Goal: Book appointment/travel/reservation

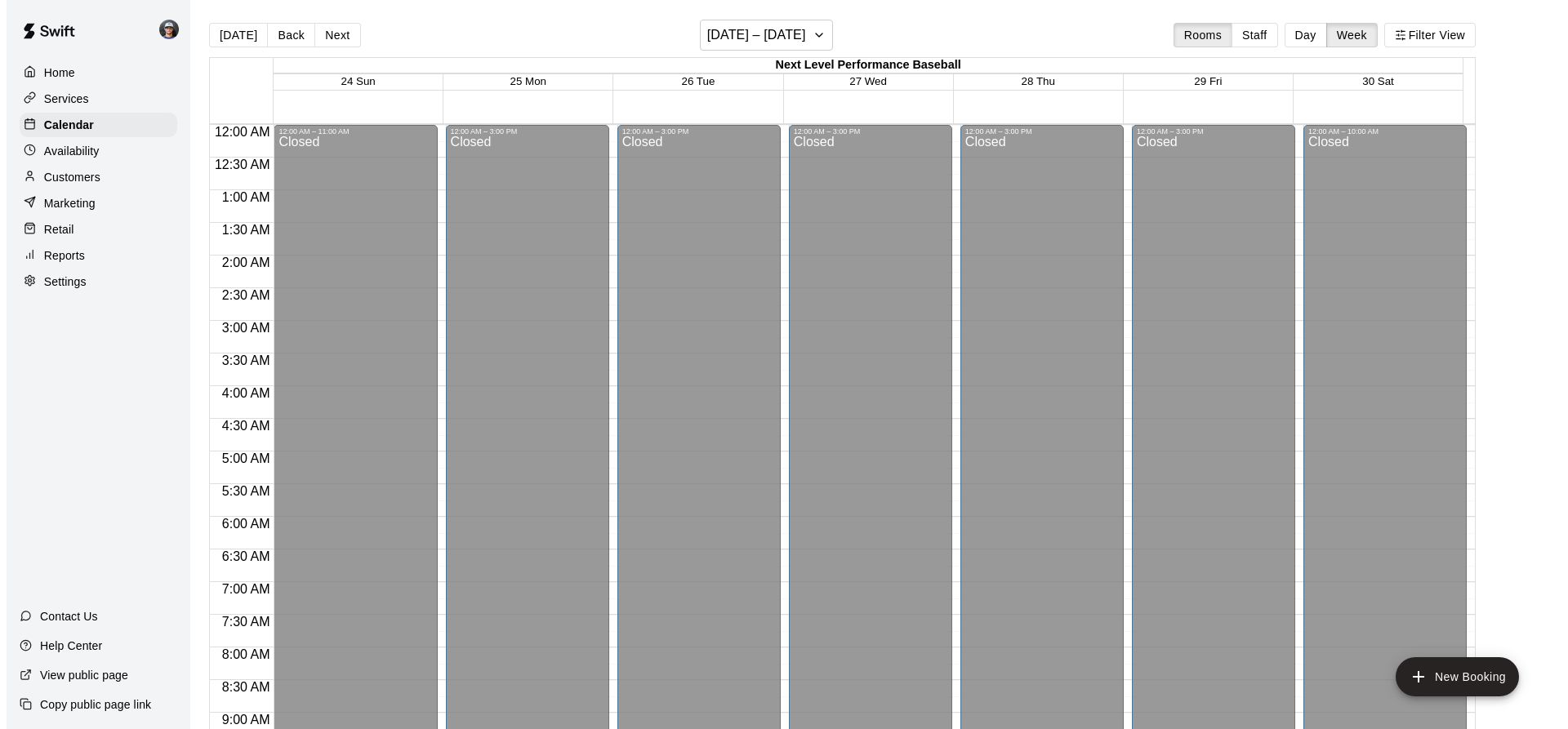
scroll to position [857, 0]
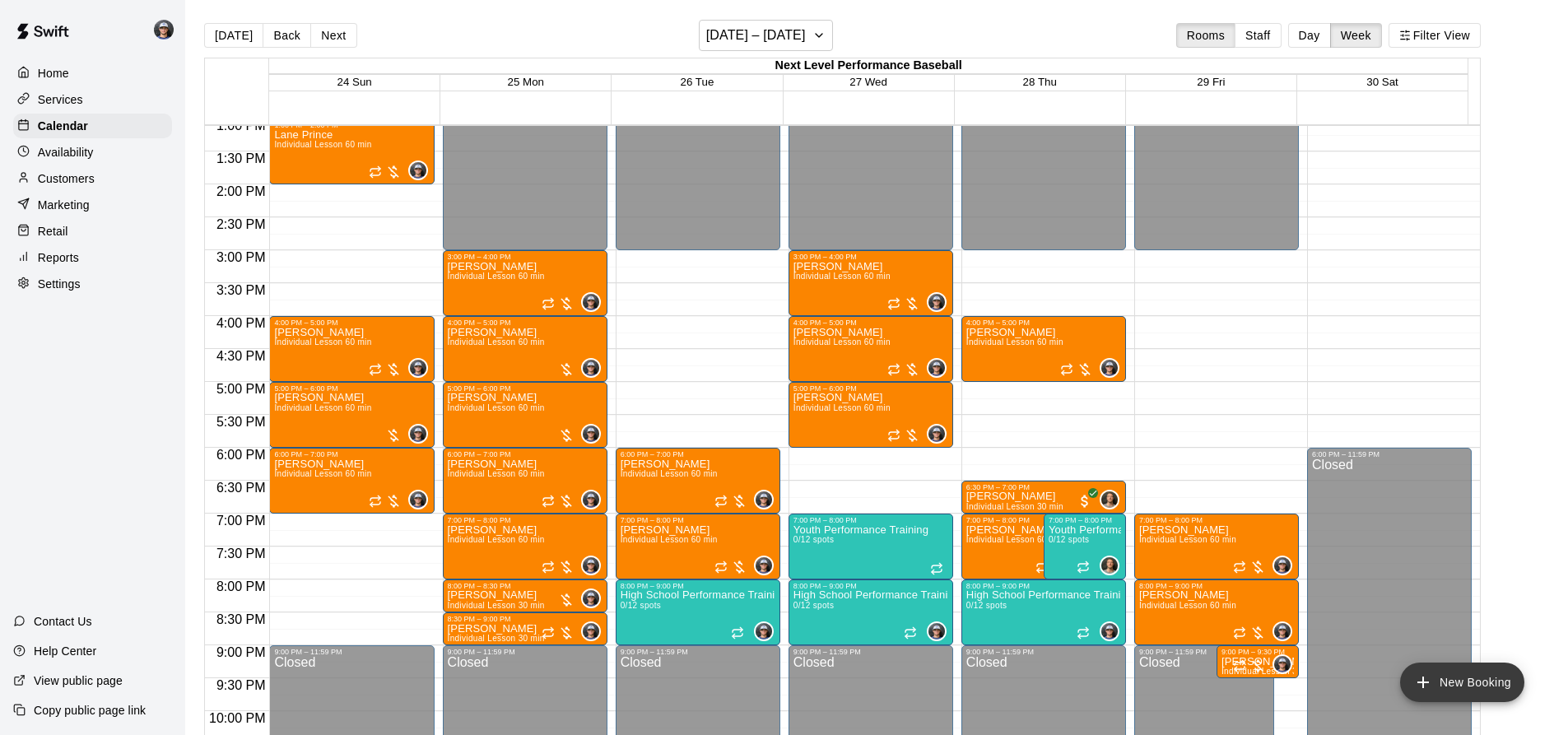
click at [1434, 685] on button "New Booking" at bounding box center [1462, 682] width 124 height 40
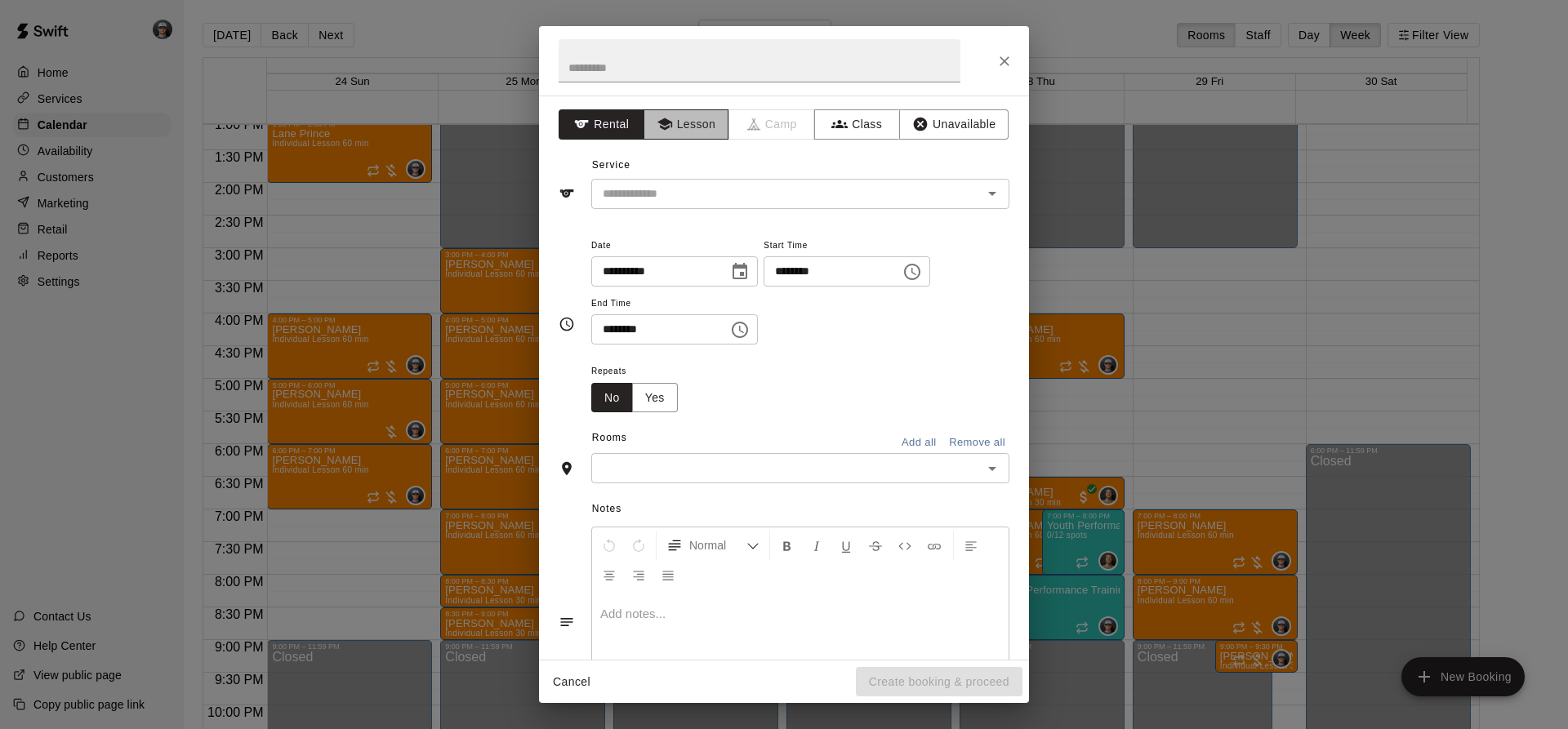
click at [685, 122] on button "Lesson" at bounding box center [686, 124] width 86 height 30
click at [673, 184] on input "text" at bounding box center [776, 194] width 360 height 21
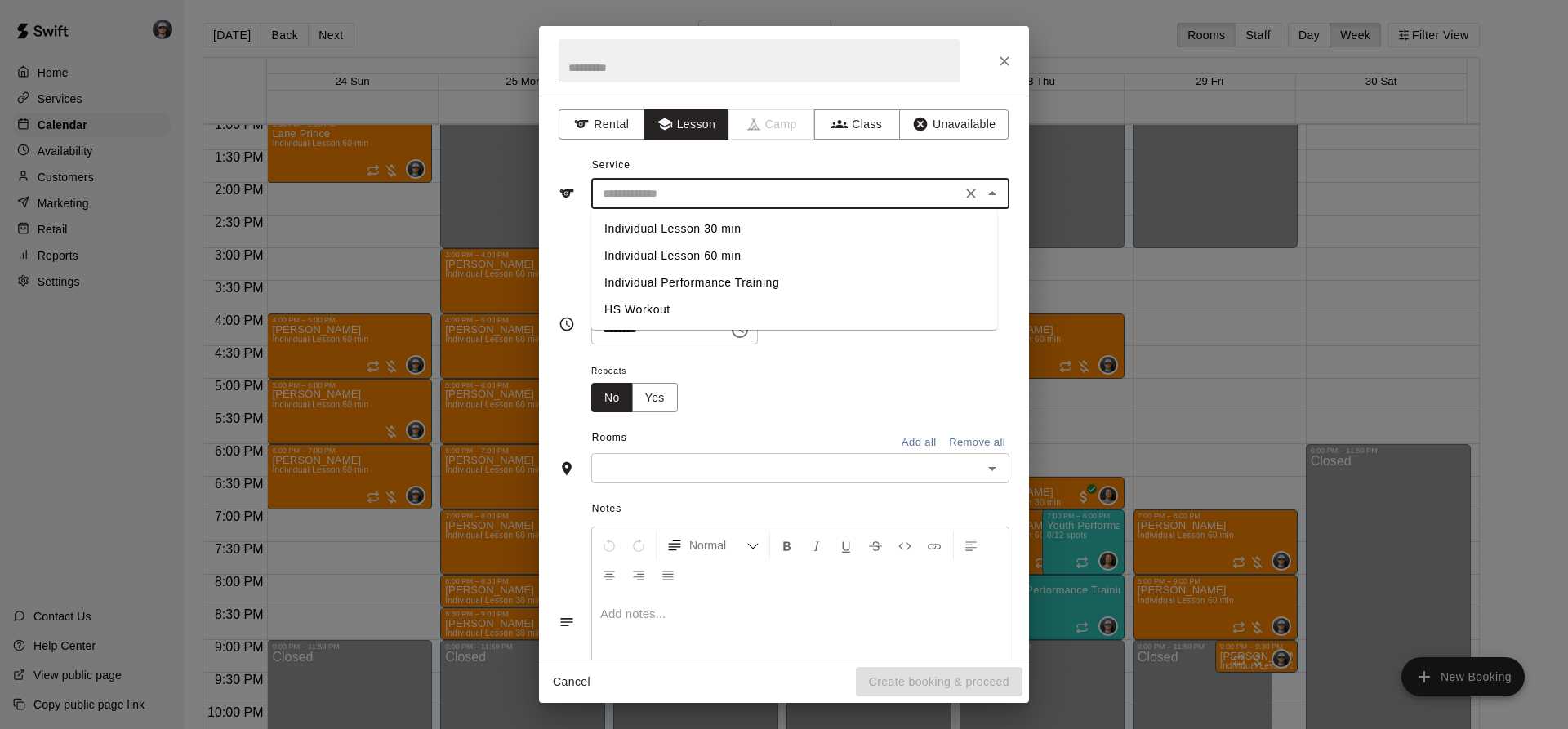
click at [720, 259] on li "Individual Lesson 60 min" at bounding box center [794, 256] width 405 height 27
type input "**********"
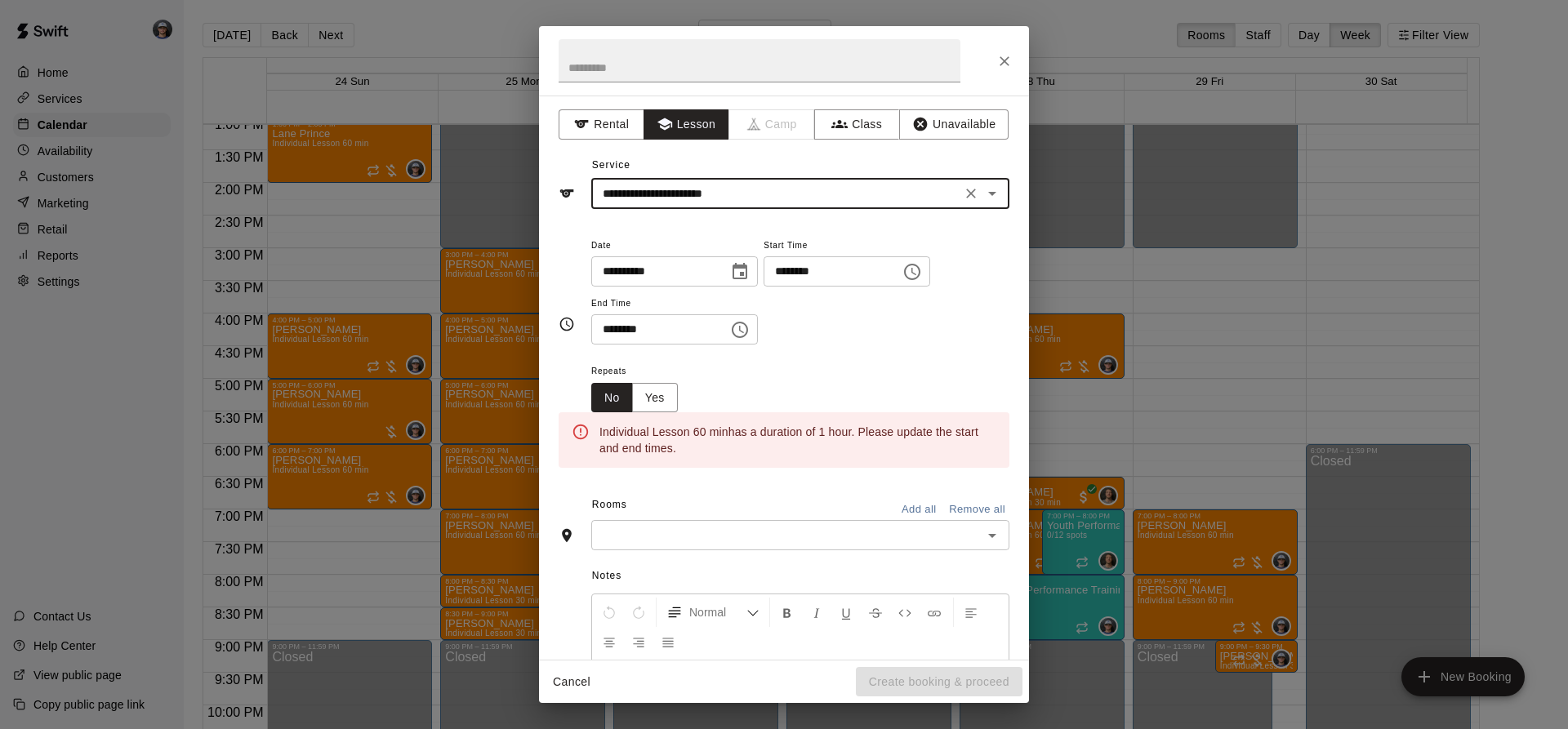
click at [750, 271] on icon "Choose date, selected date is Aug 26, 2025" at bounding box center [740, 272] width 20 height 20
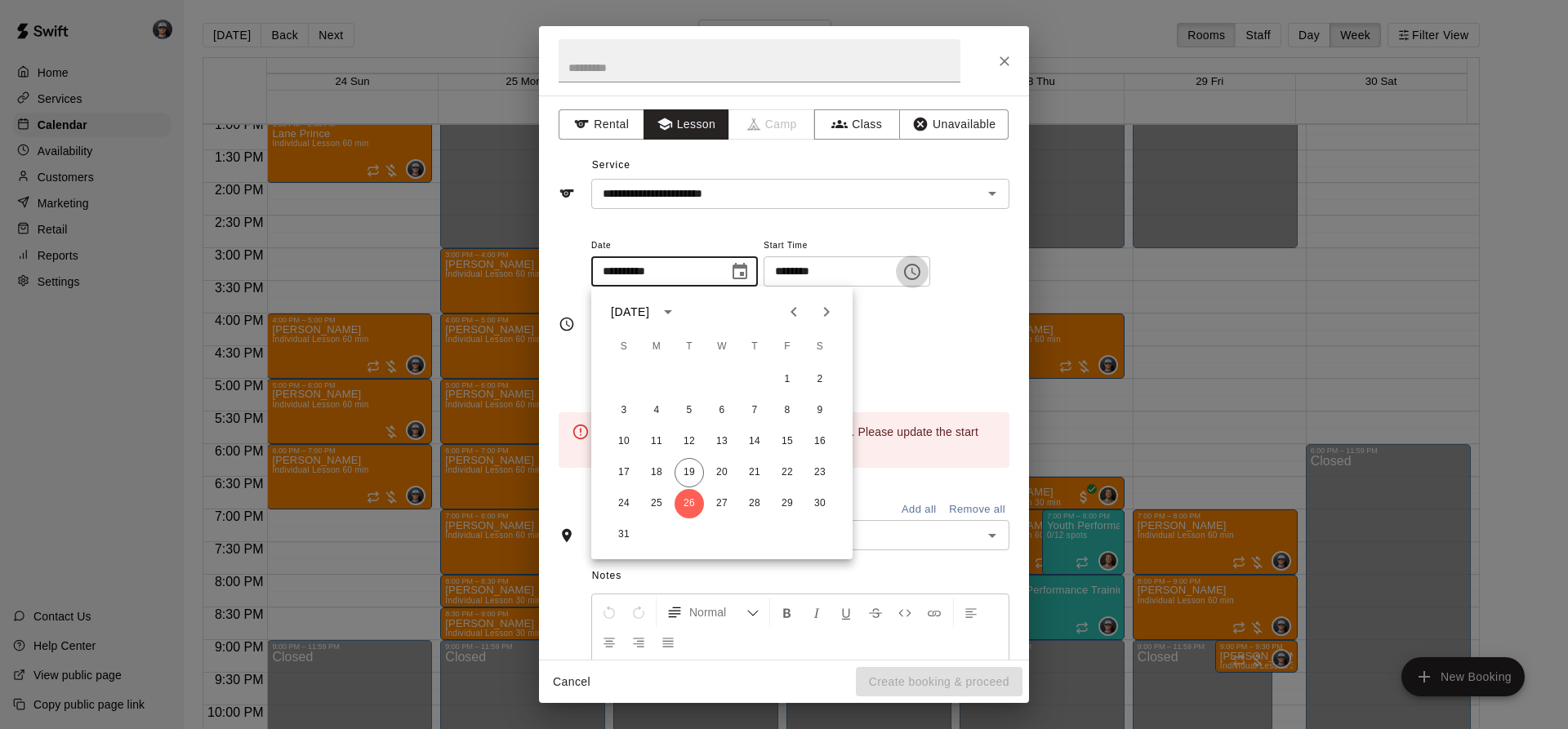
click at [920, 268] on icon "Choose time, selected time is 11:00 AM" at bounding box center [912, 272] width 17 height 17
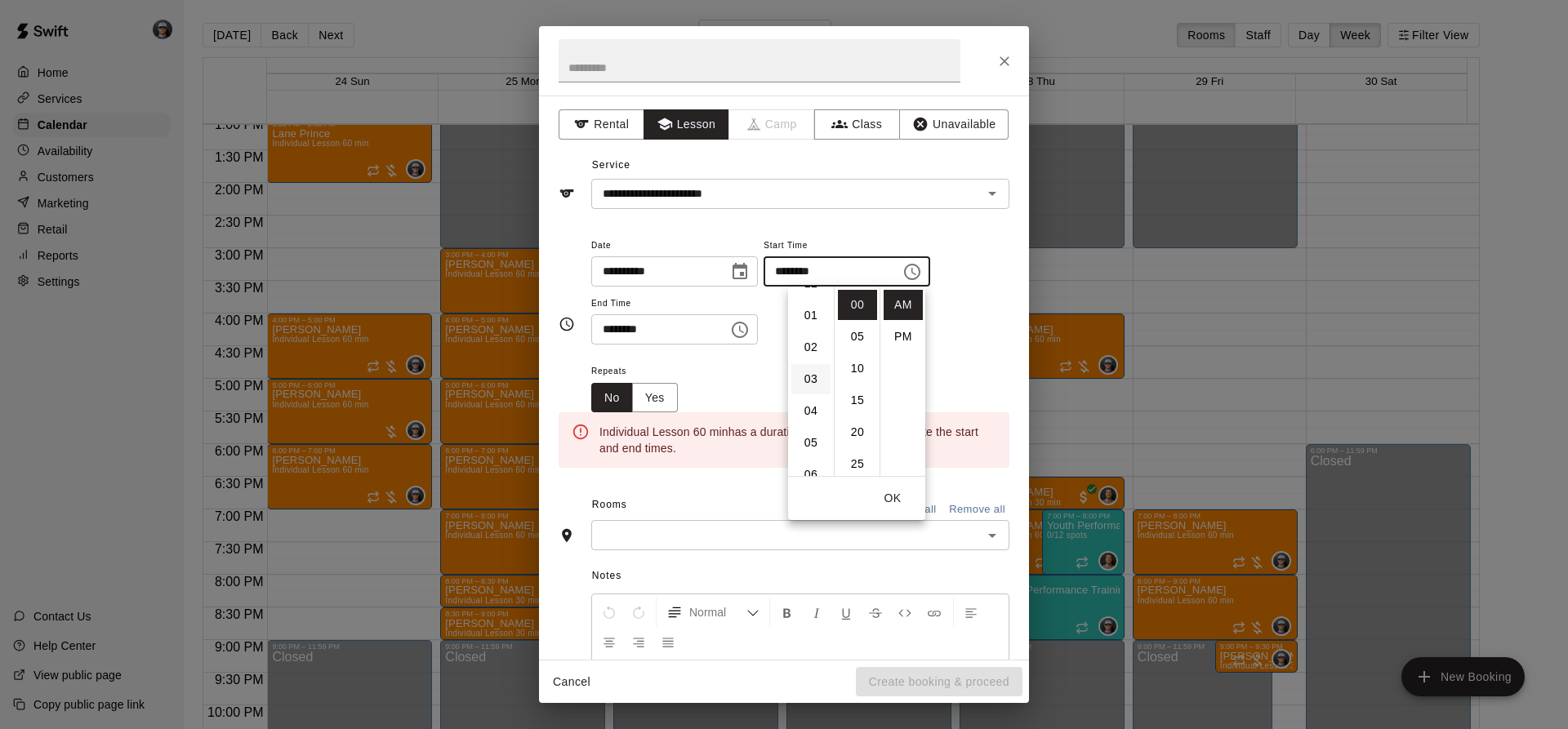
click at [810, 375] on li "03" at bounding box center [811, 379] width 39 height 30
click at [855, 405] on li "30" at bounding box center [858, 414] width 39 height 30
click at [897, 329] on li "PM" at bounding box center [903, 336] width 39 height 30
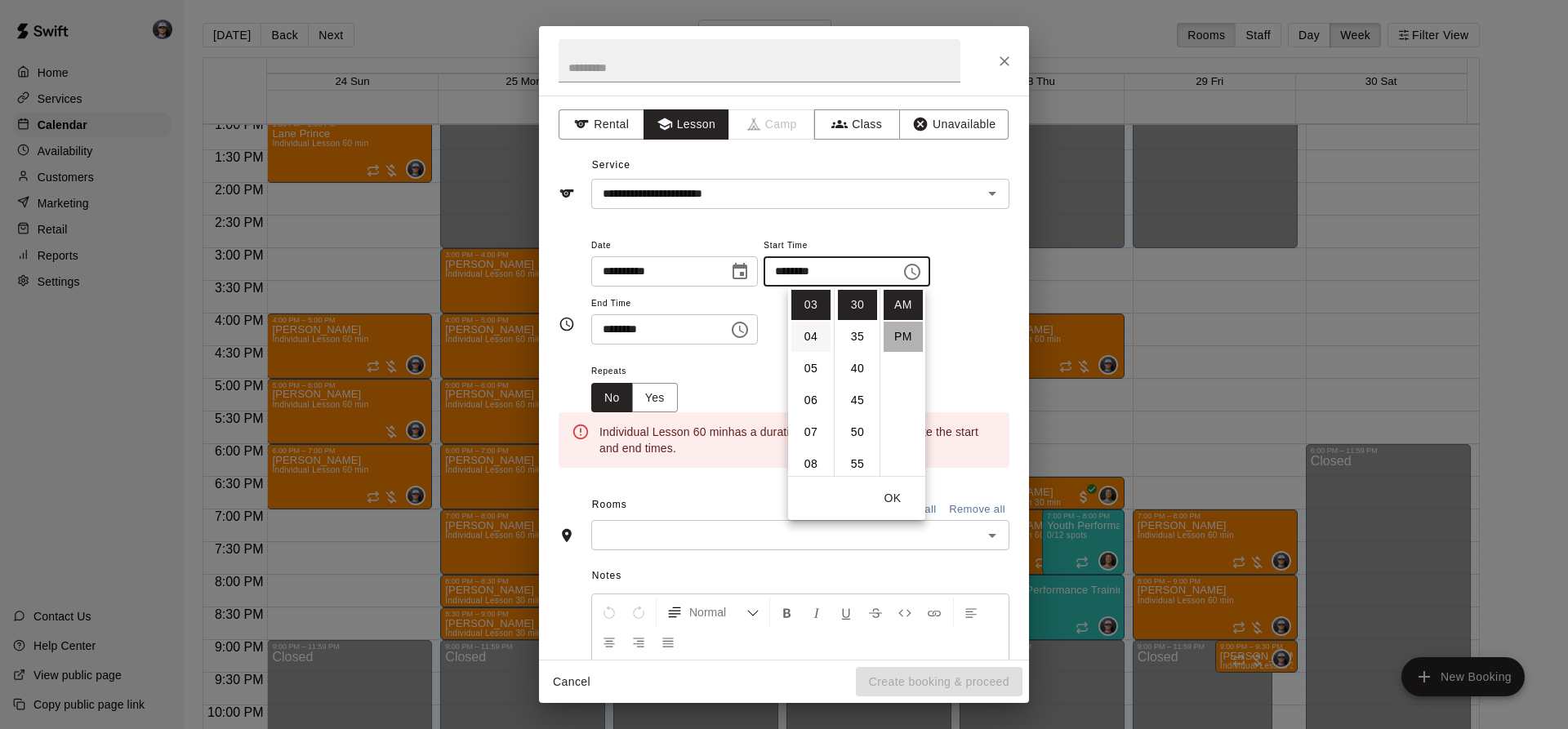
type input "********"
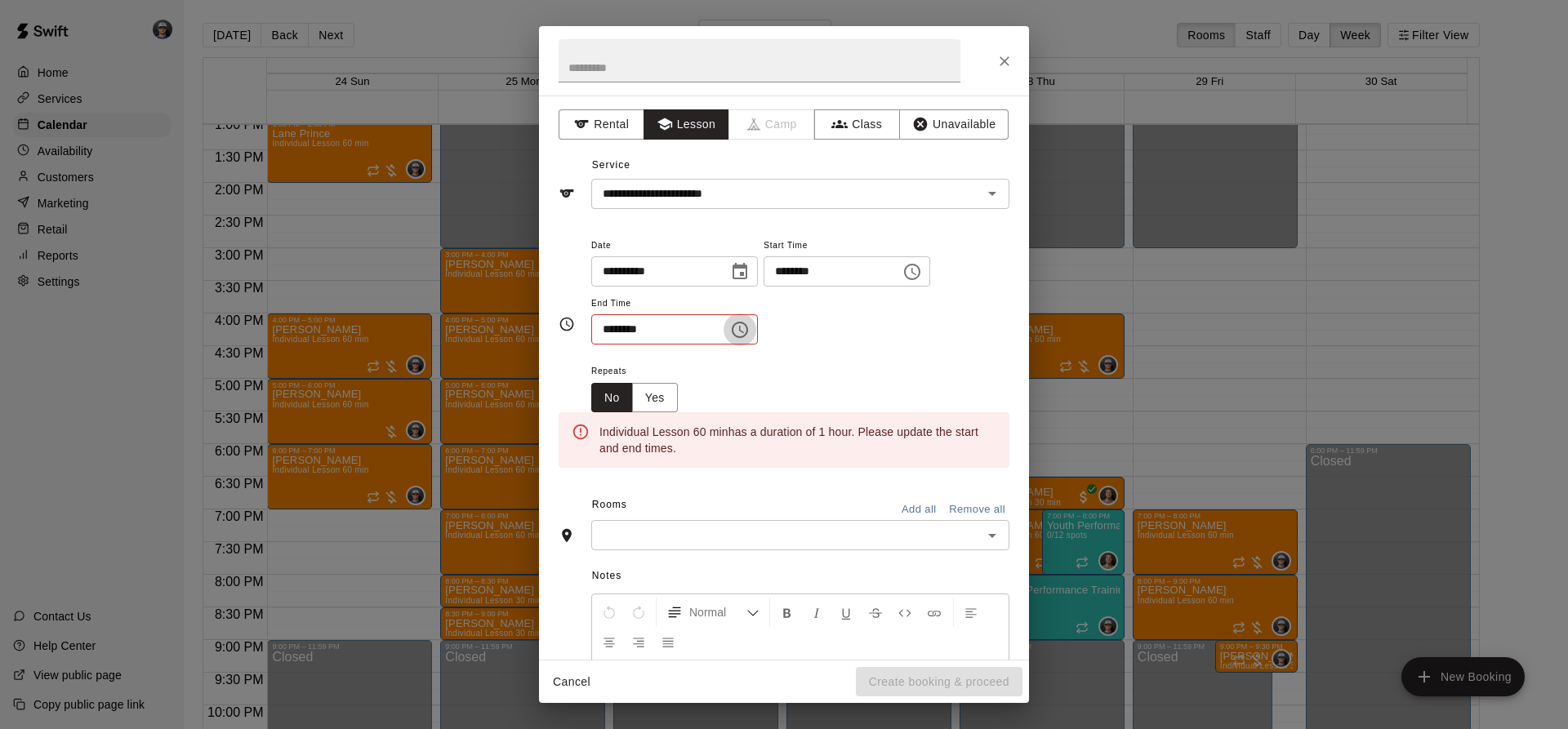
click at [744, 329] on icon "Choose time, selected time is 11:30 AM" at bounding box center [741, 329] width 5 height 7
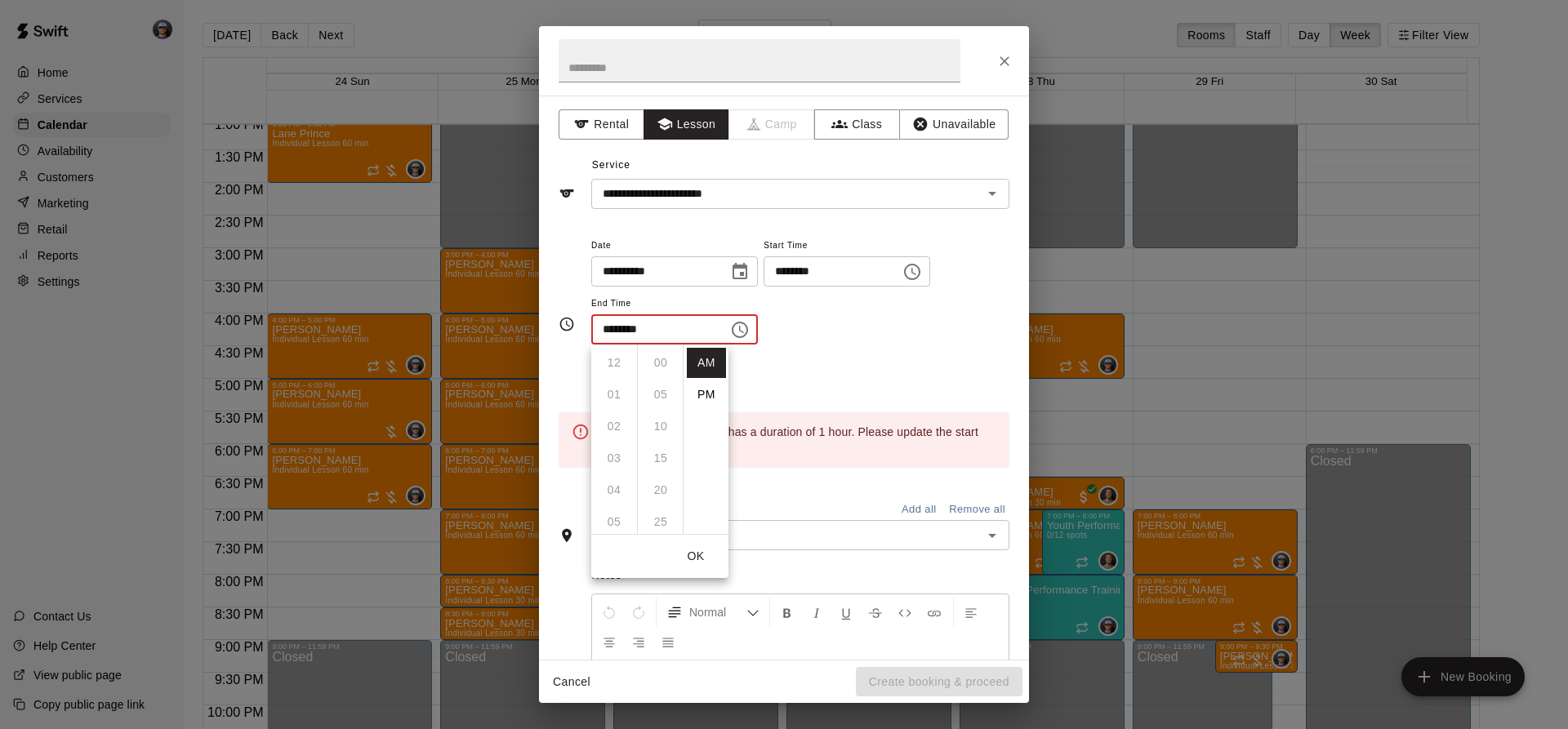
scroll to position [191, 0]
click at [707, 389] on li "PM" at bounding box center [706, 395] width 39 height 30
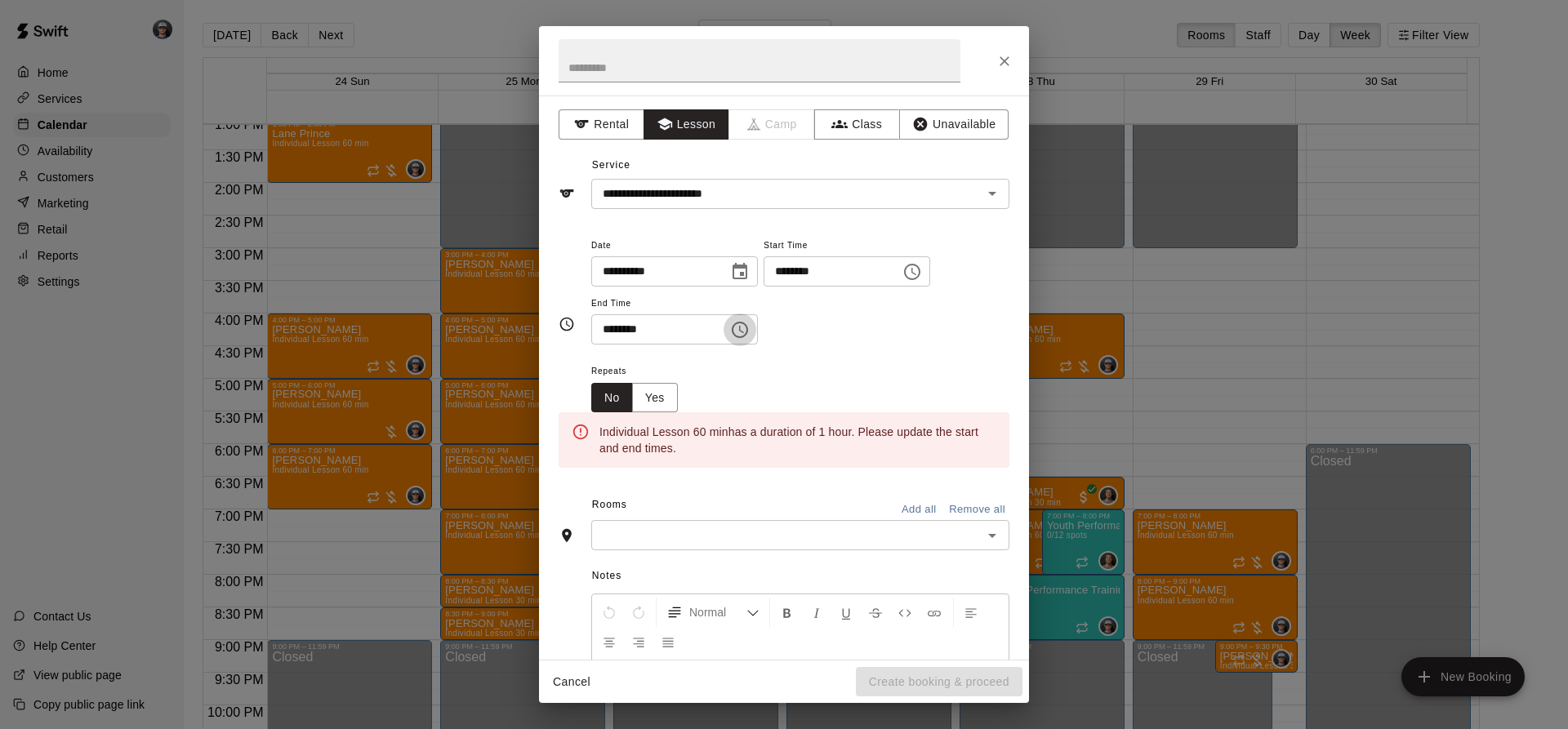
click at [750, 325] on icon "Choose time, selected time is 11:30 PM" at bounding box center [740, 330] width 20 height 20
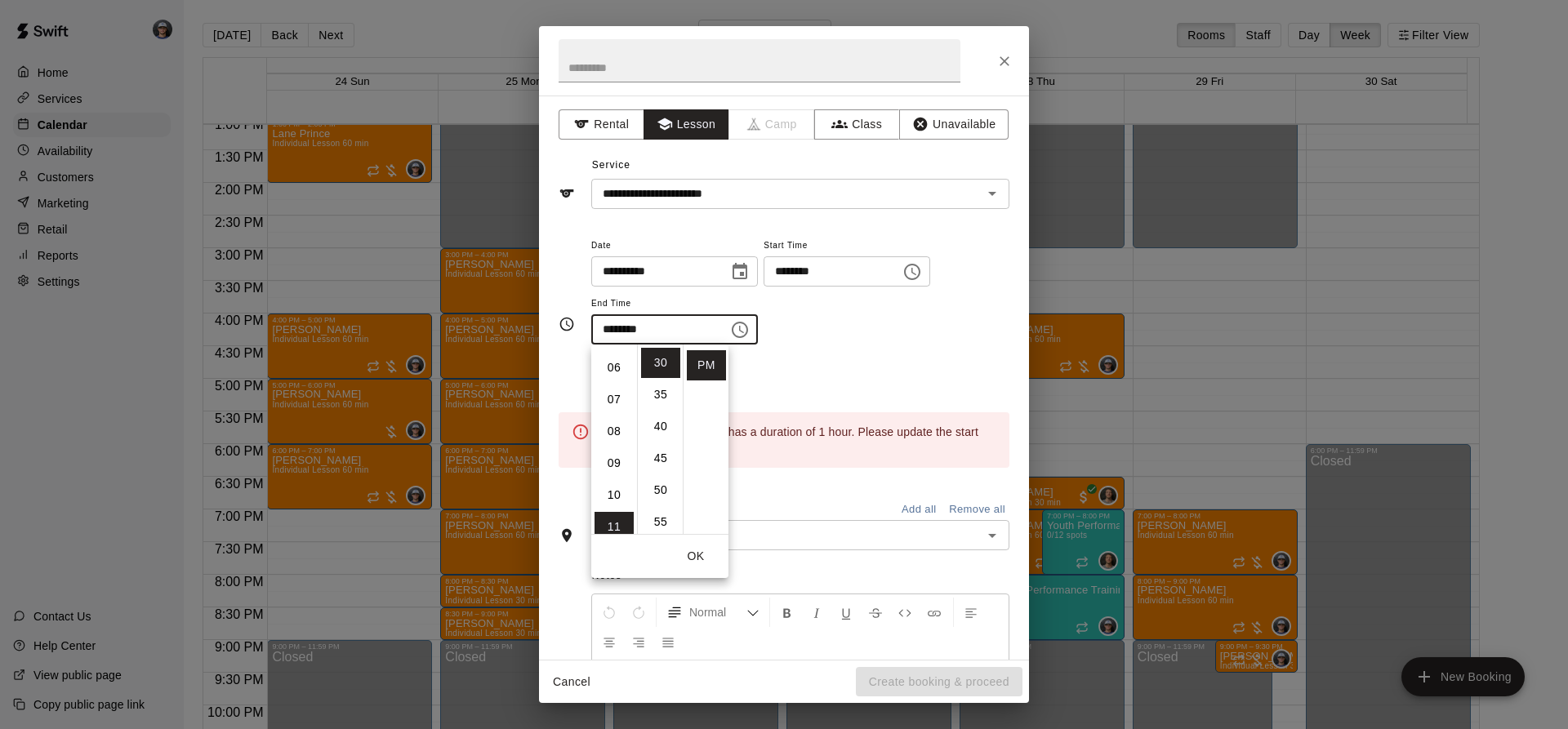
scroll to position [185, 0]
click at [615, 389] on li "04" at bounding box center [614, 387] width 39 height 30
type input "********"
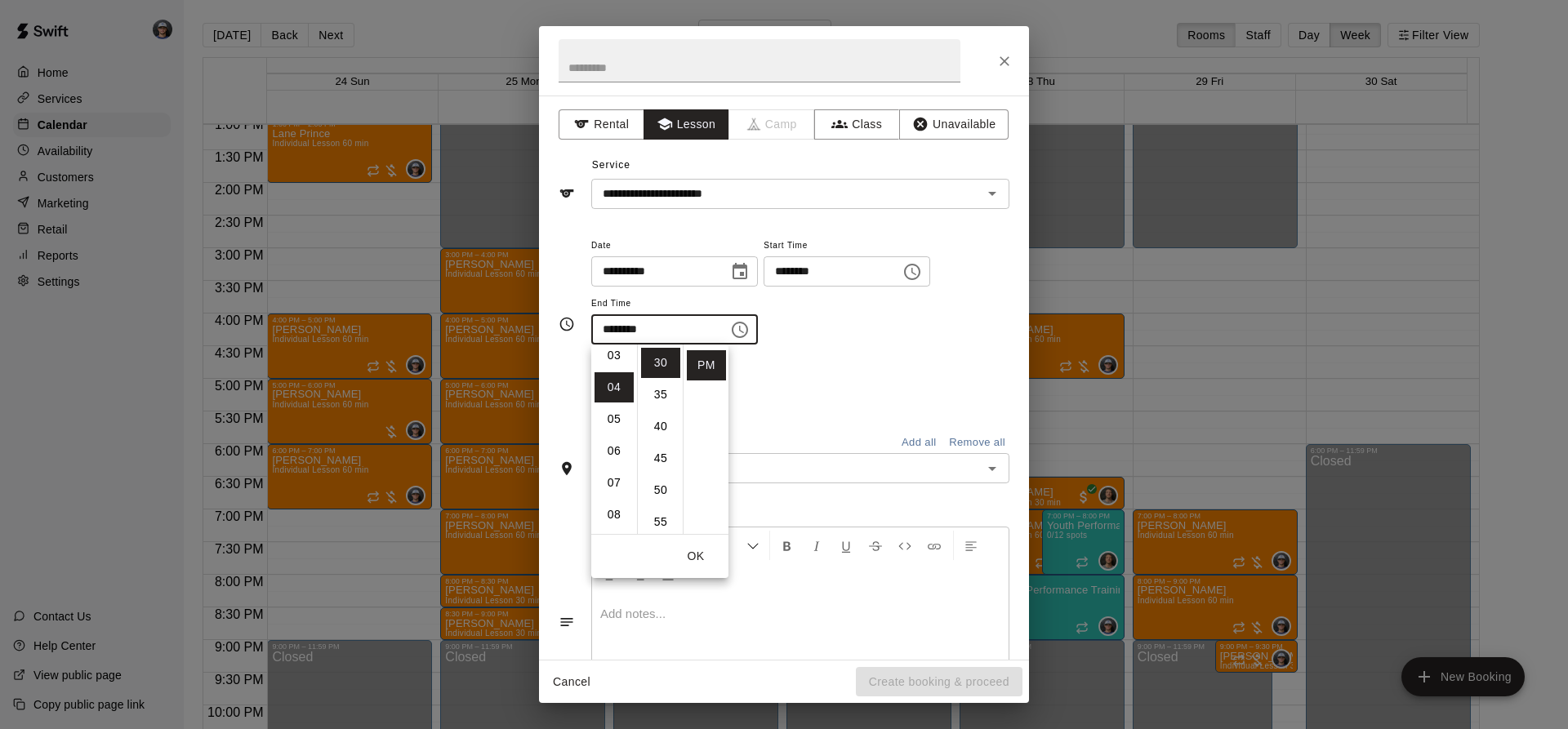
scroll to position [127, 0]
click at [823, 353] on div "**********" at bounding box center [800, 298] width 418 height 127
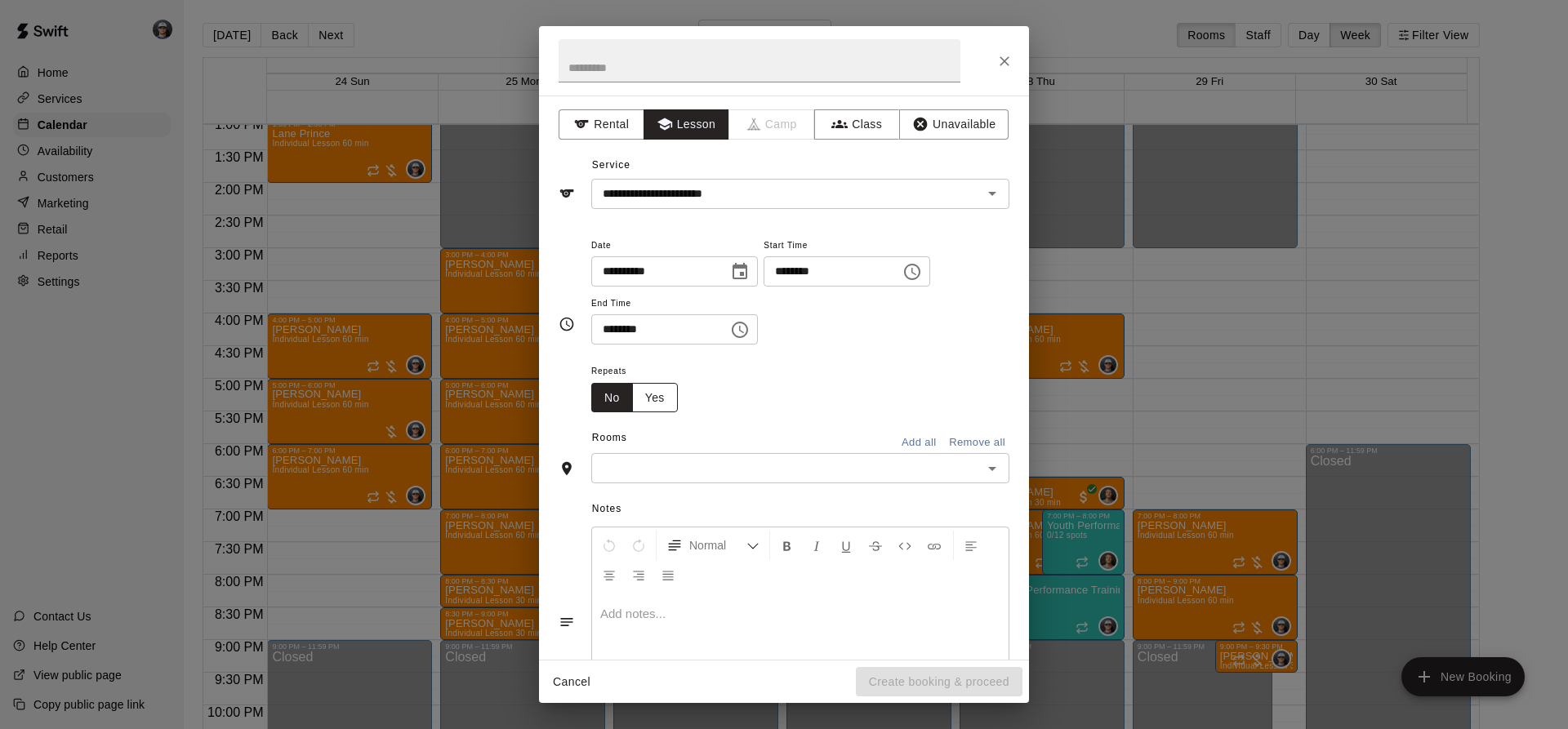
click at [673, 404] on button "Yes" at bounding box center [654, 397] width 45 height 30
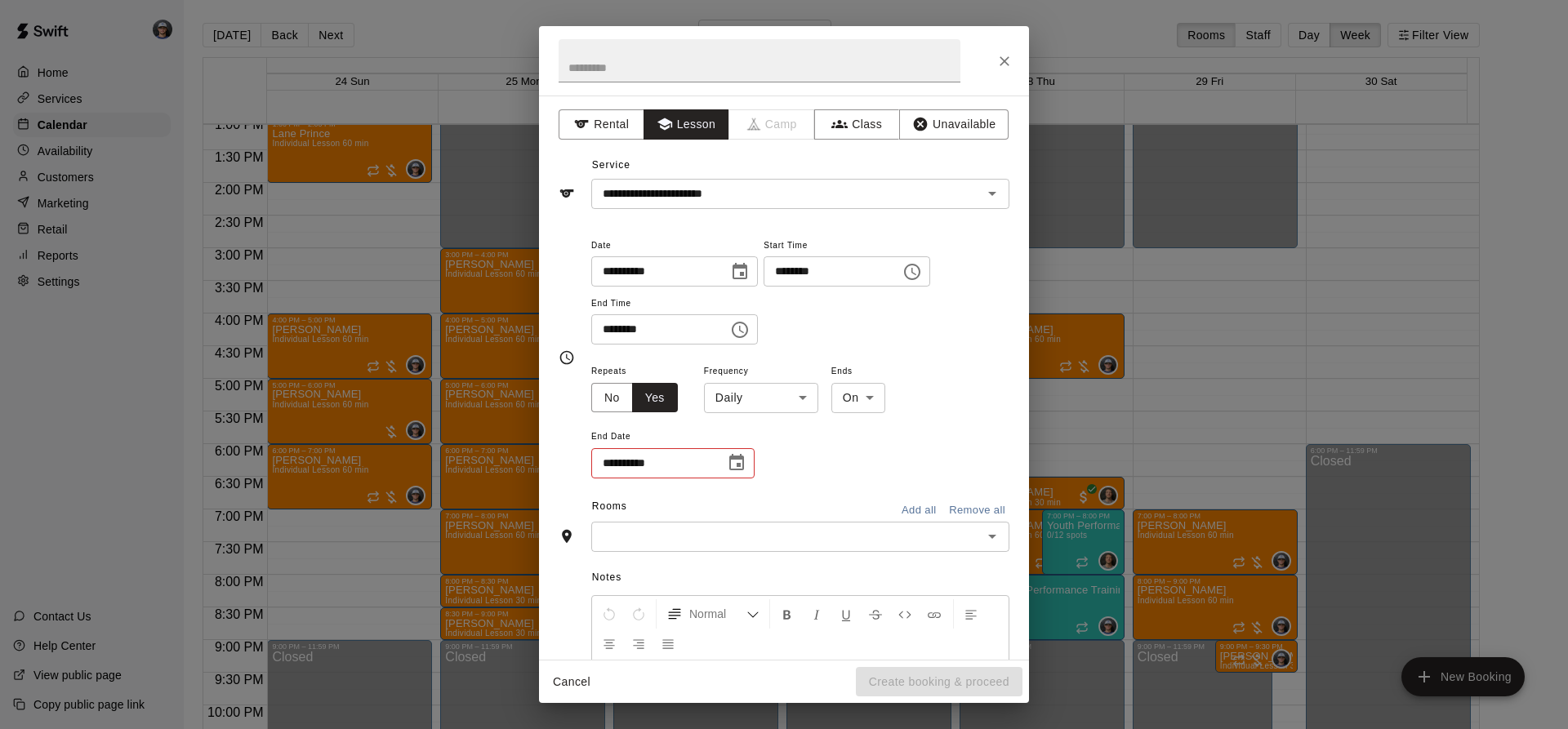
click at [777, 381] on span "Frequency" at bounding box center [760, 372] width 114 height 22
click at [770, 399] on body "Home Services Calendar Availability Customers Marketing Retail Reports Settings…" at bounding box center [784, 378] width 1568 height 756
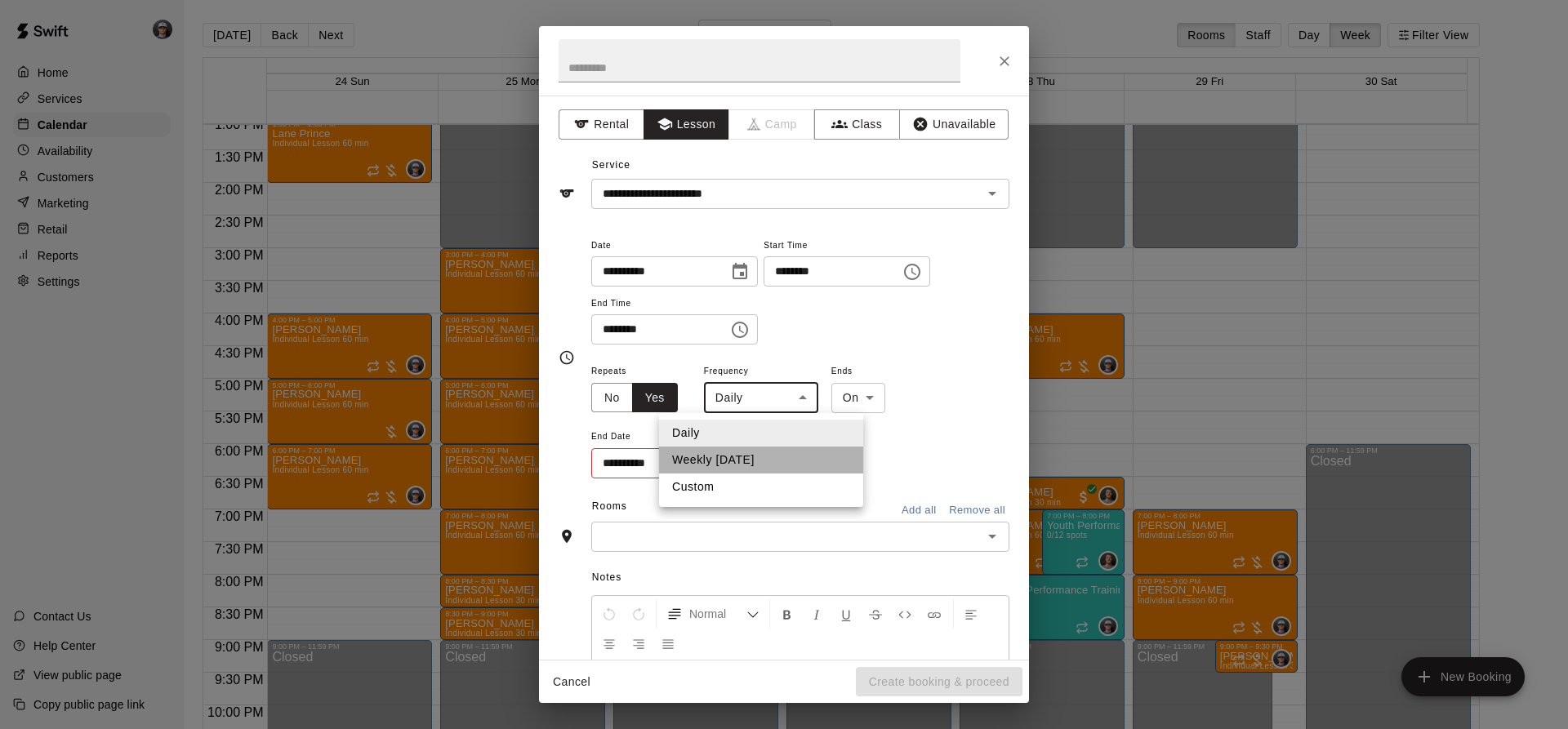
click at [763, 454] on li "Weekly [DATE]" at bounding box center [760, 459] width 204 height 27
type input "******"
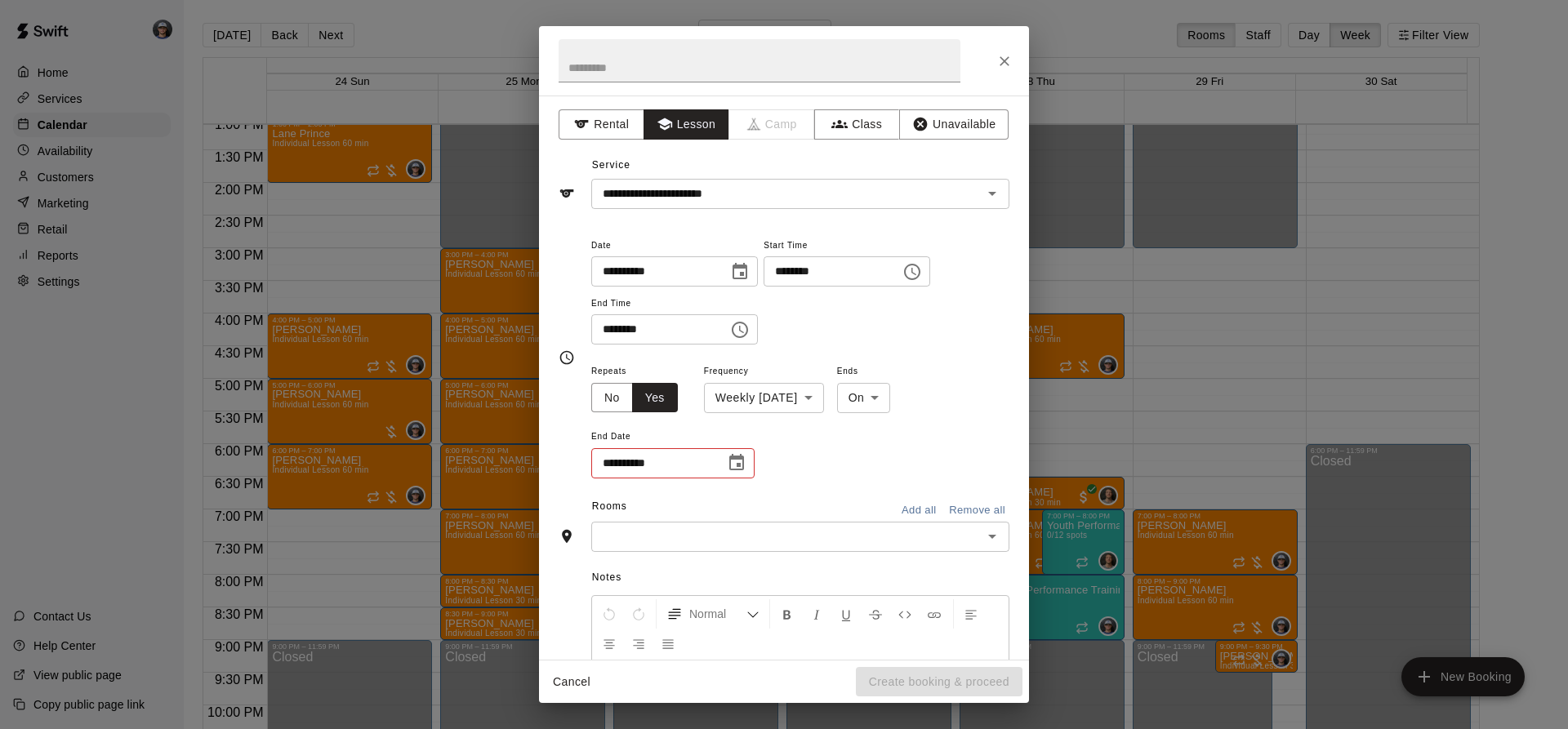
click at [719, 471] on div "**********" at bounding box center [673, 463] width 163 height 30
click at [734, 466] on icon "Choose date" at bounding box center [737, 463] width 20 height 20
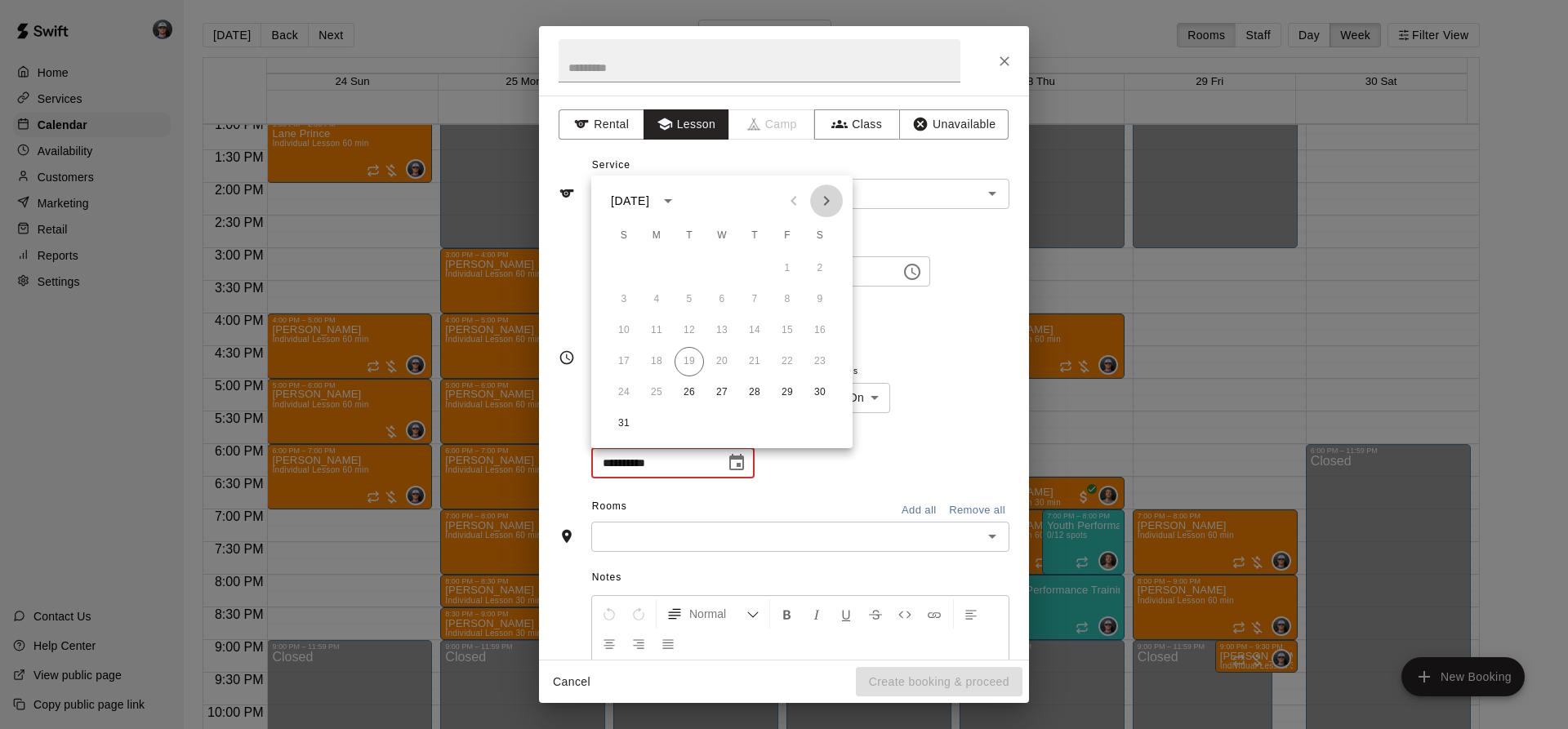
click at [817, 208] on icon "Next month" at bounding box center [826, 201] width 20 height 20
click at [821, 204] on icon "Next month" at bounding box center [826, 201] width 20 height 20
click at [688, 329] on button "14" at bounding box center [690, 331] width 30 height 30
type input "**********"
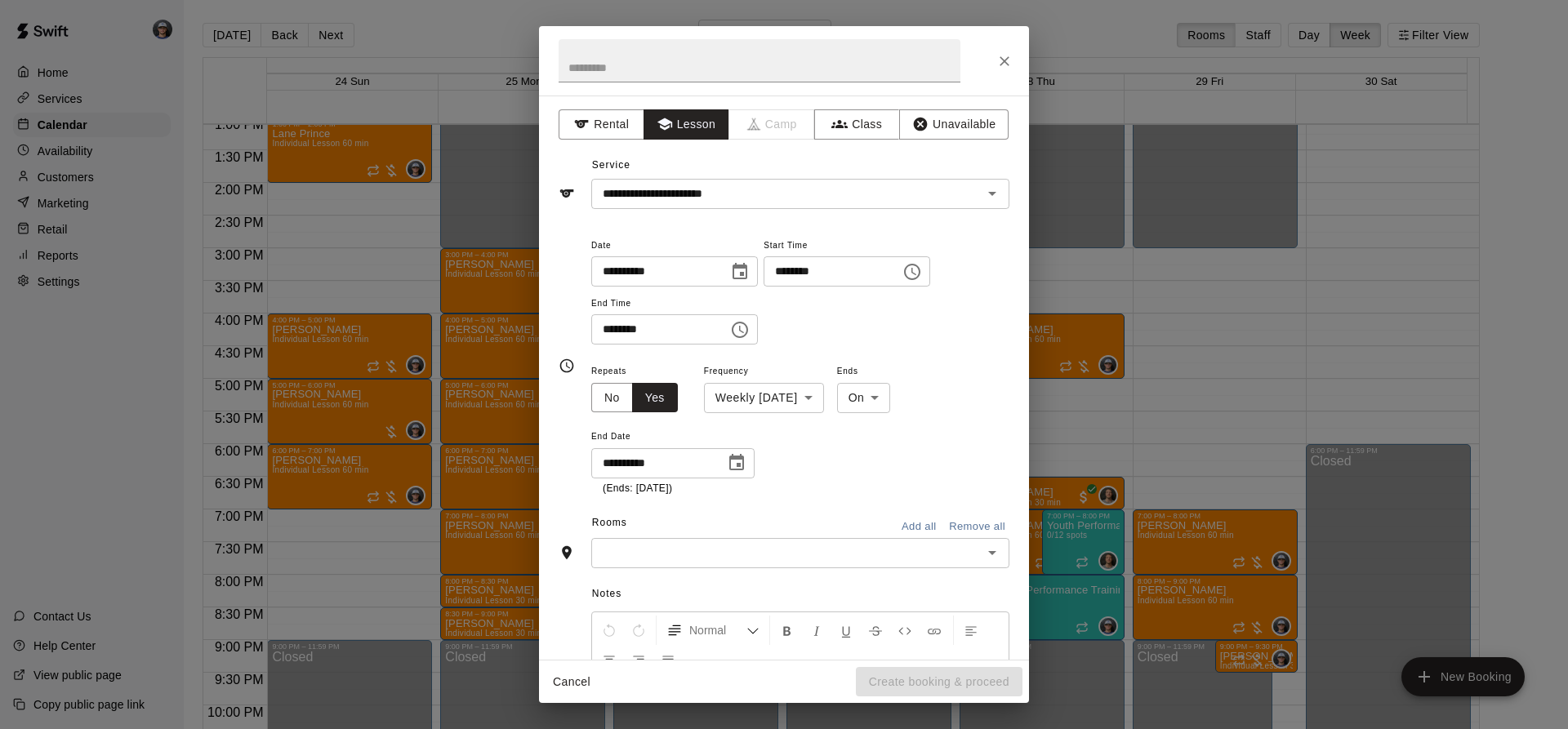
click at [681, 547] on input "text" at bounding box center [787, 553] width 382 height 21
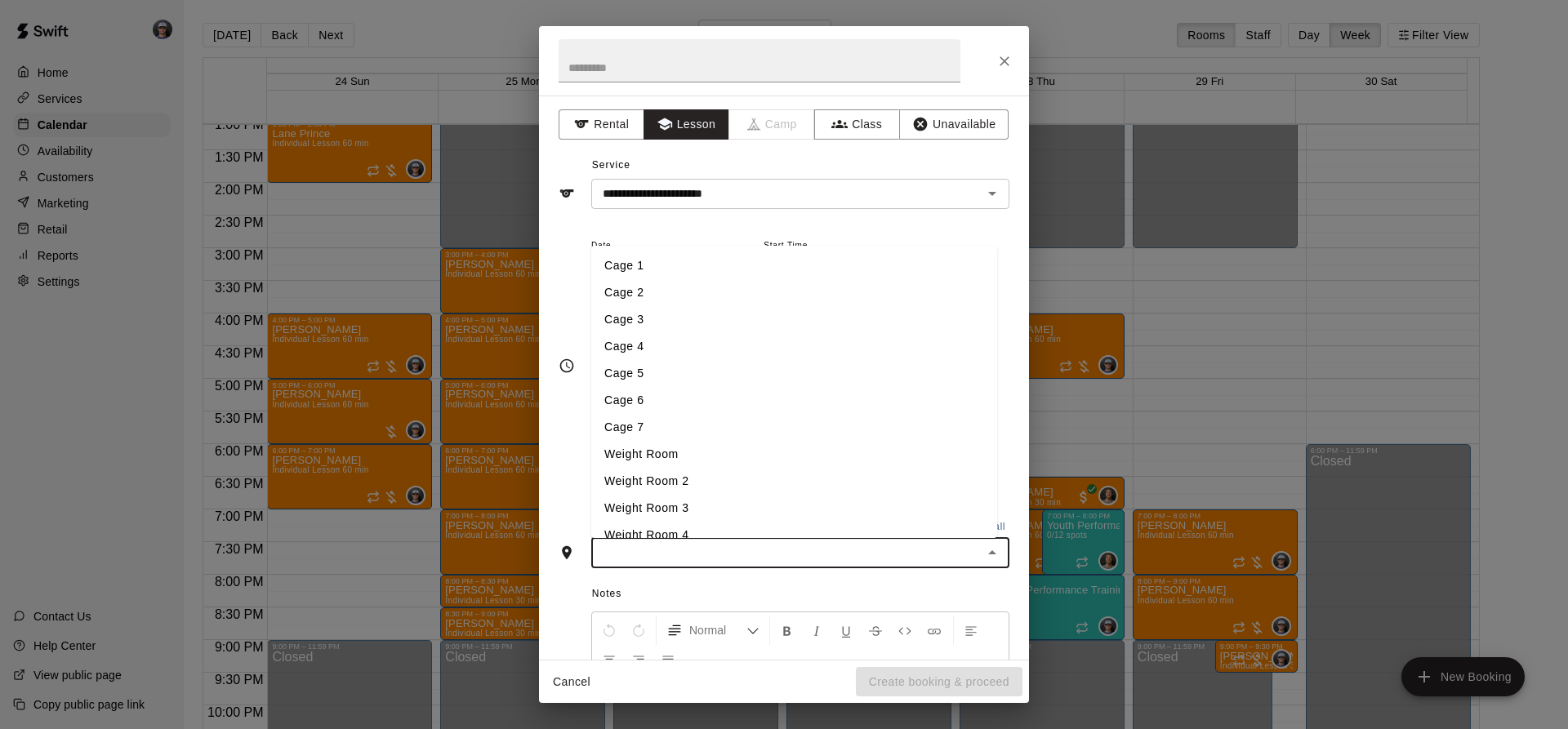
click at [666, 324] on li "Cage 3" at bounding box center [794, 319] width 405 height 27
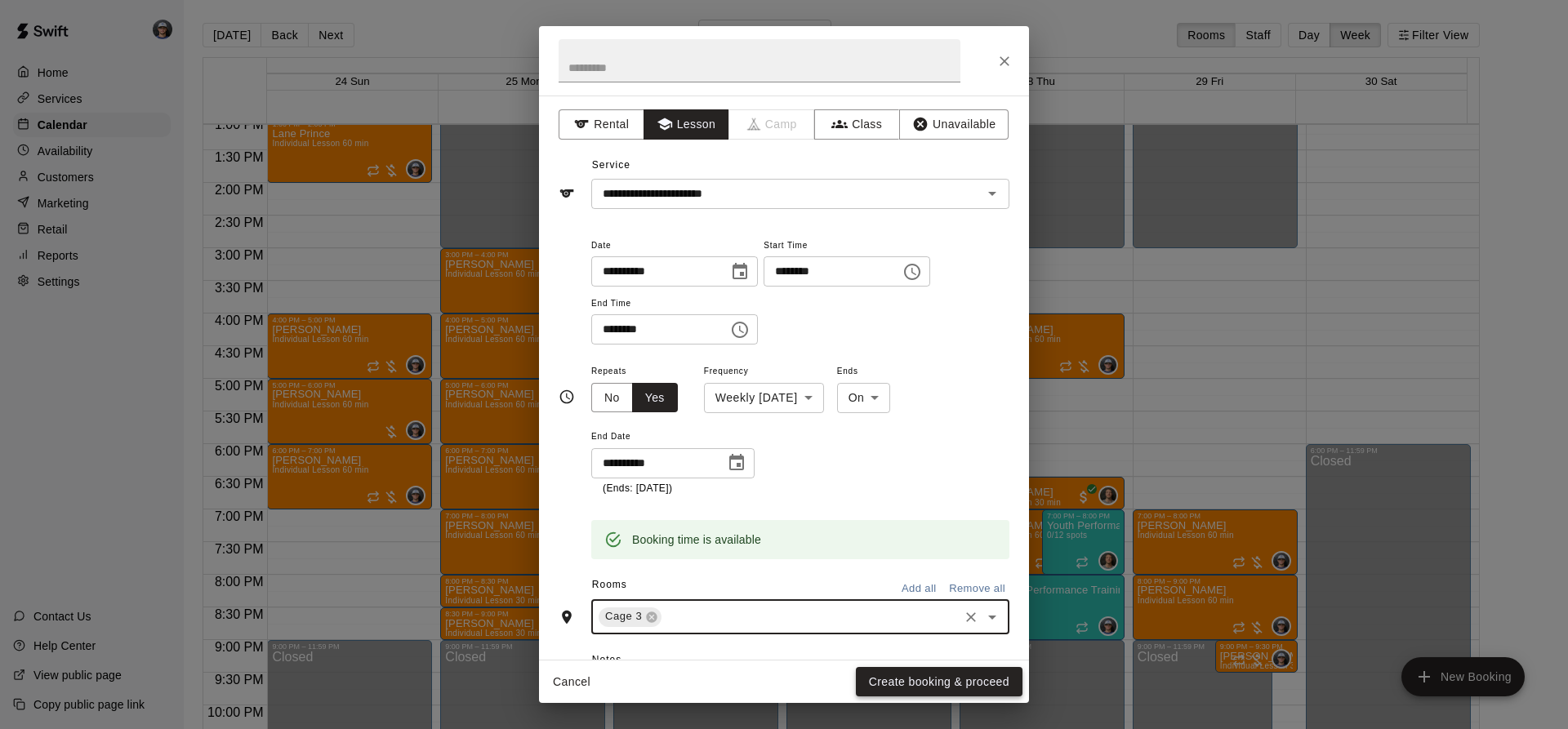
click at [893, 678] on button "Create booking & proceed" at bounding box center [938, 682] width 166 height 30
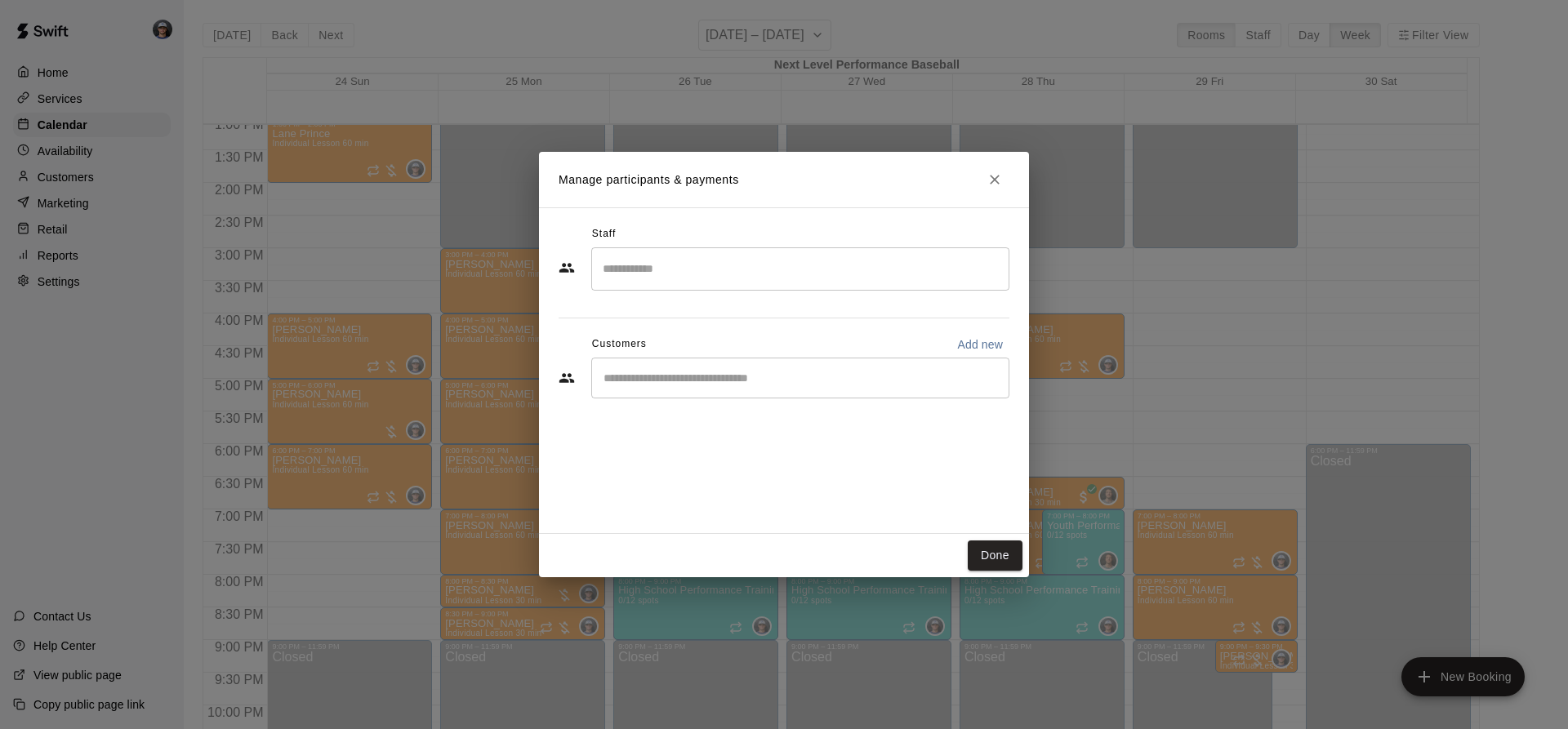
click at [719, 270] on input "Search staff" at bounding box center [800, 269] width 403 height 29
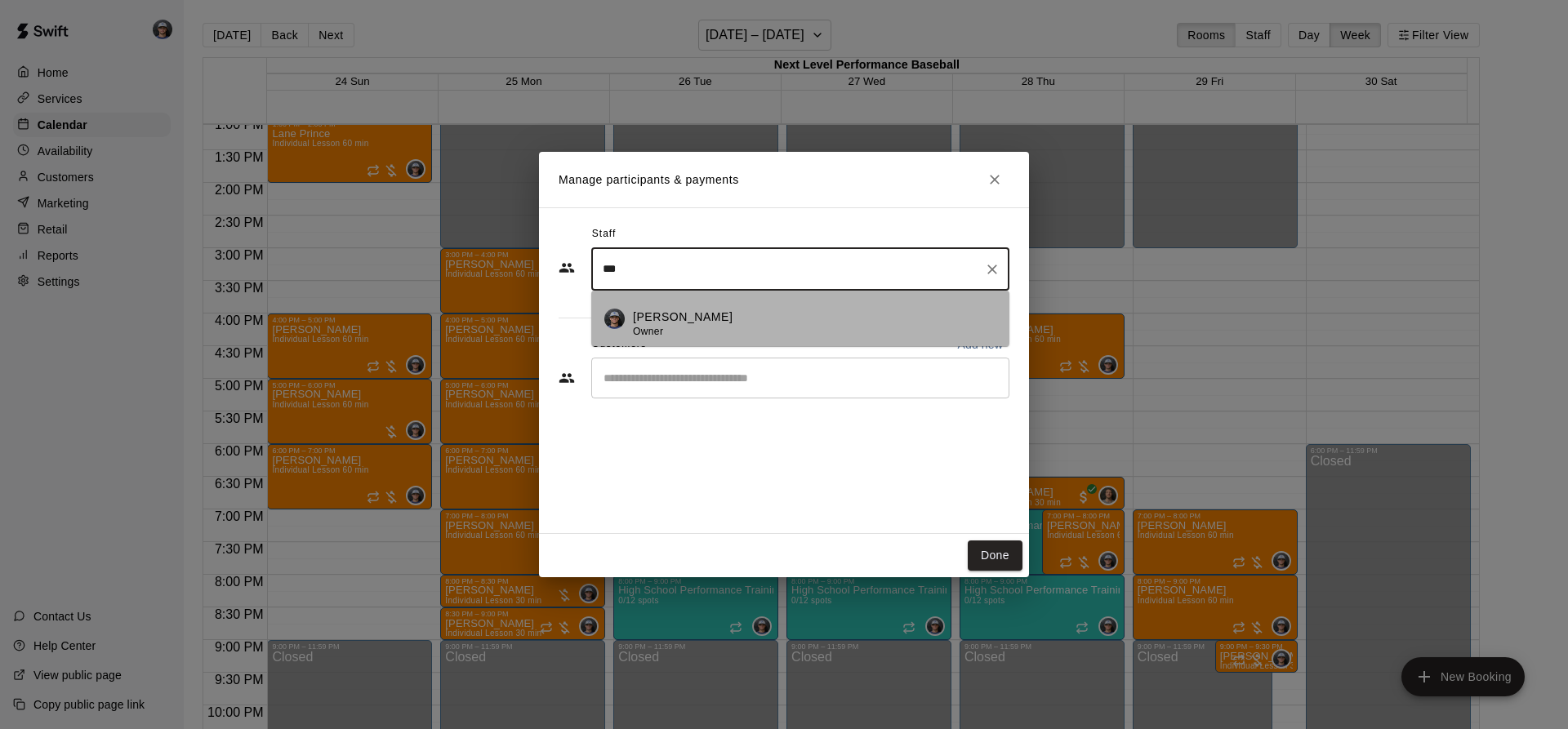
click at [732, 326] on div "[PERSON_NAME] Owner" at bounding box center [814, 325] width 363 height 31
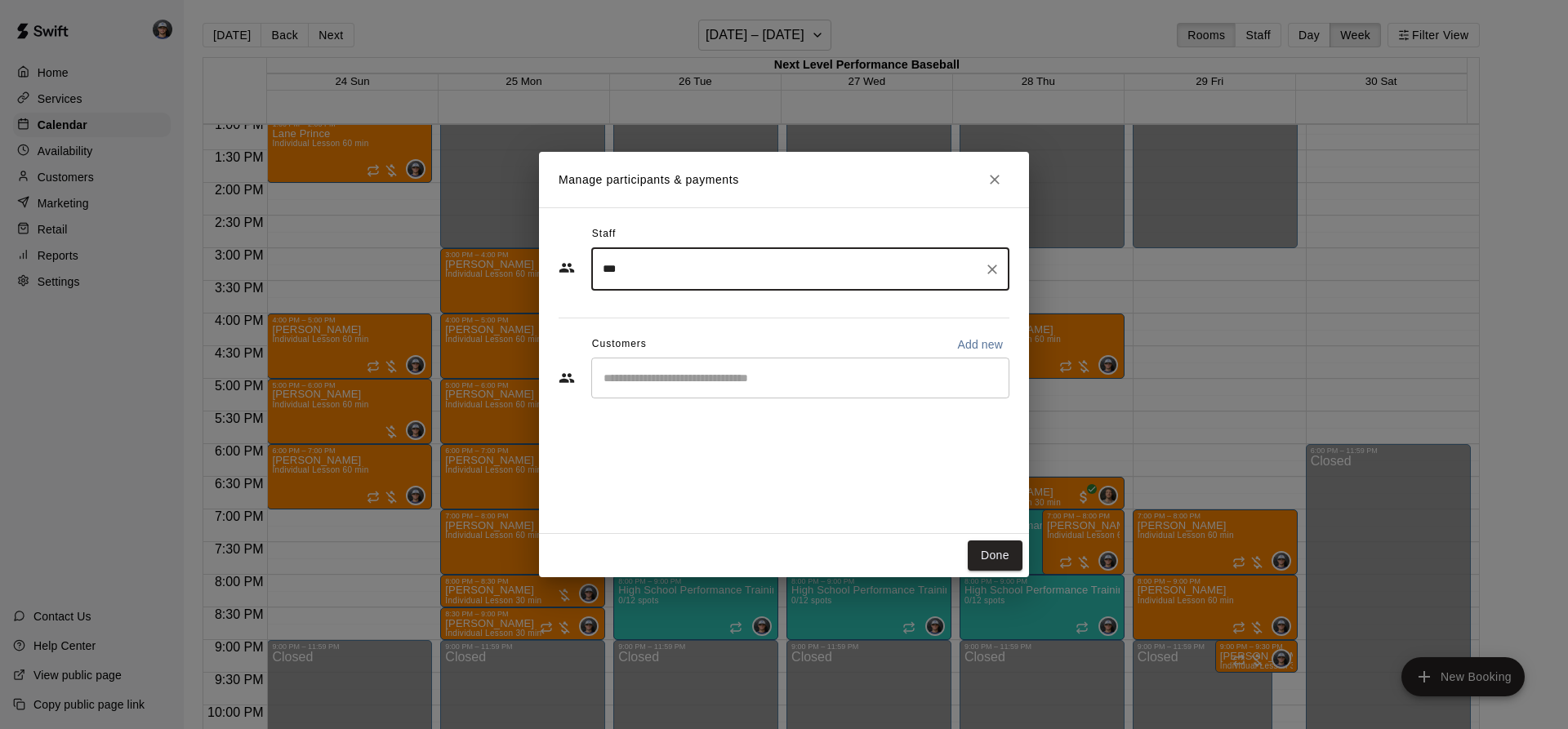
type input "***"
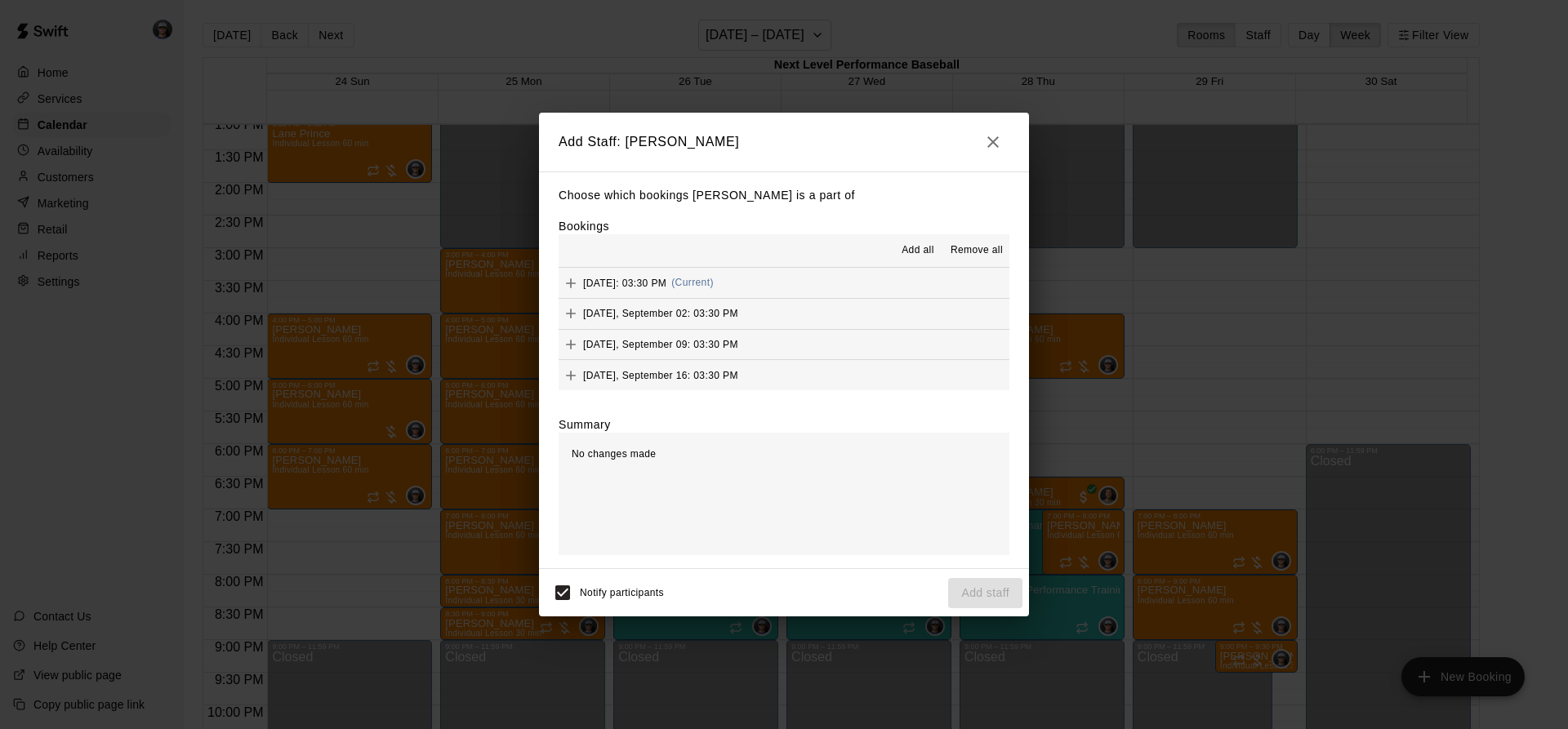
click at [926, 248] on span "Add all" at bounding box center [917, 251] width 32 height 17
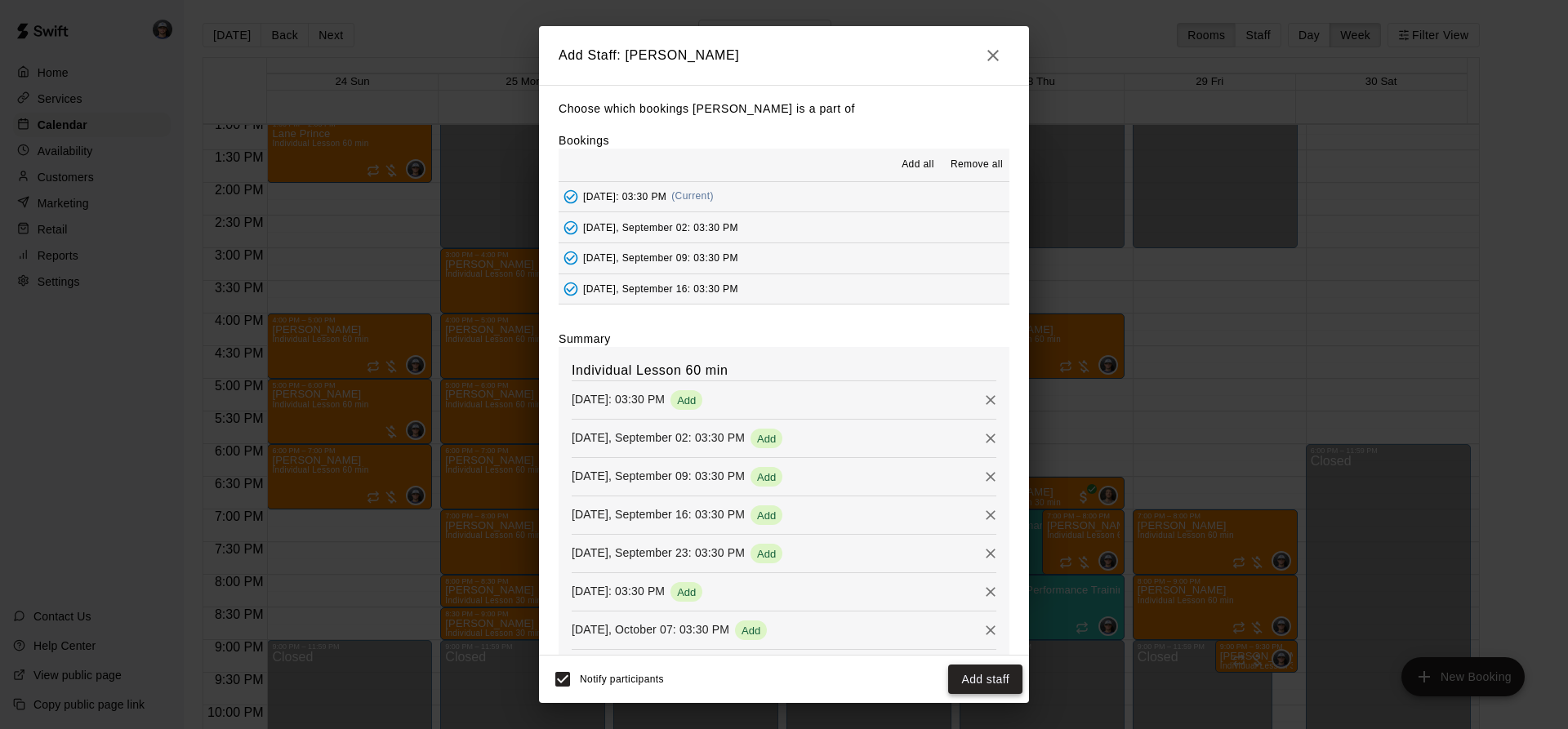
click at [964, 680] on button "Add staff" at bounding box center [986, 680] width 75 height 30
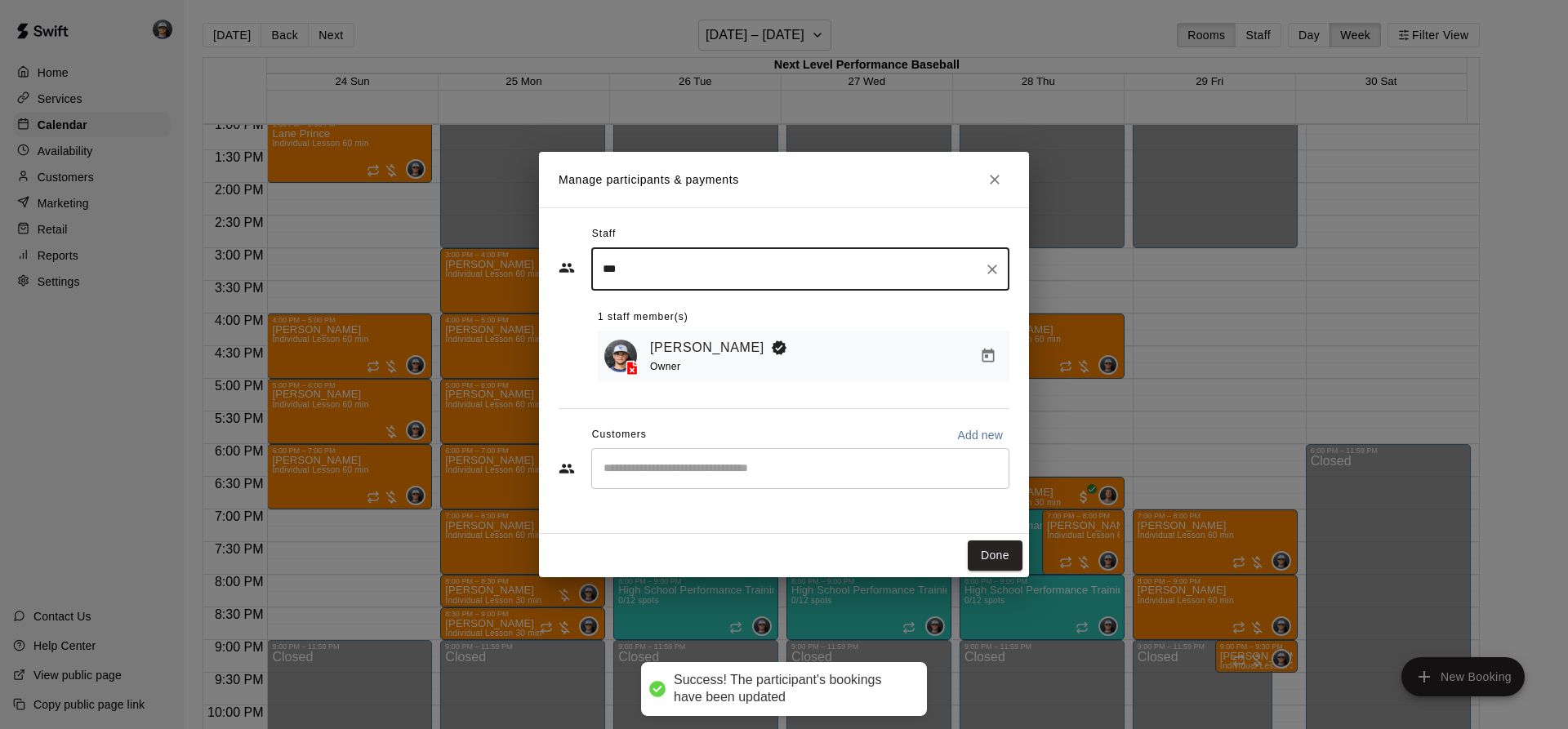
click at [747, 470] on input "Start typing to search customers..." at bounding box center [800, 468] width 403 height 17
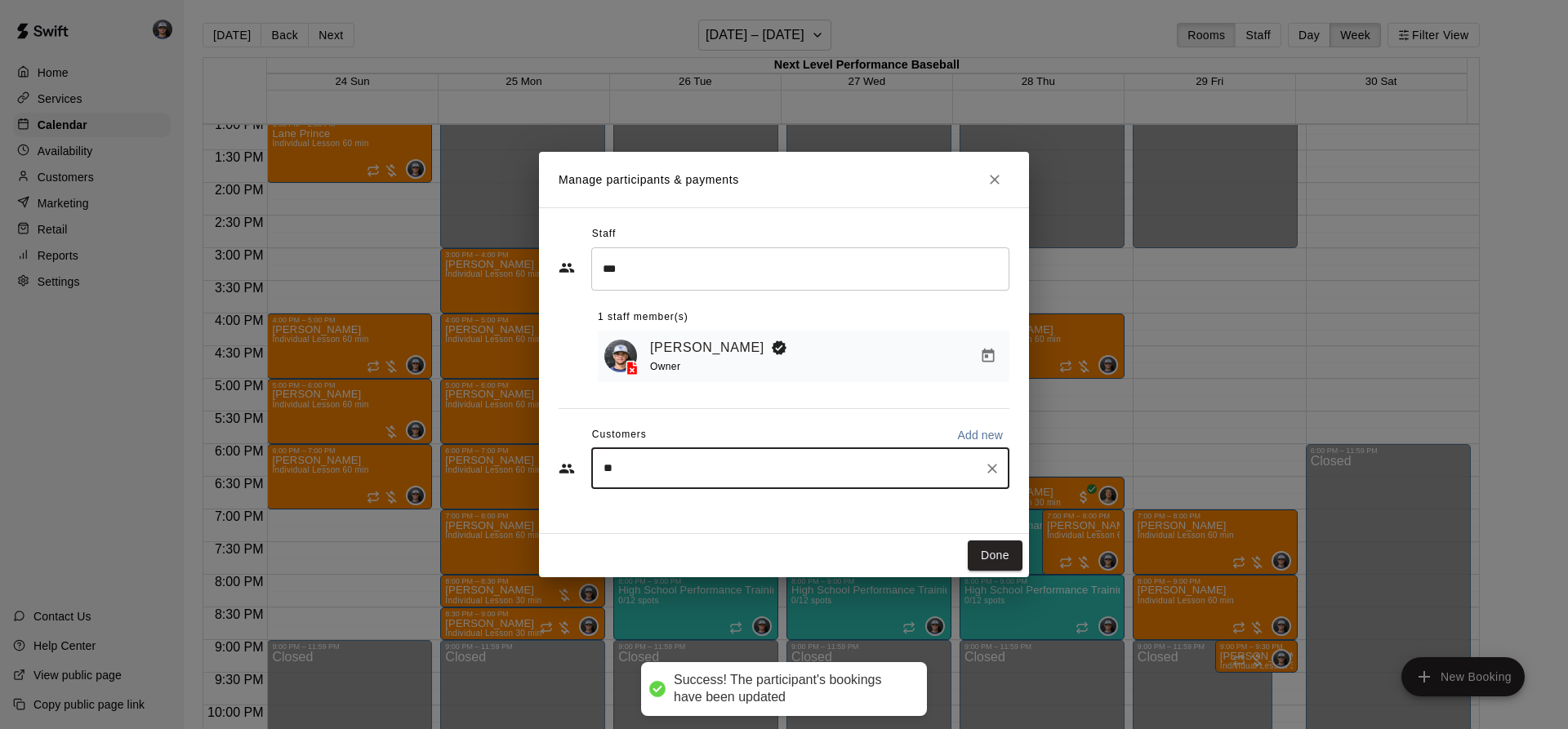
type input "***"
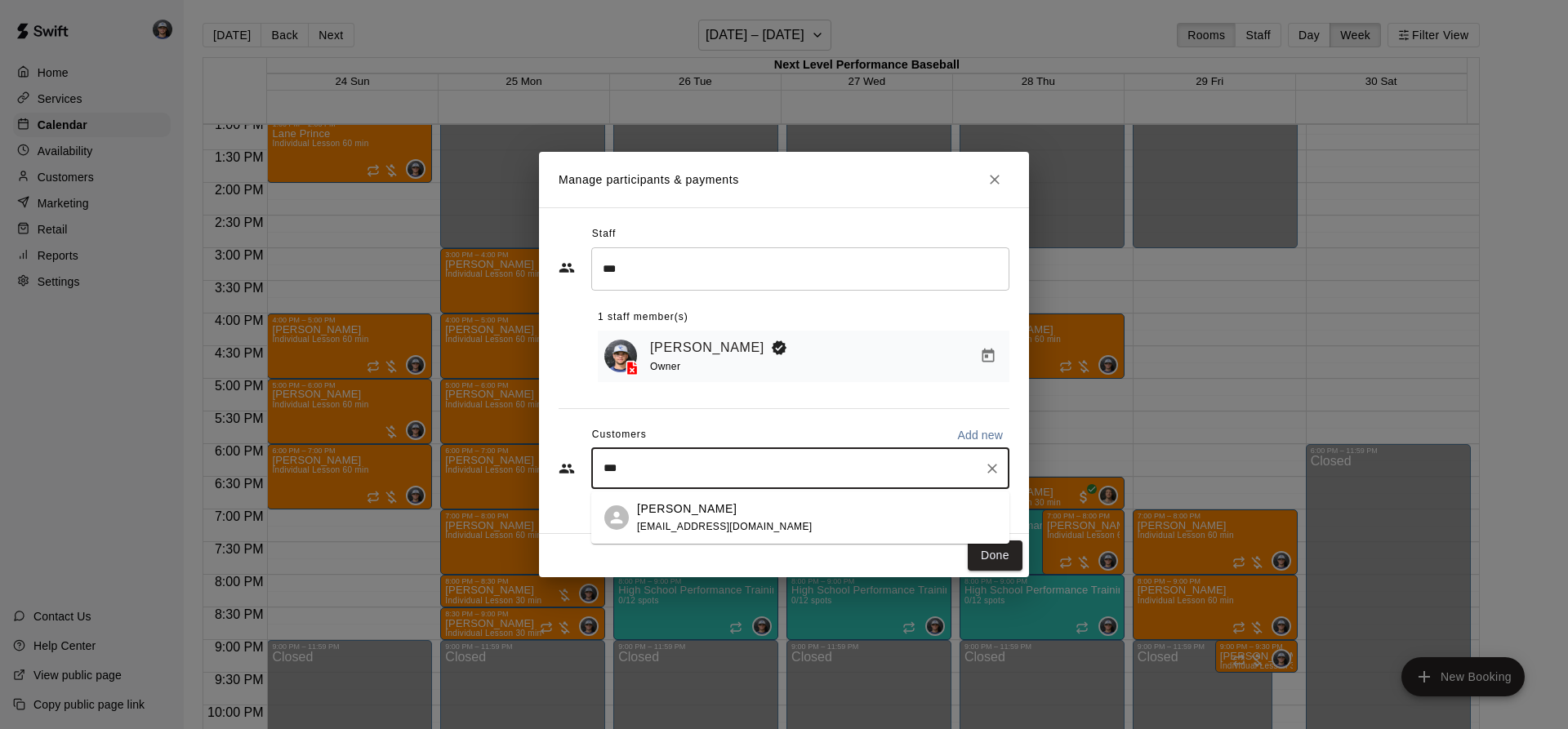
click at [723, 512] on div "[PERSON_NAME]" at bounding box center [724, 509] width 175 height 17
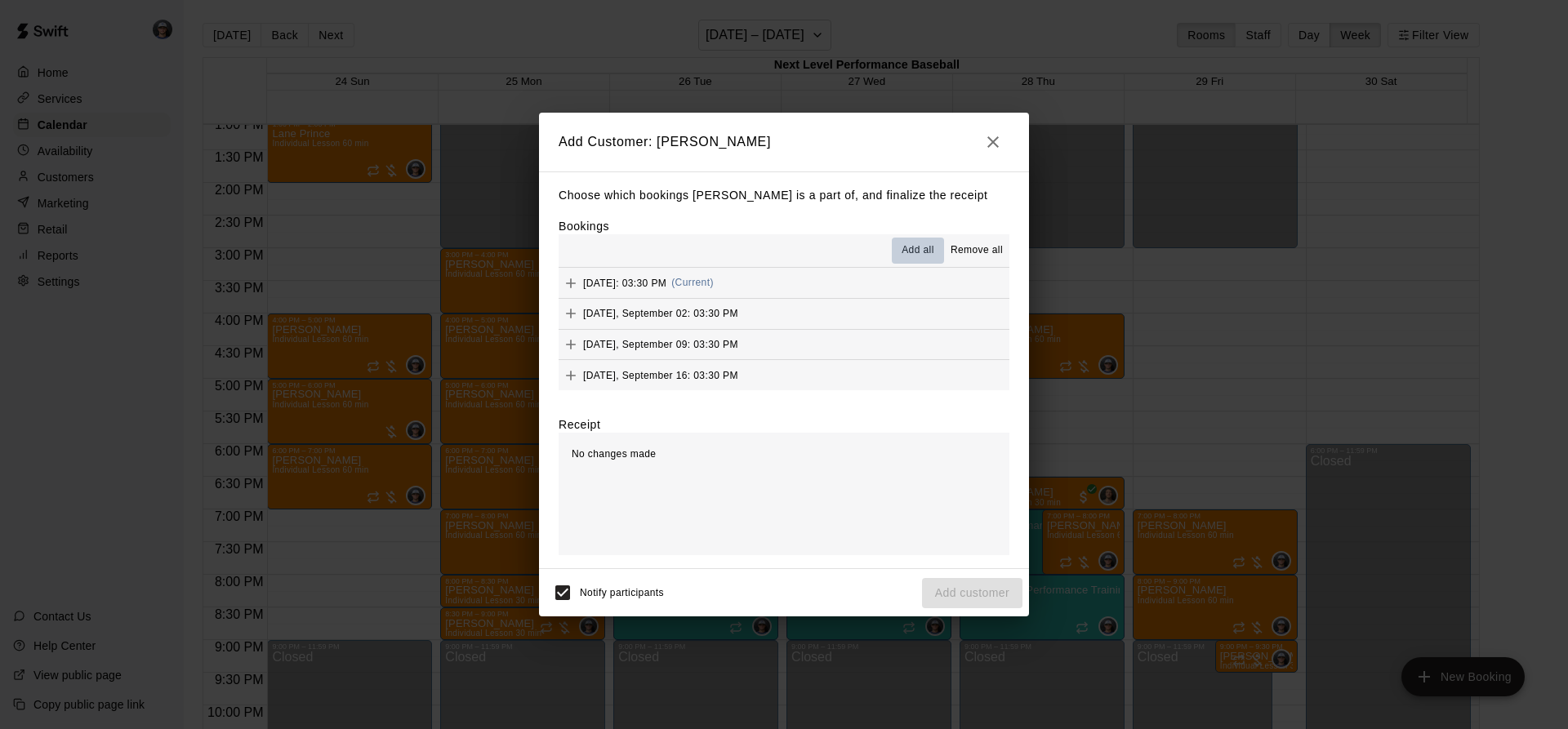
click at [925, 252] on span "Add all" at bounding box center [917, 251] width 32 height 17
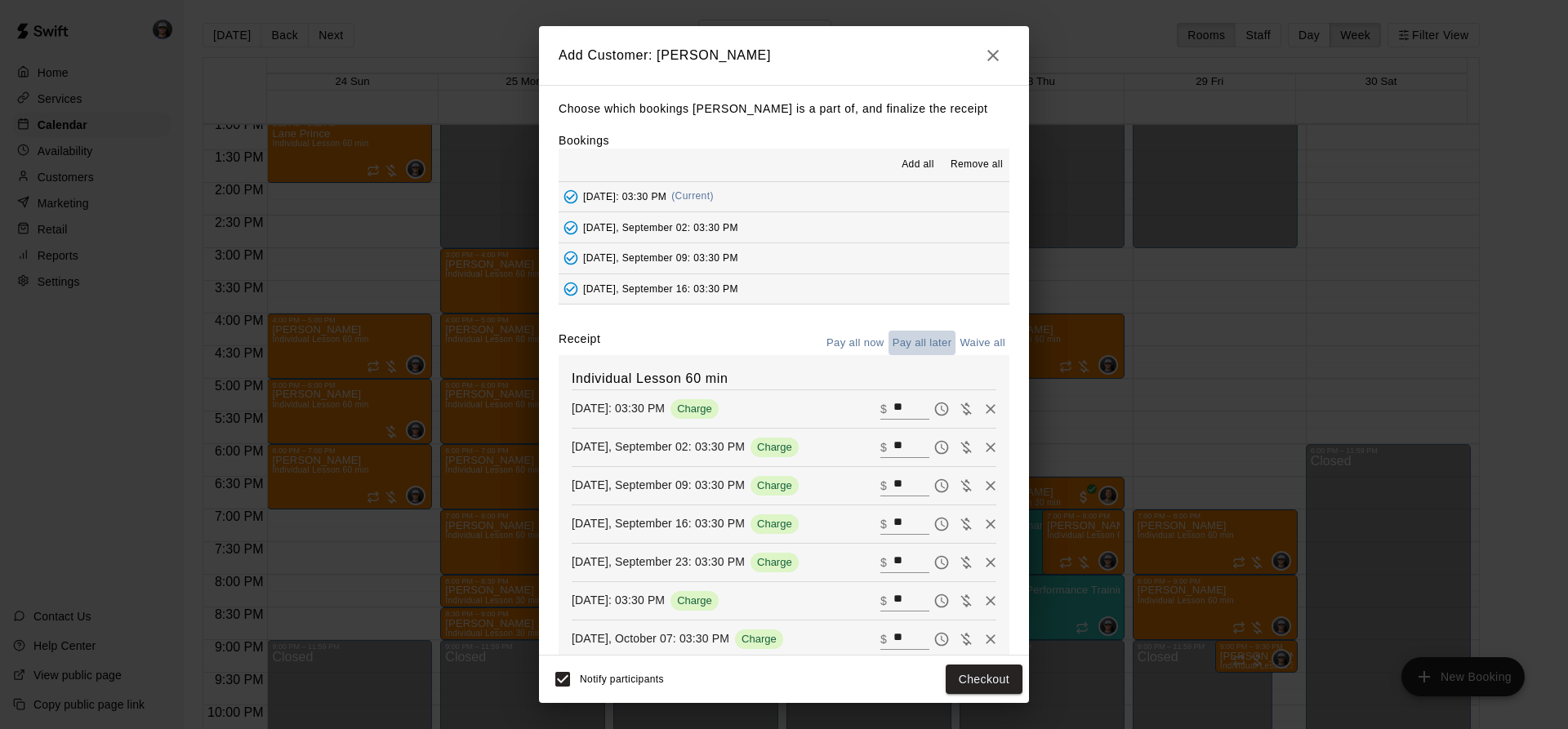
click at [923, 345] on button "Pay all later" at bounding box center [922, 343] width 68 height 26
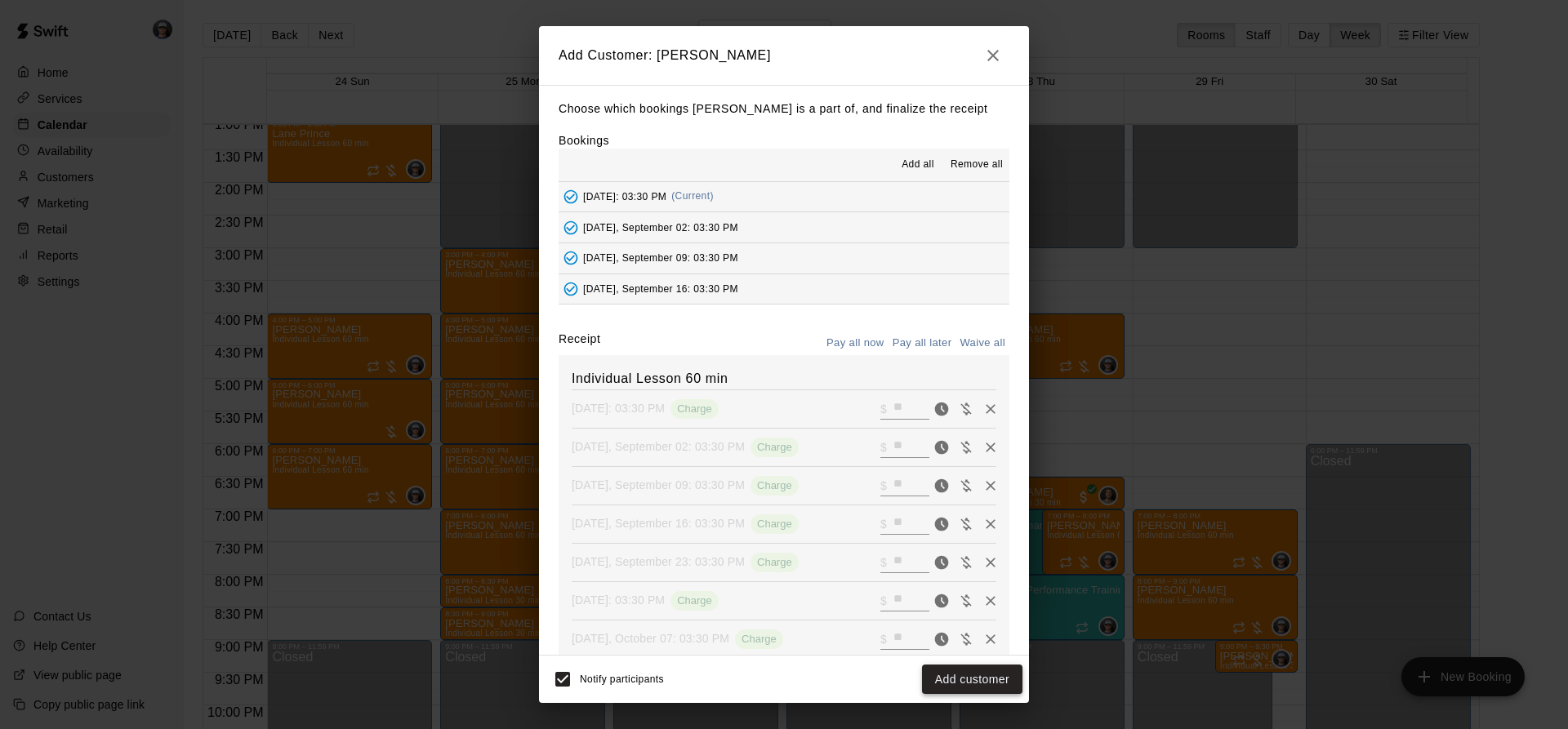
click at [963, 681] on button "Add customer" at bounding box center [972, 680] width 100 height 30
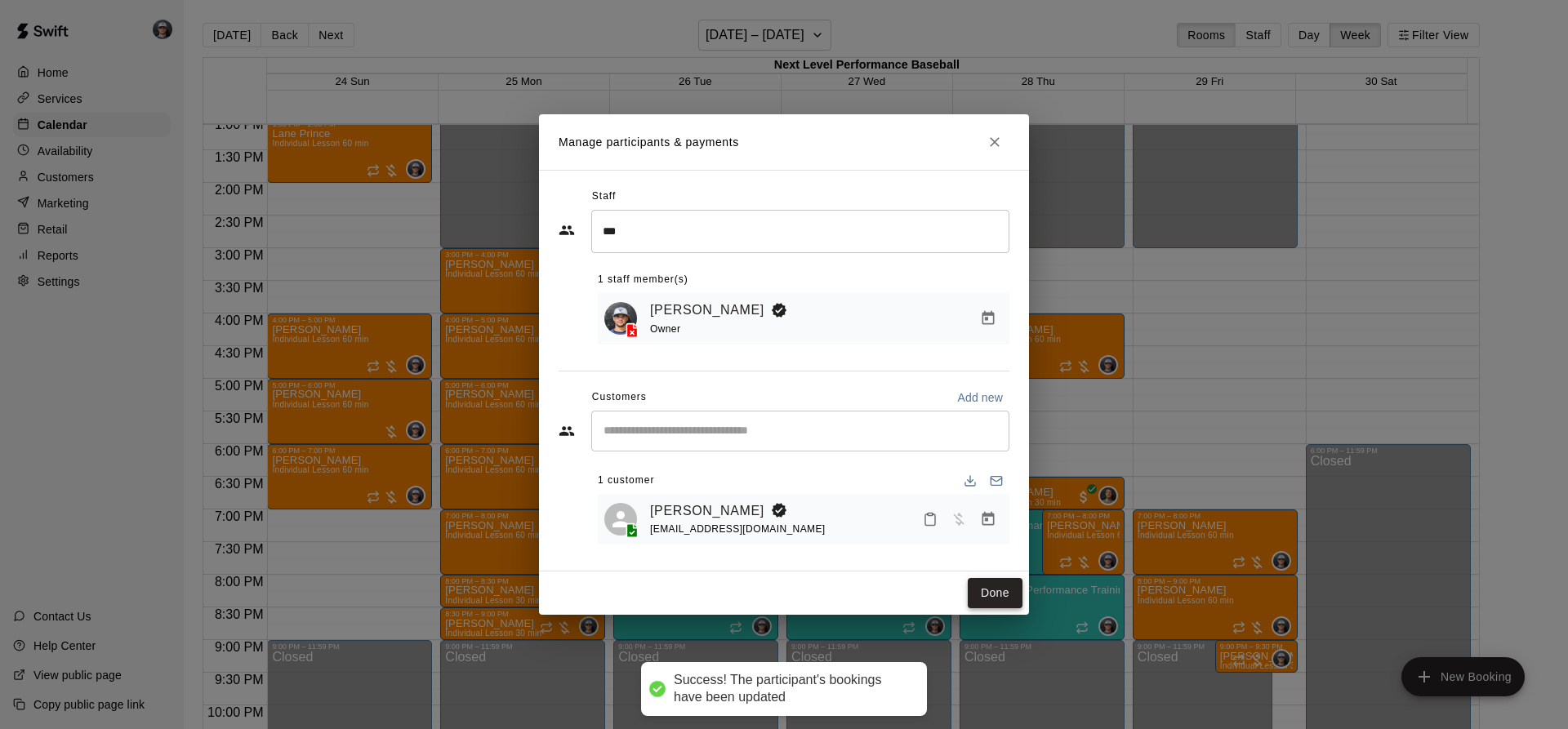
click at [982, 594] on button "Done" at bounding box center [995, 593] width 55 height 30
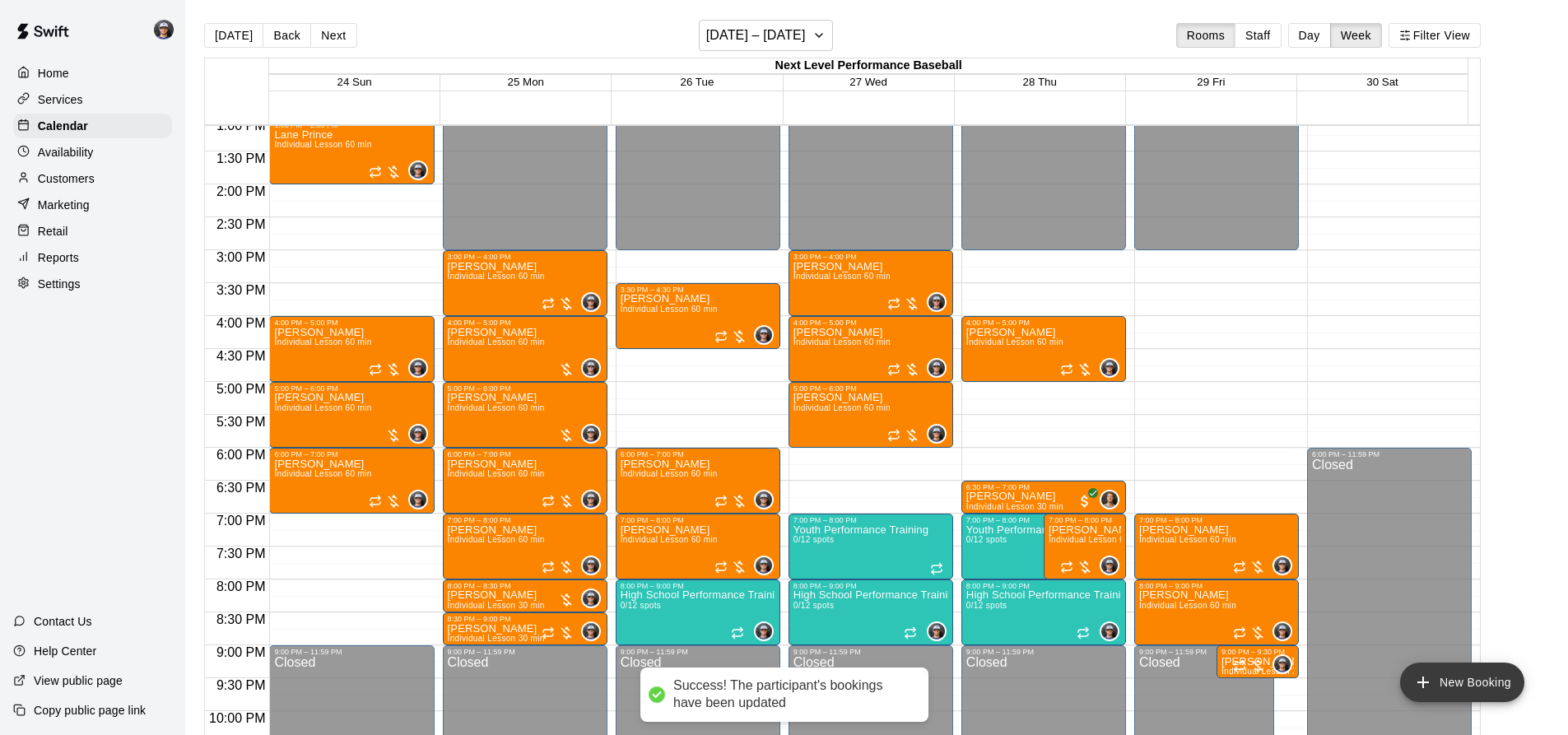
click at [1479, 681] on button "New Booking" at bounding box center [1462, 682] width 124 height 40
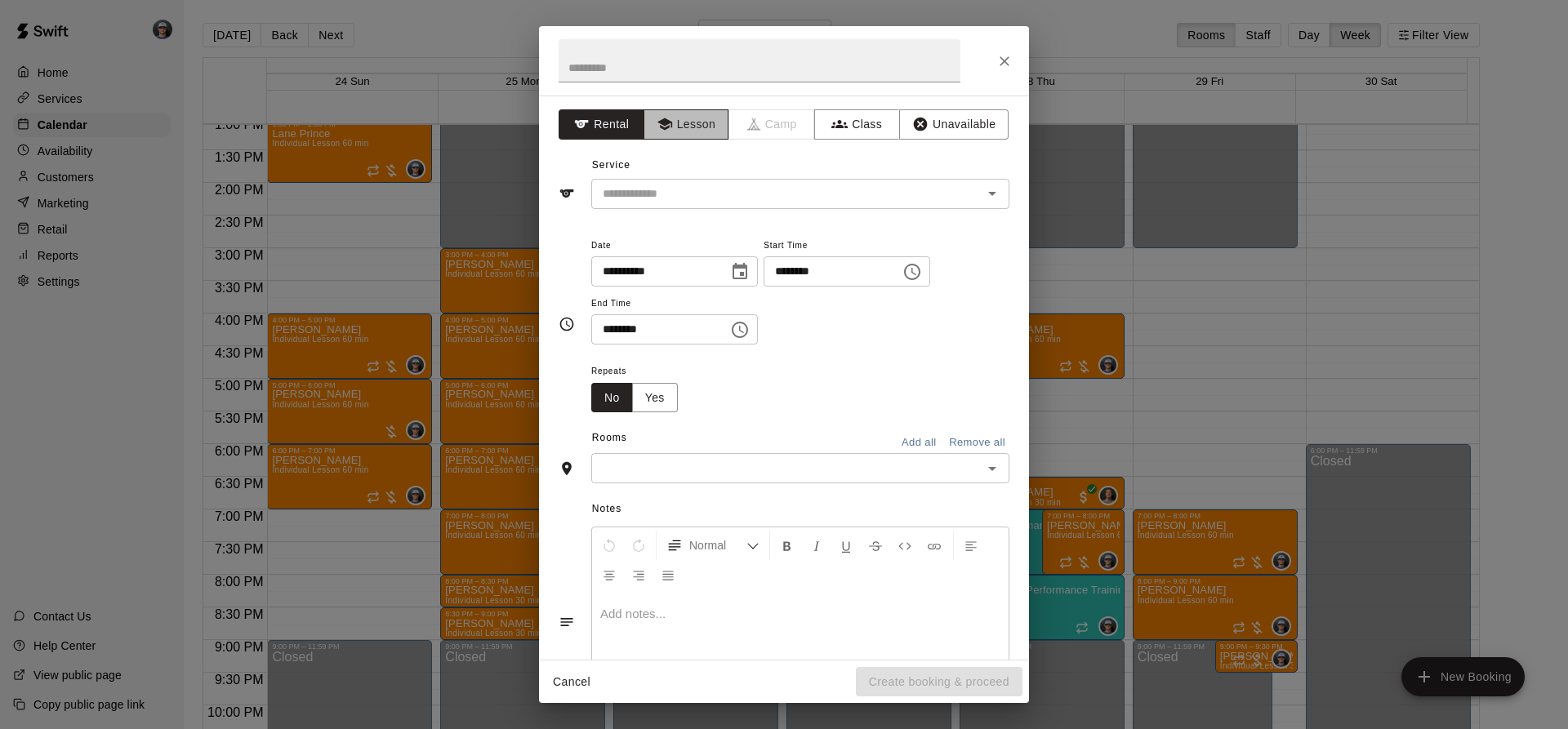
click at [678, 116] on button "Lesson" at bounding box center [686, 124] width 86 height 30
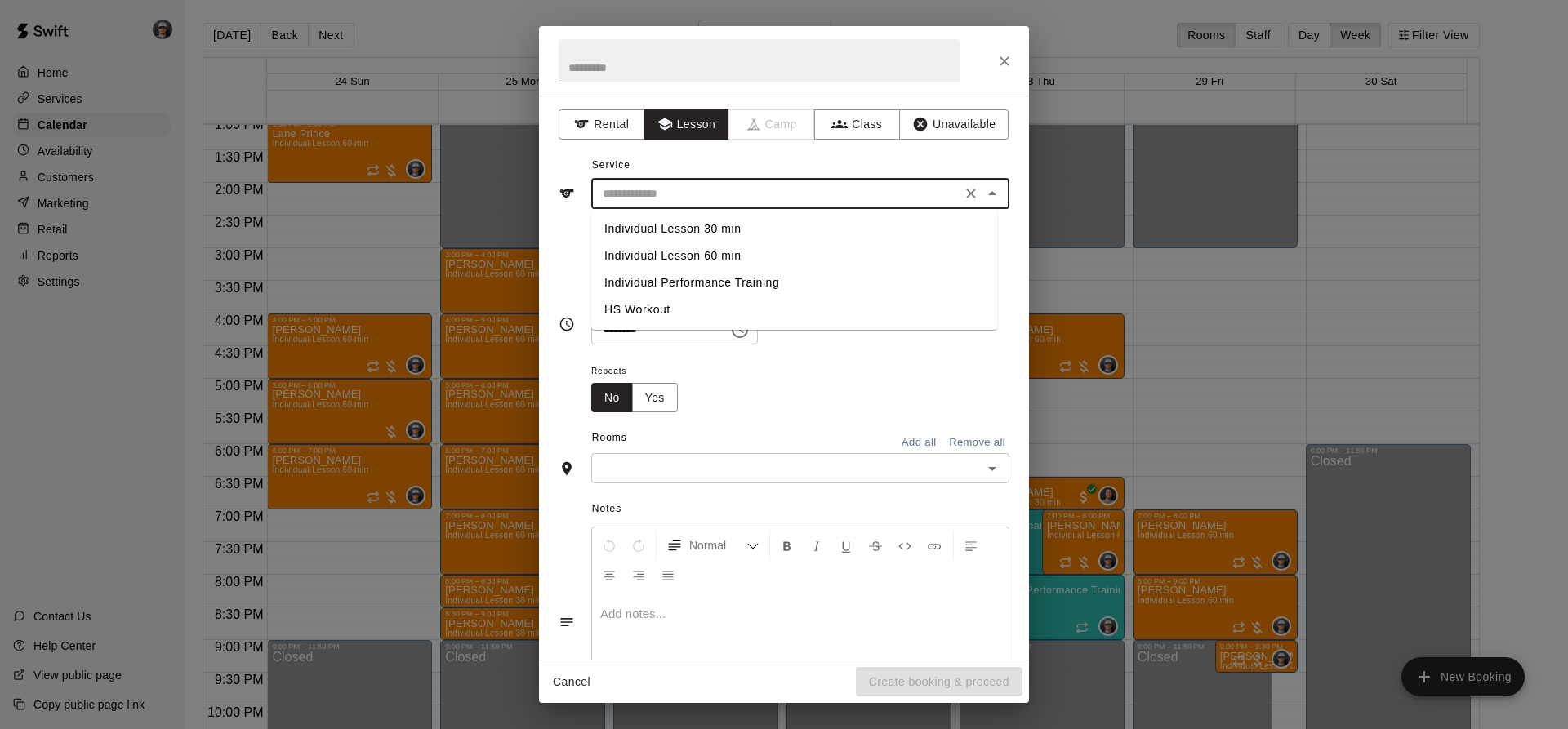
click at [655, 192] on input "text" at bounding box center [776, 194] width 360 height 21
click at [698, 221] on li "Individual Lesson 30 min" at bounding box center [794, 228] width 405 height 27
type input "**********"
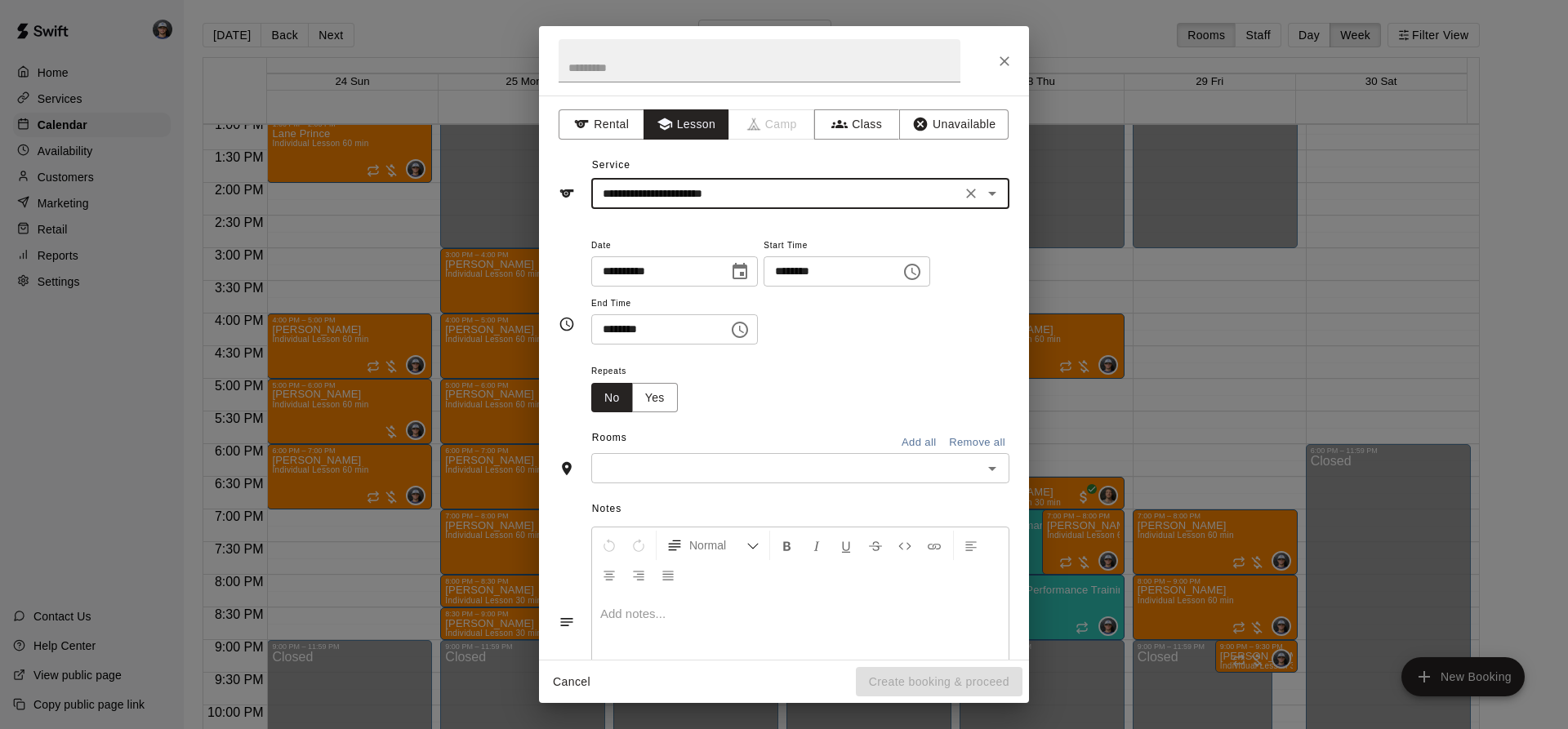
click at [750, 266] on icon "Choose date, selected date is Aug 26, 2025" at bounding box center [740, 272] width 20 height 20
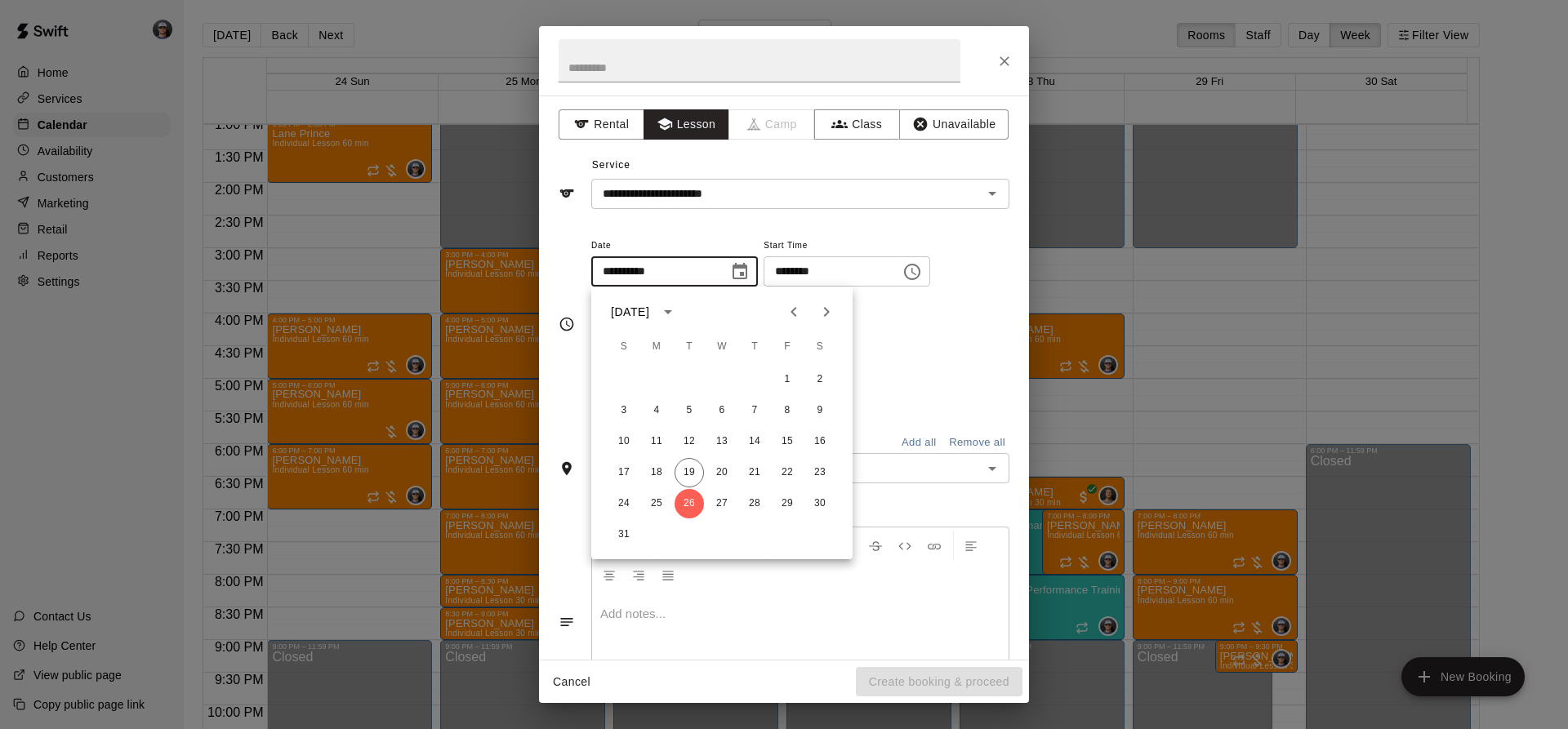
click at [922, 270] on icon "Choose time, selected time is 11:00 AM" at bounding box center [912, 272] width 20 height 20
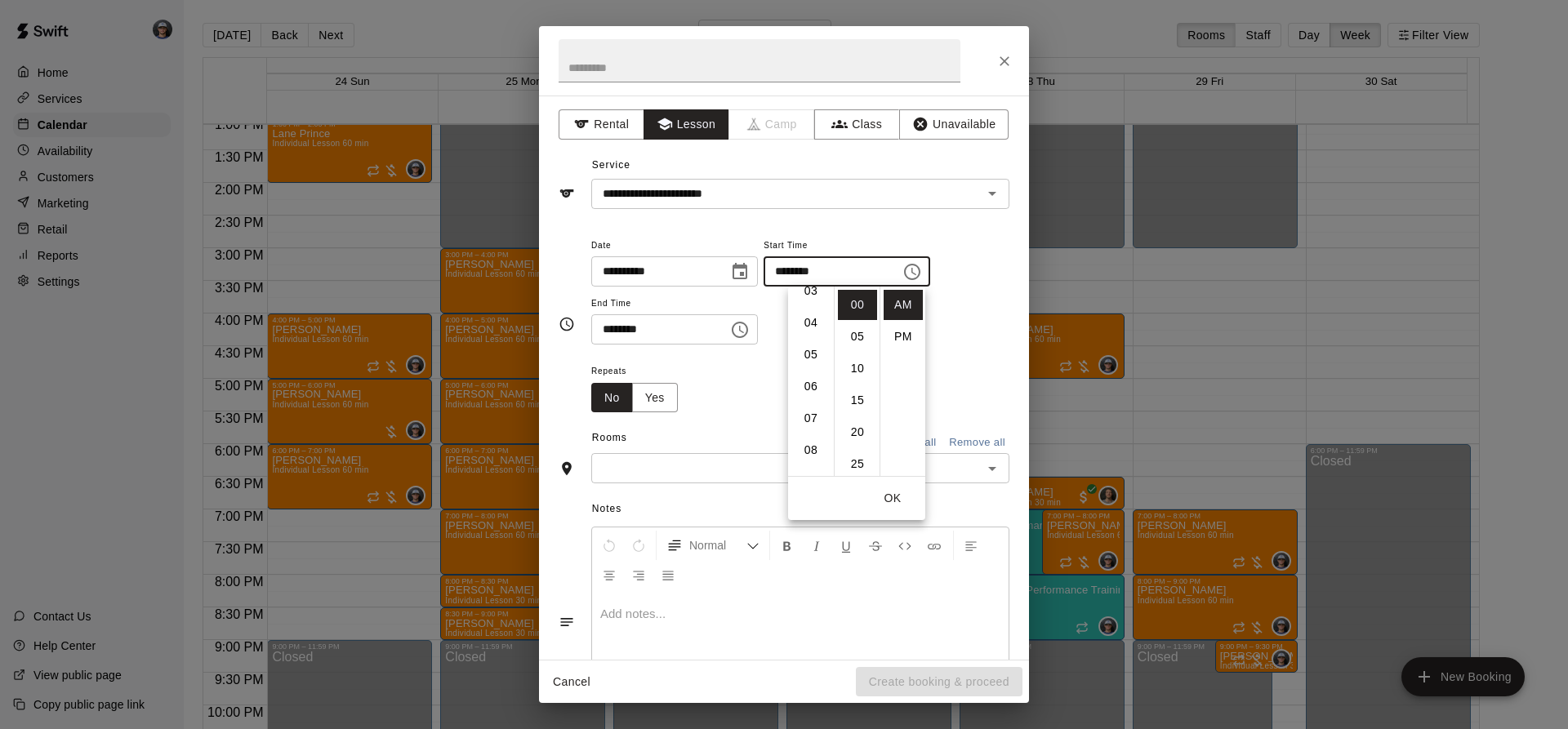
scroll to position [103, 0]
click at [810, 334] on li "04" at bounding box center [811, 330] width 39 height 30
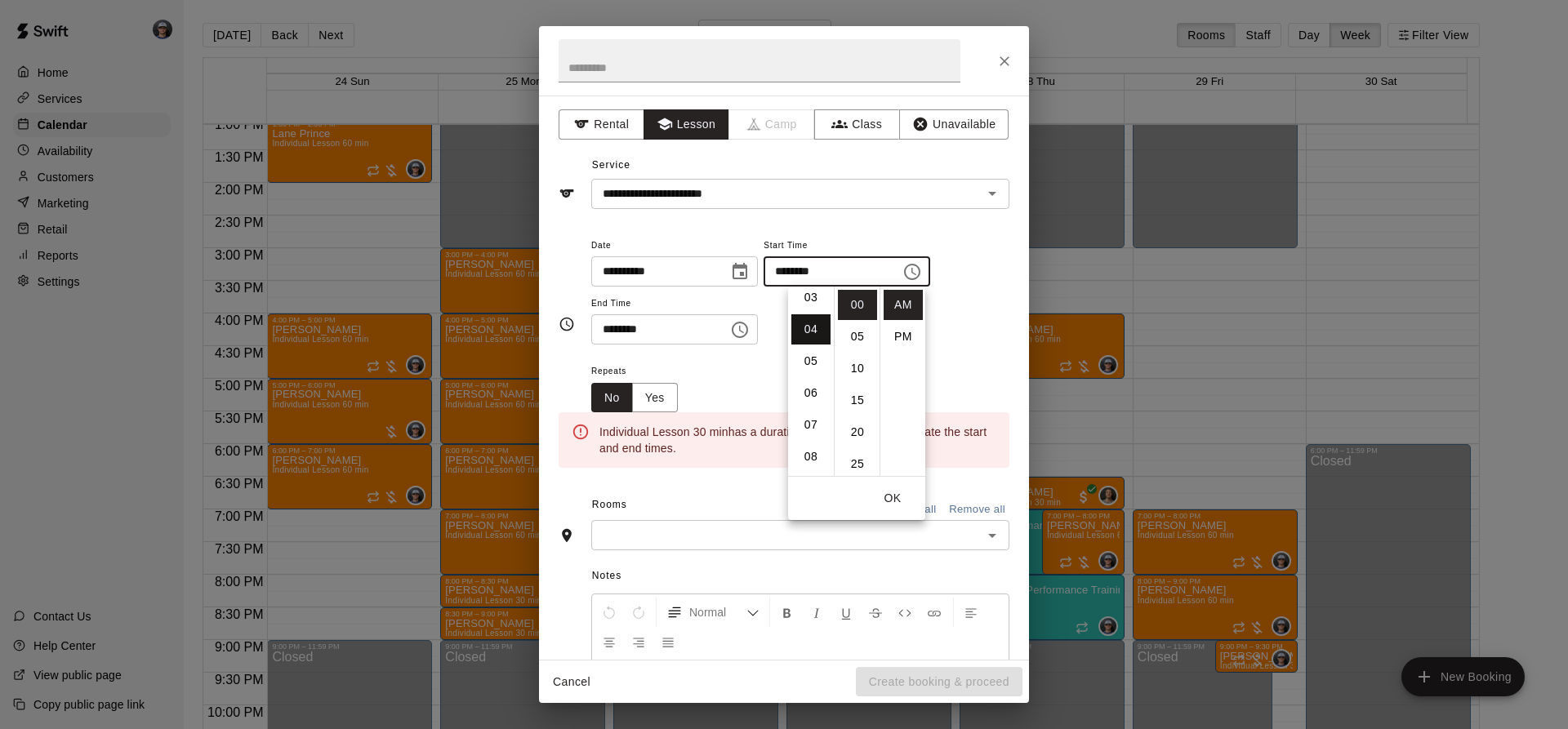
scroll to position [127, 0]
click at [852, 406] on li "30" at bounding box center [858, 414] width 39 height 30
click at [898, 337] on li "PM" at bounding box center [903, 336] width 39 height 30
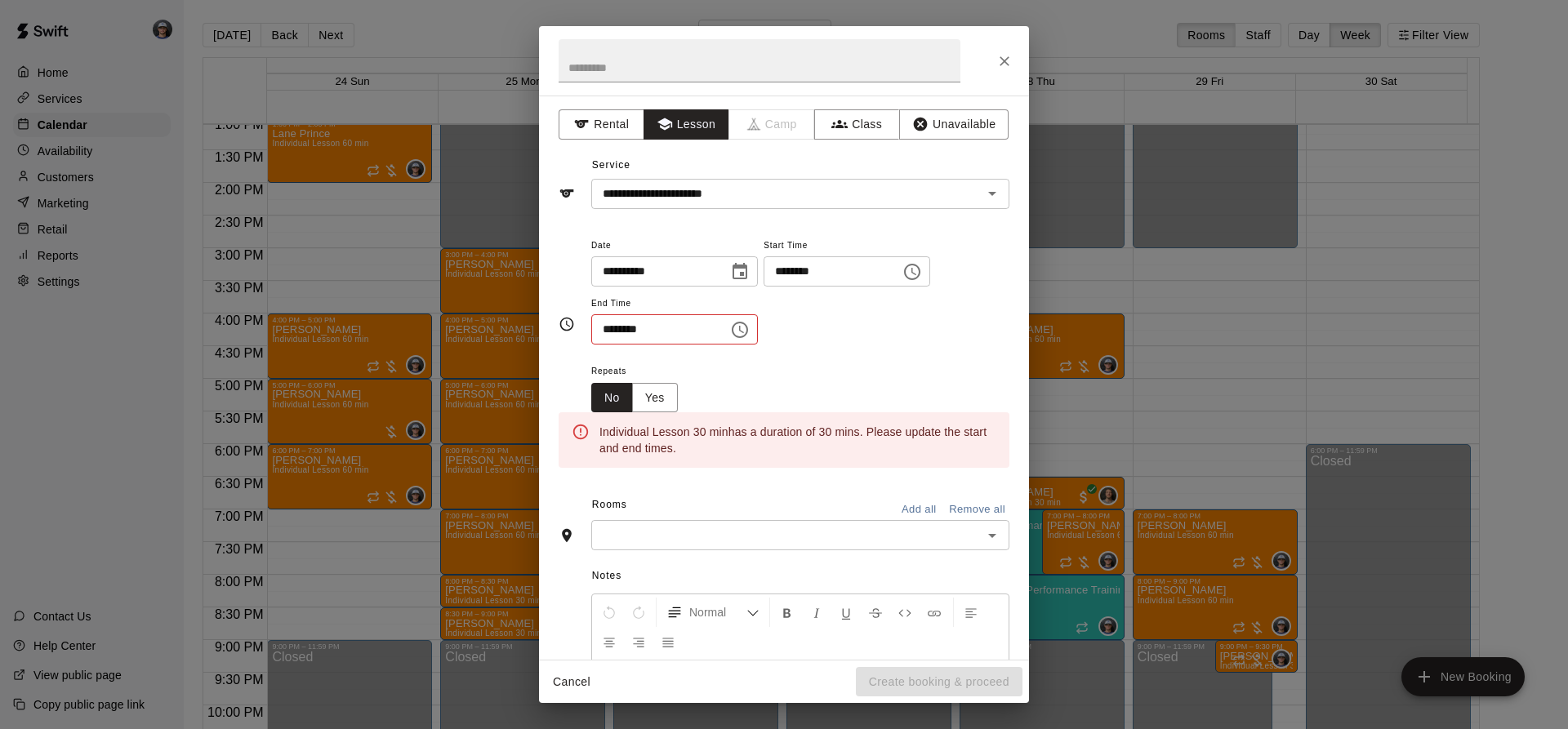
type input "********"
click at [750, 334] on icon "Choose time, selected time is 11:30 AM" at bounding box center [740, 330] width 20 height 20
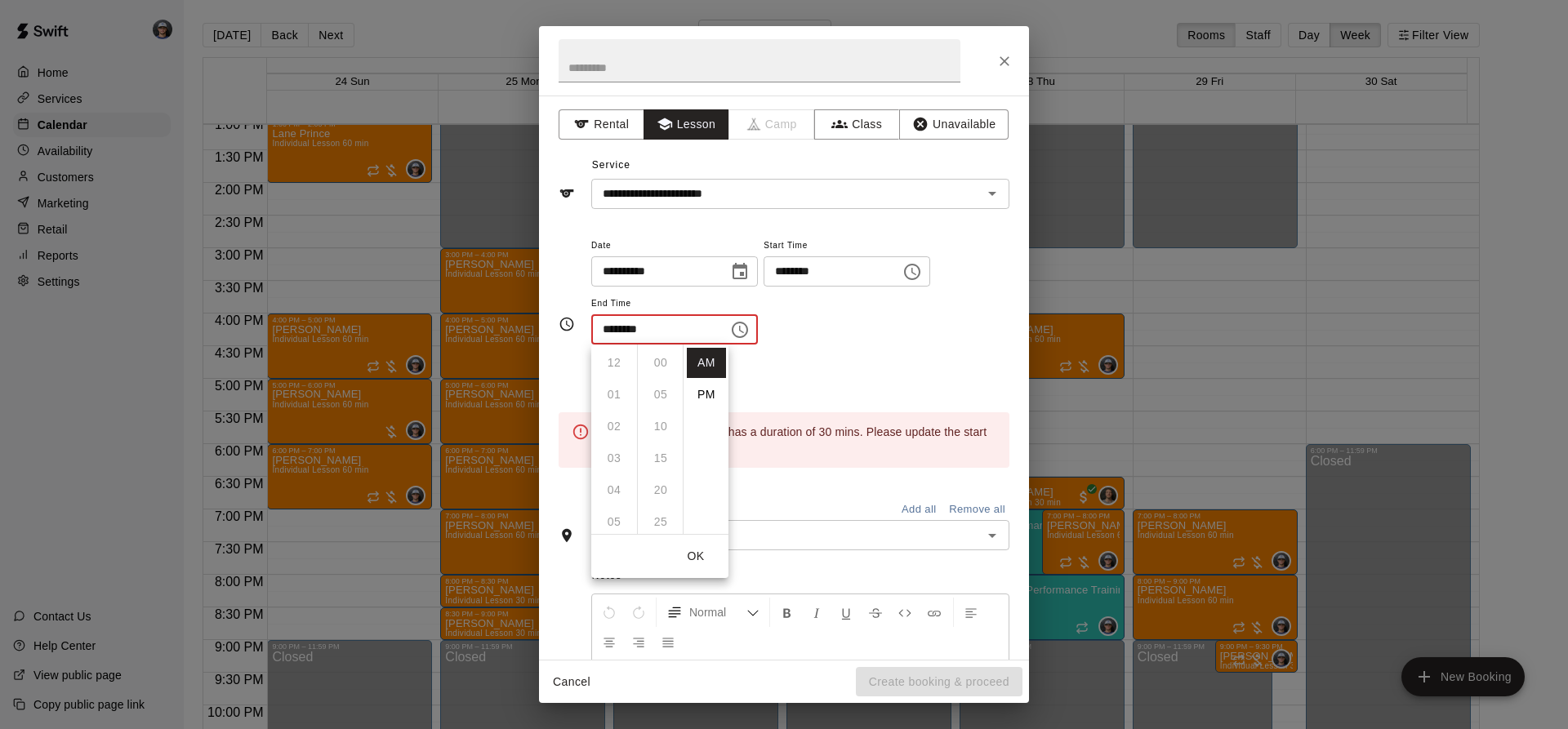
scroll to position [191, 0]
click at [701, 395] on li "PM" at bounding box center [706, 395] width 39 height 30
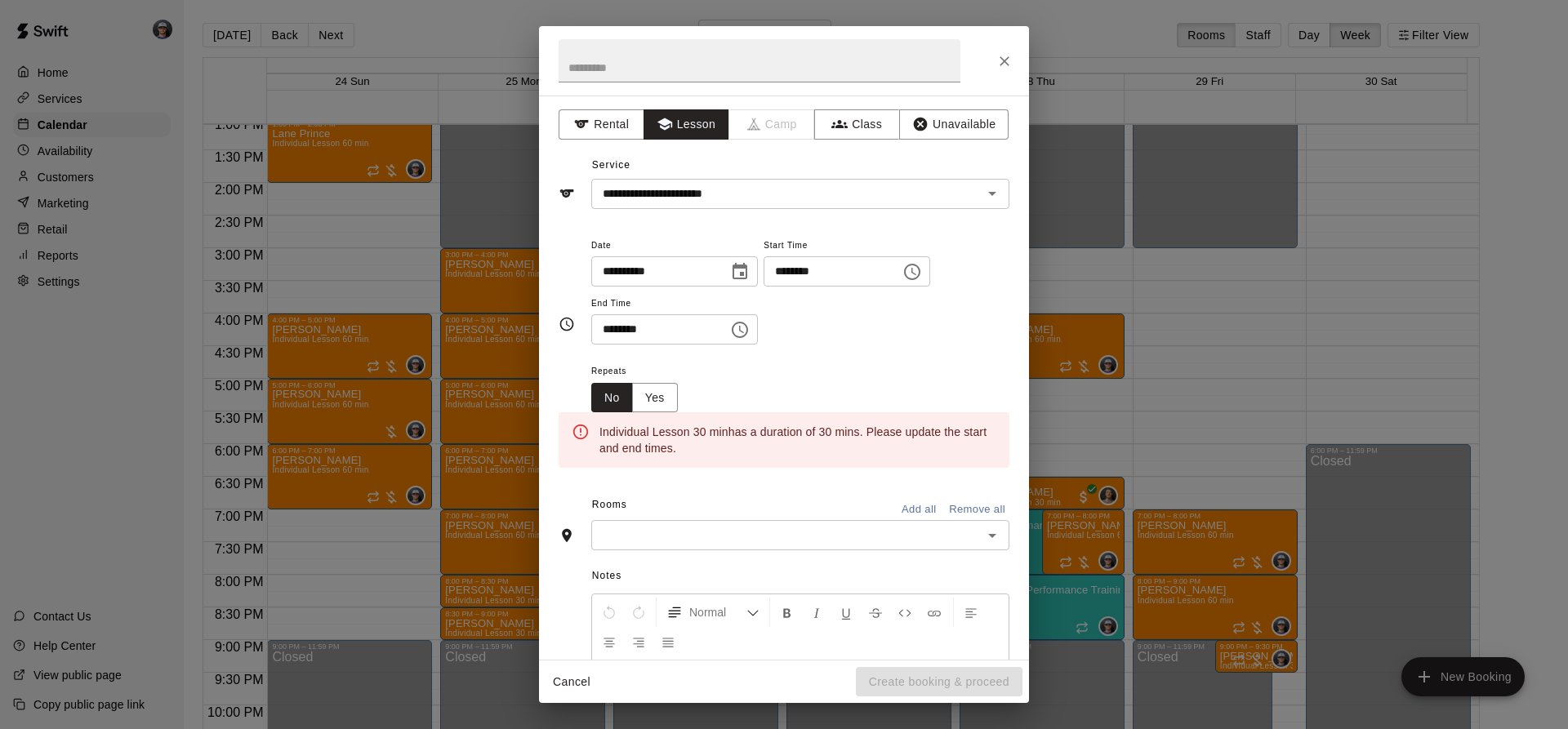
click at [750, 334] on icon "Choose time, selected time is 11:30 PM" at bounding box center [740, 330] width 20 height 20
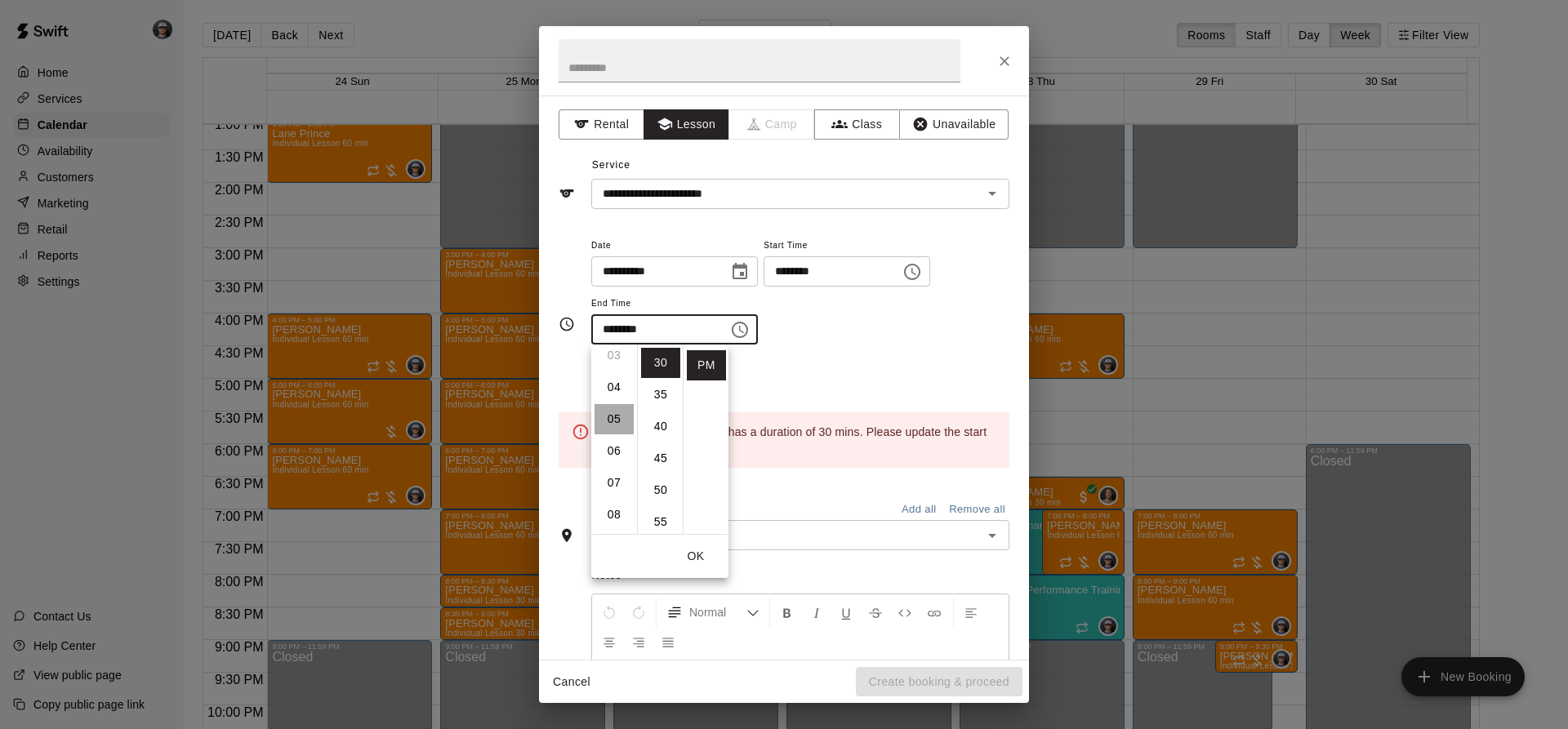
click at [616, 418] on li "05" at bounding box center [614, 419] width 39 height 30
click at [659, 360] on li "00" at bounding box center [661, 363] width 39 height 30
type input "********"
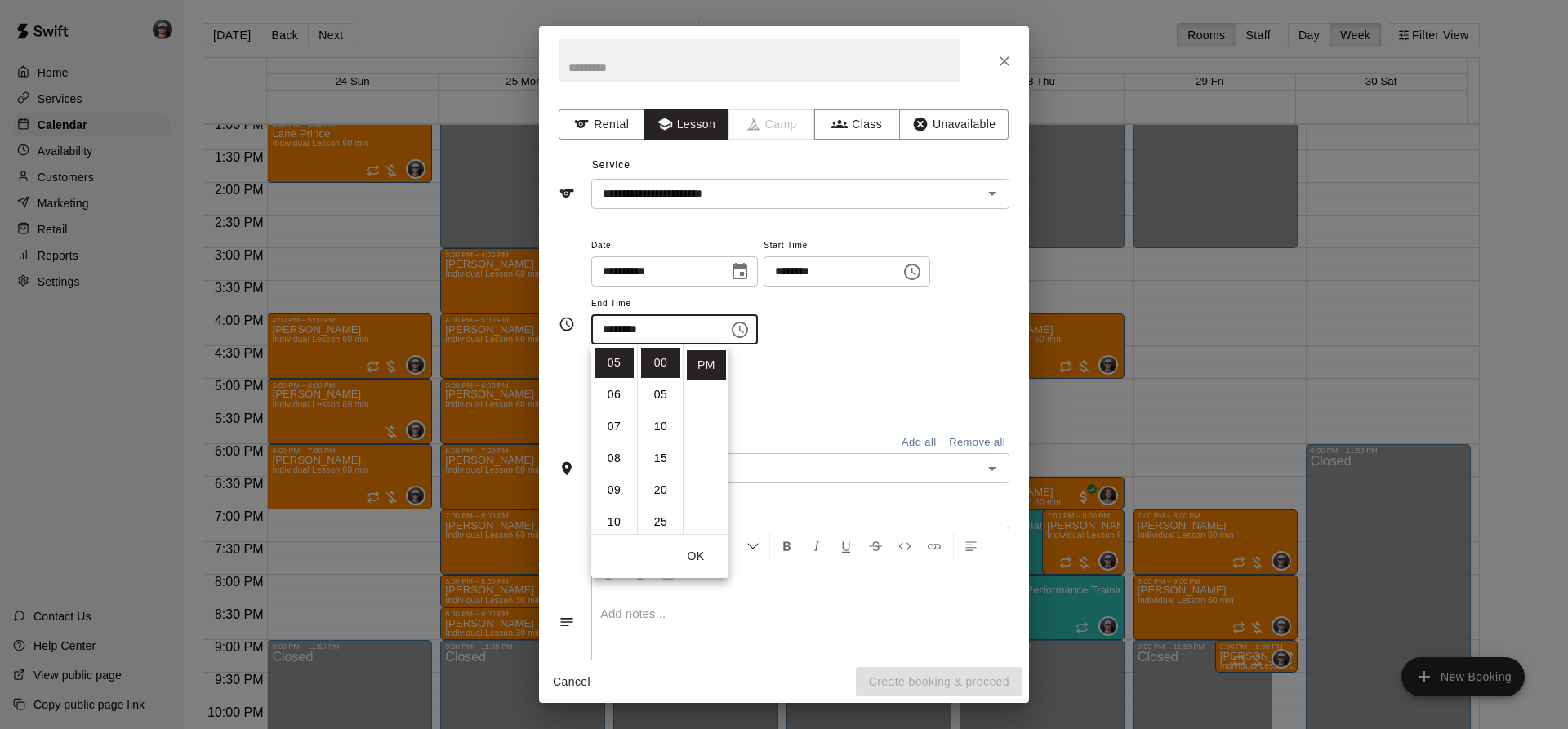
click at [821, 362] on div "Repeats No Yes" at bounding box center [800, 387] width 418 height 51
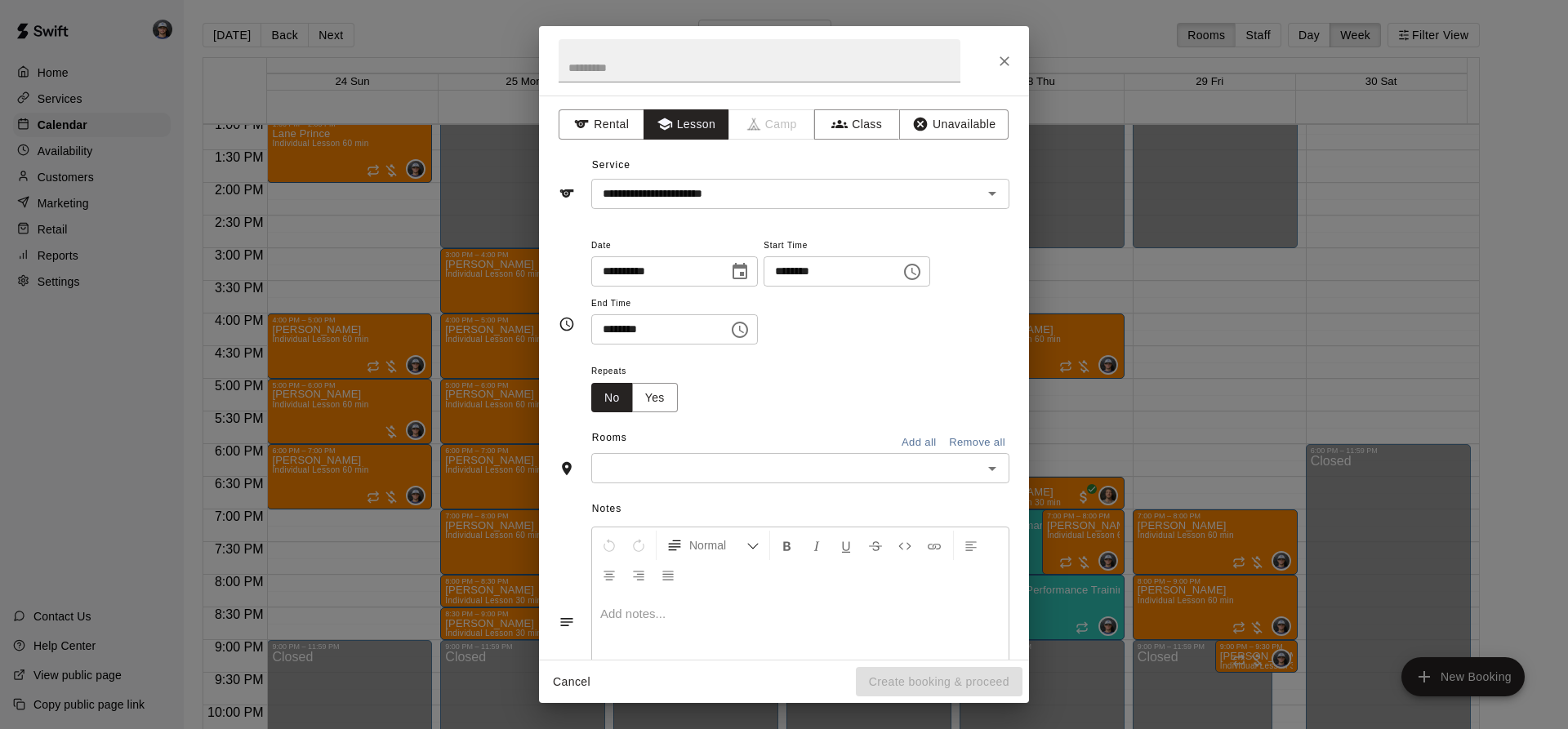
click at [785, 462] on input "text" at bounding box center [787, 468] width 382 height 21
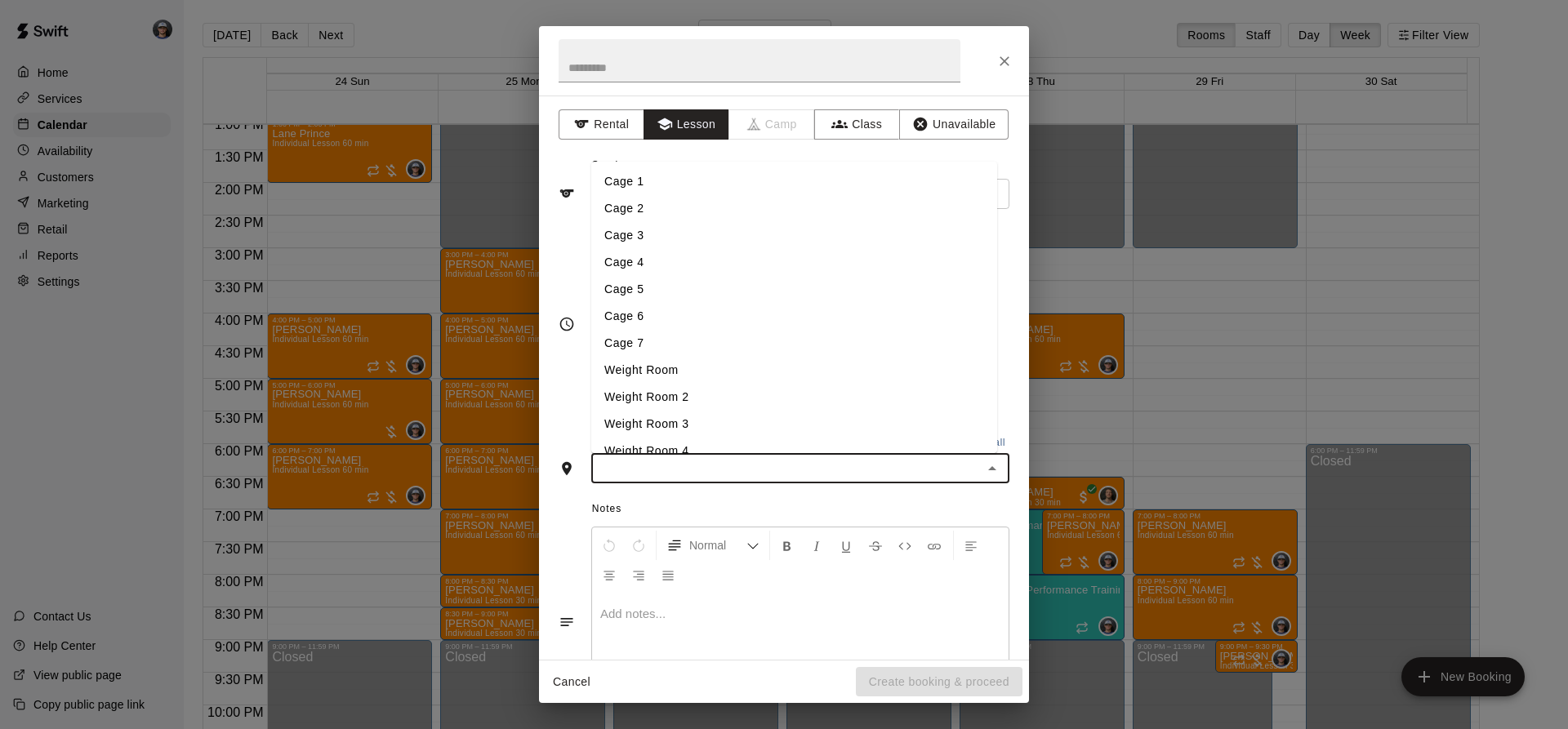
click at [651, 234] on li "Cage 3" at bounding box center [794, 235] width 405 height 27
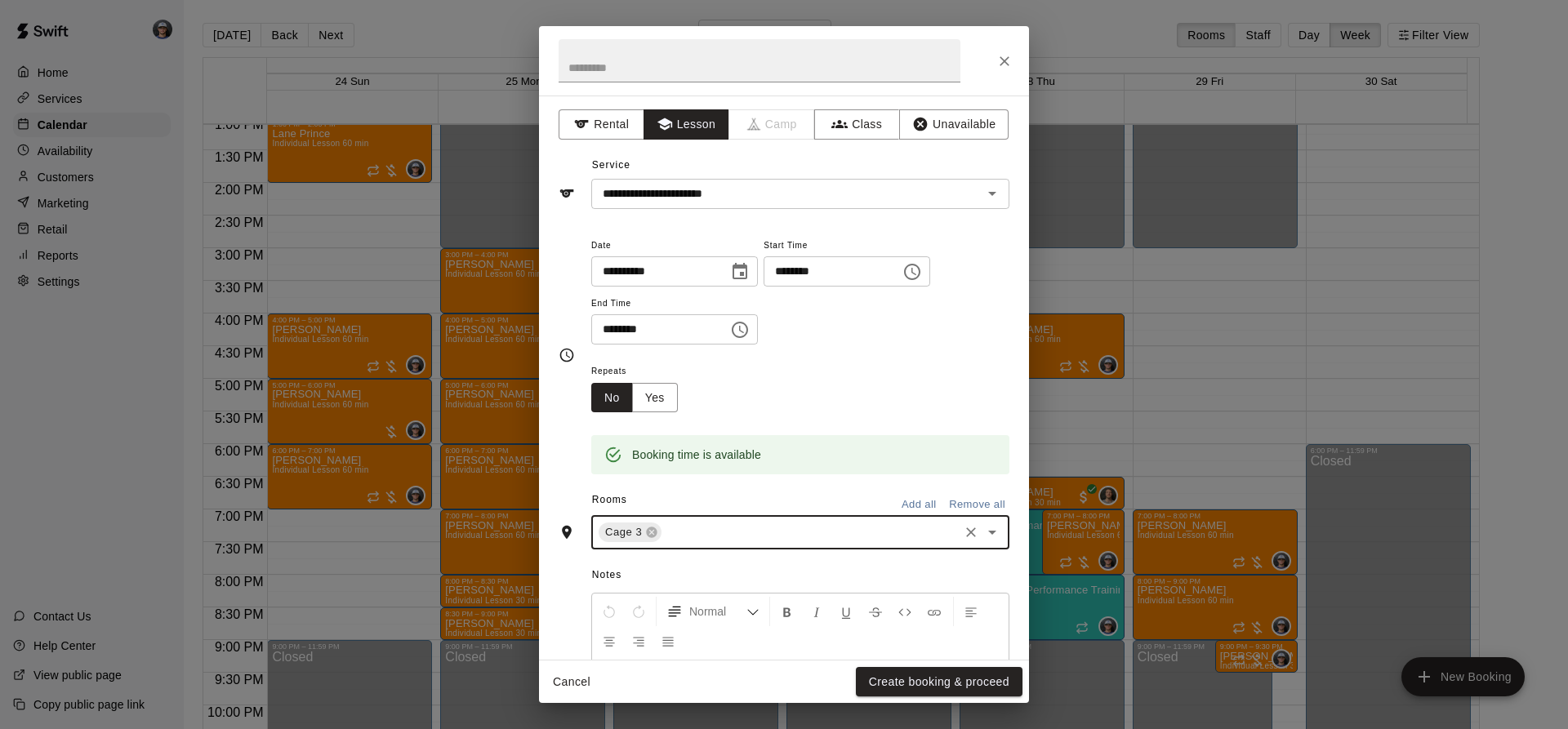
click at [678, 391] on div "Repeats No Yes" at bounding box center [640, 387] width 99 height 51
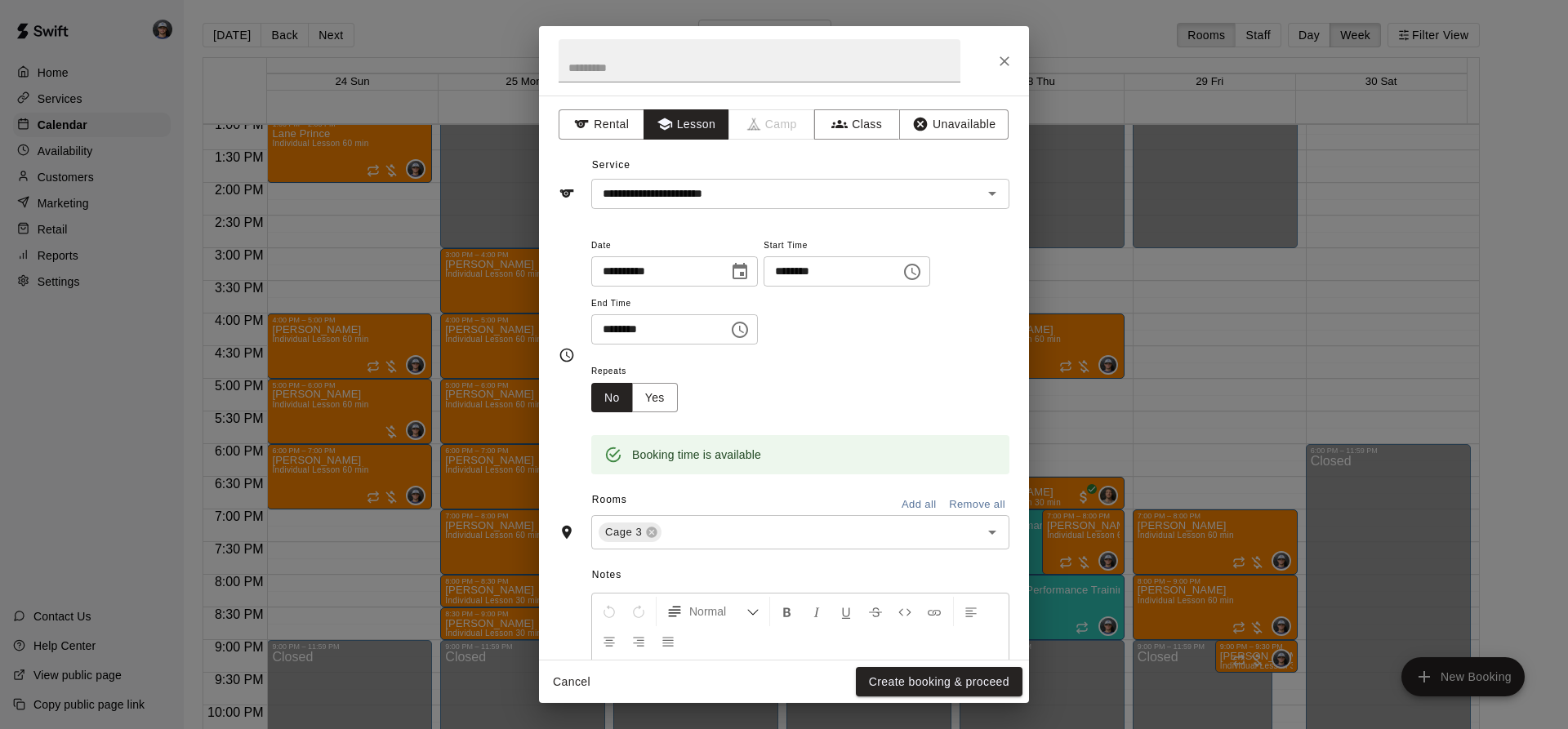
click at [680, 404] on div "Repeats No Yes" at bounding box center [640, 387] width 99 height 51
click at [673, 401] on button "Yes" at bounding box center [654, 397] width 45 height 30
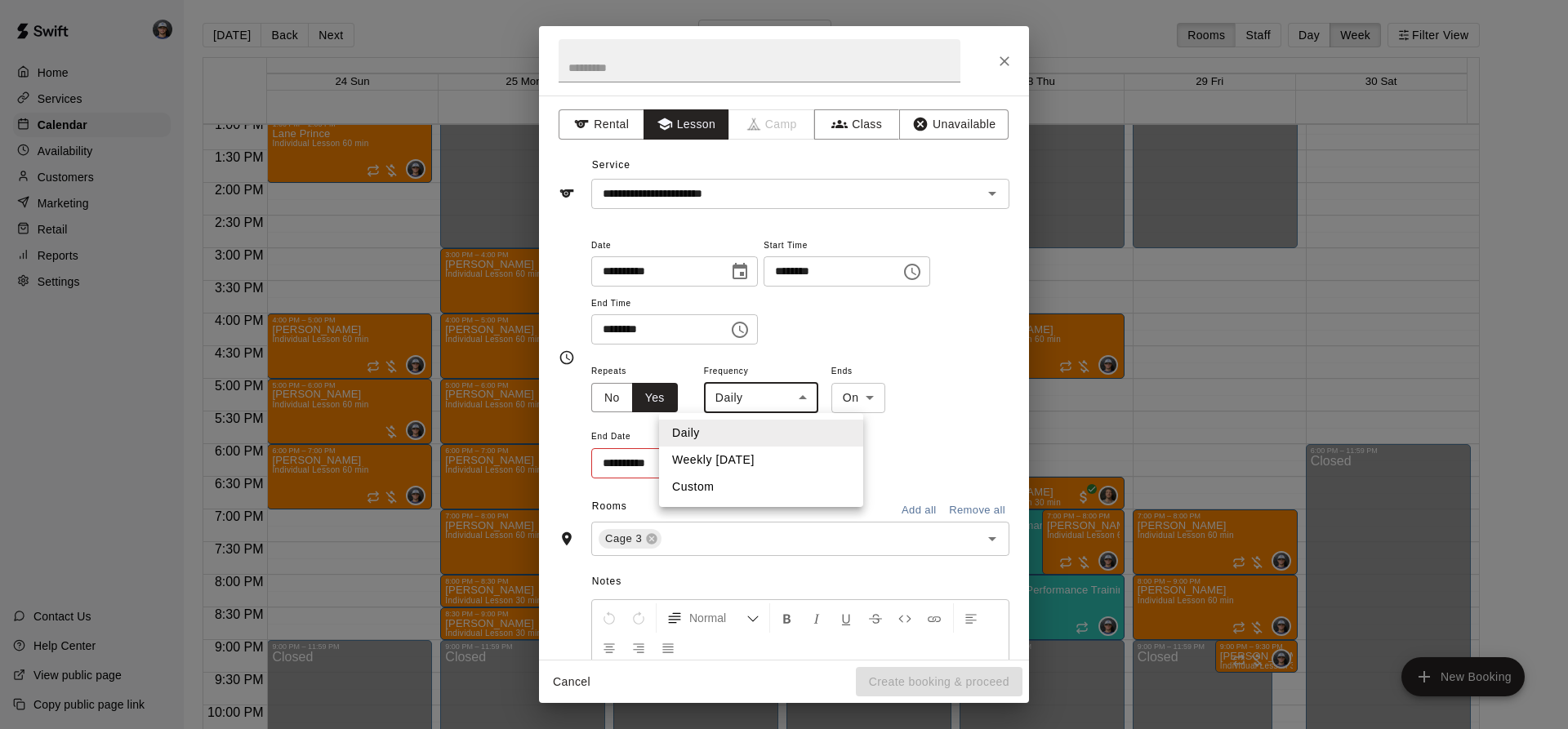
drag, startPoint x: 720, startPoint y: 396, endPoint x: 742, endPoint y: 426, distance: 37.2
click at [721, 396] on body "Home Services Calendar Availability Customers Marketing Retail Reports Settings…" at bounding box center [784, 378] width 1568 height 756
click at [740, 456] on li "Weekly [DATE]" at bounding box center [760, 459] width 204 height 27
type input "******"
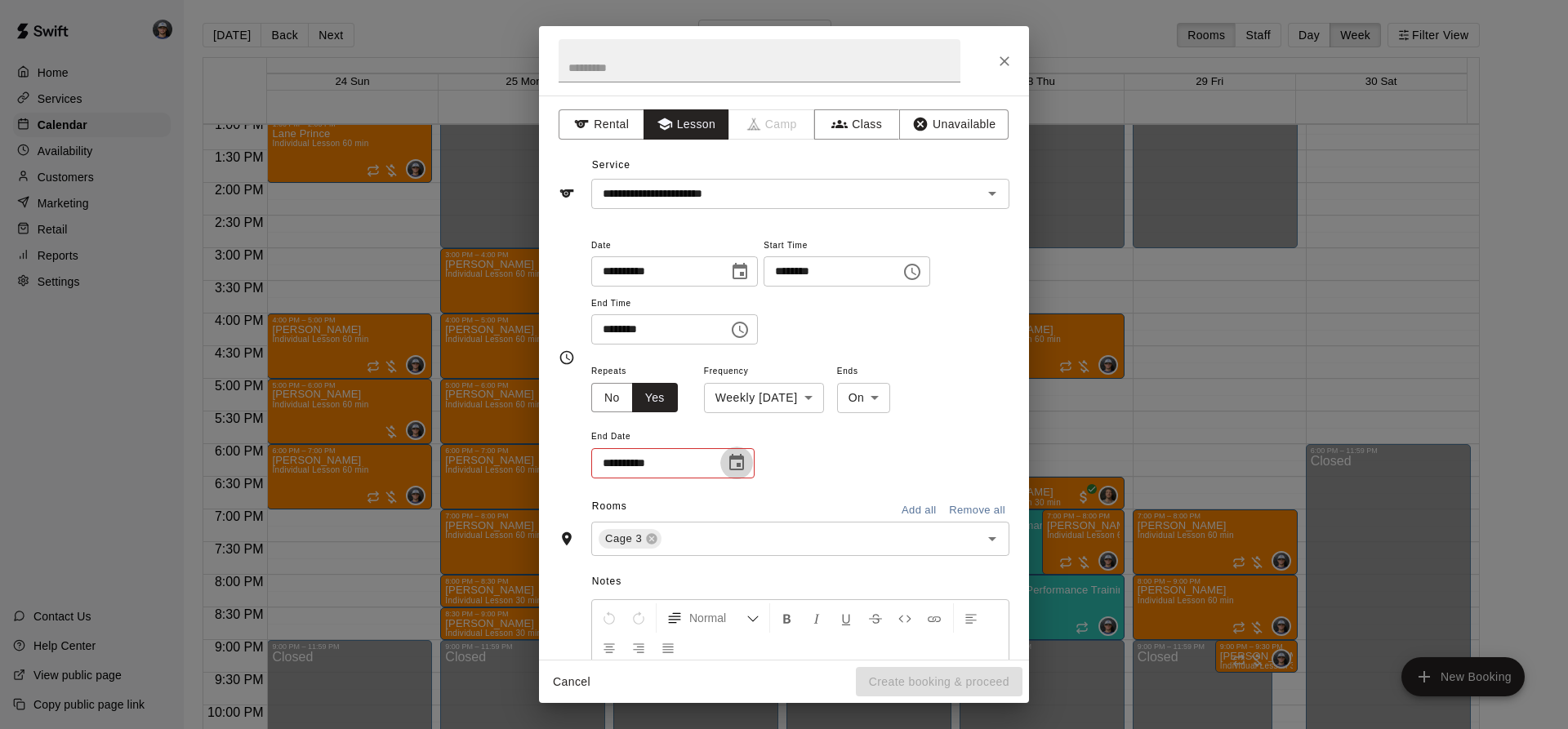
click at [742, 473] on icon "Choose date" at bounding box center [737, 463] width 20 height 20
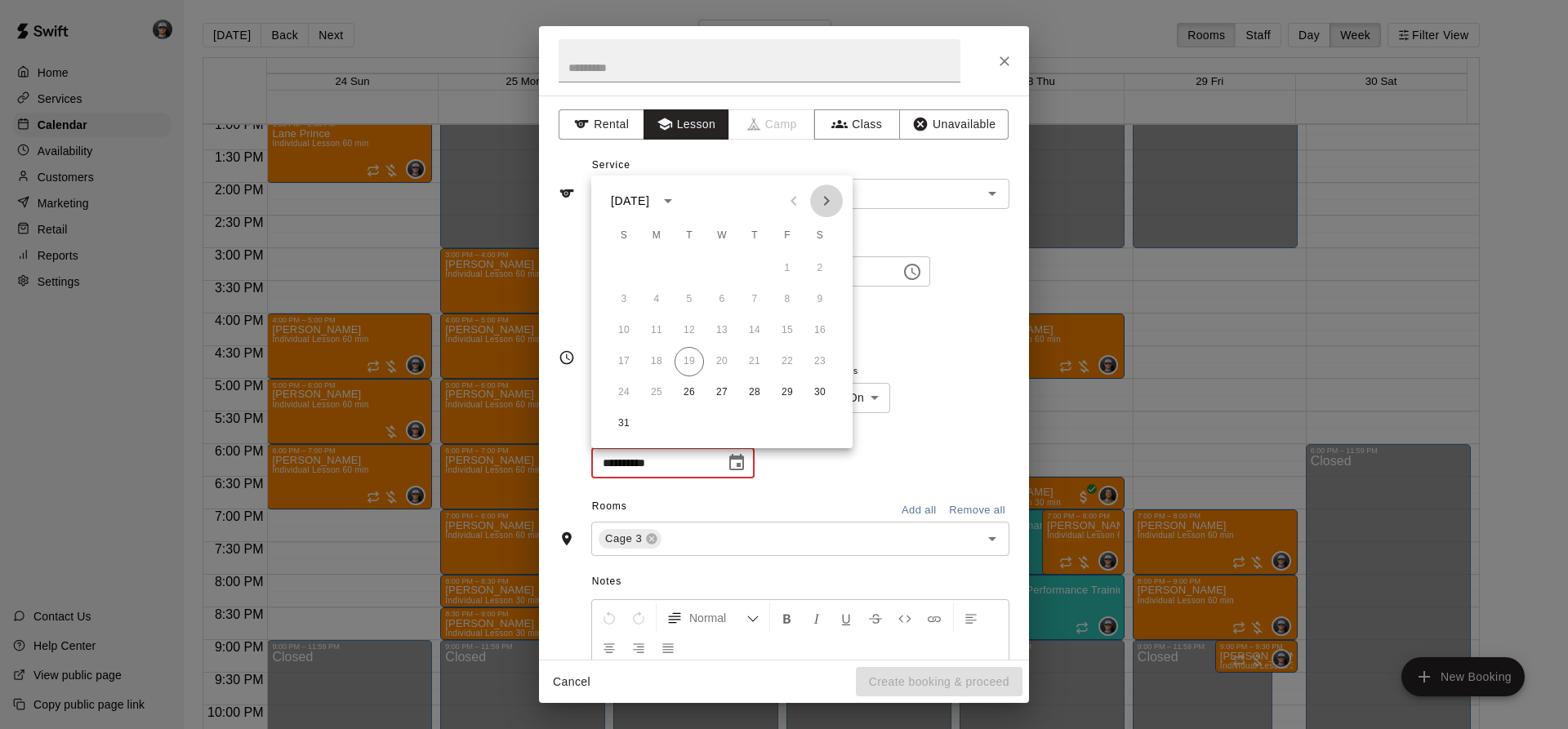
click at [829, 201] on icon "Next month" at bounding box center [826, 201] width 20 height 20
click at [829, 201] on icon "Next month" at bounding box center [826, 201] width 6 height 10
click at [703, 327] on button "14" at bounding box center [690, 331] width 30 height 30
type input "**********"
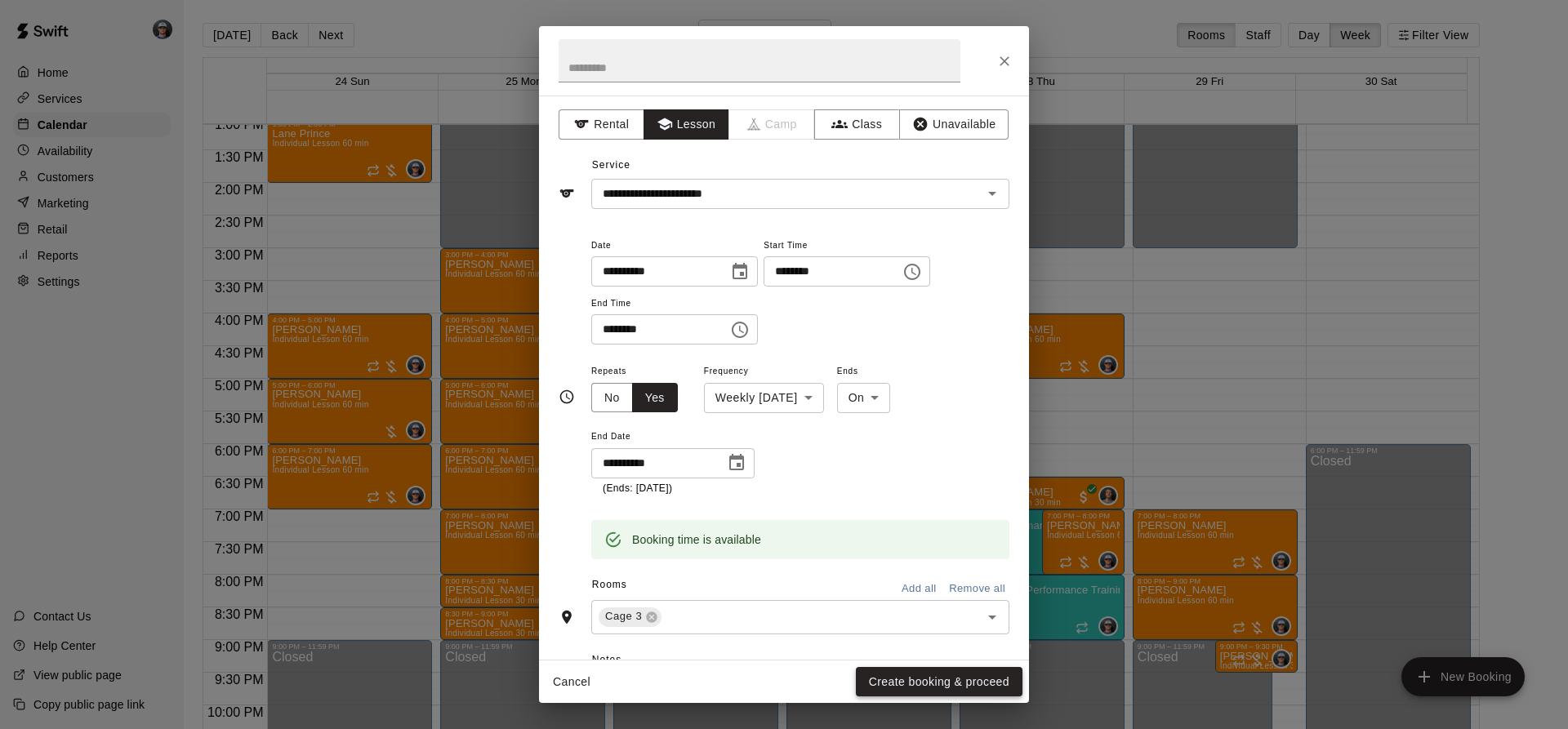
click at [893, 677] on button "Create booking & proceed" at bounding box center [938, 682] width 166 height 30
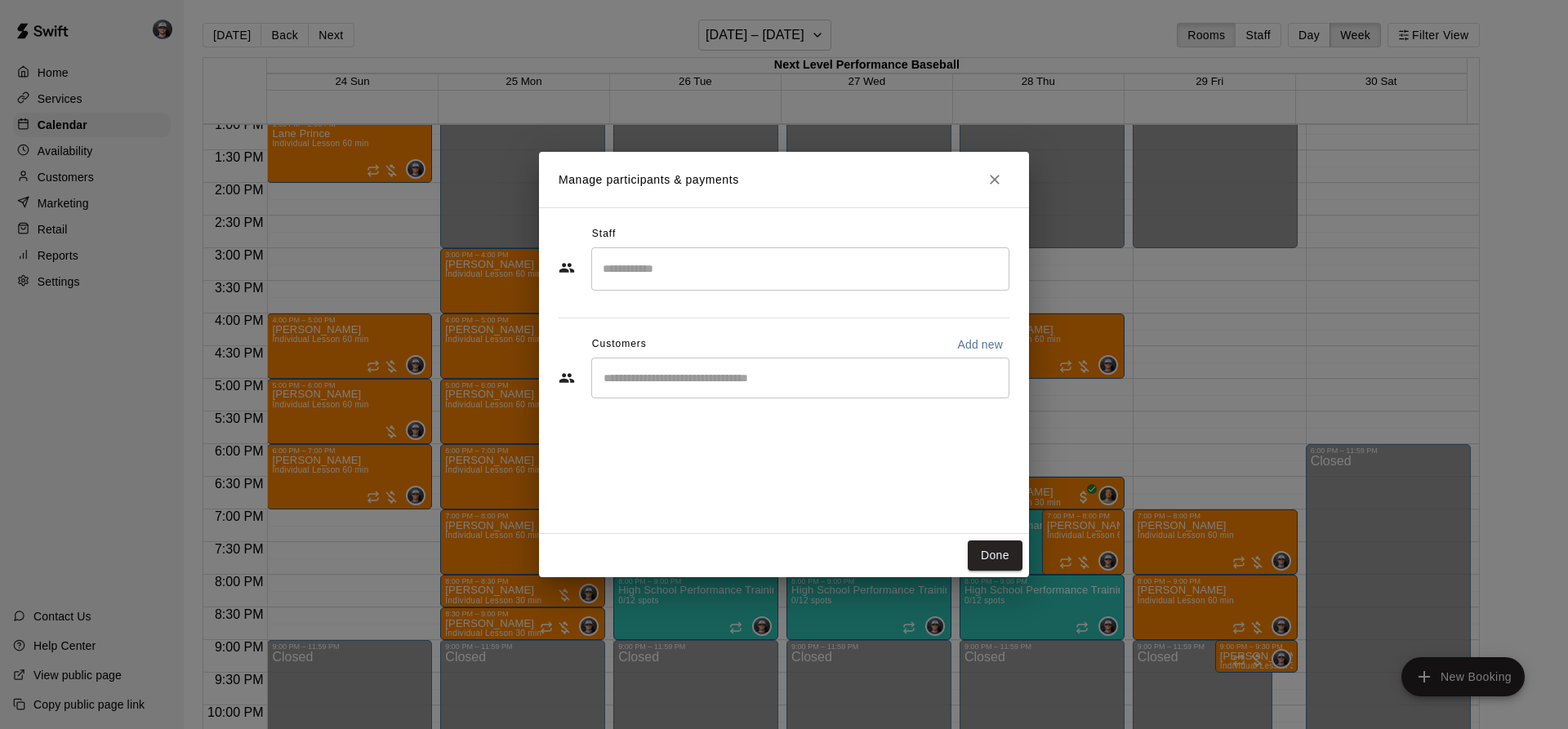
click at [694, 271] on input "Search staff" at bounding box center [800, 269] width 403 height 29
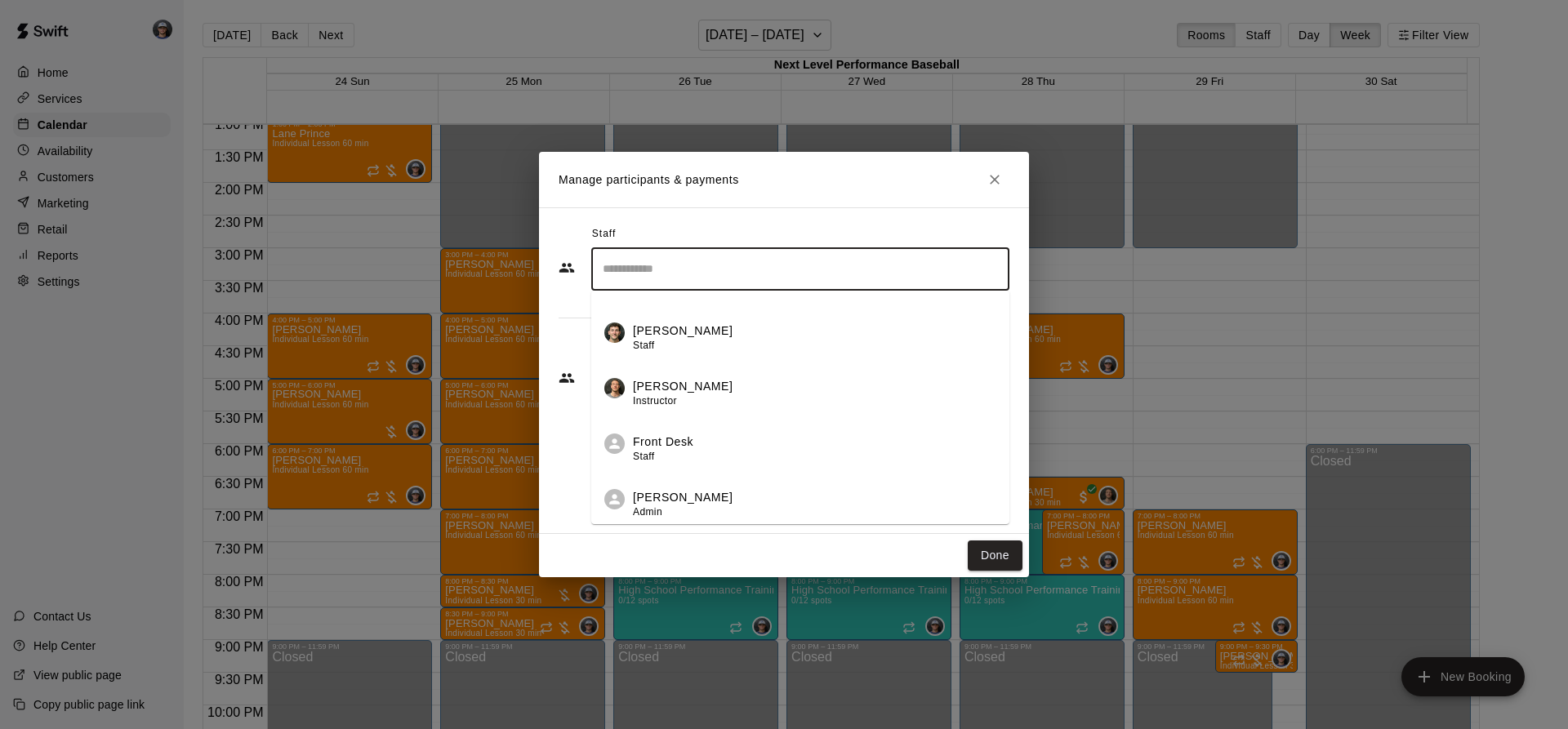
scroll to position [211, 0]
click at [696, 445] on p "[PERSON_NAME]" at bounding box center [682, 439] width 99 height 17
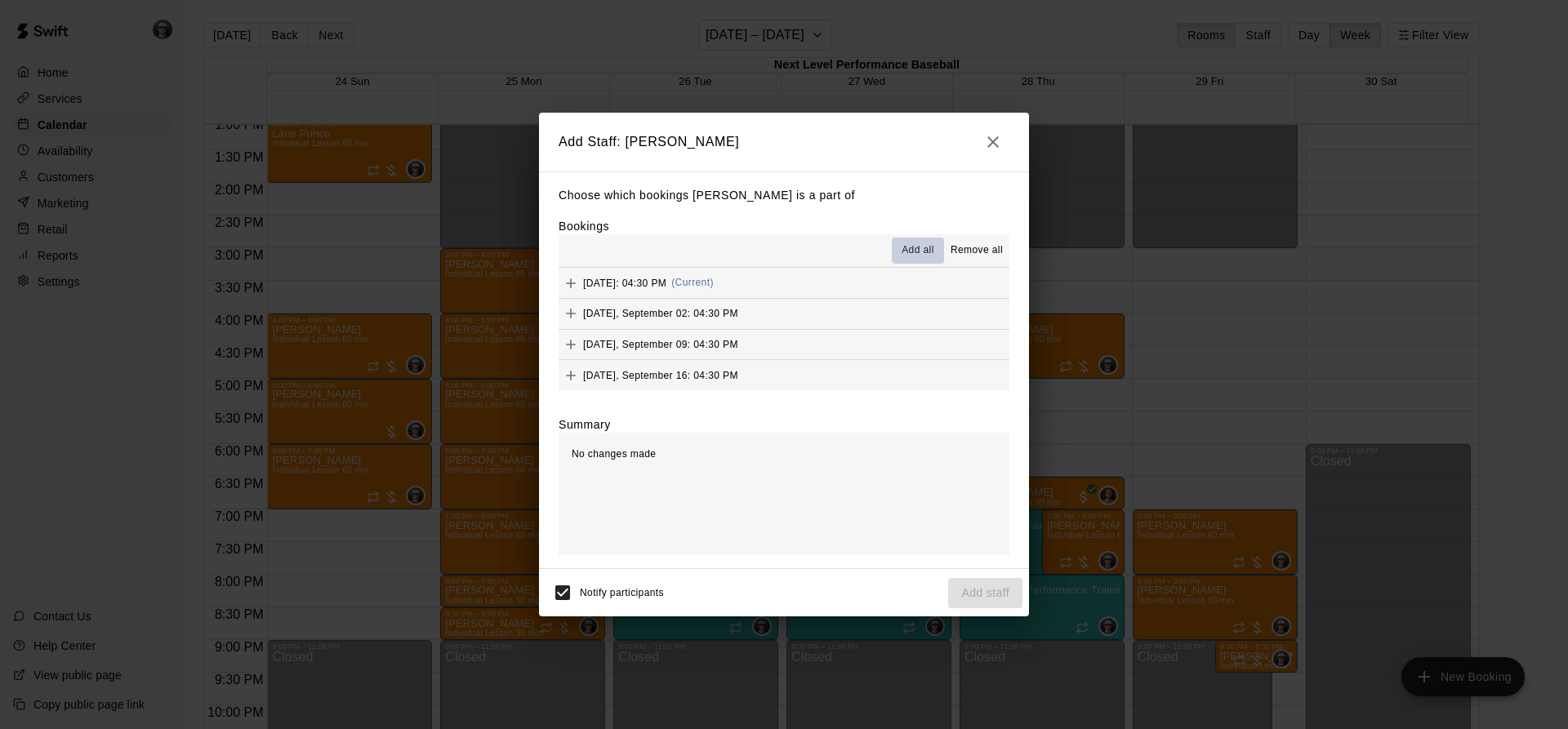
click at [920, 247] on span "Add all" at bounding box center [917, 251] width 32 height 17
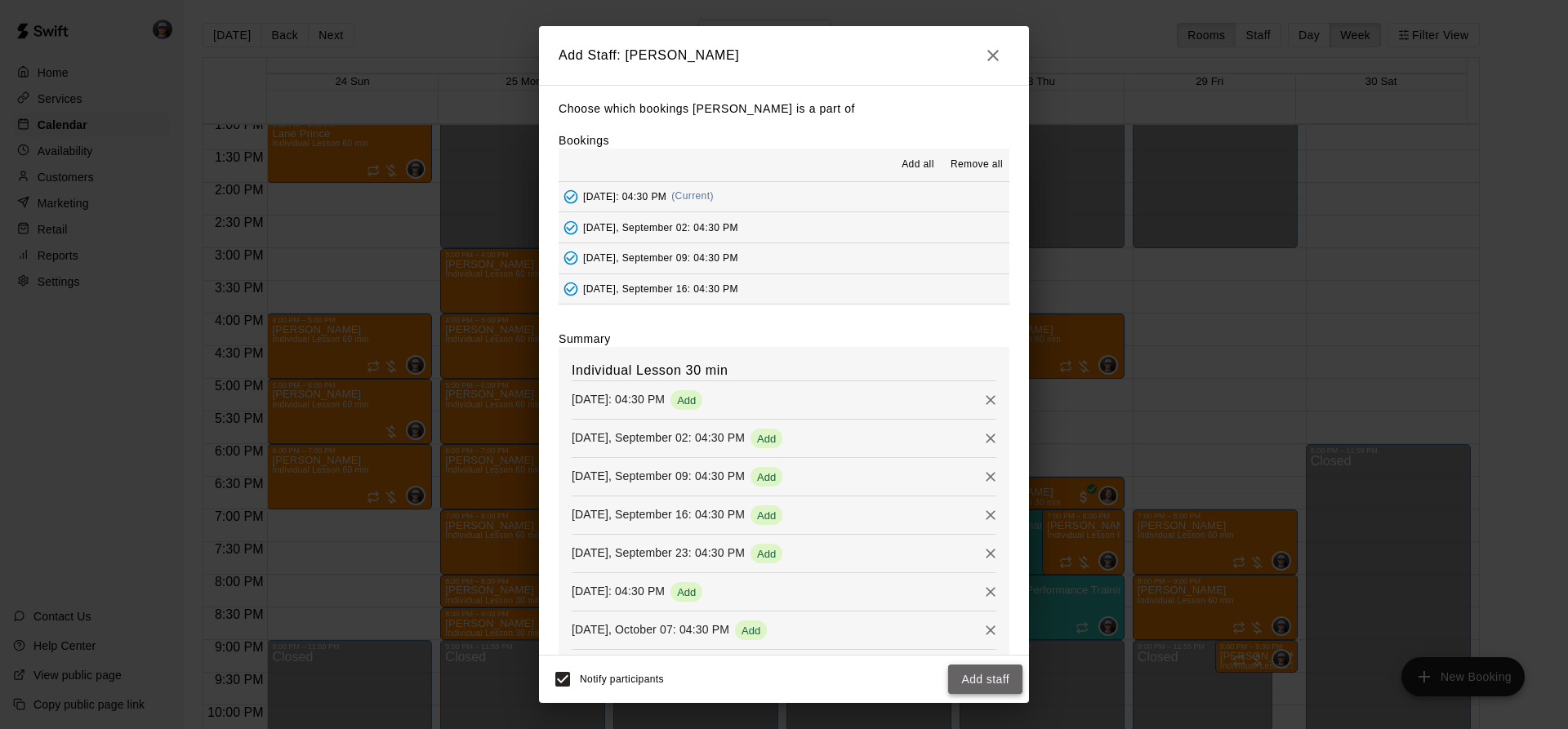
click at [967, 672] on button "Add staff" at bounding box center [986, 680] width 75 height 30
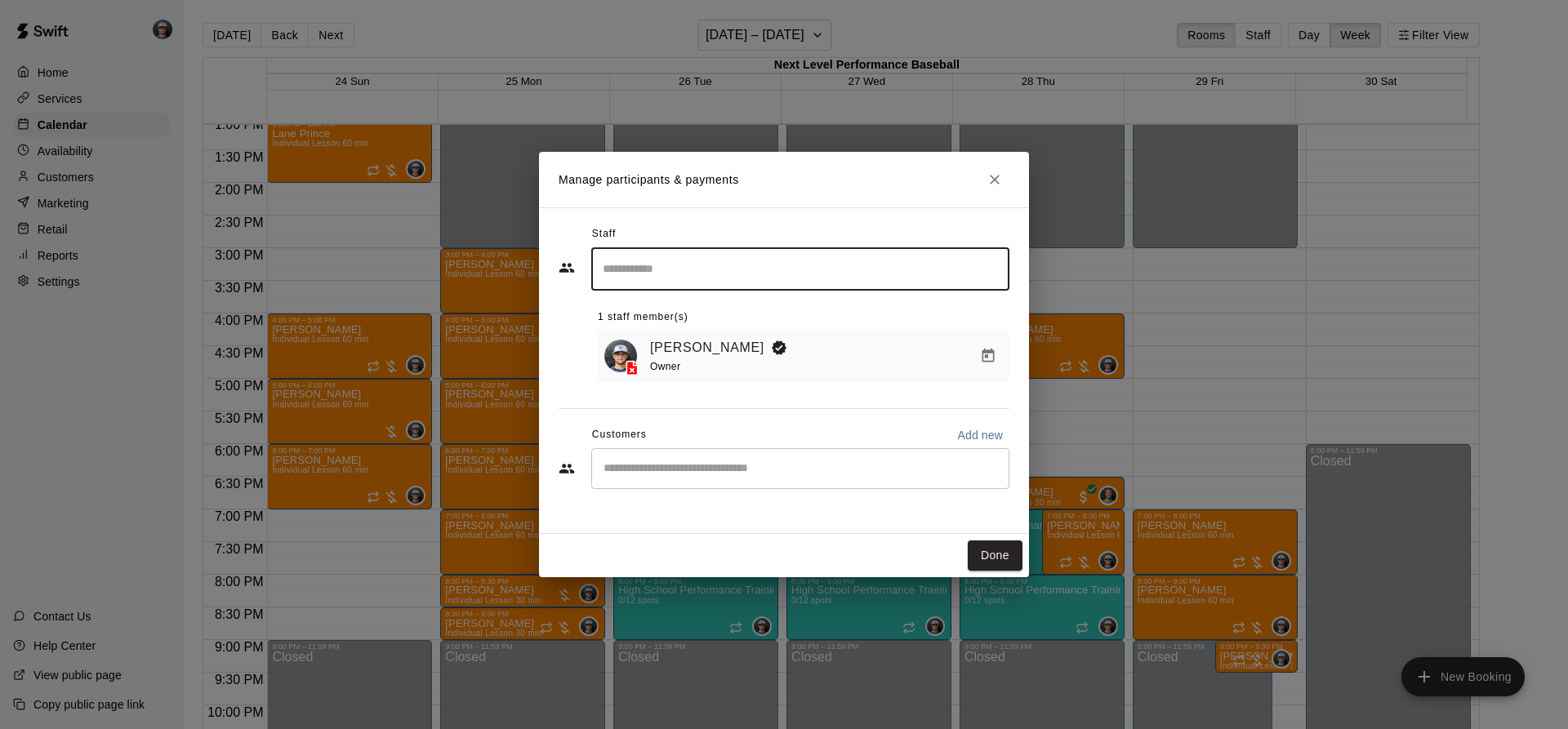
click at [751, 452] on div "​" at bounding box center [800, 468] width 418 height 40
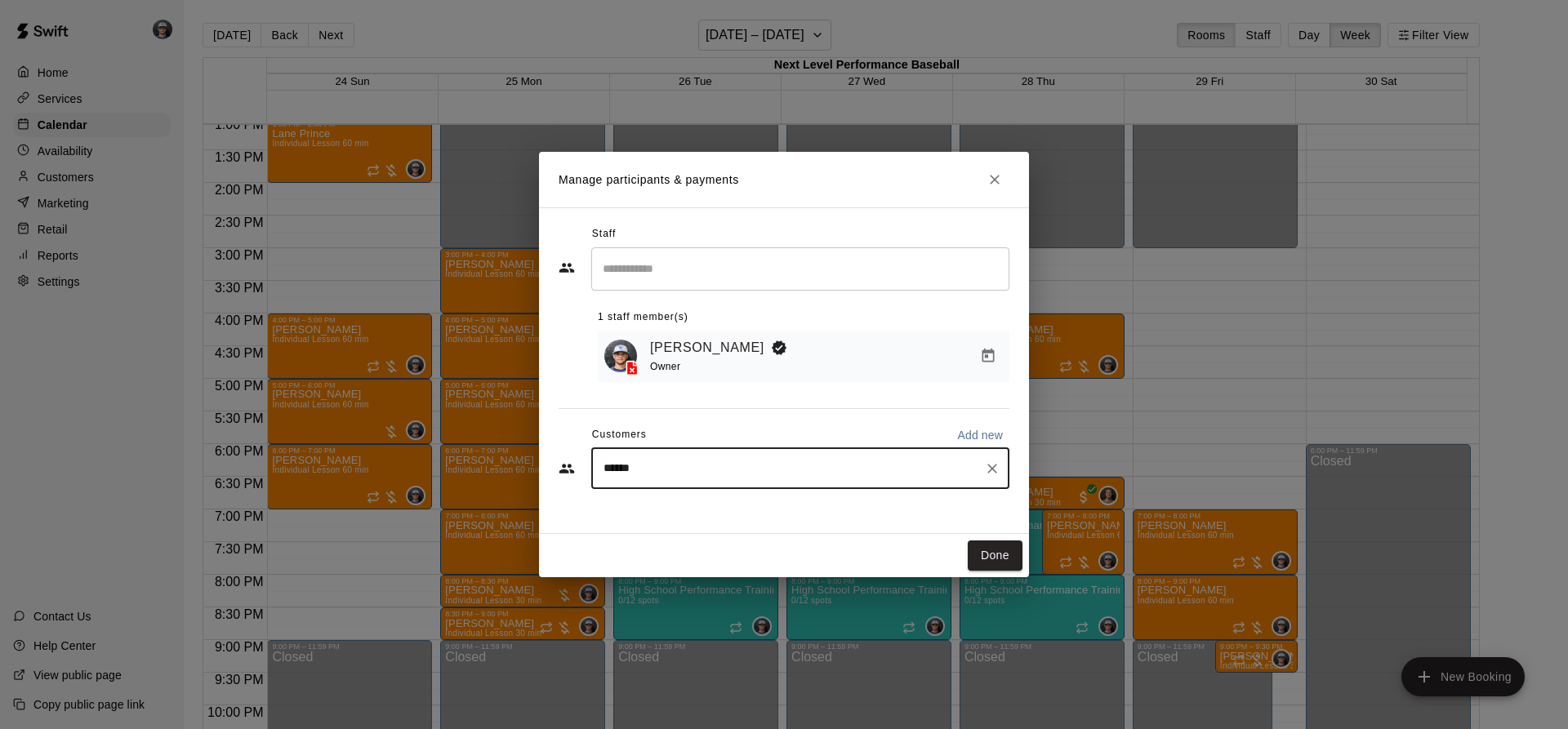
type input "*******"
click at [718, 507] on div "[PERSON_NAME]" at bounding box center [724, 509] width 175 height 17
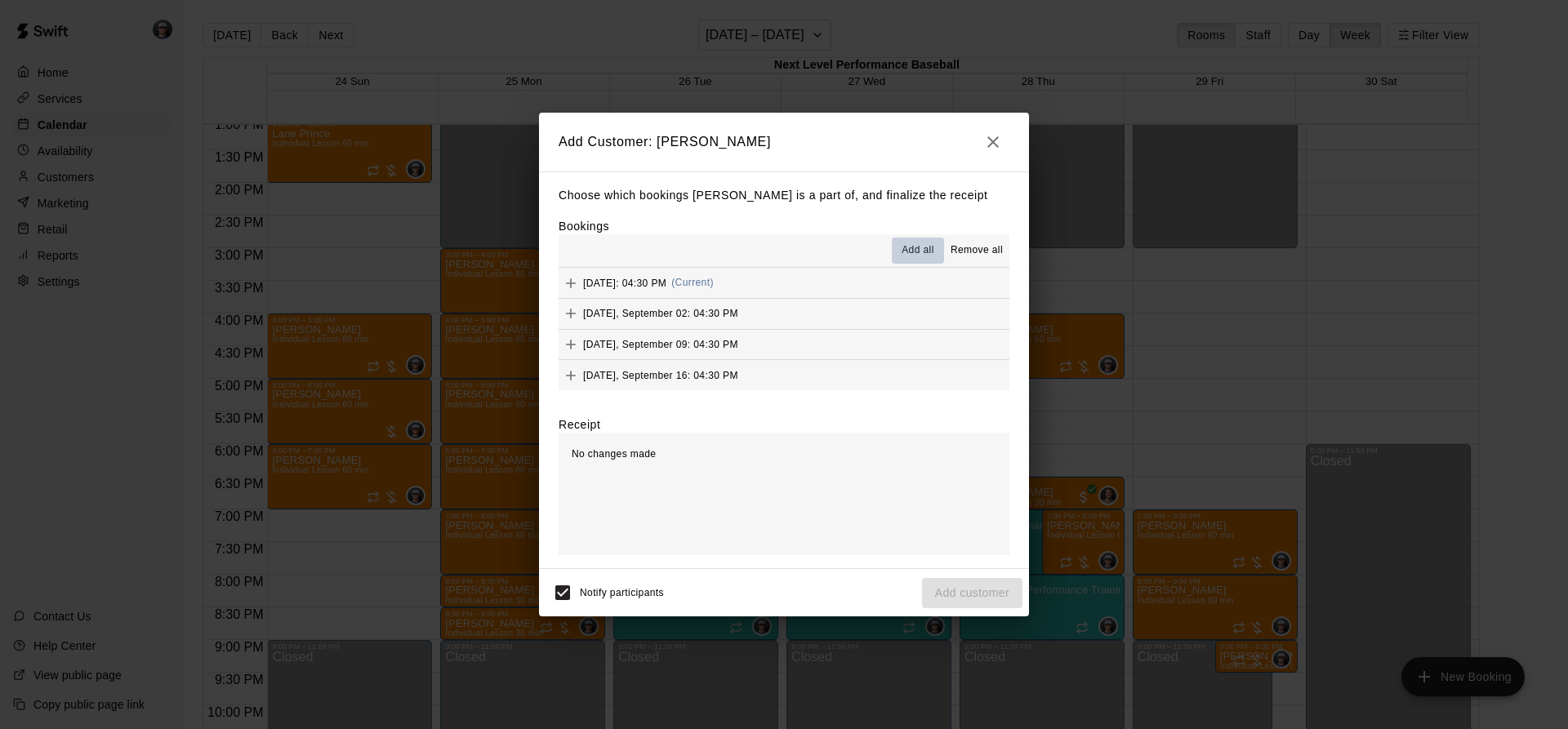
click at [909, 243] on span "Add all" at bounding box center [917, 251] width 32 height 17
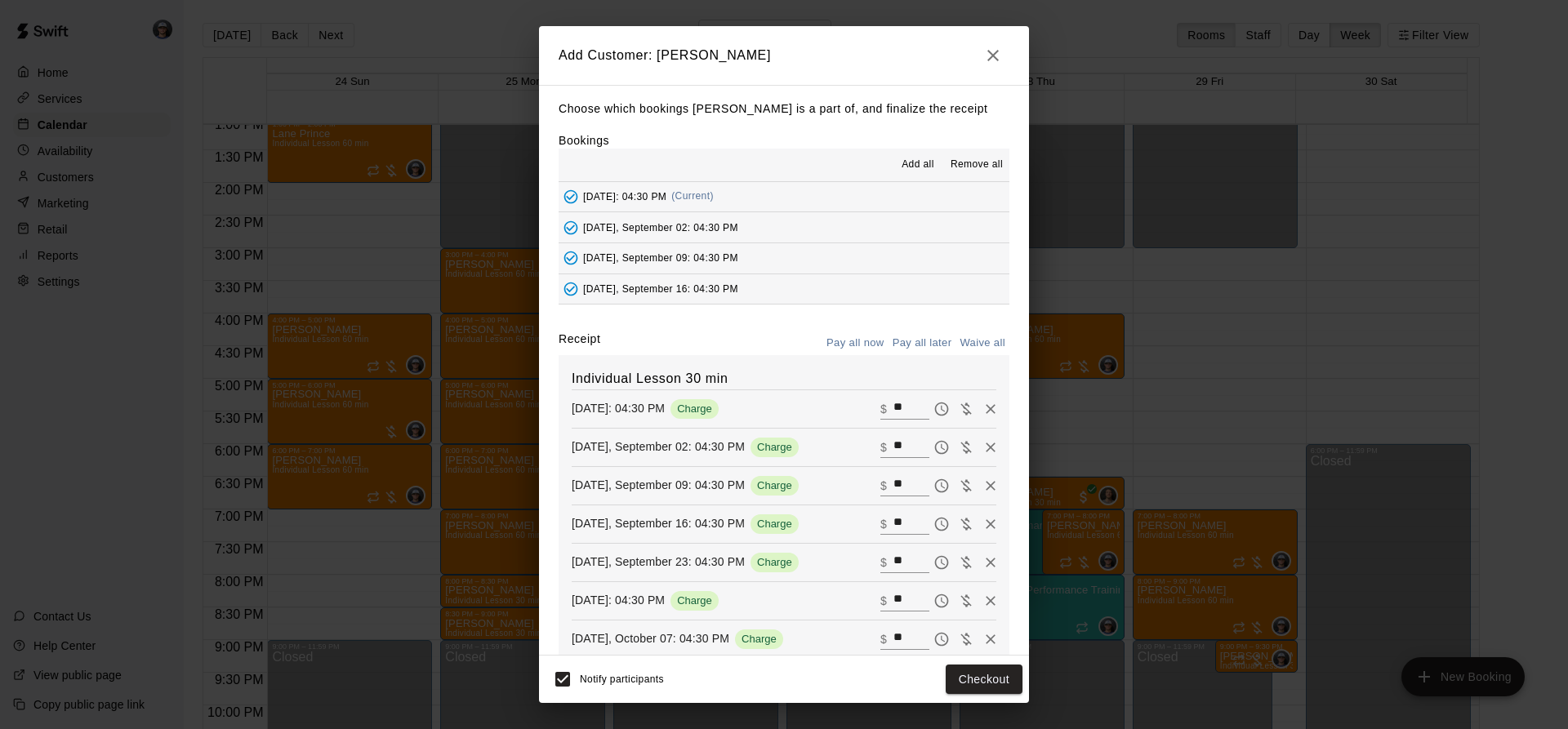
click at [917, 345] on button "Pay all later" at bounding box center [922, 343] width 68 height 26
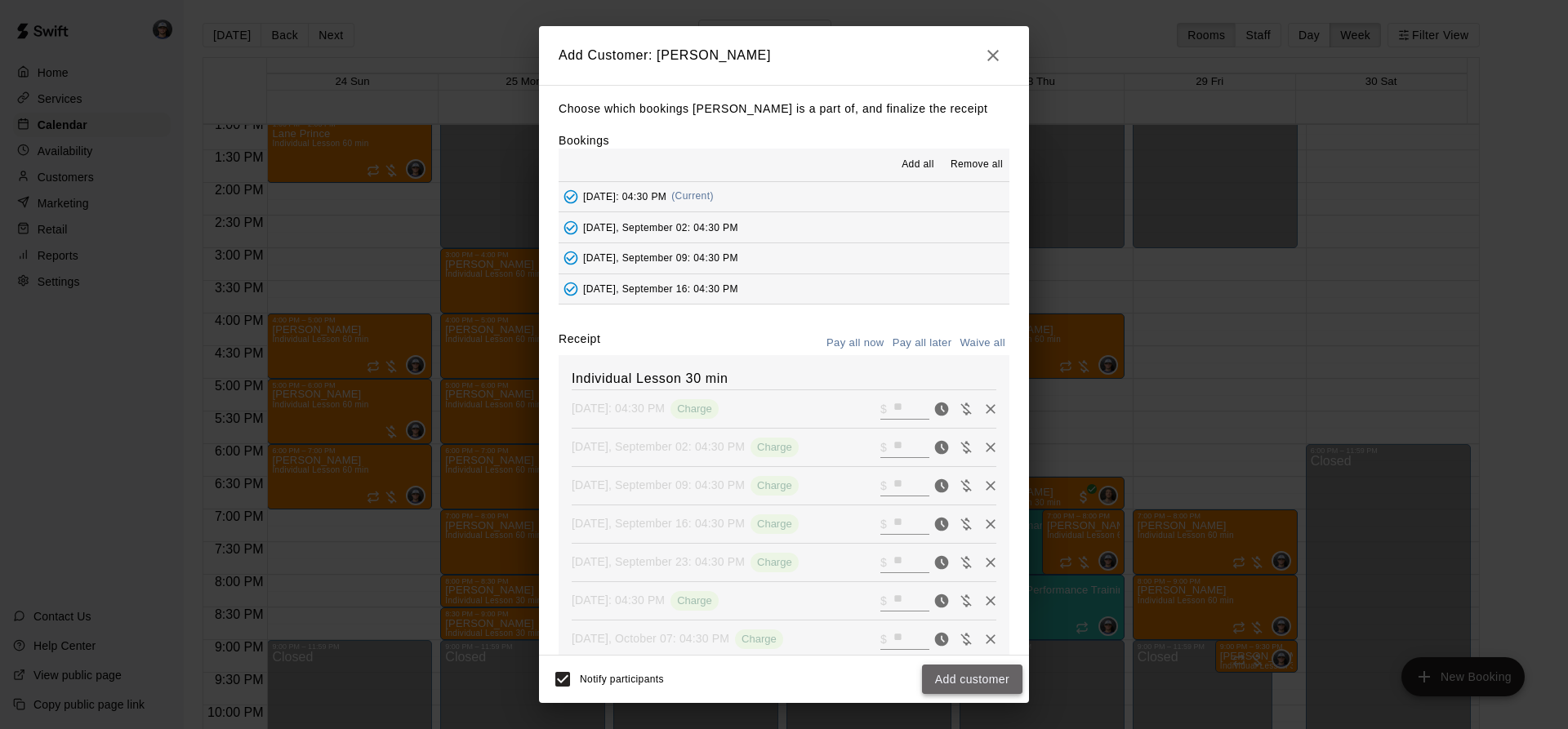
click at [954, 670] on button "Add customer" at bounding box center [972, 680] width 100 height 30
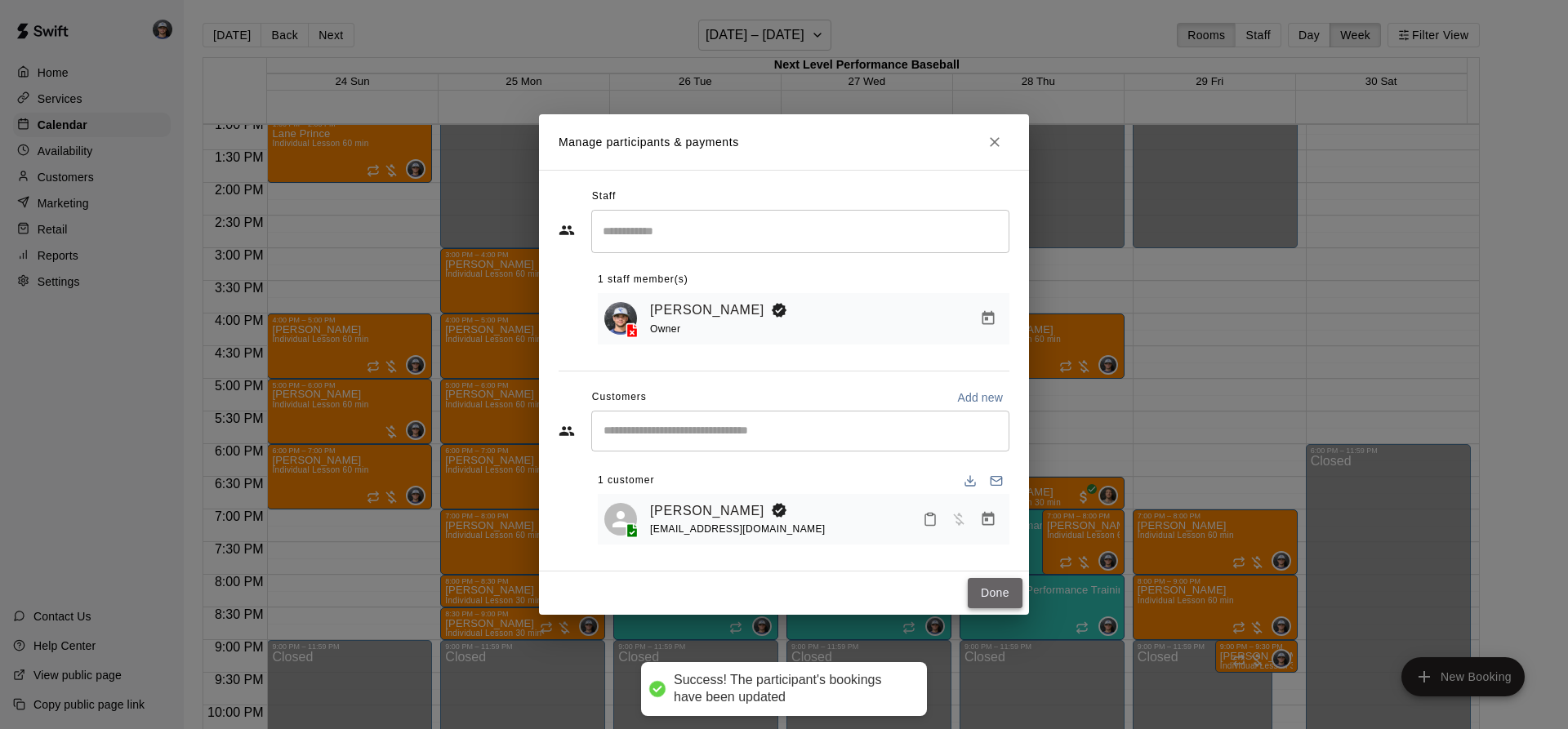
click at [1001, 585] on button "Done" at bounding box center [995, 593] width 55 height 30
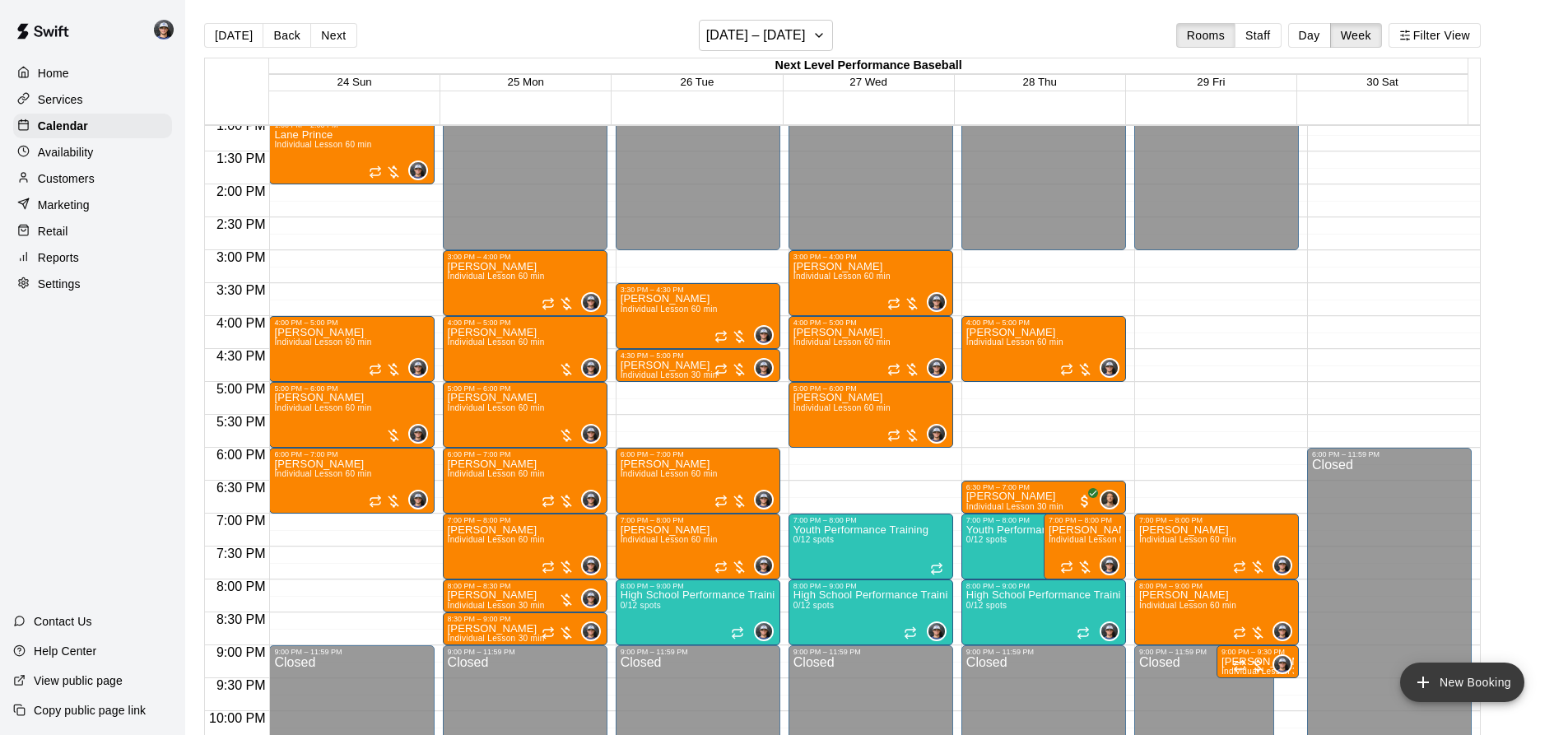
click at [1445, 682] on button "New Booking" at bounding box center [1462, 682] width 124 height 40
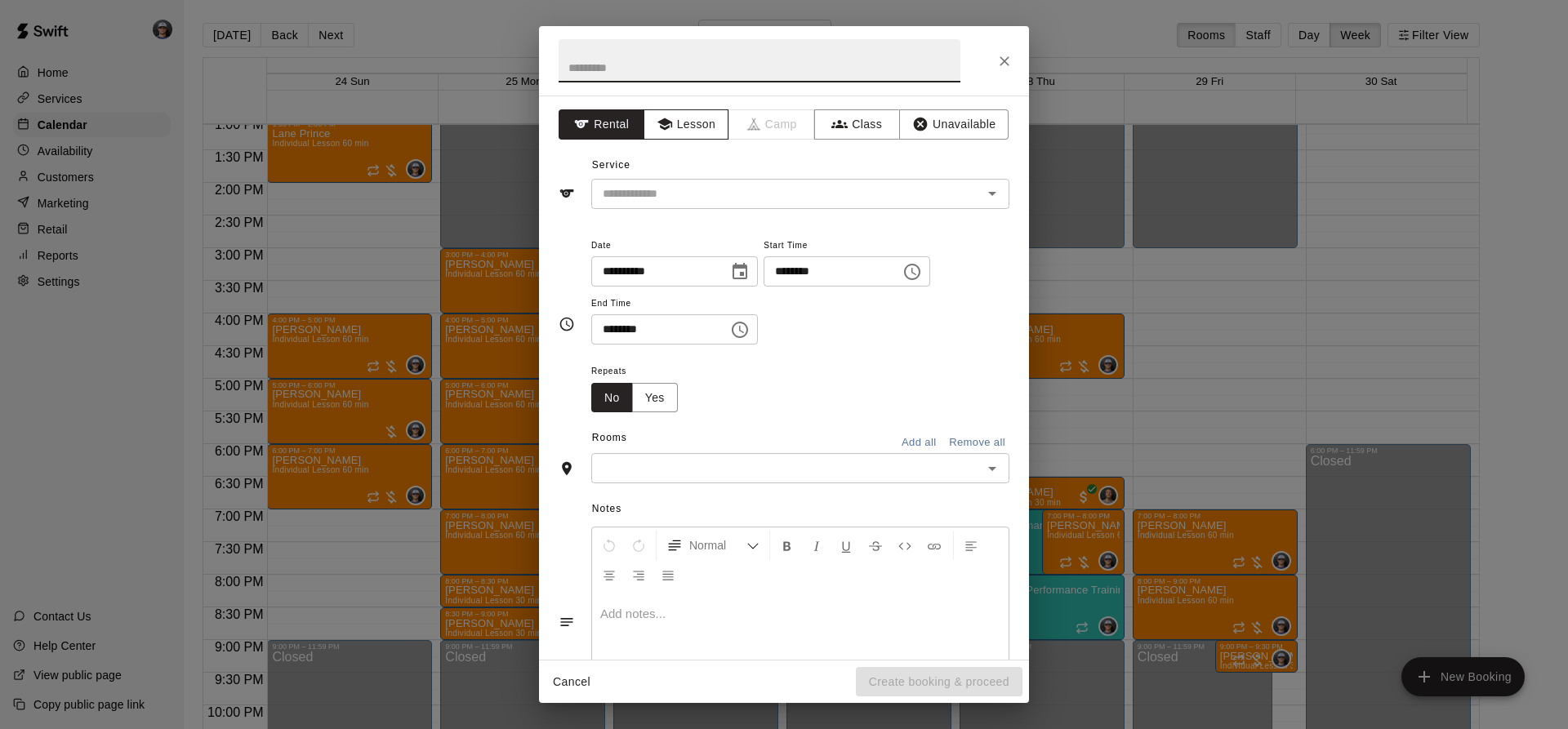
click at [682, 118] on button "Lesson" at bounding box center [686, 124] width 86 height 30
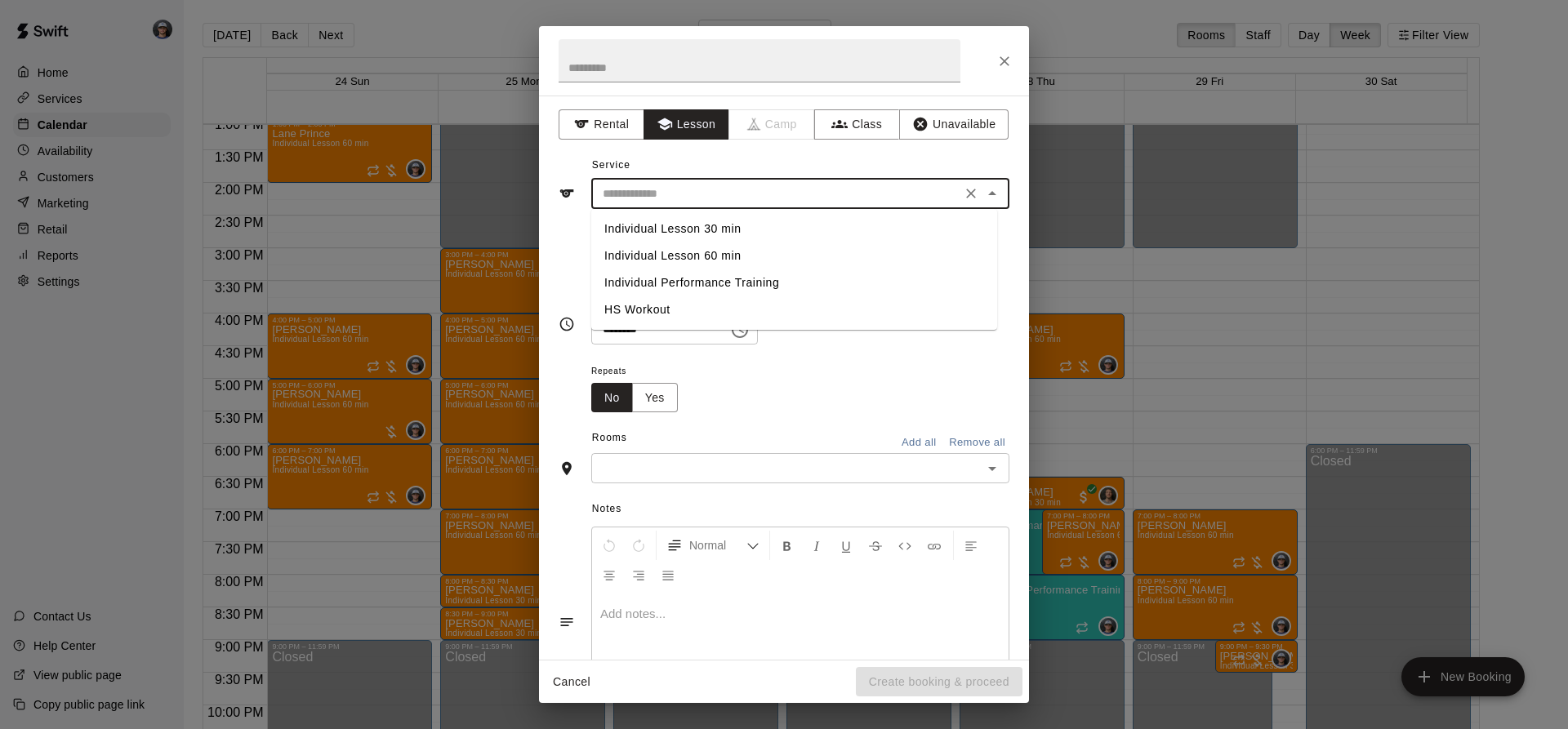
click at [681, 192] on input "text" at bounding box center [776, 194] width 360 height 21
click at [729, 257] on li "Individual Lesson 60 min" at bounding box center [794, 256] width 405 height 27
type input "**********"
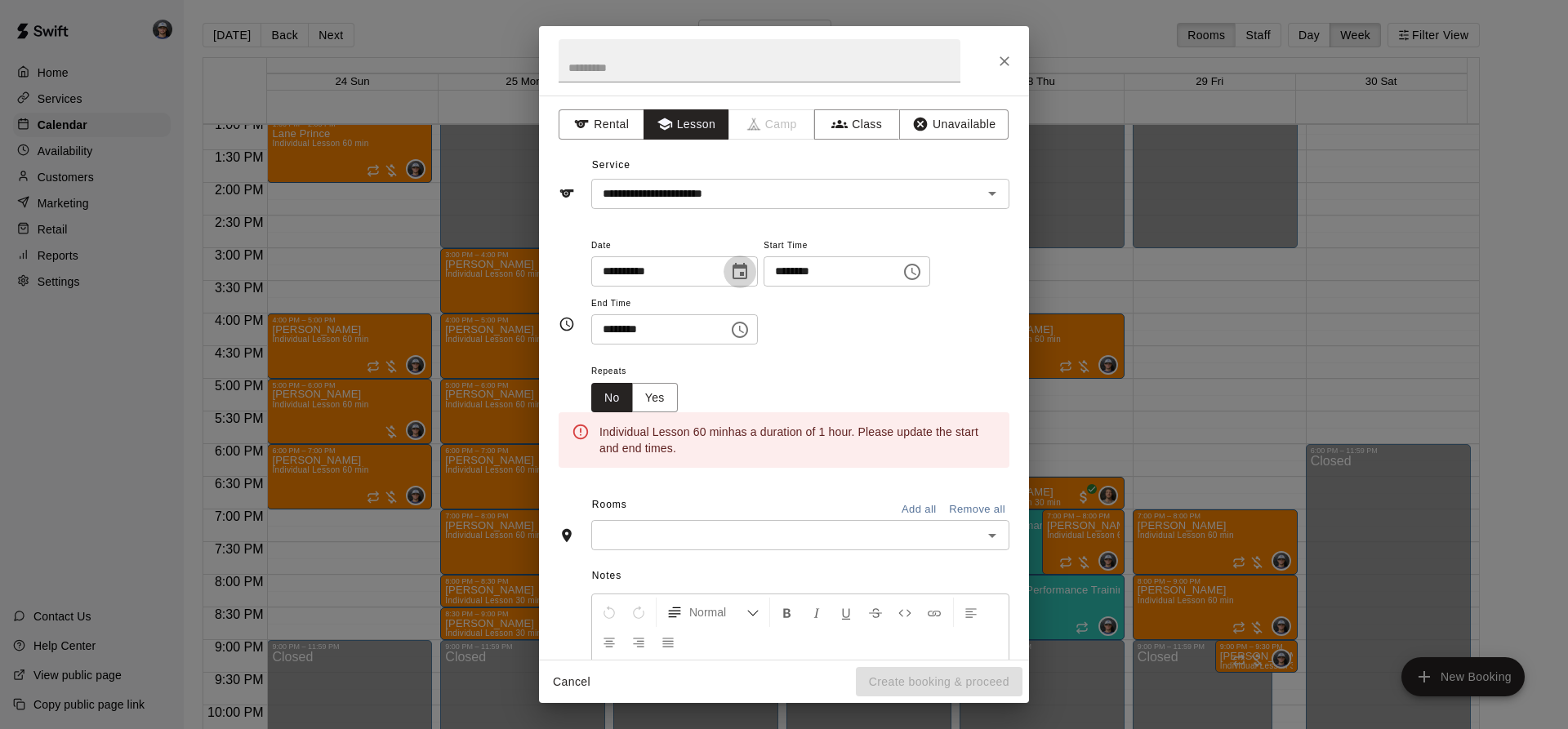
click at [750, 269] on icon "Choose date, selected date is Aug 26, 2025" at bounding box center [740, 272] width 20 height 20
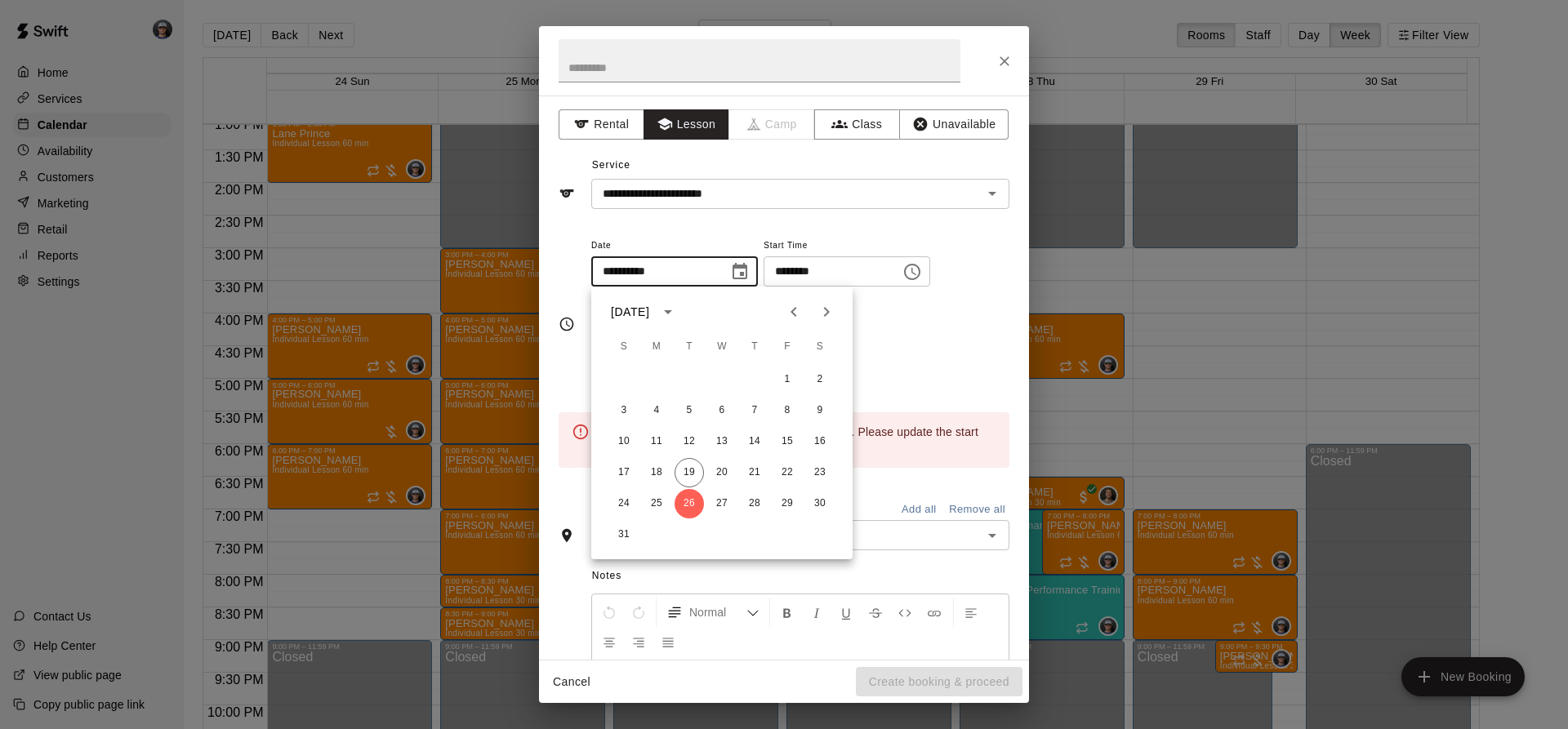
click at [930, 261] on div "******** ​" at bounding box center [846, 272] width 166 height 30
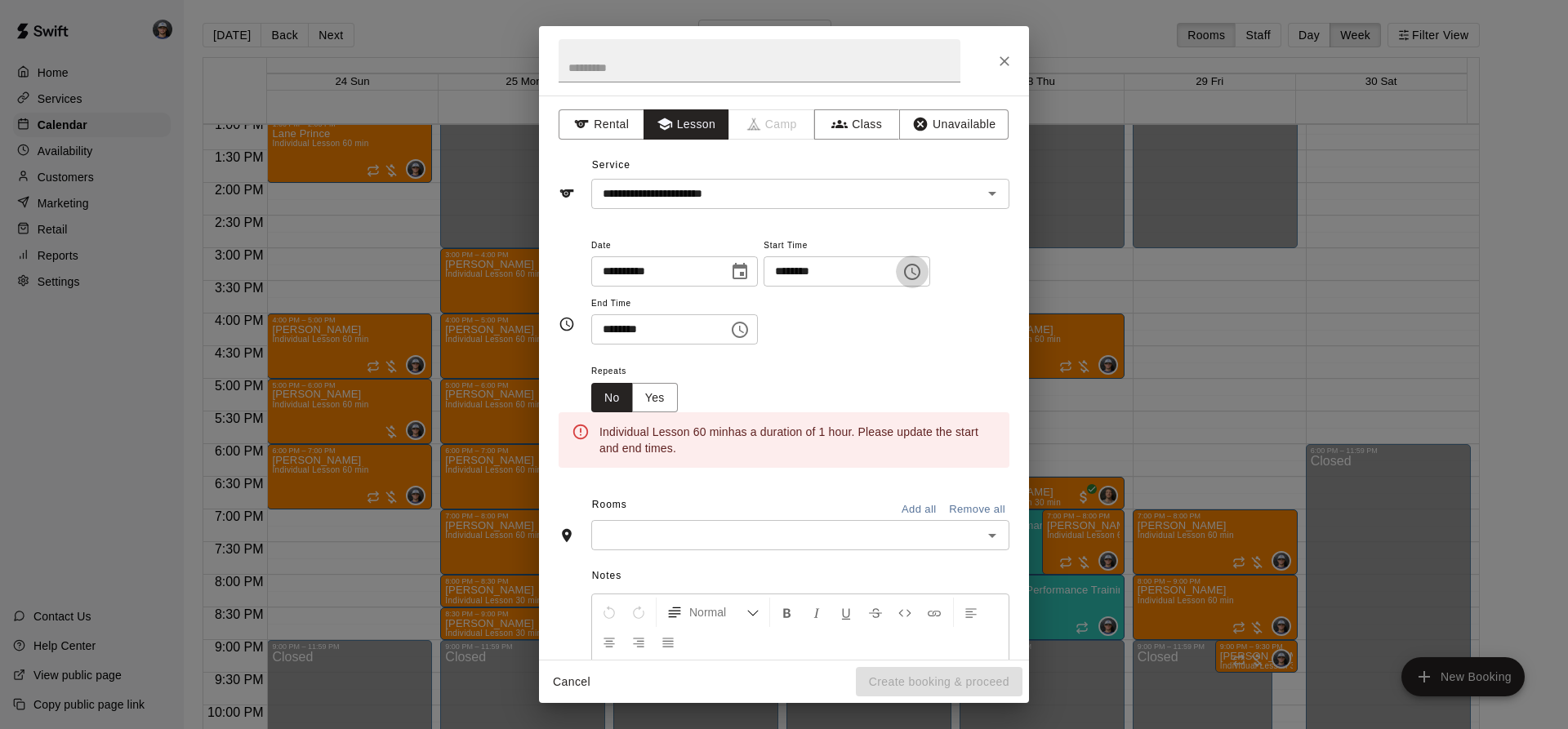
click at [922, 265] on icon "Choose time, selected time is 11:00 AM" at bounding box center [912, 272] width 20 height 20
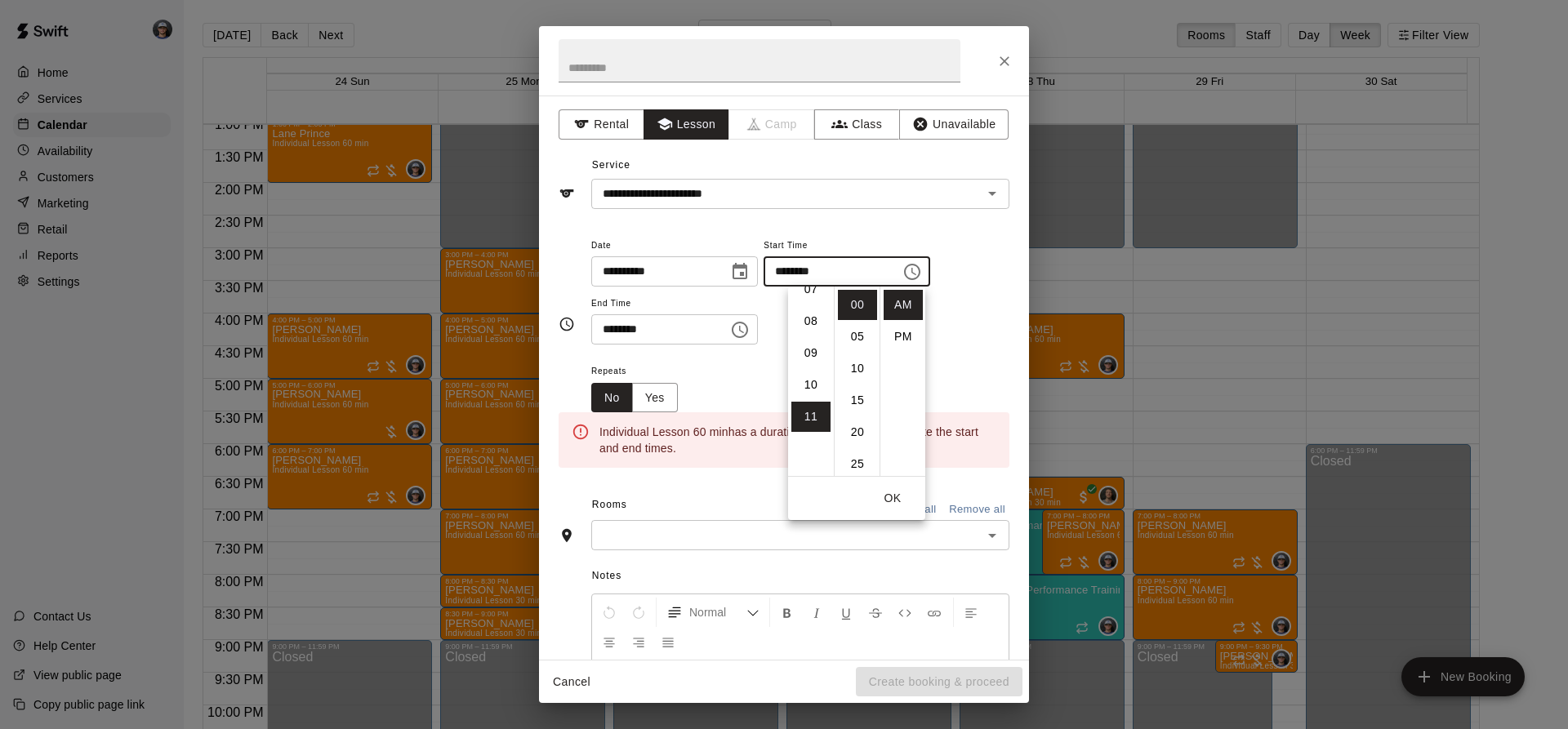
scroll to position [103, 0]
click at [817, 361] on li "05" at bounding box center [811, 361] width 39 height 30
click at [910, 331] on li "PM" at bounding box center [903, 336] width 39 height 30
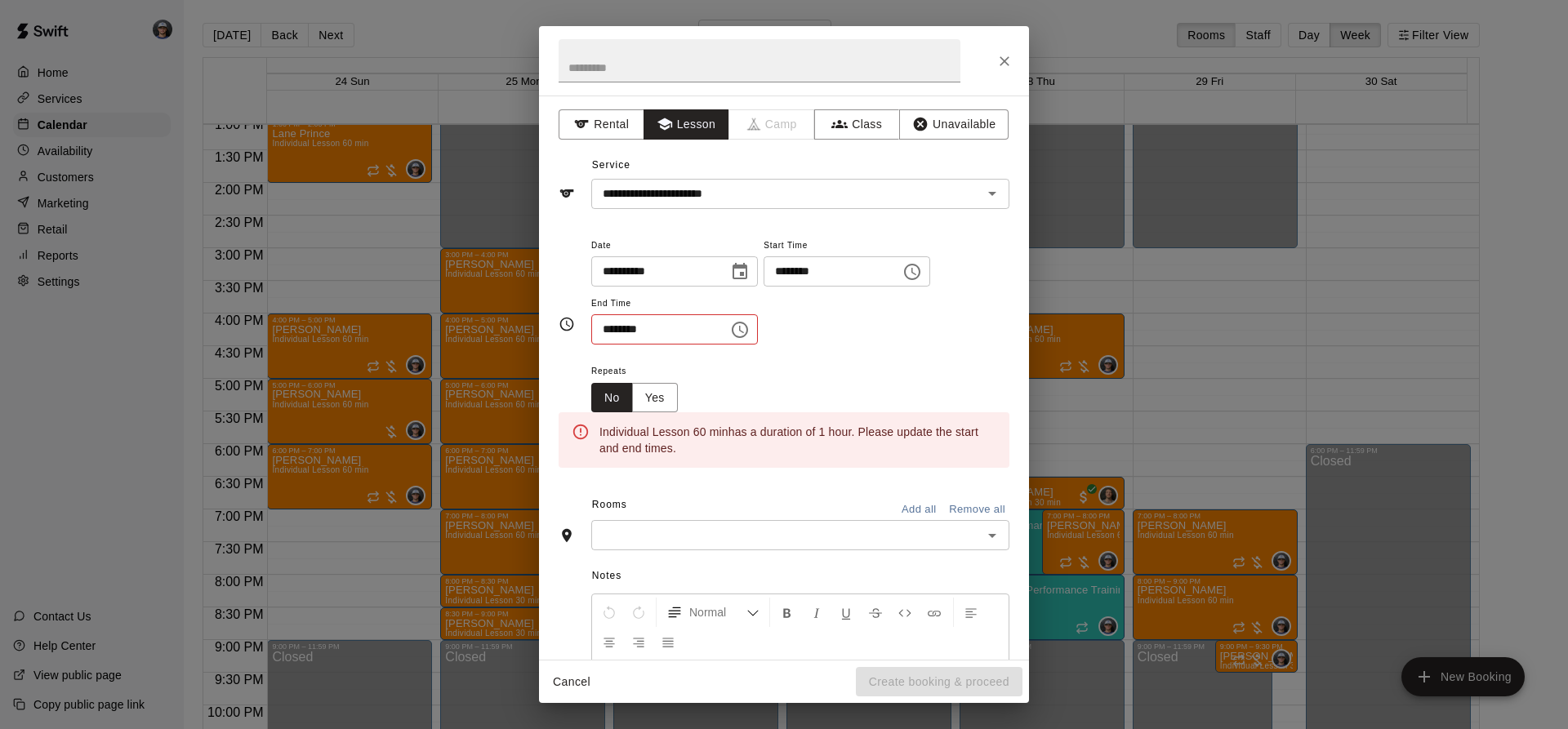
type input "********"
click at [756, 324] on button "Choose time, selected time is 11:30 AM" at bounding box center [739, 330] width 32 height 32
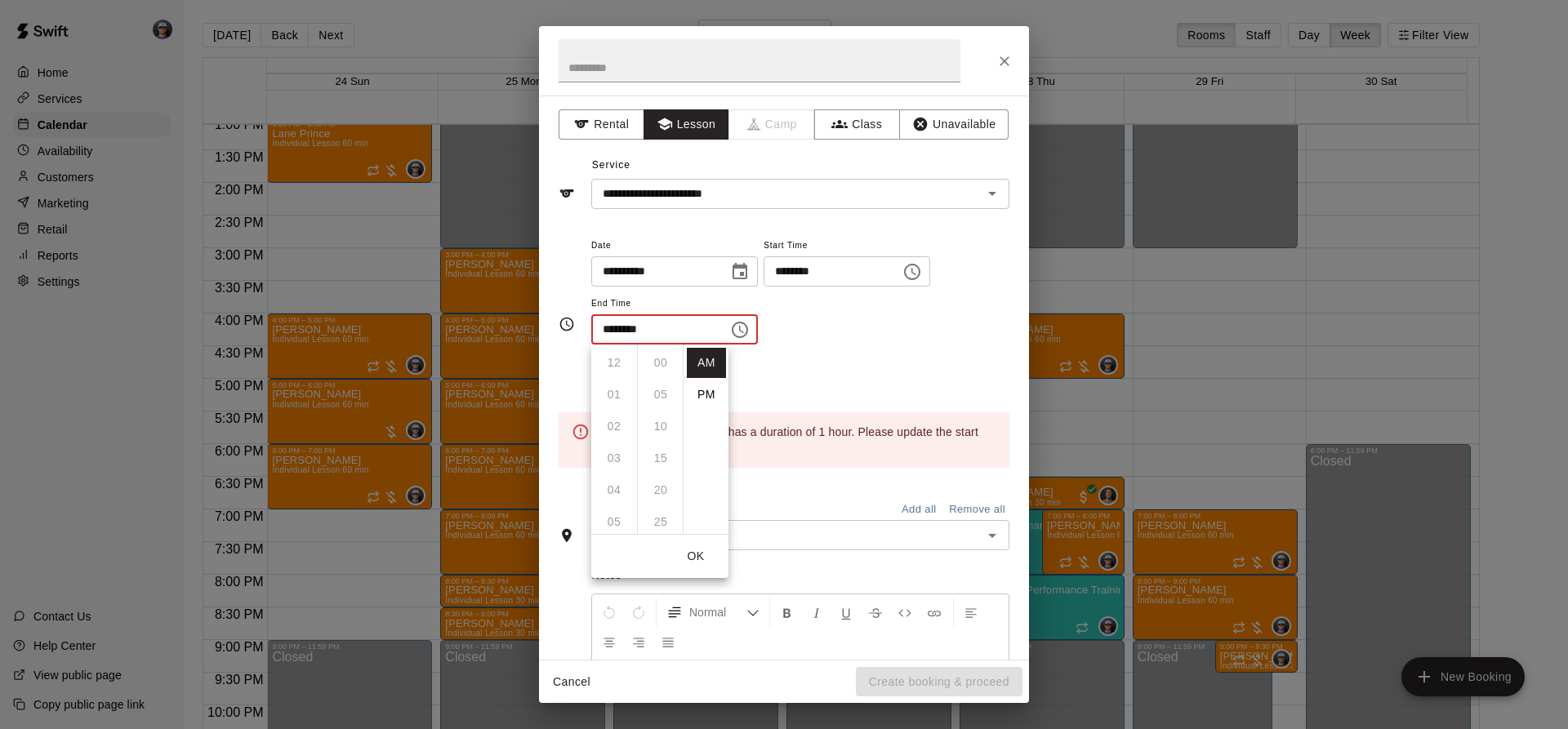
scroll to position [191, 0]
click at [707, 396] on li "PM" at bounding box center [706, 395] width 39 height 30
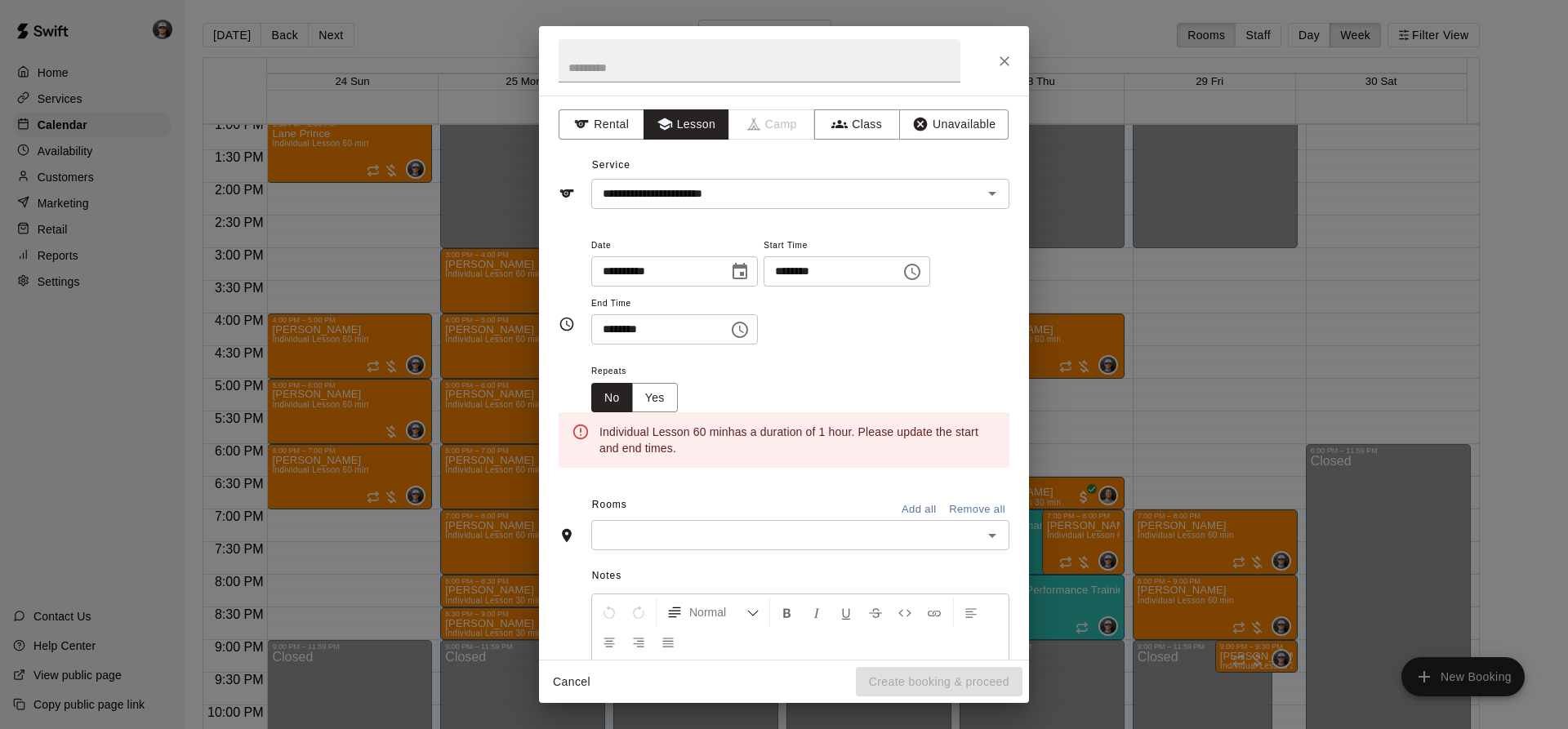
scroll to position [30, 0]
click at [786, 338] on div "**********" at bounding box center [800, 290] width 418 height 110
click at [756, 335] on button "Choose time, selected time is 11:30 PM" at bounding box center [739, 330] width 32 height 32
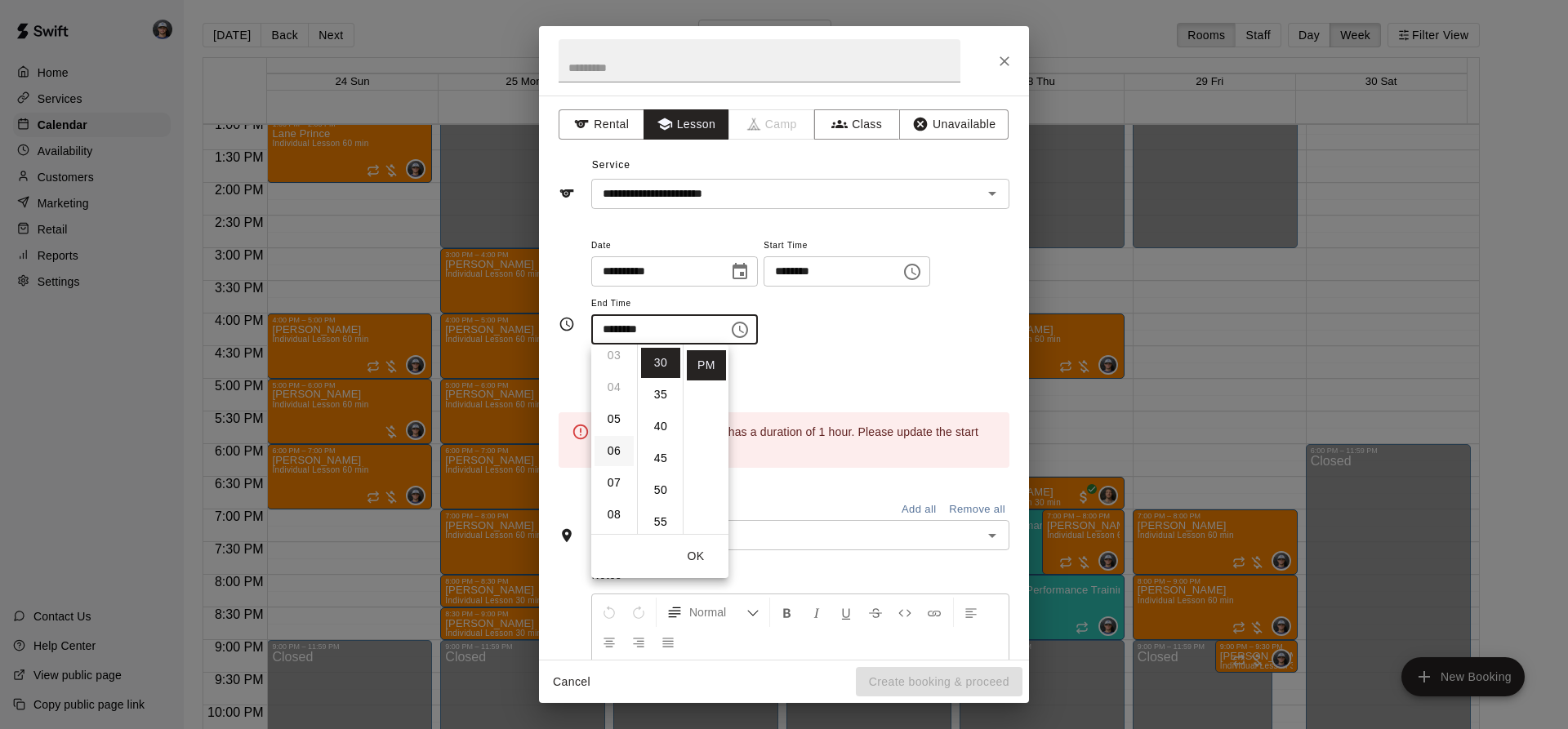
click at [612, 448] on li "06" at bounding box center [614, 451] width 39 height 30
drag, startPoint x: 655, startPoint y: 368, endPoint x: 674, endPoint y: 359, distance: 21.0
click at [655, 367] on li "00" at bounding box center [661, 363] width 39 height 30
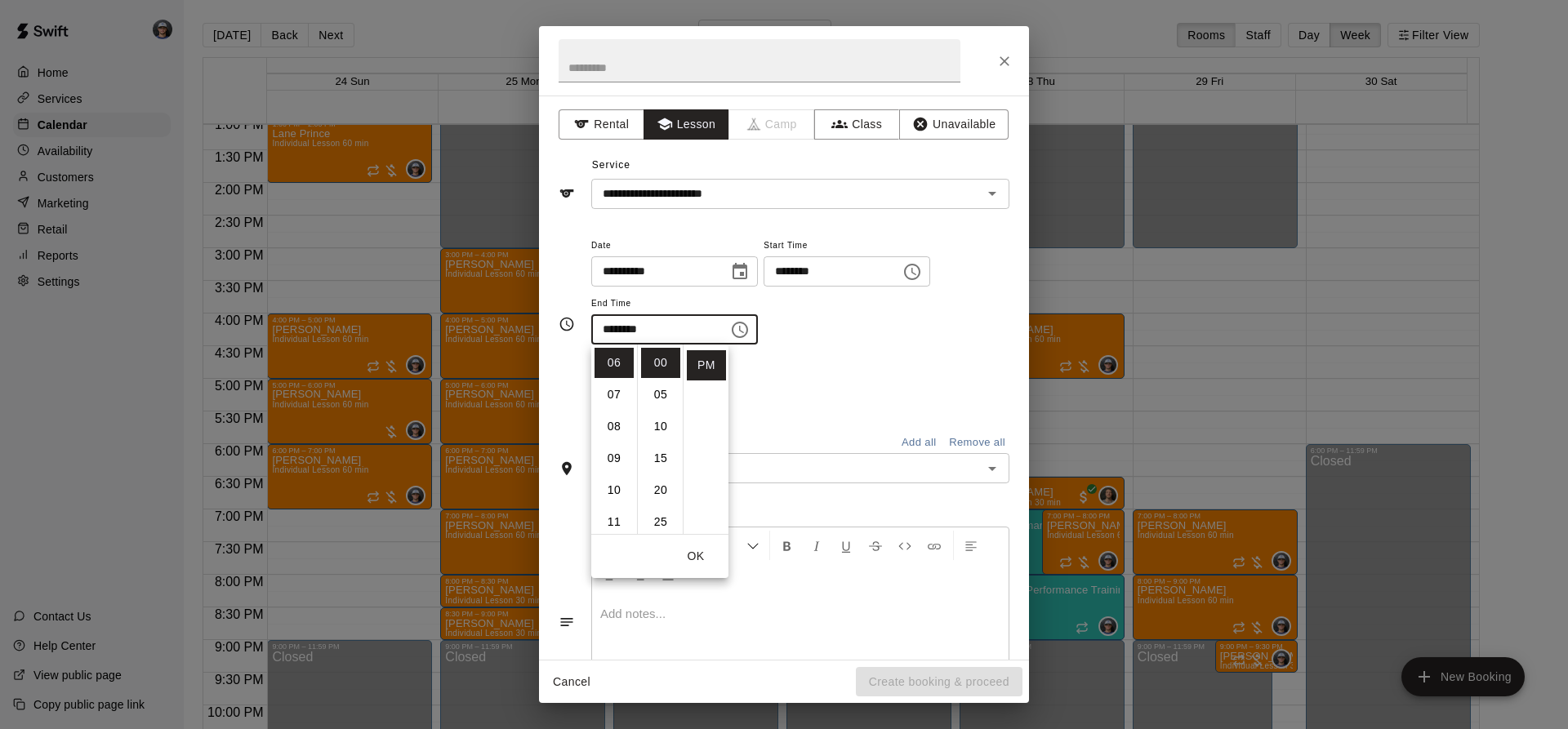
type input "********"
click at [756, 345] on button "Choose time, selected time is 6:00 PM" at bounding box center [739, 330] width 32 height 32
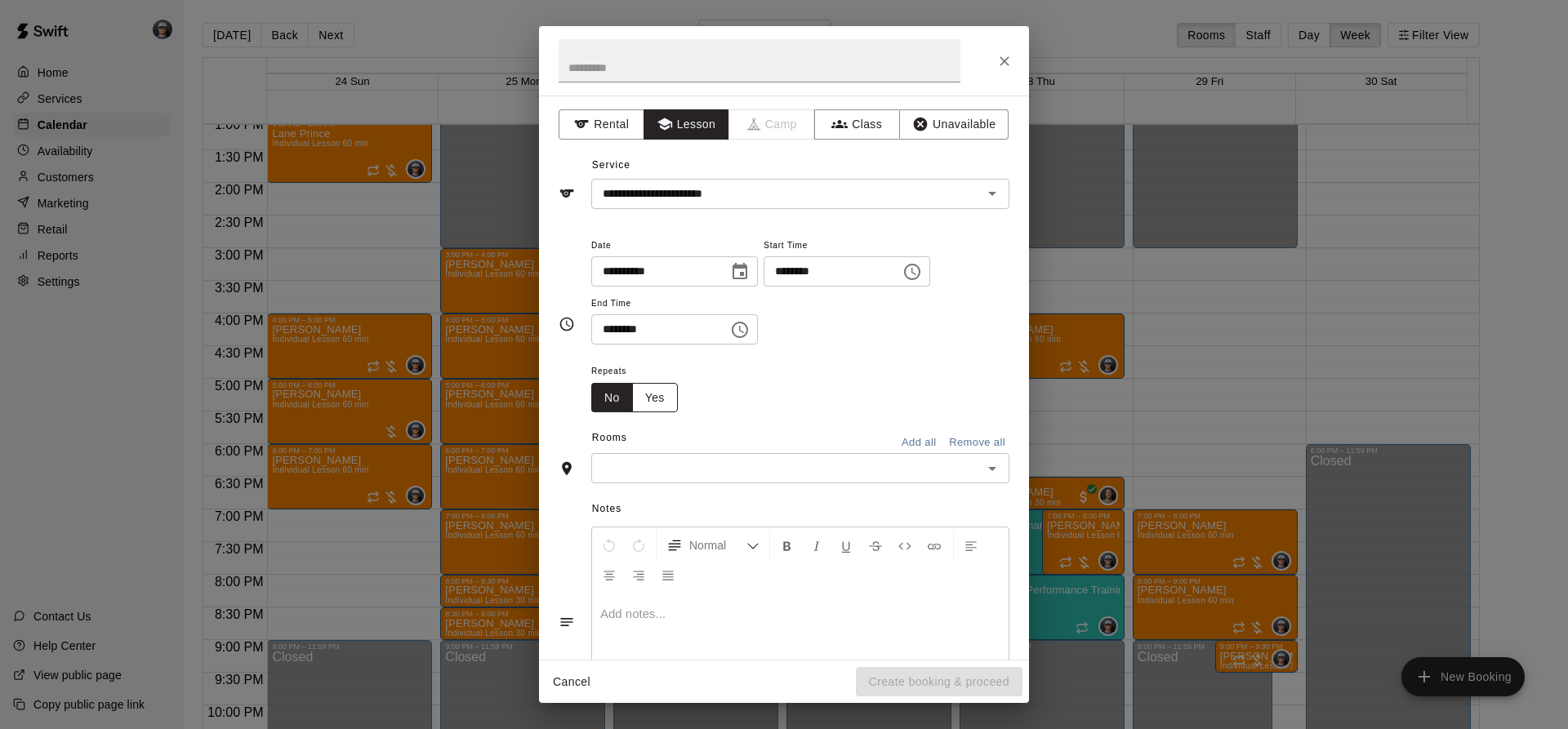
drag, startPoint x: 682, startPoint y: 392, endPoint x: 665, endPoint y: 400, distance: 18.8
click at [669, 399] on div "Repeats No Yes" at bounding box center [640, 387] width 99 height 51
drag, startPoint x: 665, startPoint y: 400, endPoint x: 689, endPoint y: 392, distance: 25.3
click at [666, 400] on button "Yes" at bounding box center [654, 397] width 45 height 30
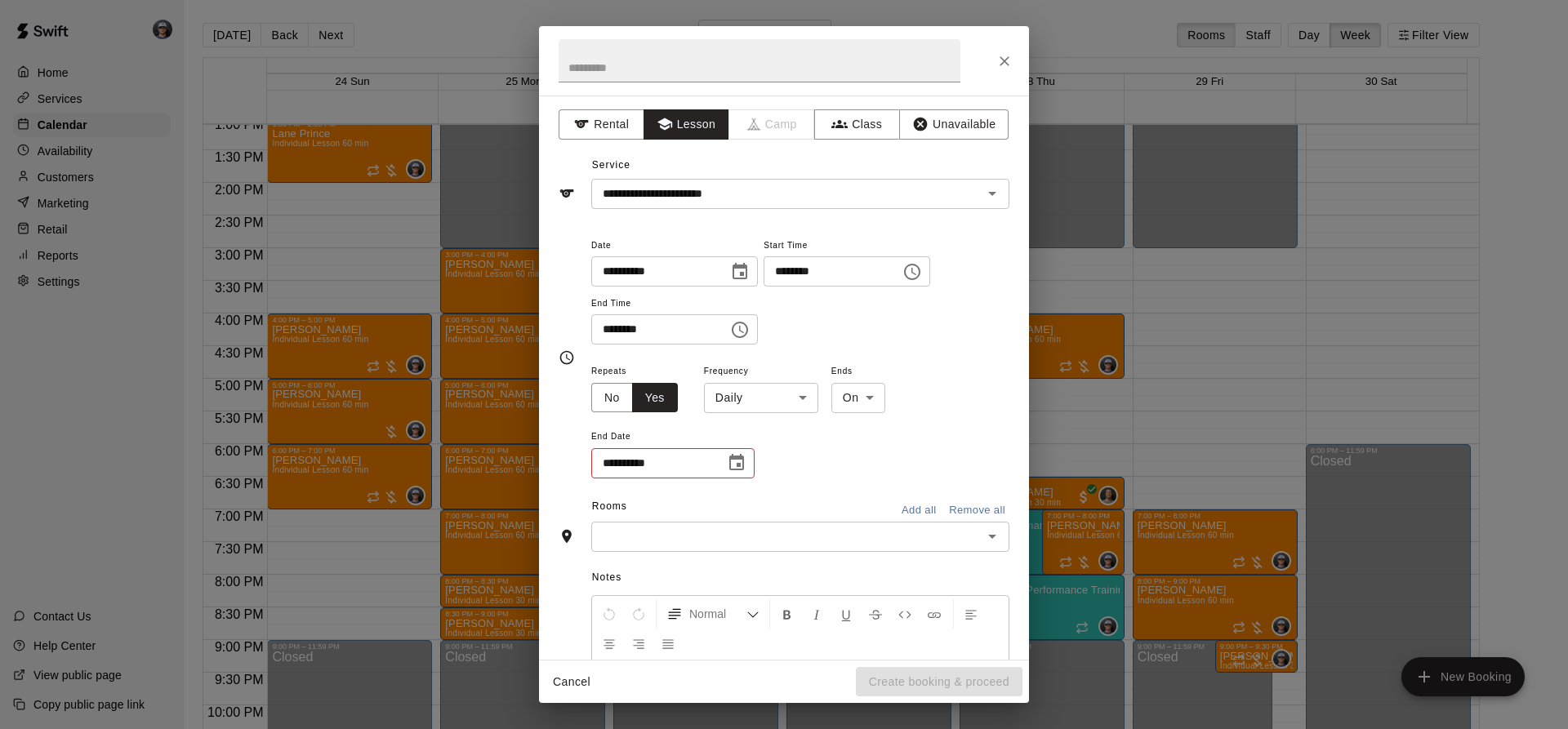
click at [785, 376] on span "Frequency" at bounding box center [760, 372] width 114 height 22
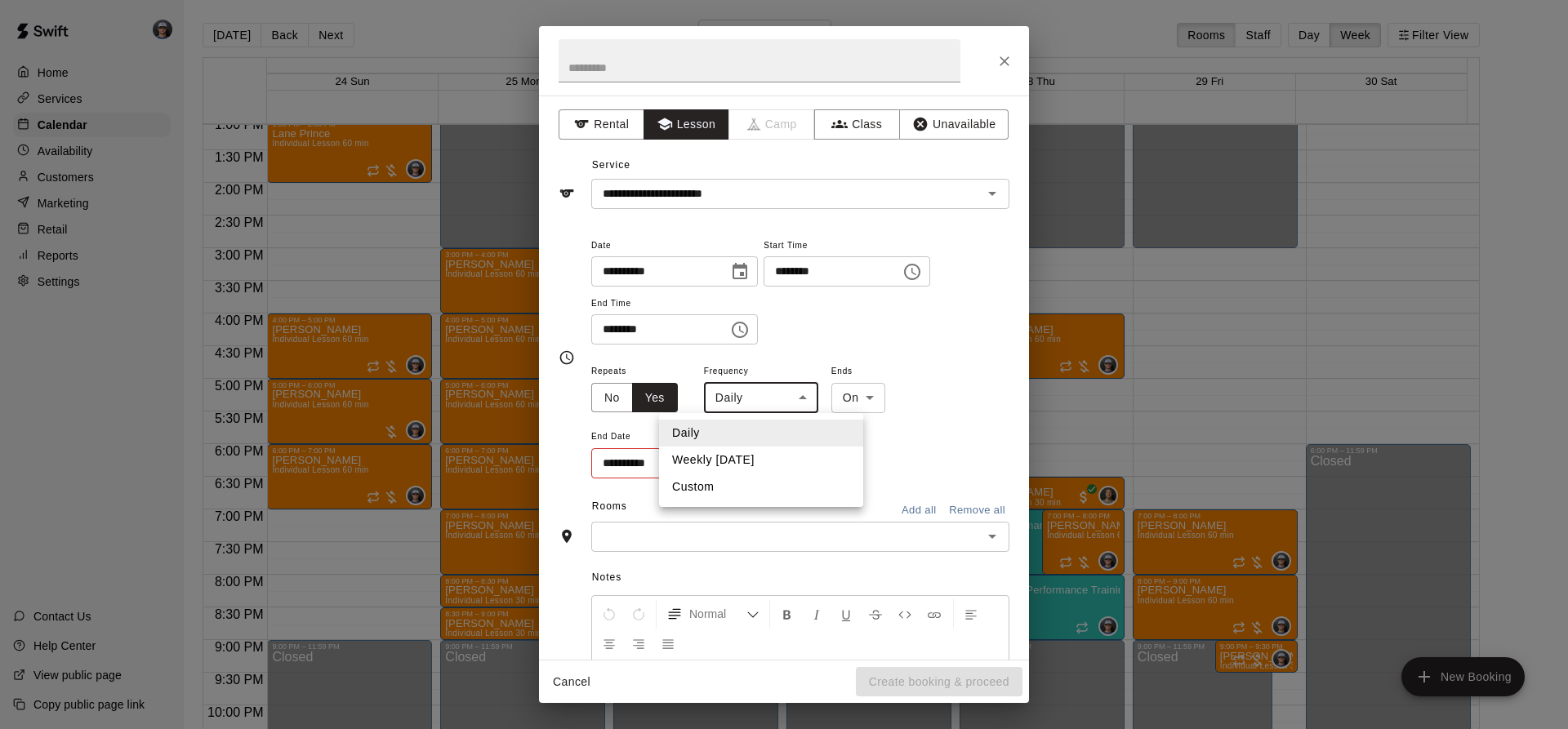
click at [770, 394] on body "Home Services Calendar Availability Customers Marketing Retail Reports Settings…" at bounding box center [784, 378] width 1568 height 756
click at [767, 449] on li "Weekly [DATE]" at bounding box center [760, 459] width 204 height 27
type input "******"
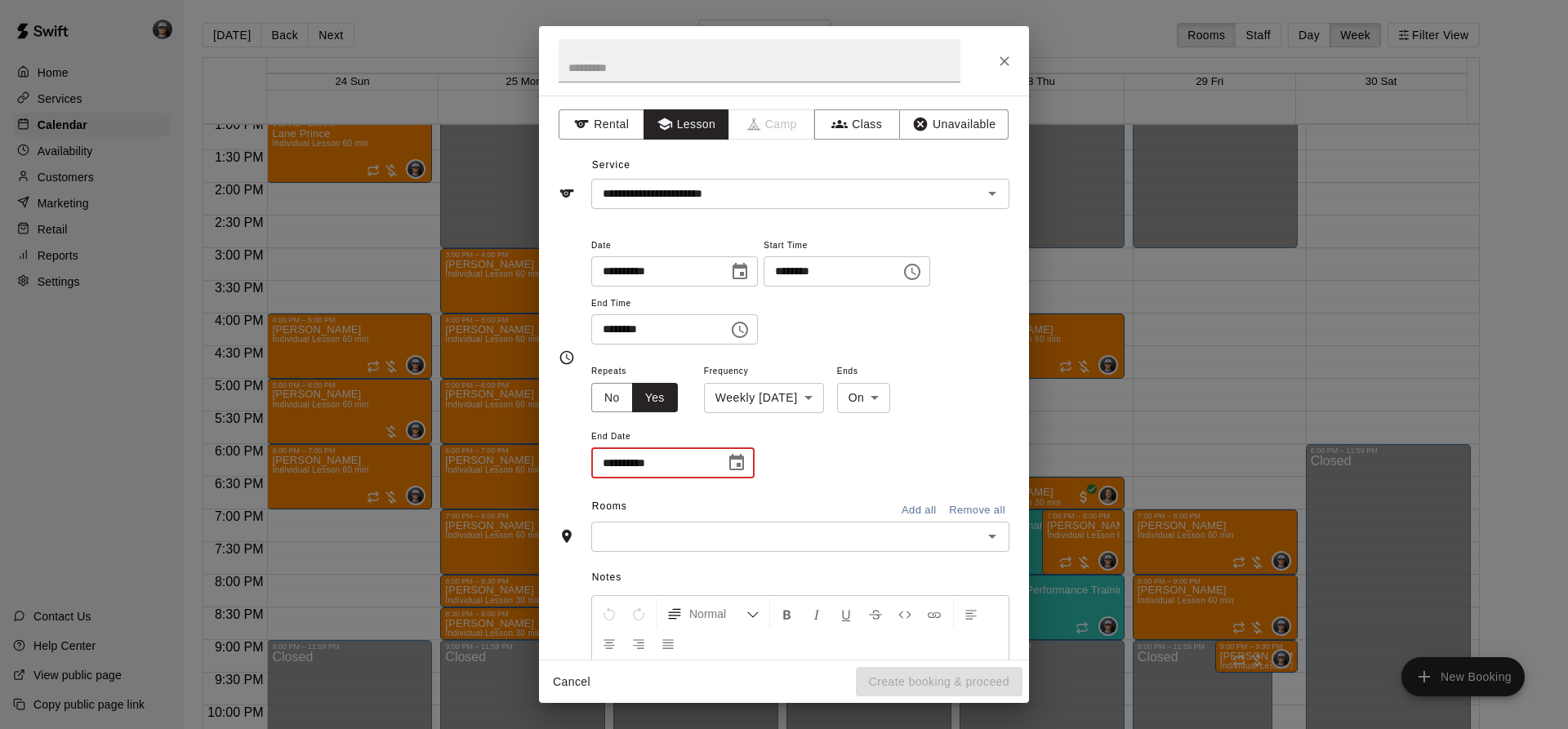
click at [680, 469] on input "**********" at bounding box center [652, 463] width 122 height 30
click at [736, 467] on icon "Choose date" at bounding box center [737, 463] width 20 height 20
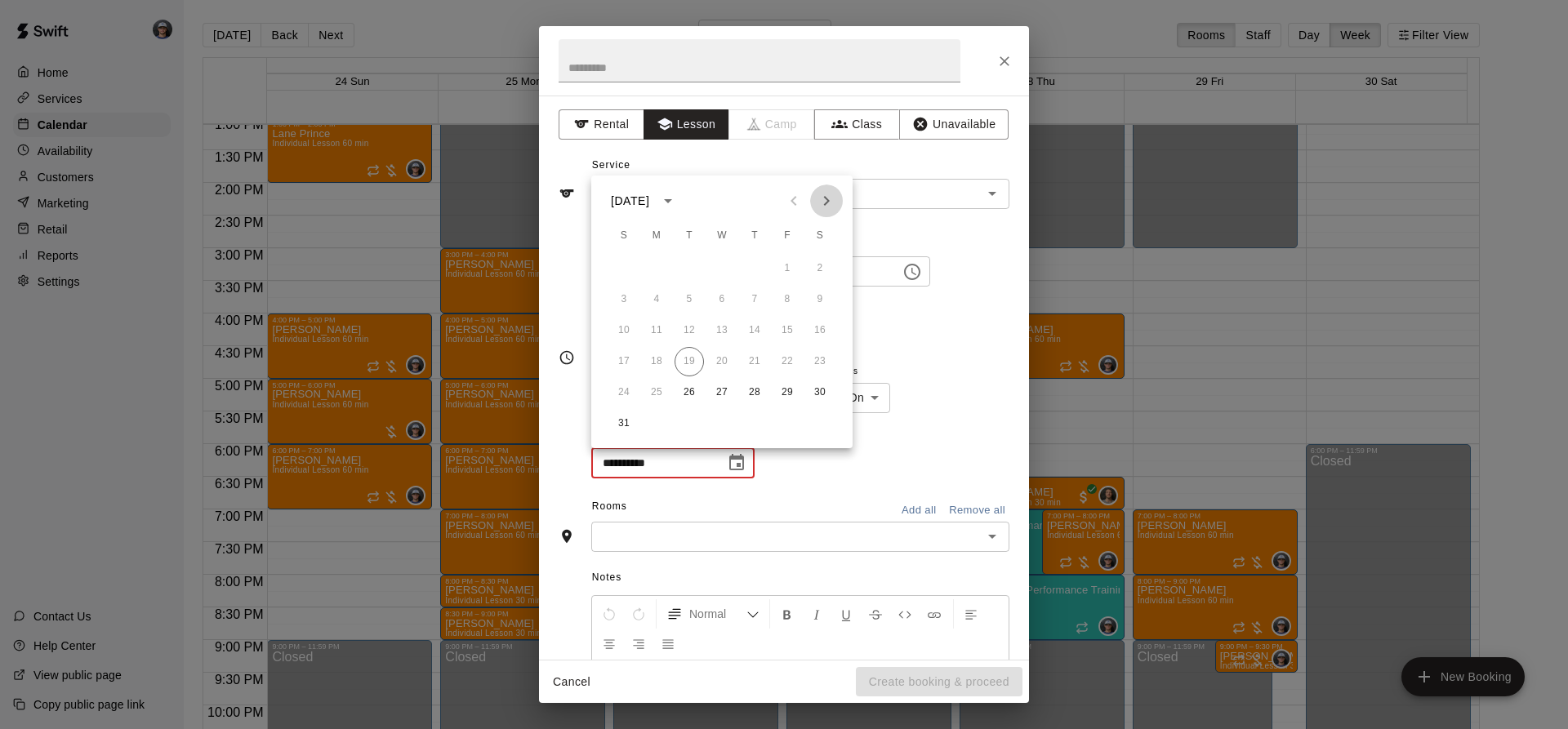
click at [829, 204] on icon "Next month" at bounding box center [826, 201] width 20 height 20
click at [691, 329] on button "14" at bounding box center [690, 331] width 30 height 30
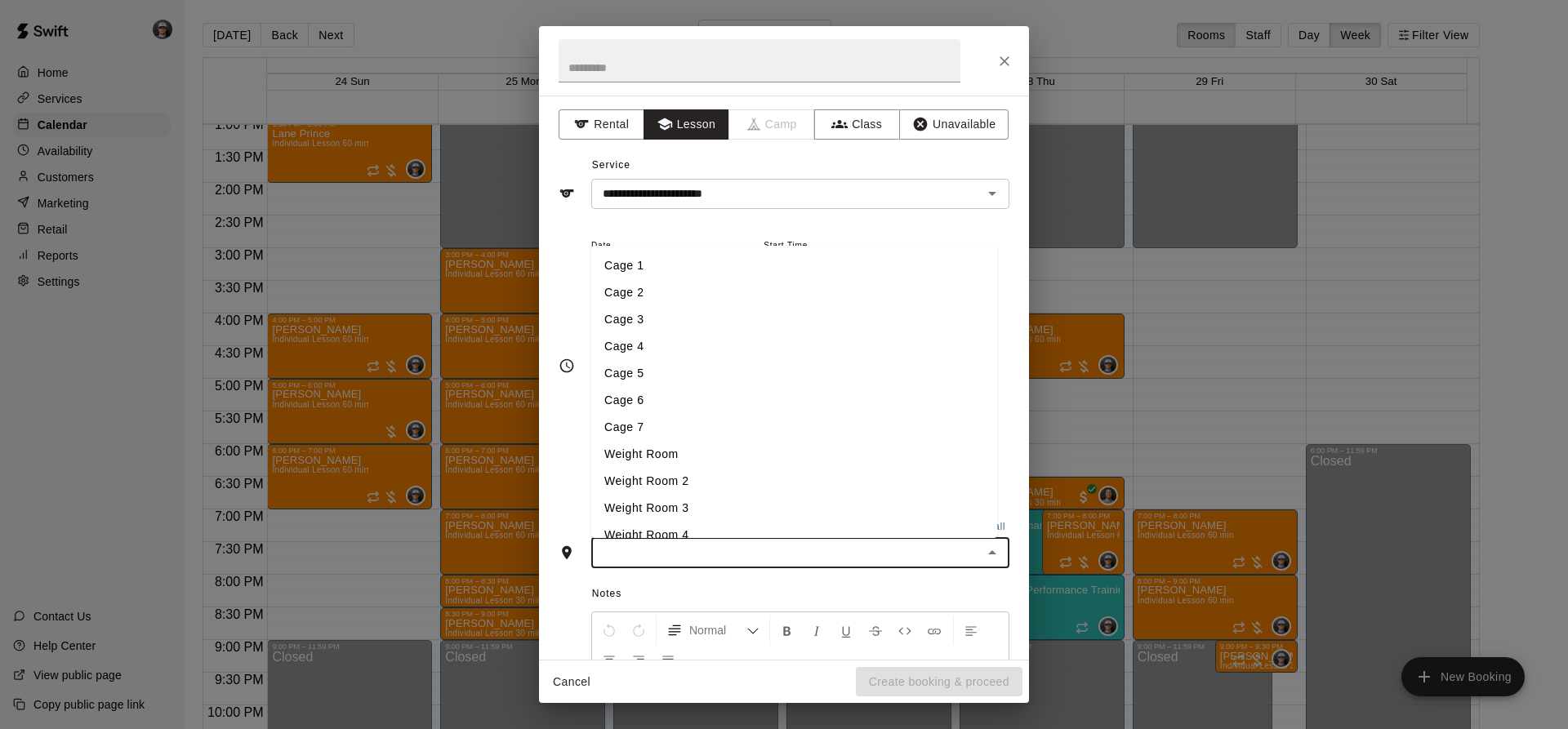
click at [716, 550] on input "text" at bounding box center [787, 553] width 382 height 21
click at [658, 309] on li "Cage 3" at bounding box center [794, 319] width 405 height 27
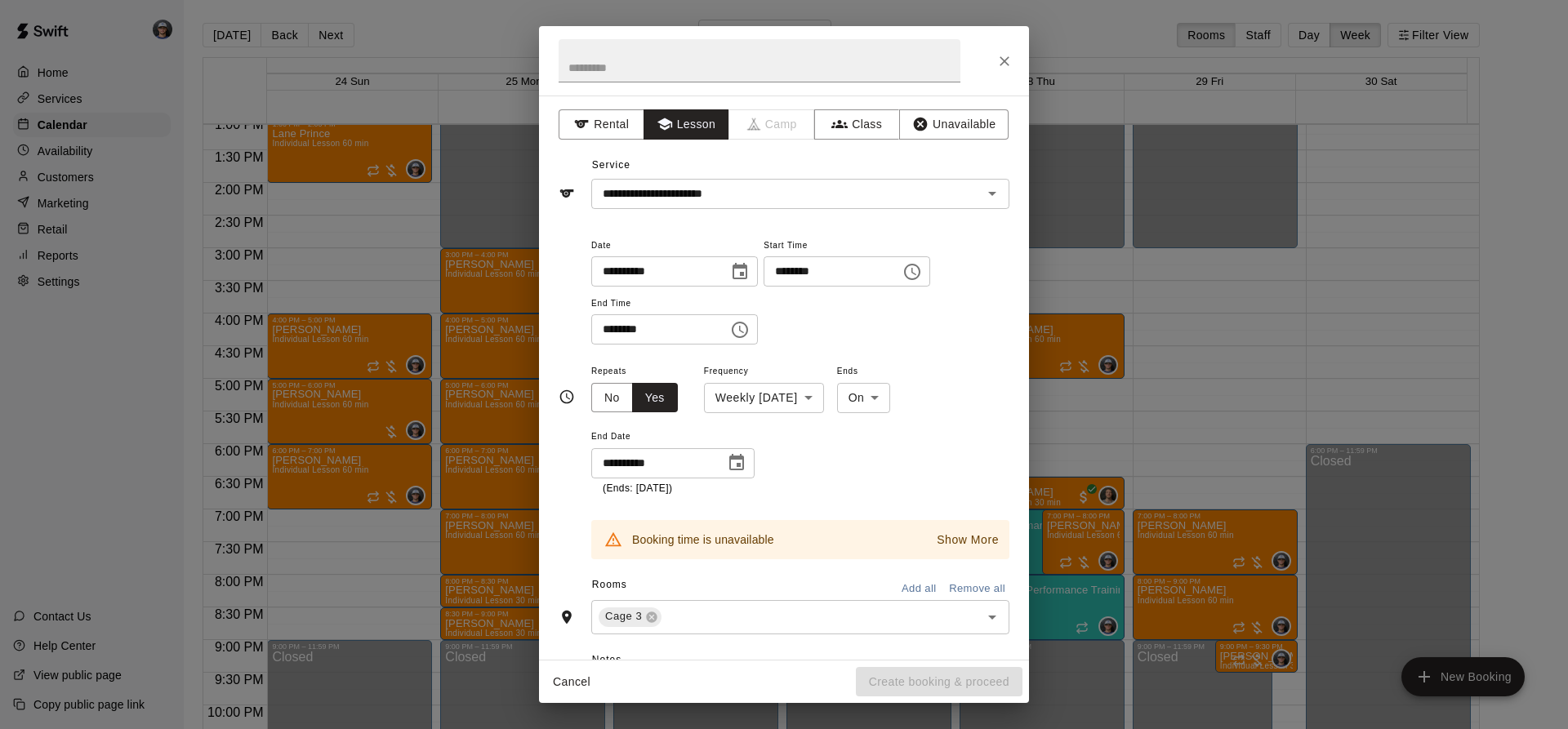
click at [977, 525] on div "Show More" at bounding box center [961, 540] width 84 height 30
click at [966, 540] on p "Show More" at bounding box center [967, 539] width 62 height 17
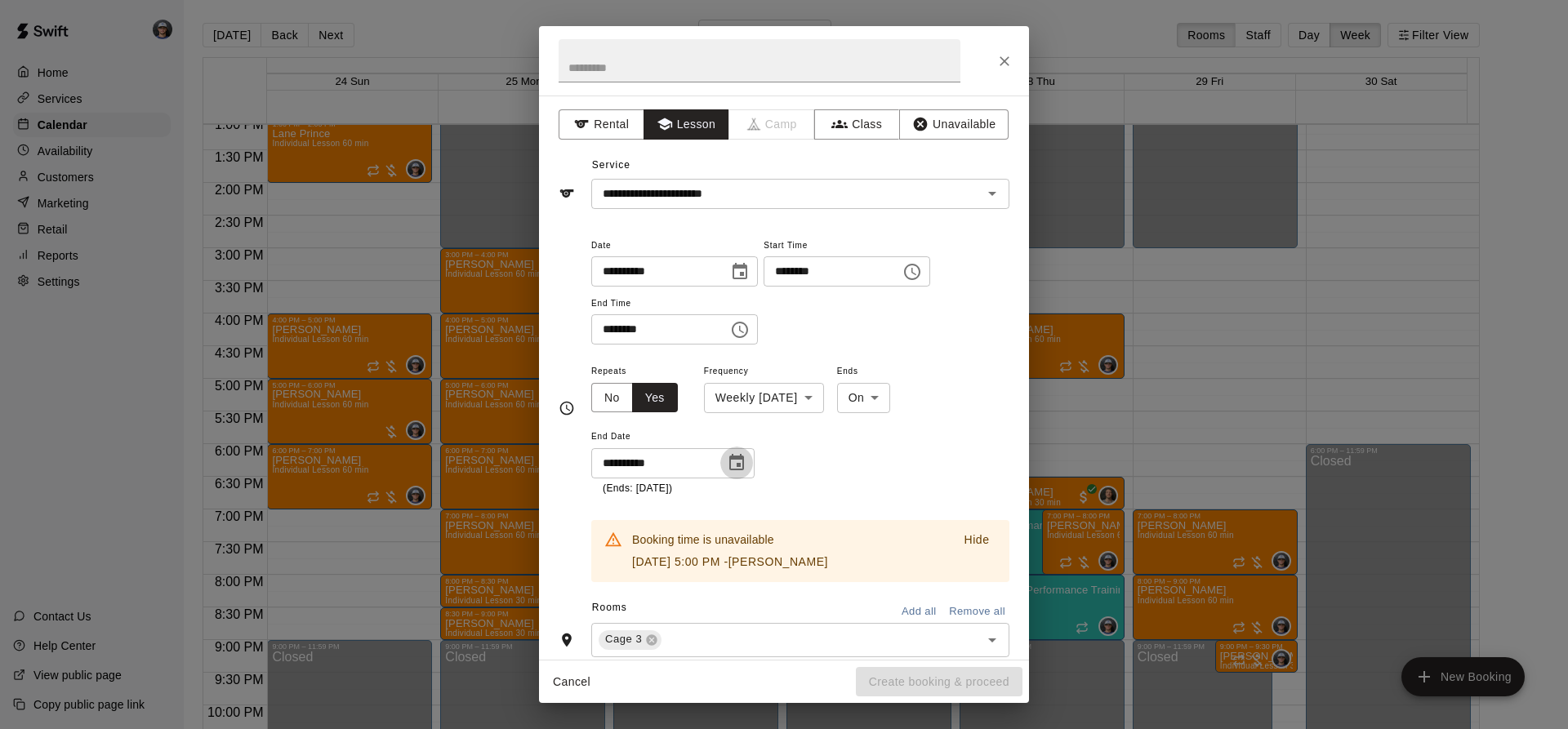
click at [733, 455] on icon "Choose date, selected date is Oct 14, 2025" at bounding box center [736, 461] width 15 height 17
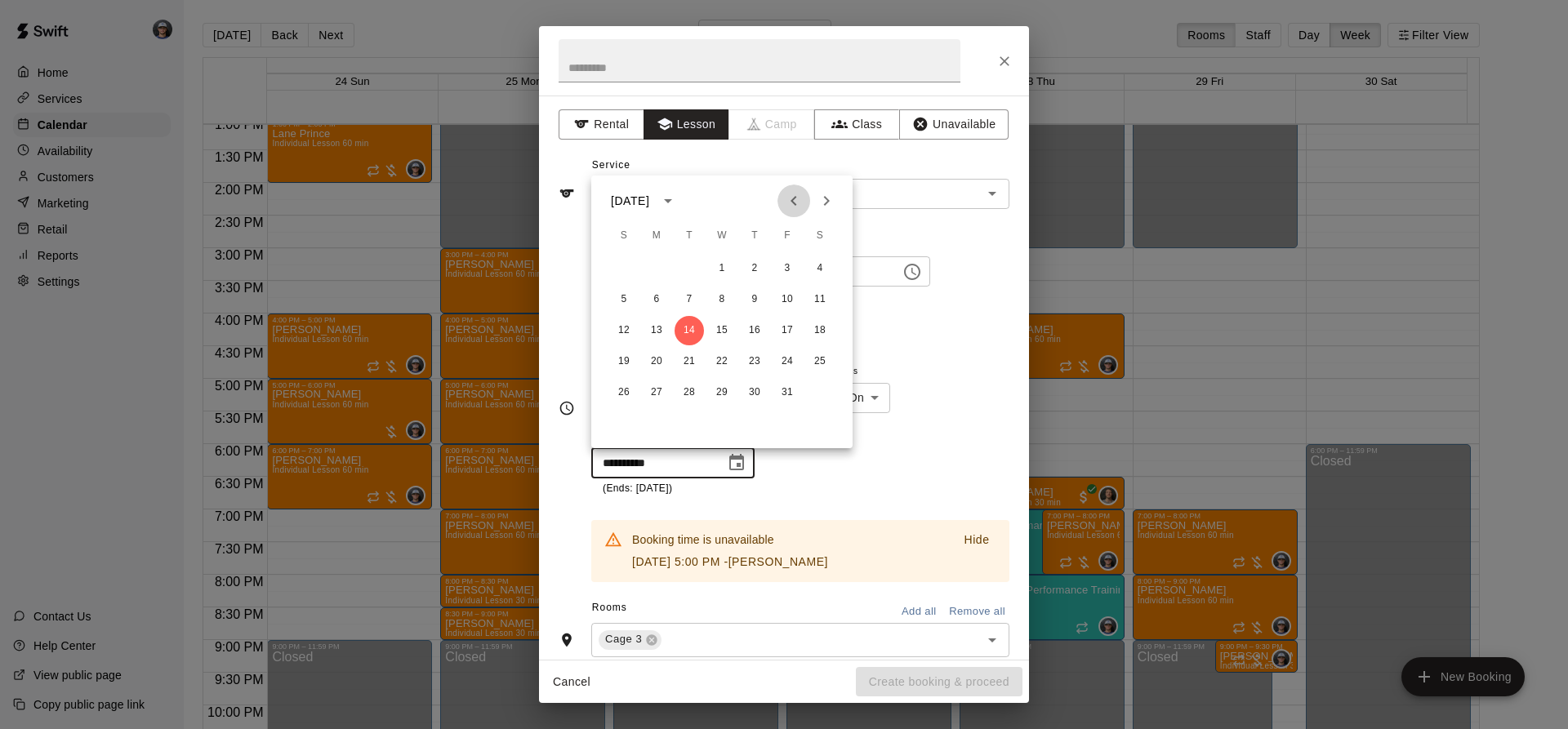
click at [792, 196] on icon "Previous month" at bounding box center [794, 201] width 20 height 20
click at [787, 206] on icon "Previous month" at bounding box center [794, 201] width 20 height 20
click at [692, 390] on button "26" at bounding box center [690, 393] width 30 height 30
type input "**********"
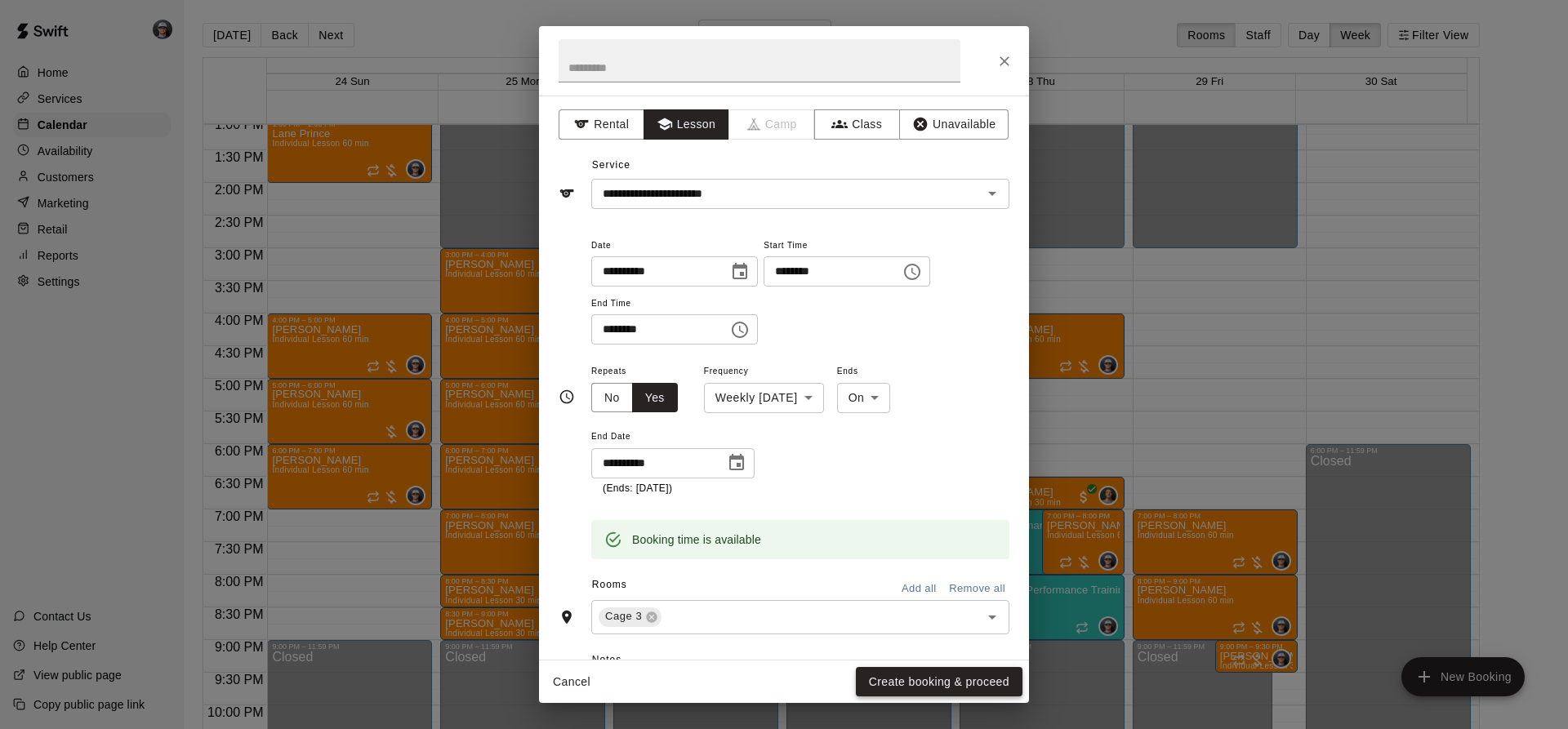
click at [960, 689] on button "Create booking & proceed" at bounding box center [938, 682] width 166 height 30
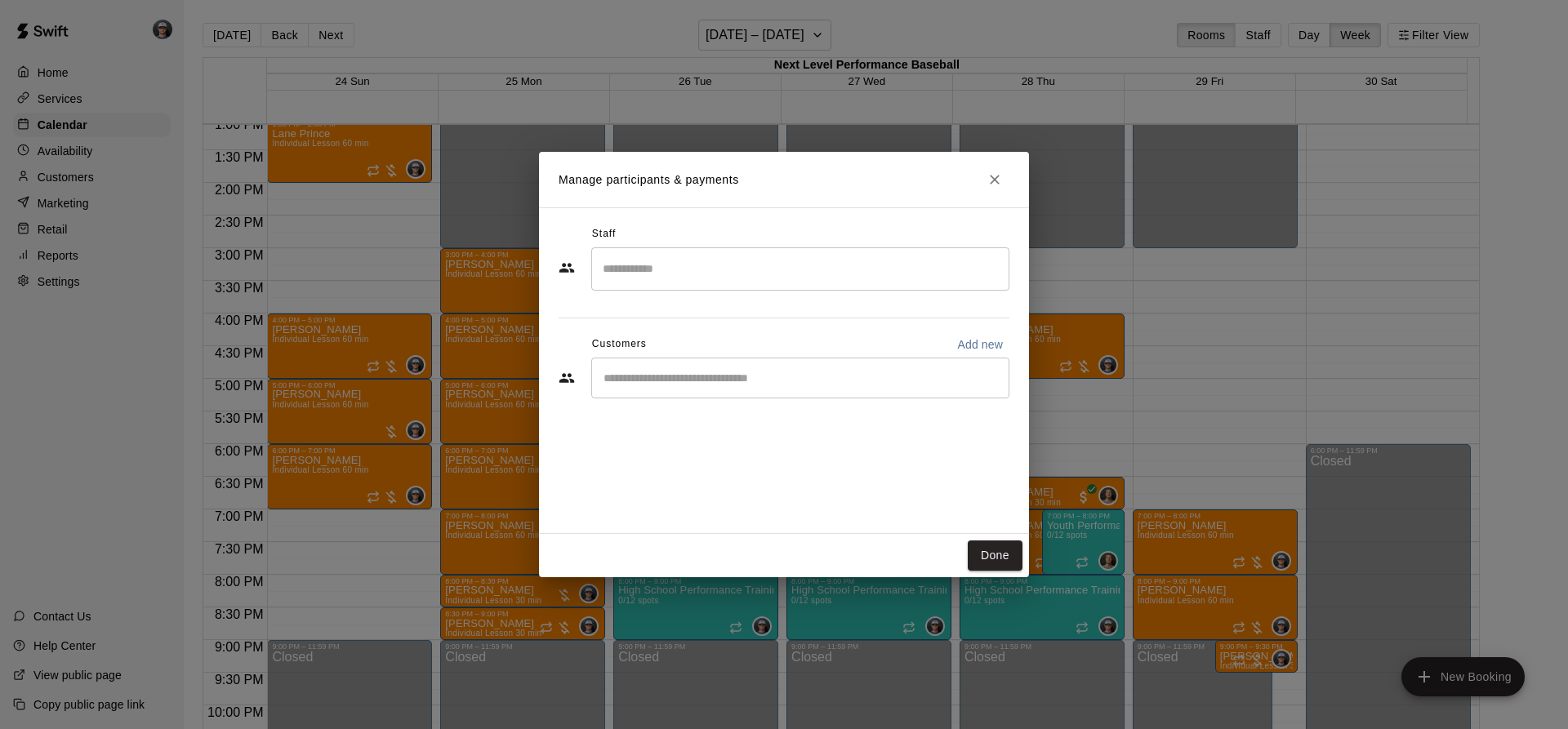
click at [740, 266] on input "Search staff" at bounding box center [800, 269] width 403 height 29
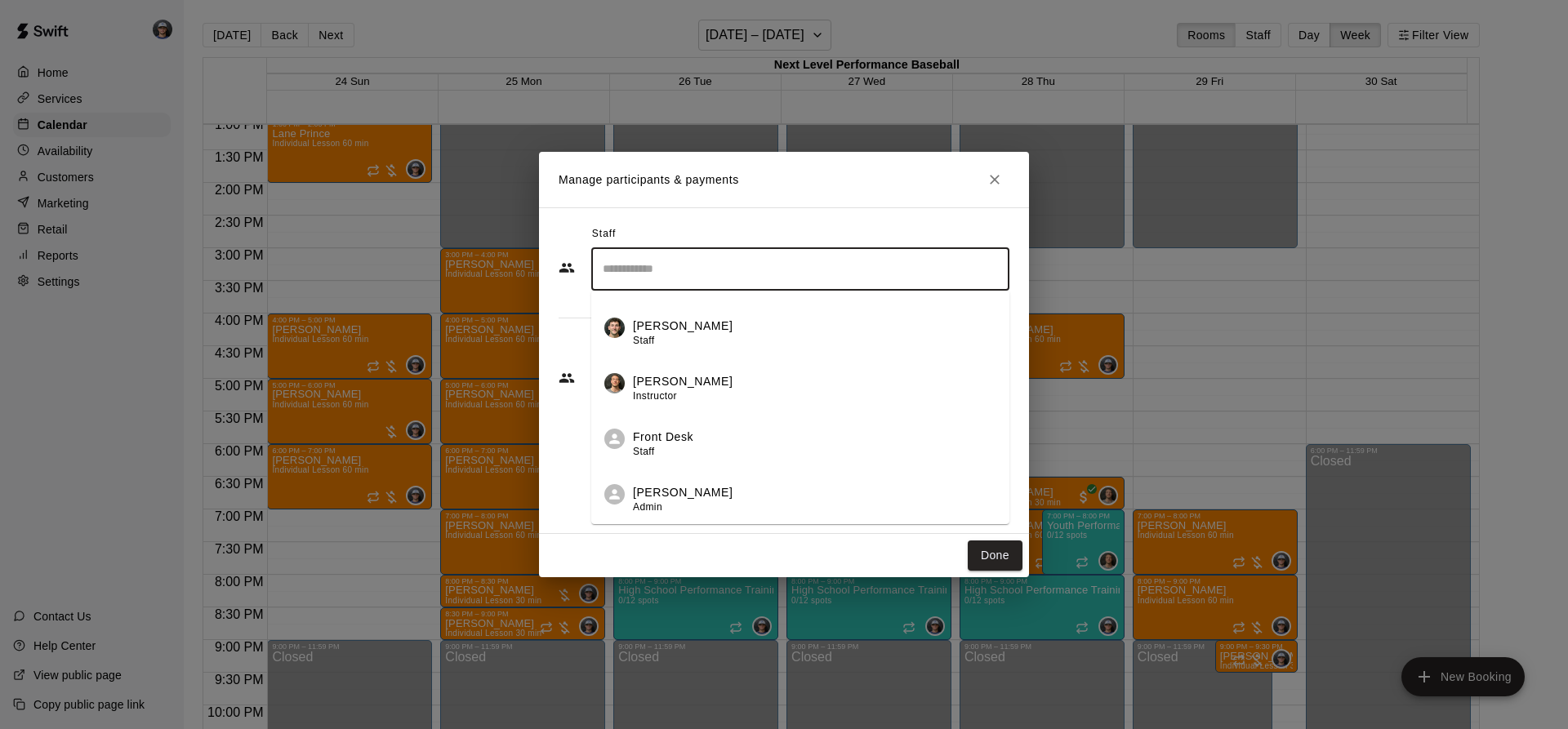
scroll to position [211, 0]
click at [649, 464] on li "[PERSON_NAME] Owner" at bounding box center [800, 441] width 418 height 55
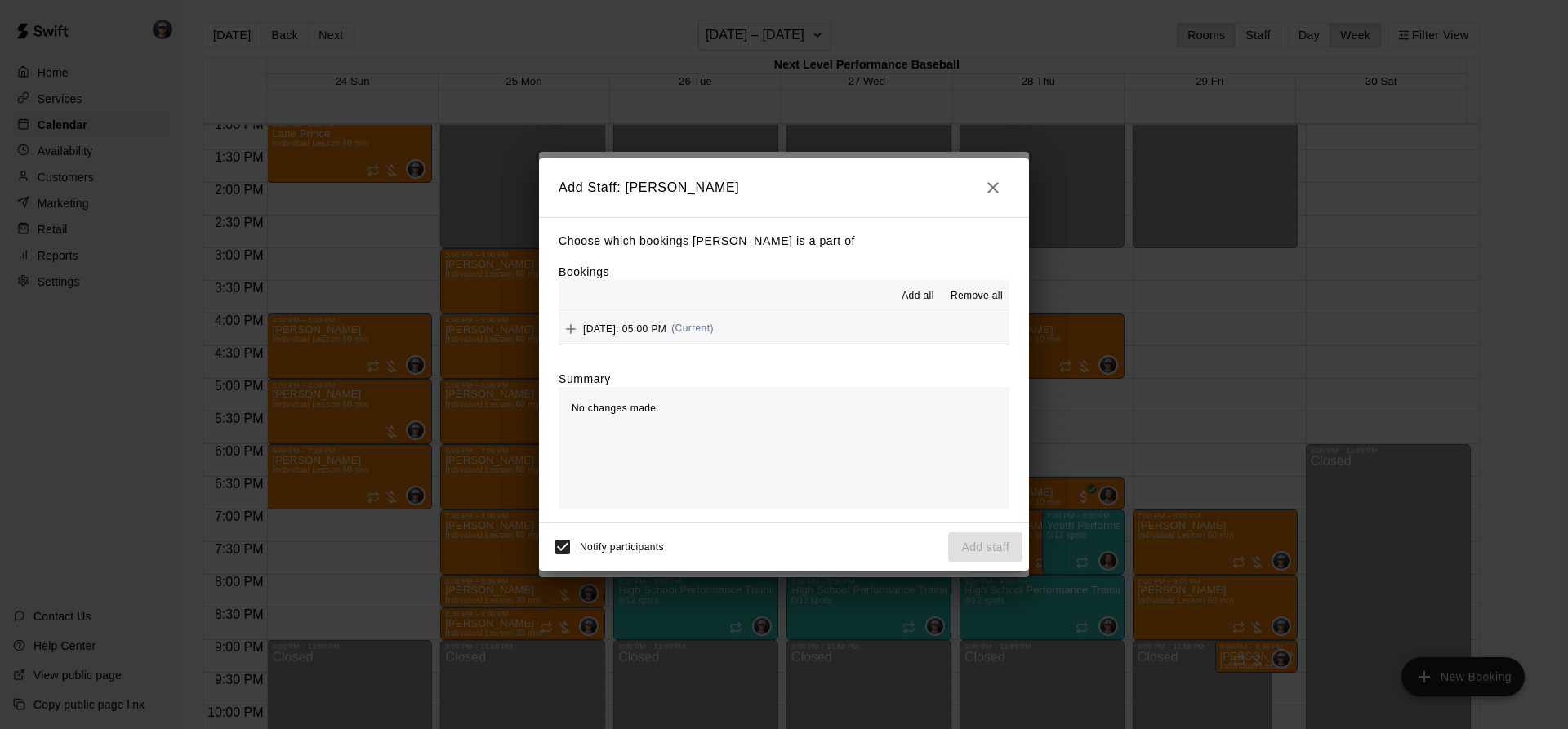
click at [912, 281] on div "Add all Remove all" at bounding box center [784, 296] width 451 height 32
click at [912, 299] on span "Add all" at bounding box center [917, 296] width 32 height 17
click at [958, 548] on button "Add staff" at bounding box center [986, 547] width 75 height 30
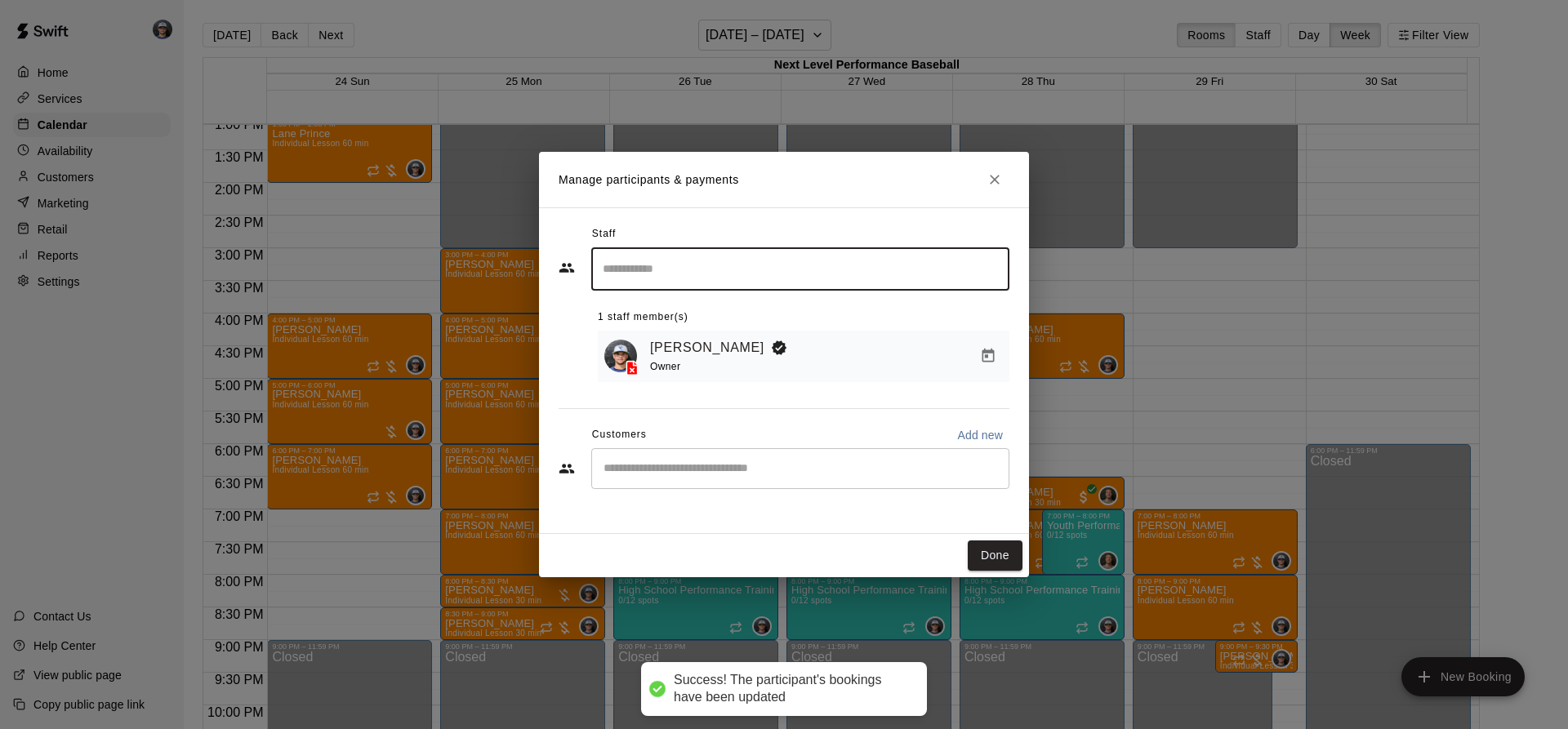
click at [649, 468] on input "Start typing to search customers..." at bounding box center [800, 468] width 403 height 17
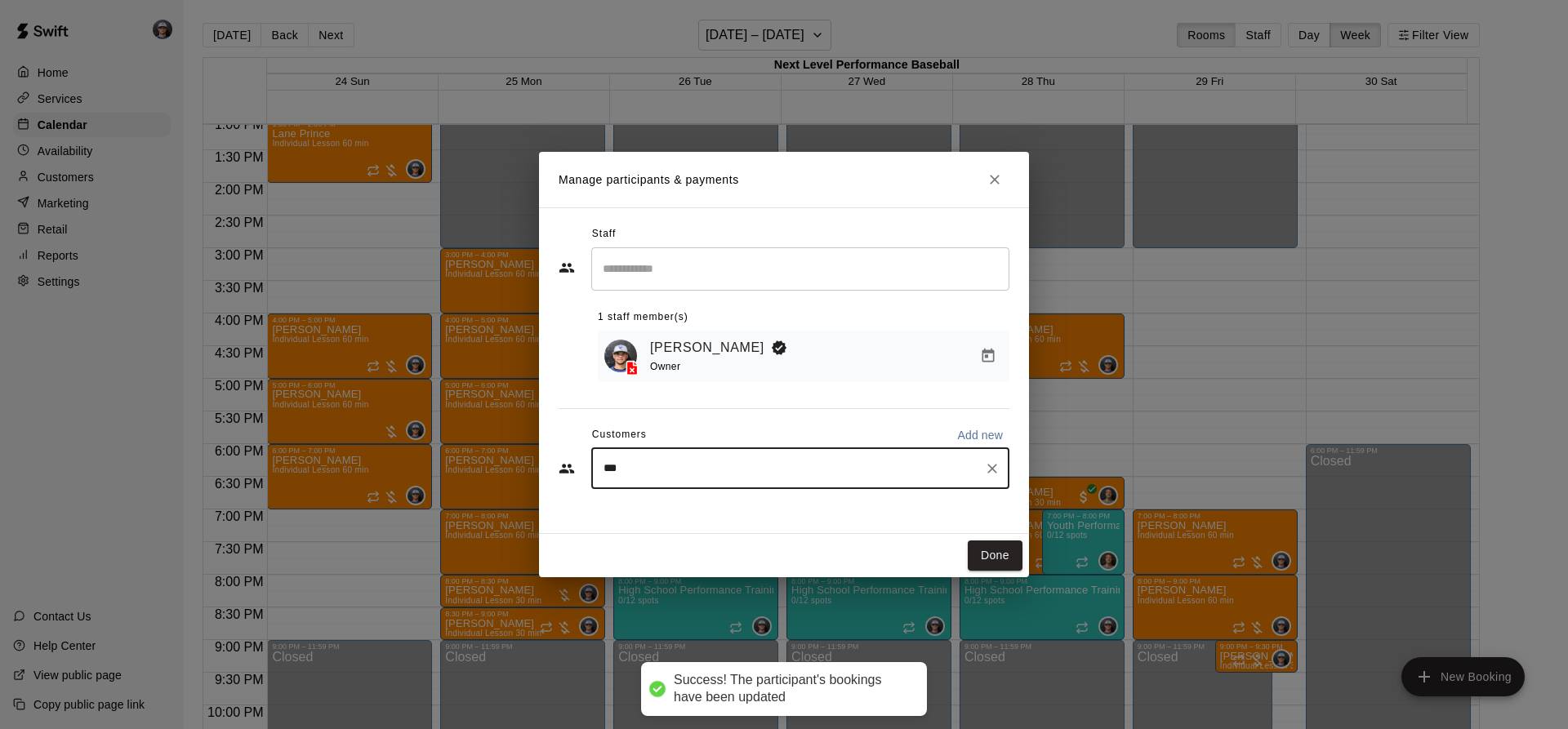
type input "***"
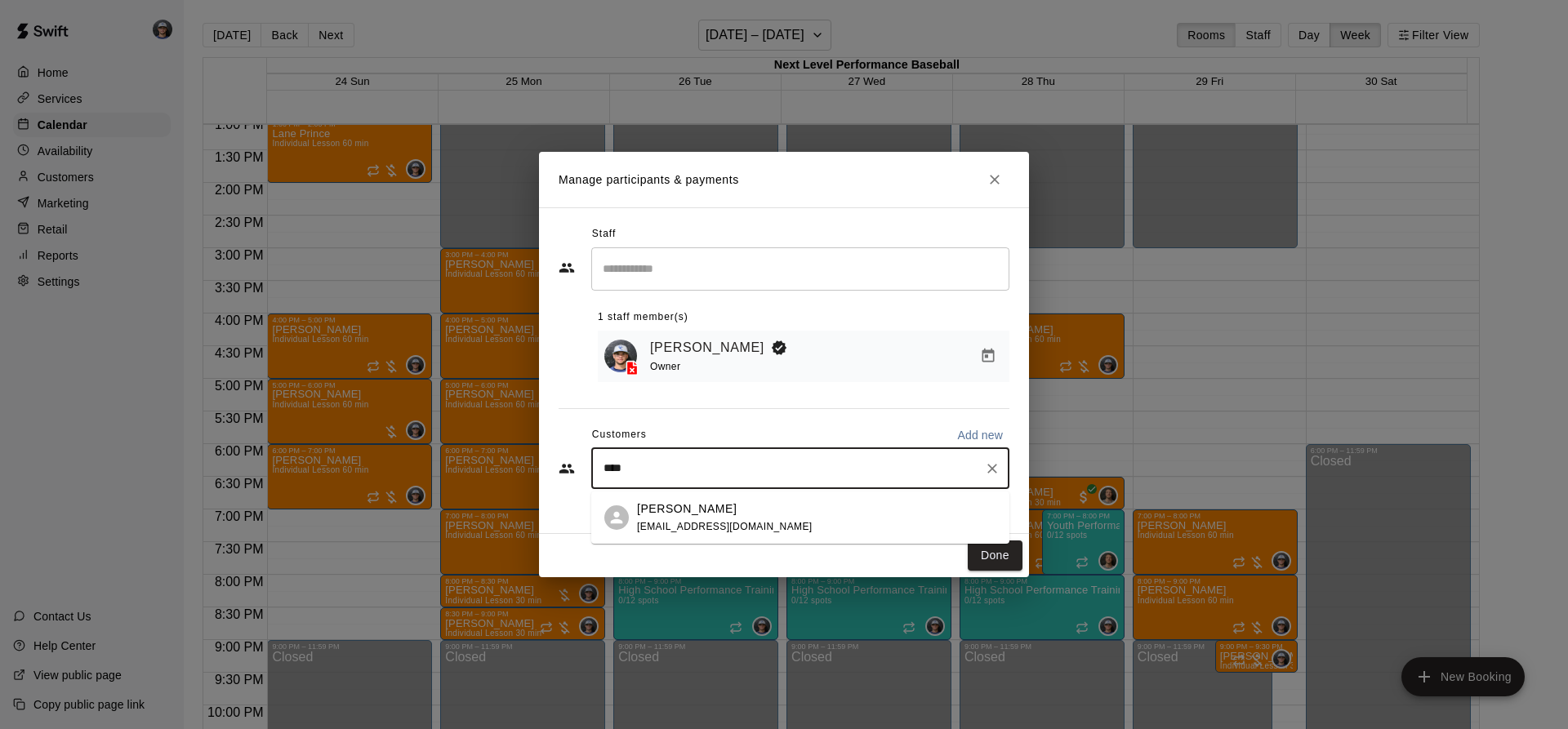
click at [699, 524] on span "[EMAIL_ADDRESS][DOMAIN_NAME]" at bounding box center [724, 527] width 175 height 12
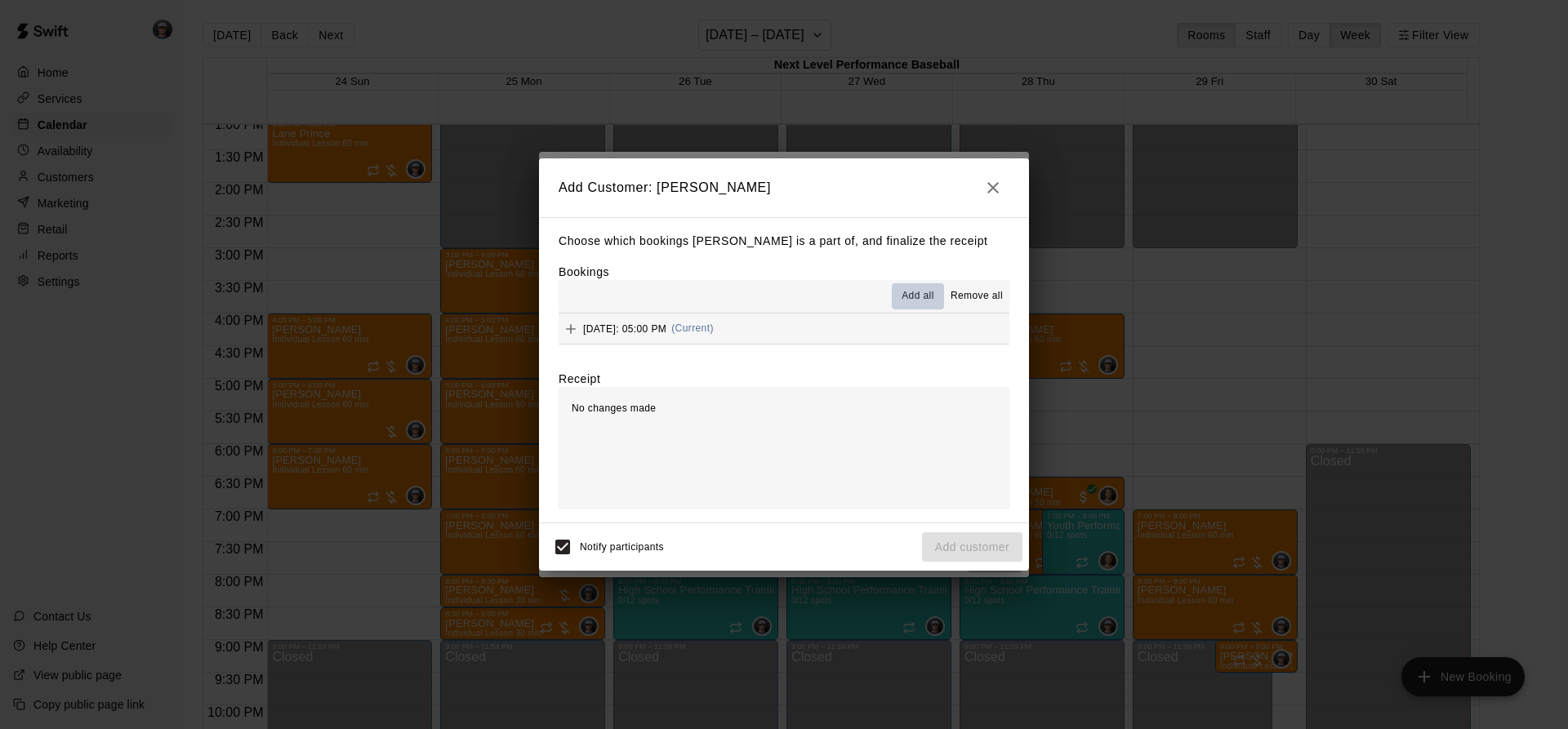
click at [908, 295] on span "Add all" at bounding box center [917, 296] width 32 height 17
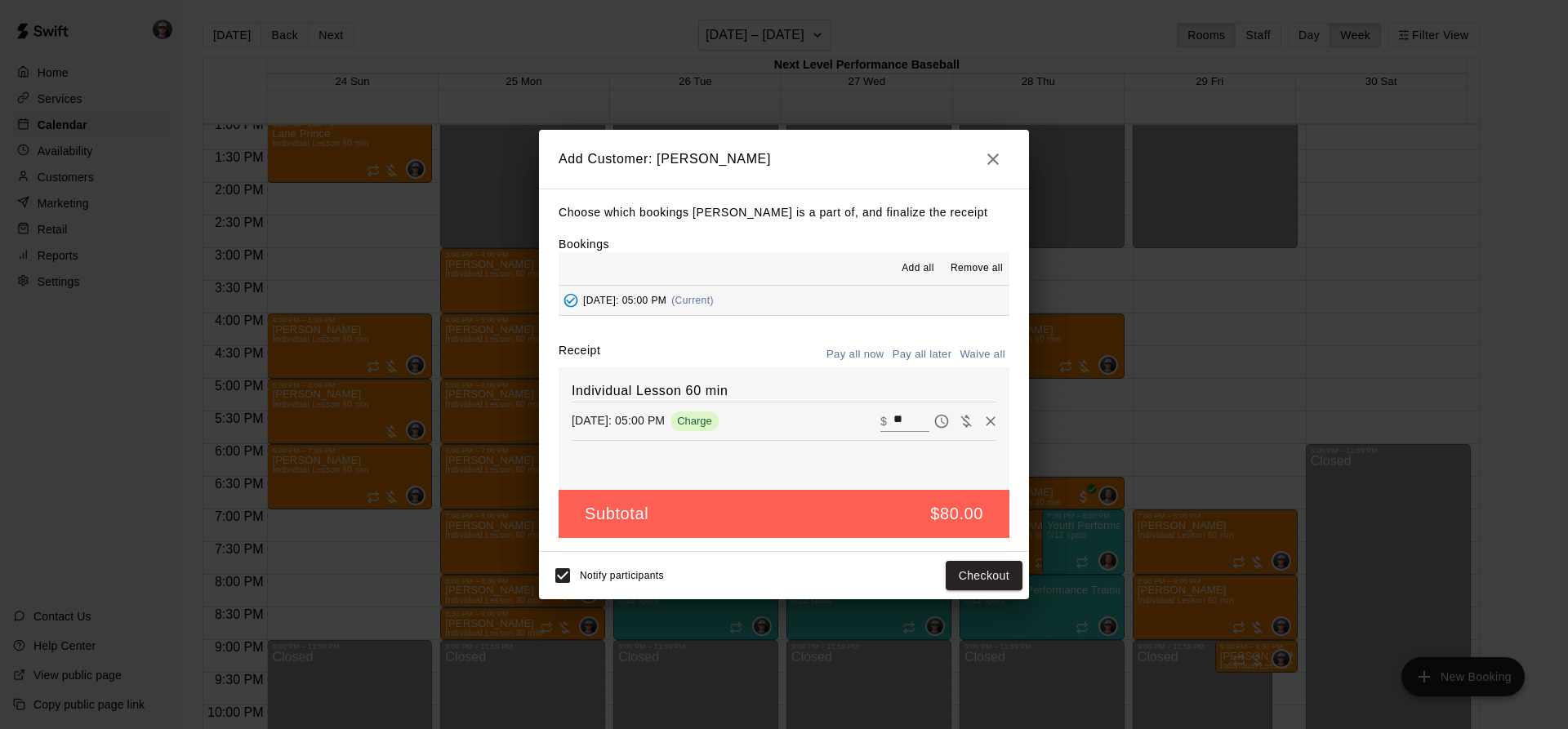
drag, startPoint x: 943, startPoint y: 355, endPoint x: 948, endPoint y: 436, distance: 81.2
click at [943, 356] on button "Pay all later" at bounding box center [922, 355] width 68 height 26
click at [965, 581] on button "Add customer" at bounding box center [972, 576] width 100 height 30
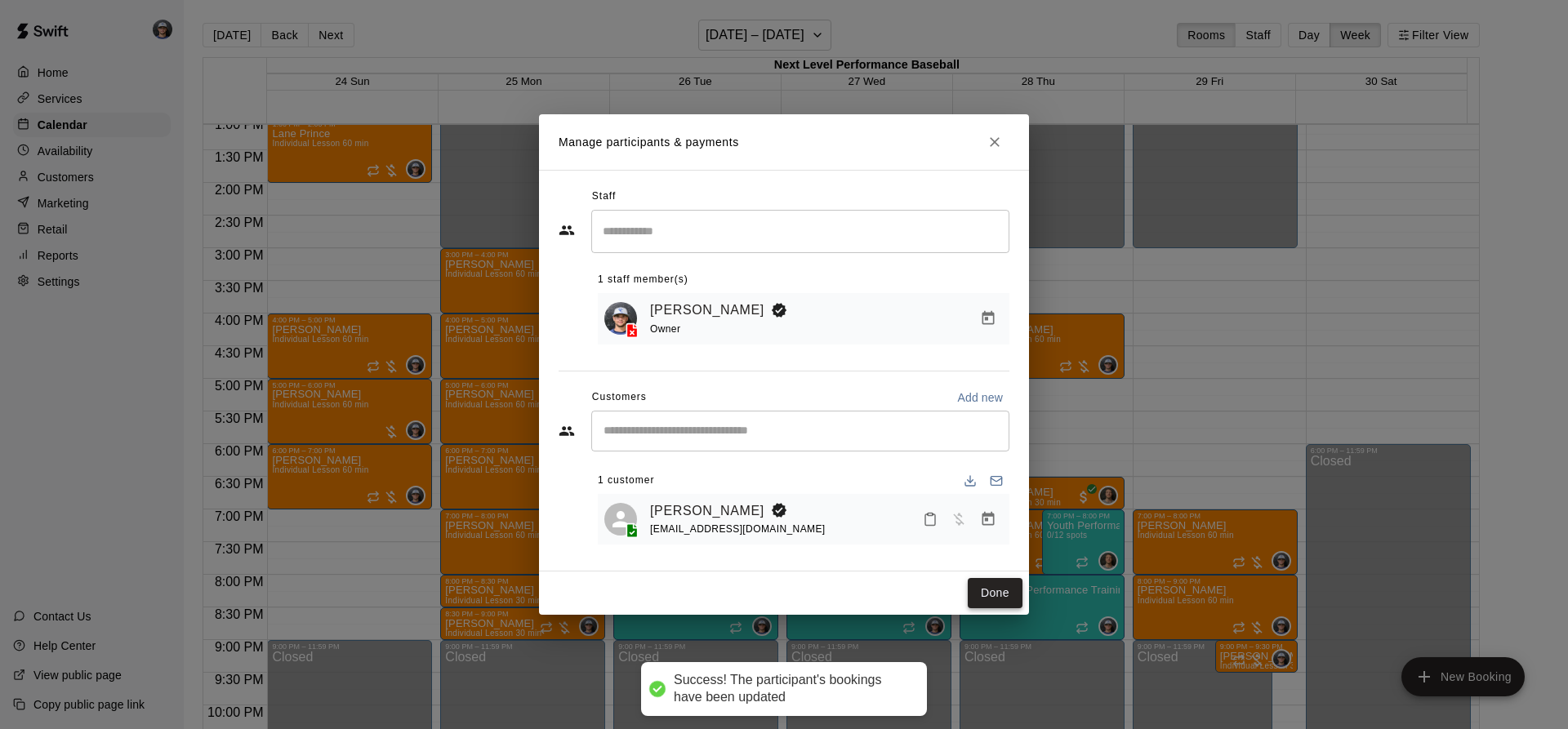
click at [1001, 601] on button "Done" at bounding box center [995, 593] width 55 height 30
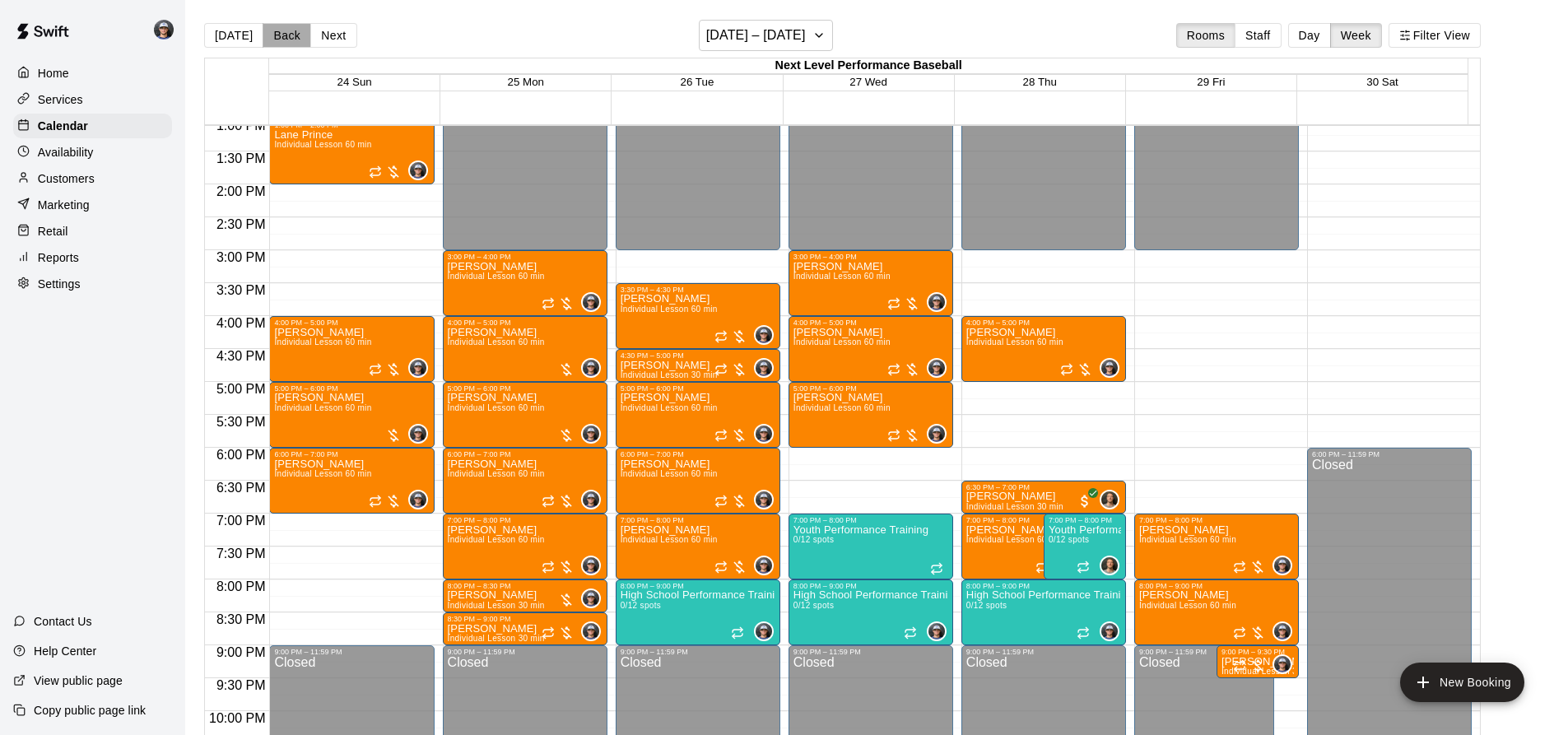
click at [296, 41] on button "Back" at bounding box center [287, 35] width 49 height 25
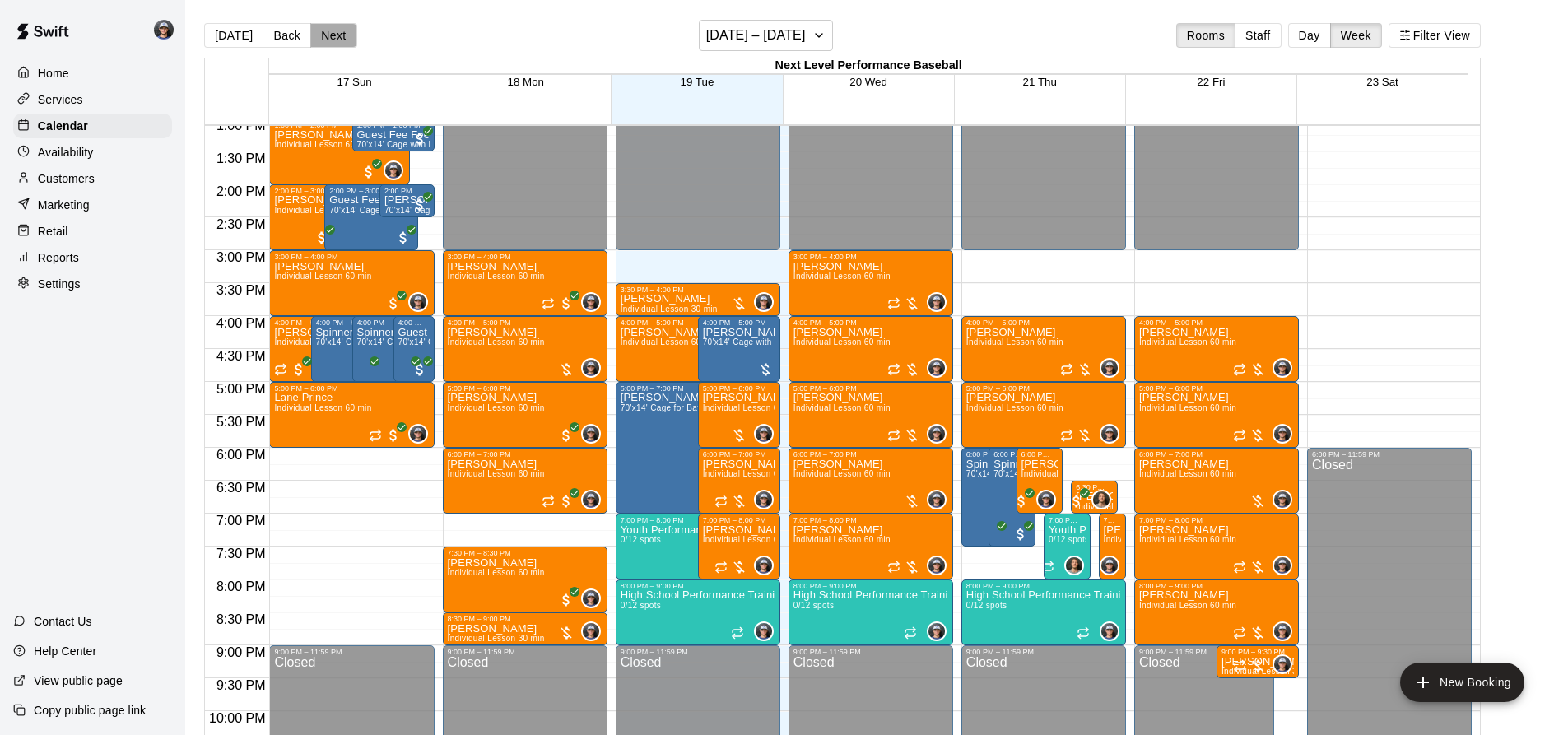
click at [338, 40] on button "Next" at bounding box center [333, 35] width 46 height 25
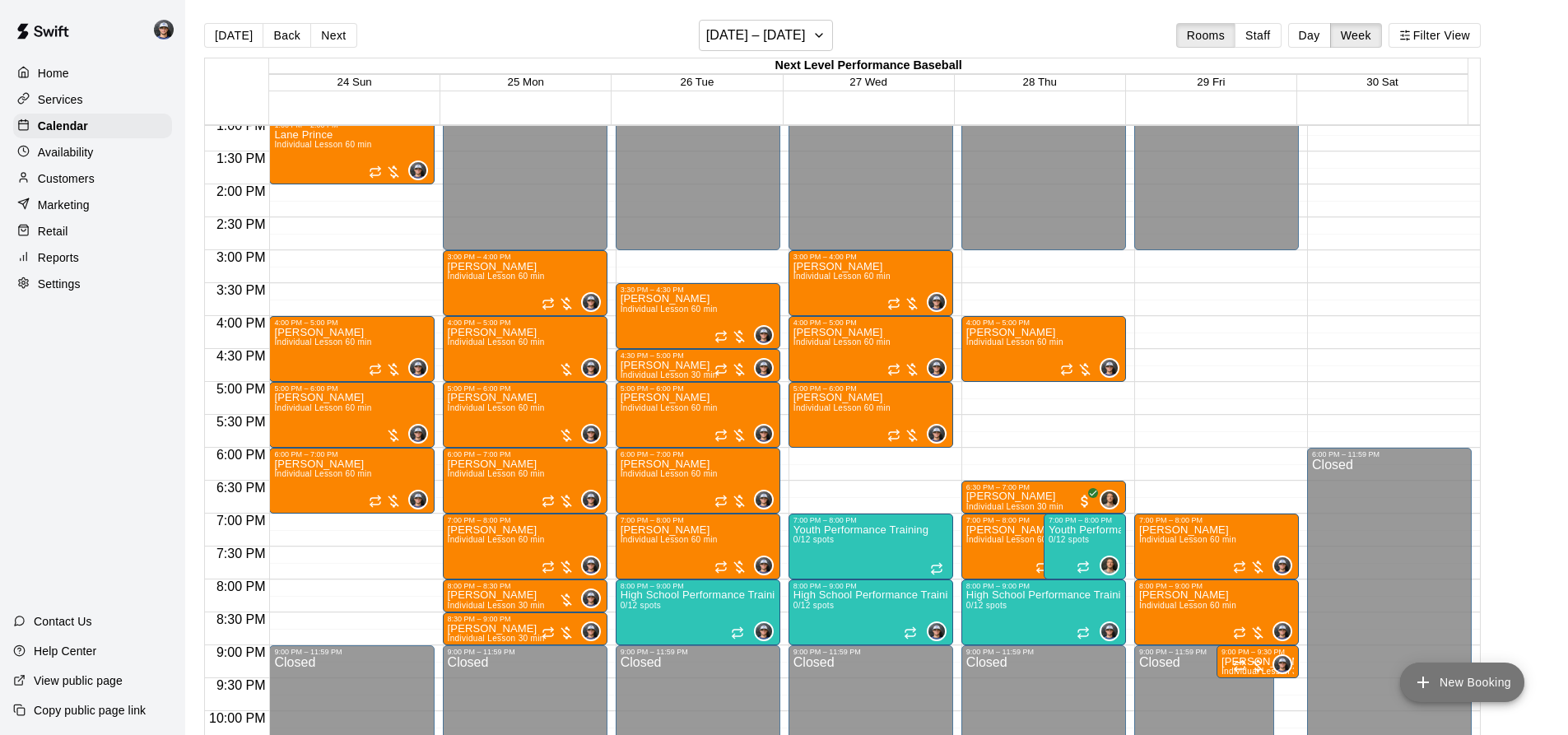
click at [1439, 675] on button "New Booking" at bounding box center [1462, 682] width 124 height 40
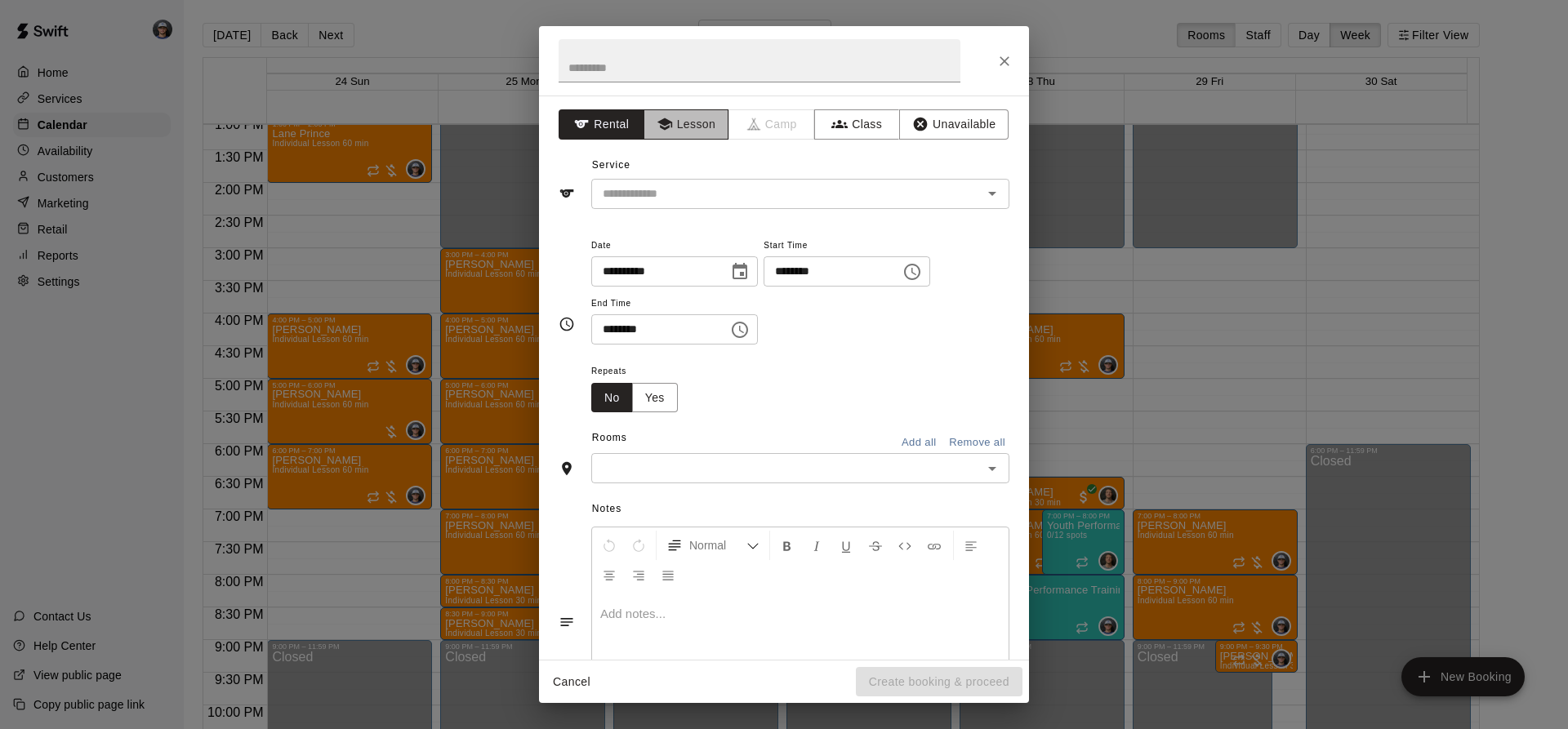
click at [679, 126] on button "Lesson" at bounding box center [686, 124] width 86 height 30
click at [668, 190] on input "text" at bounding box center [776, 194] width 360 height 21
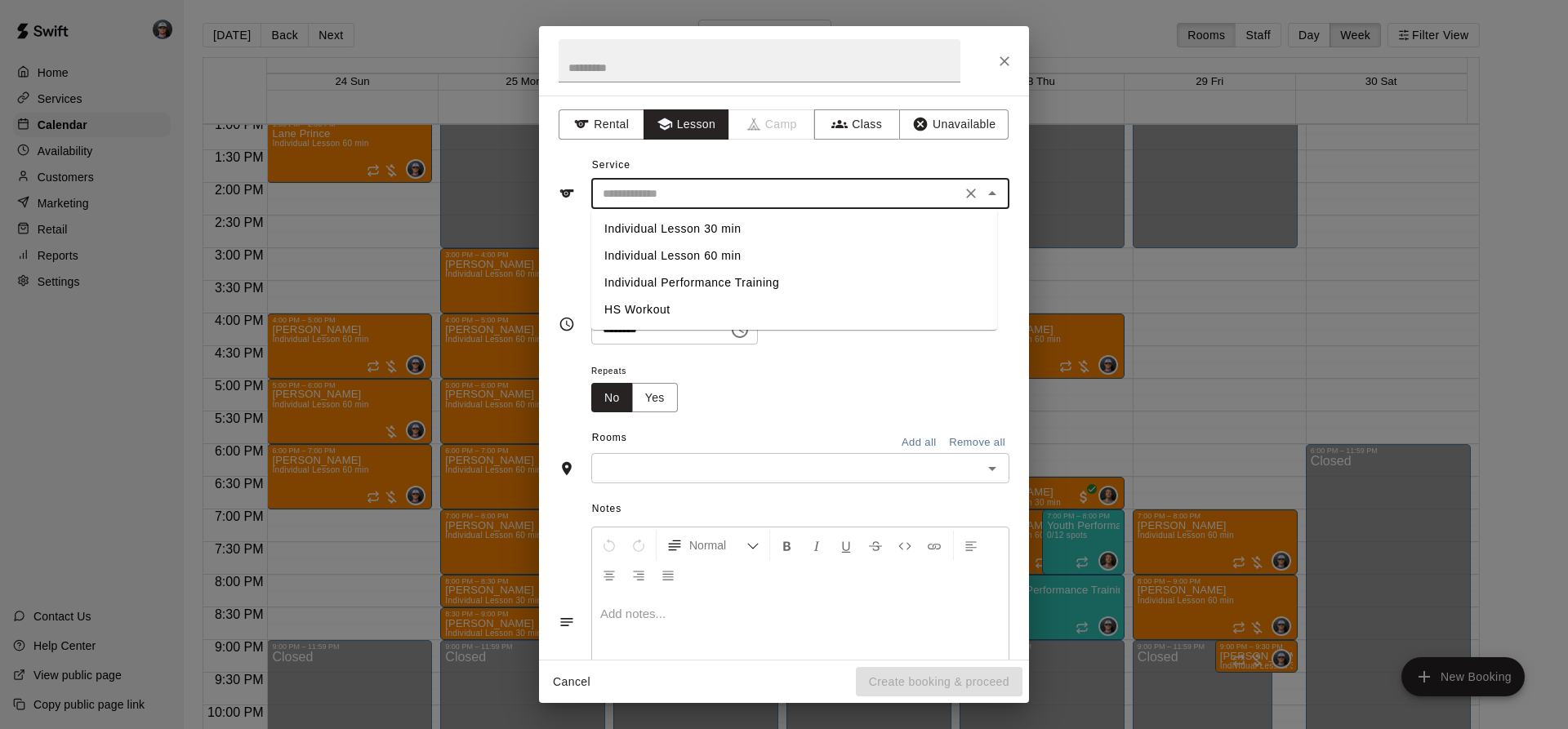
click at [691, 266] on li "Individual Lesson 60 min" at bounding box center [794, 256] width 405 height 27
type input "**********"
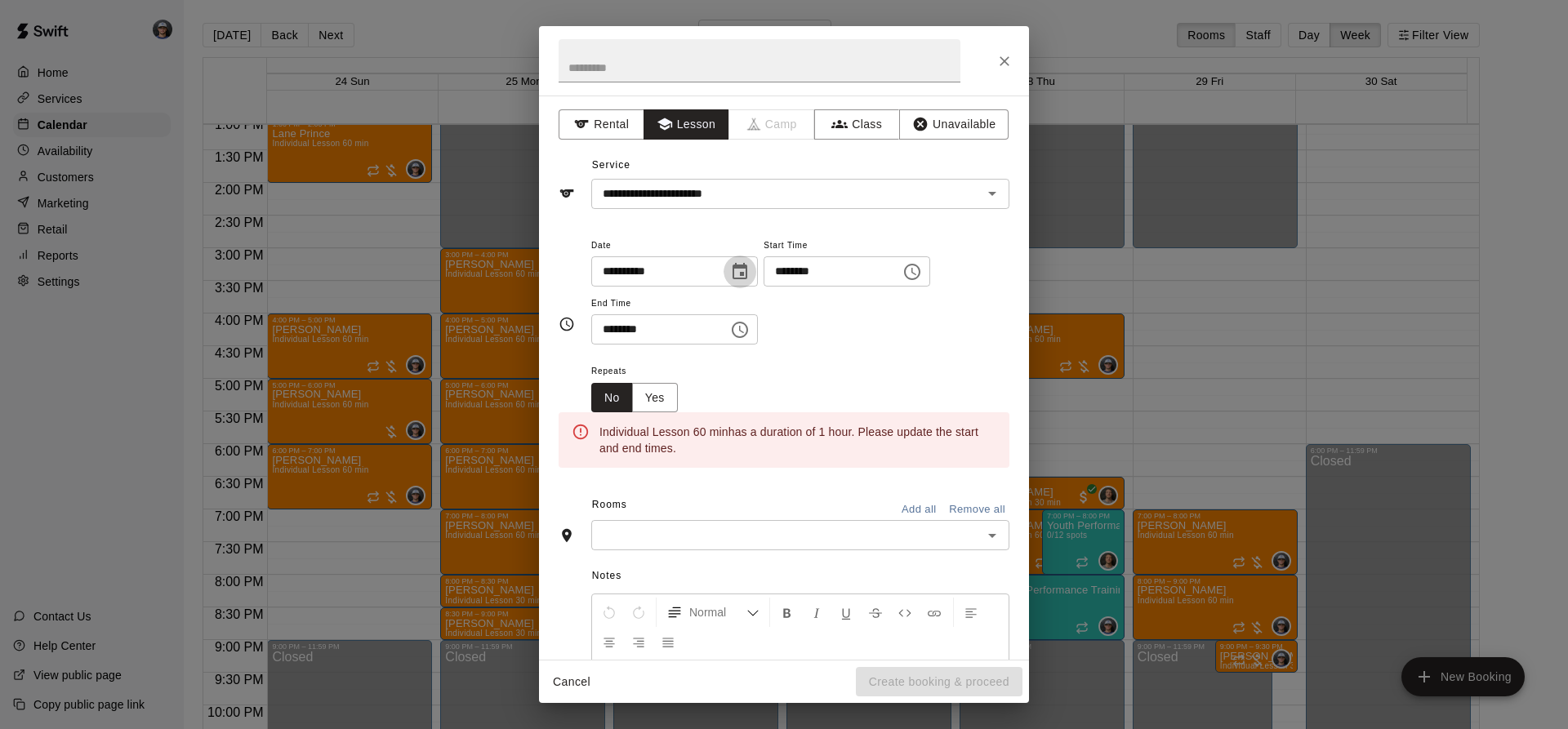
click at [756, 282] on button "Choose date, selected date is Aug 26, 2025" at bounding box center [739, 272] width 32 height 32
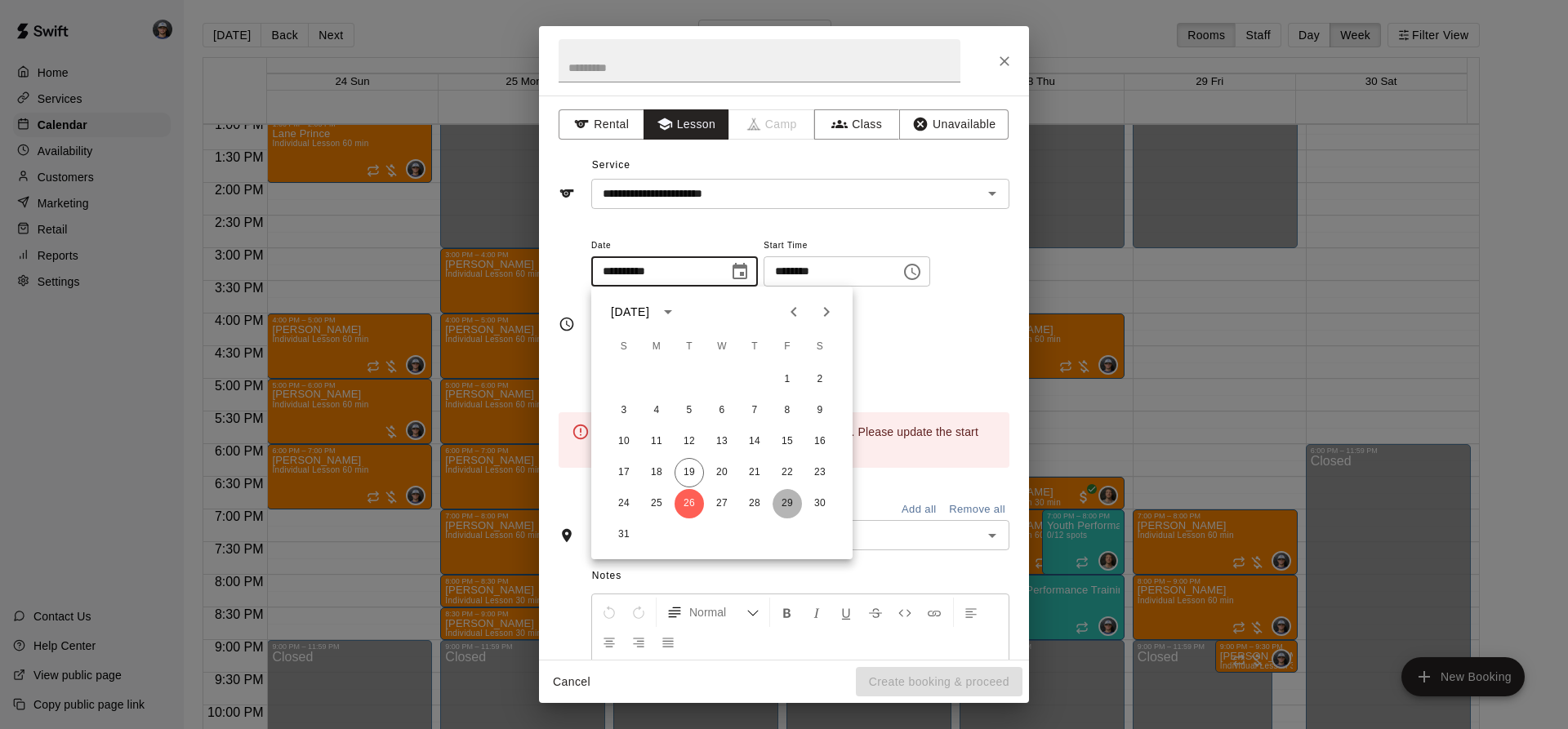
click at [795, 507] on button "29" at bounding box center [787, 504] width 30 height 30
type input "**********"
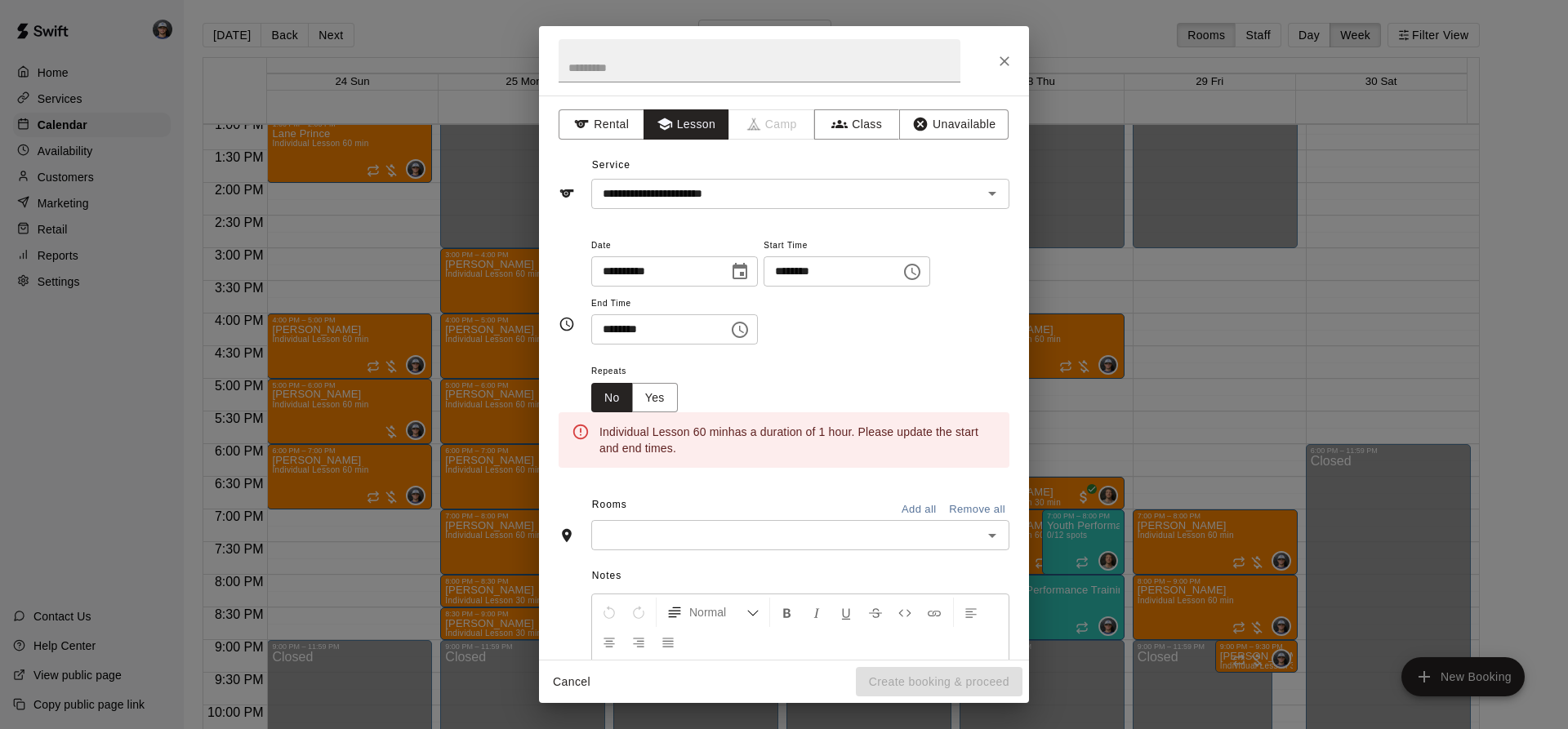
click at [929, 261] on button "Choose time, selected time is 11:00 AM" at bounding box center [911, 272] width 32 height 32
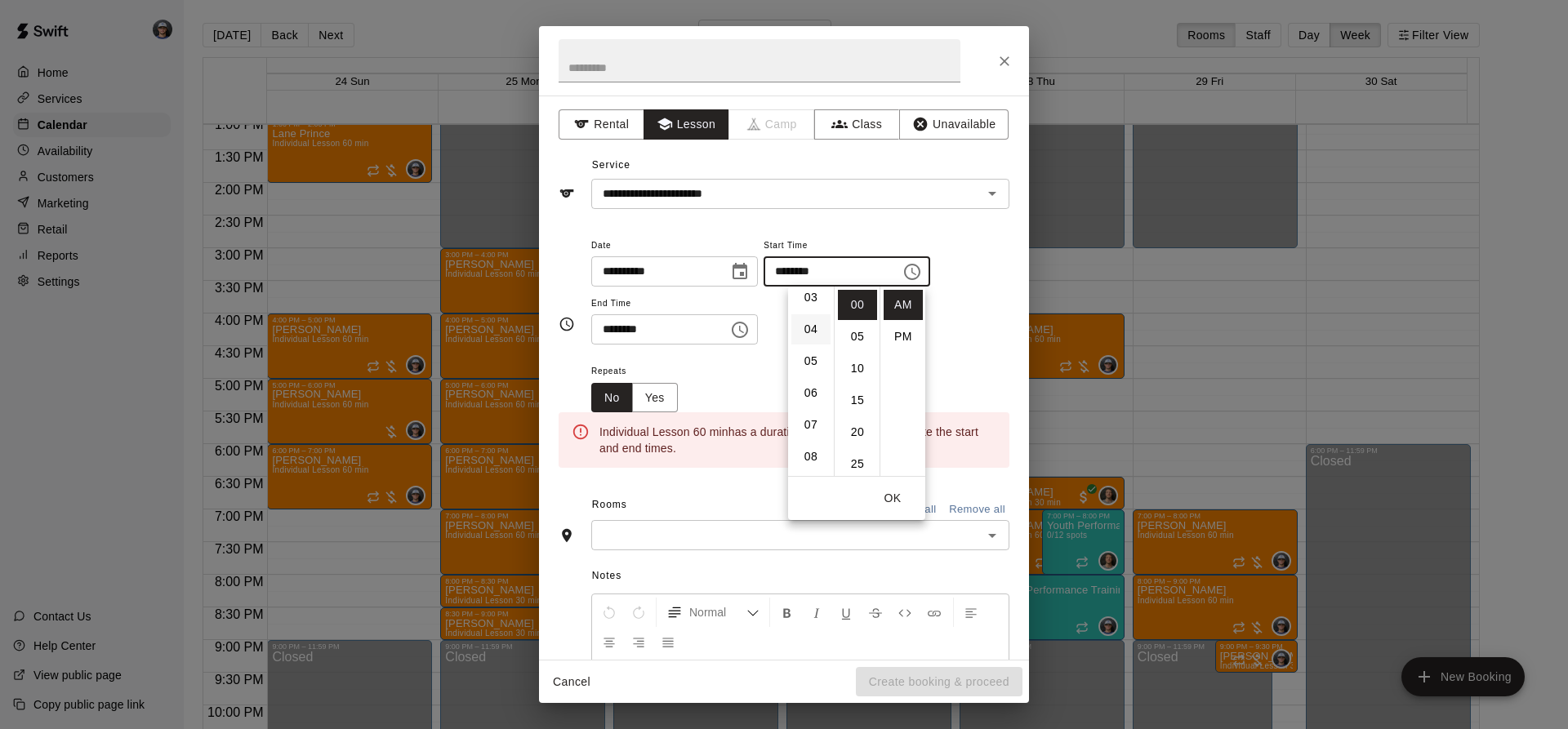
click at [818, 327] on li "04" at bounding box center [811, 330] width 39 height 30
click at [899, 338] on li "PM" at bounding box center [903, 336] width 39 height 30
type input "********"
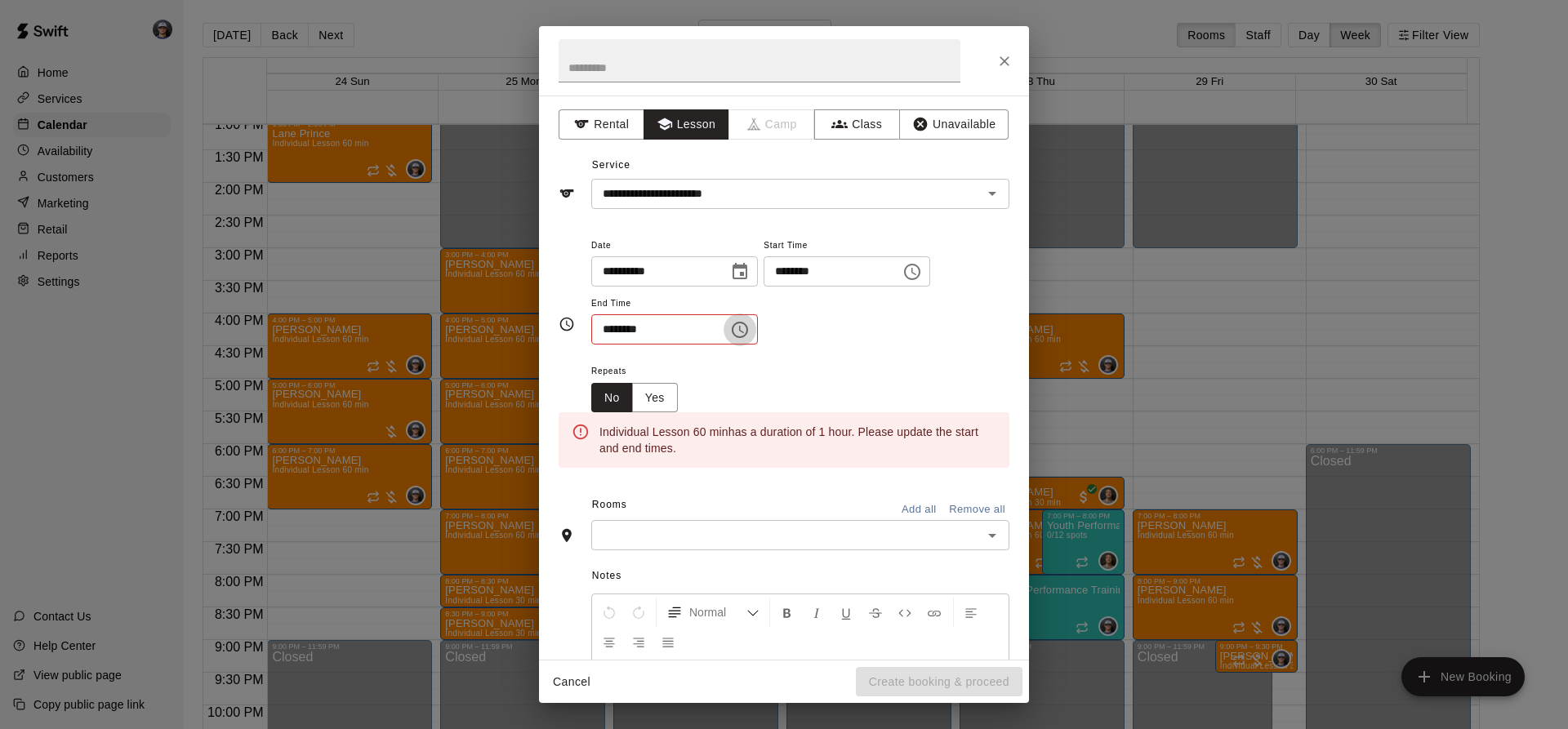
click at [748, 322] on icon "Choose time, selected time is 11:30 AM" at bounding box center [740, 330] width 17 height 17
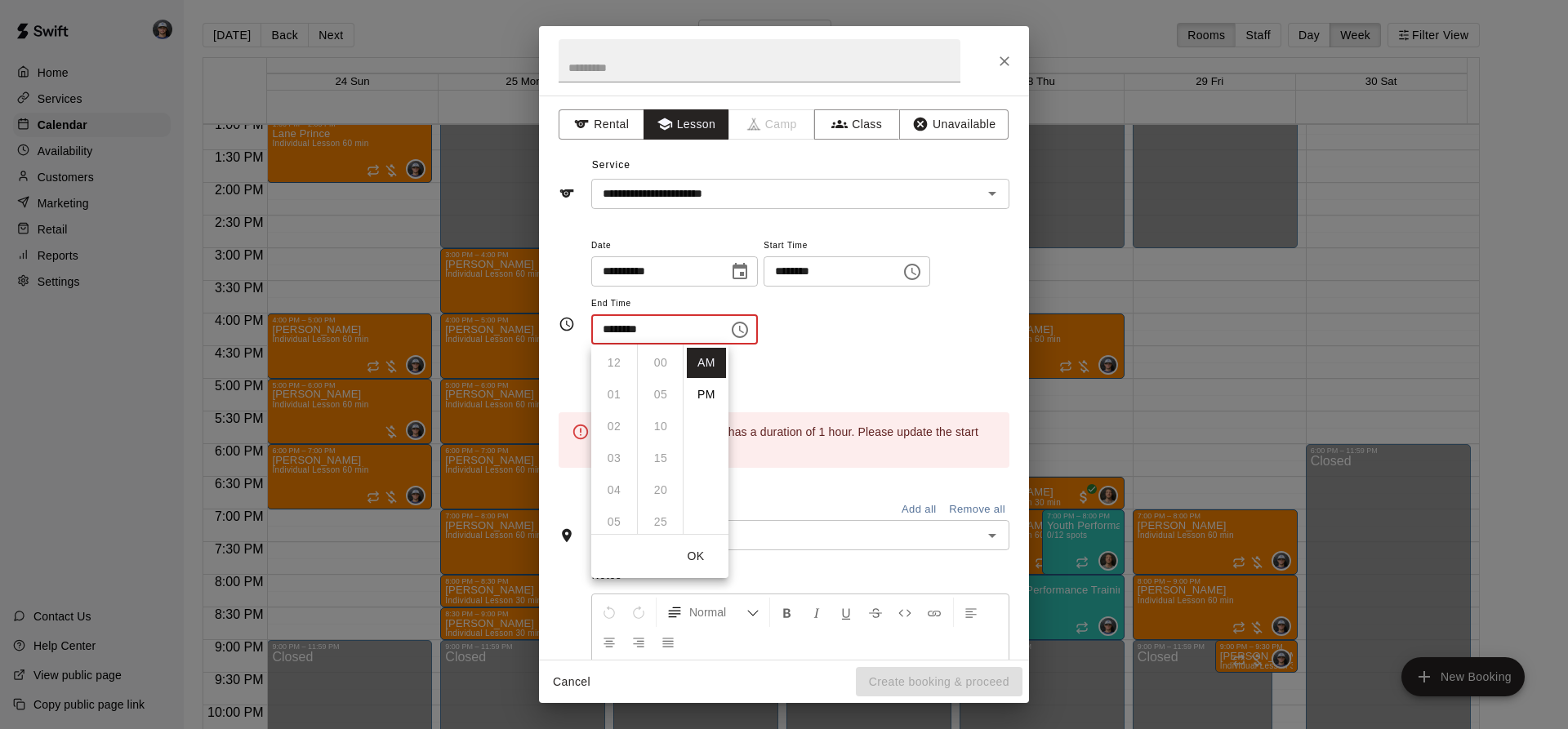
scroll to position [191, 0]
click at [709, 387] on li "PM" at bounding box center [706, 395] width 39 height 30
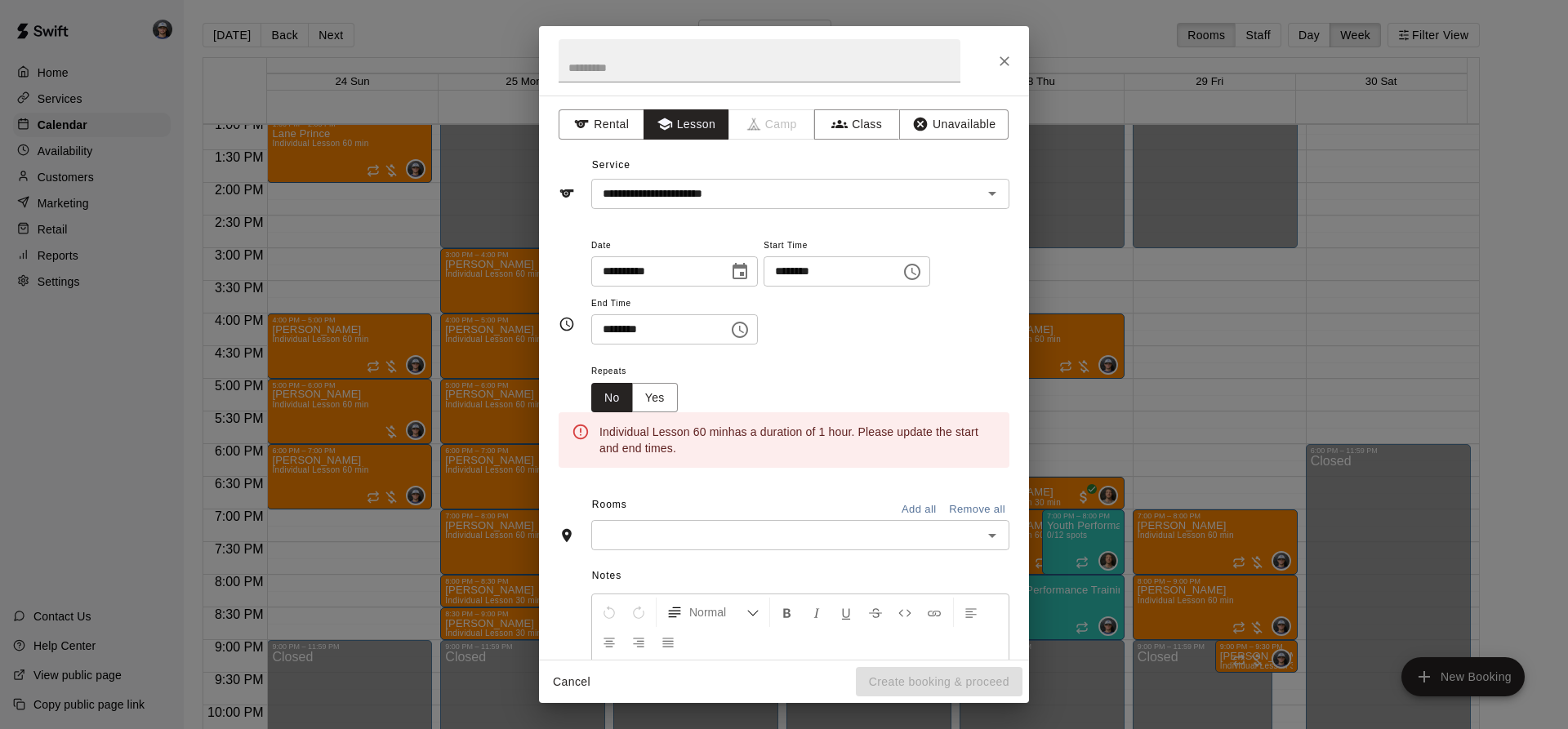
scroll to position [30, 0]
click at [750, 334] on icon "Choose time, selected time is 11:30 PM" at bounding box center [740, 330] width 20 height 20
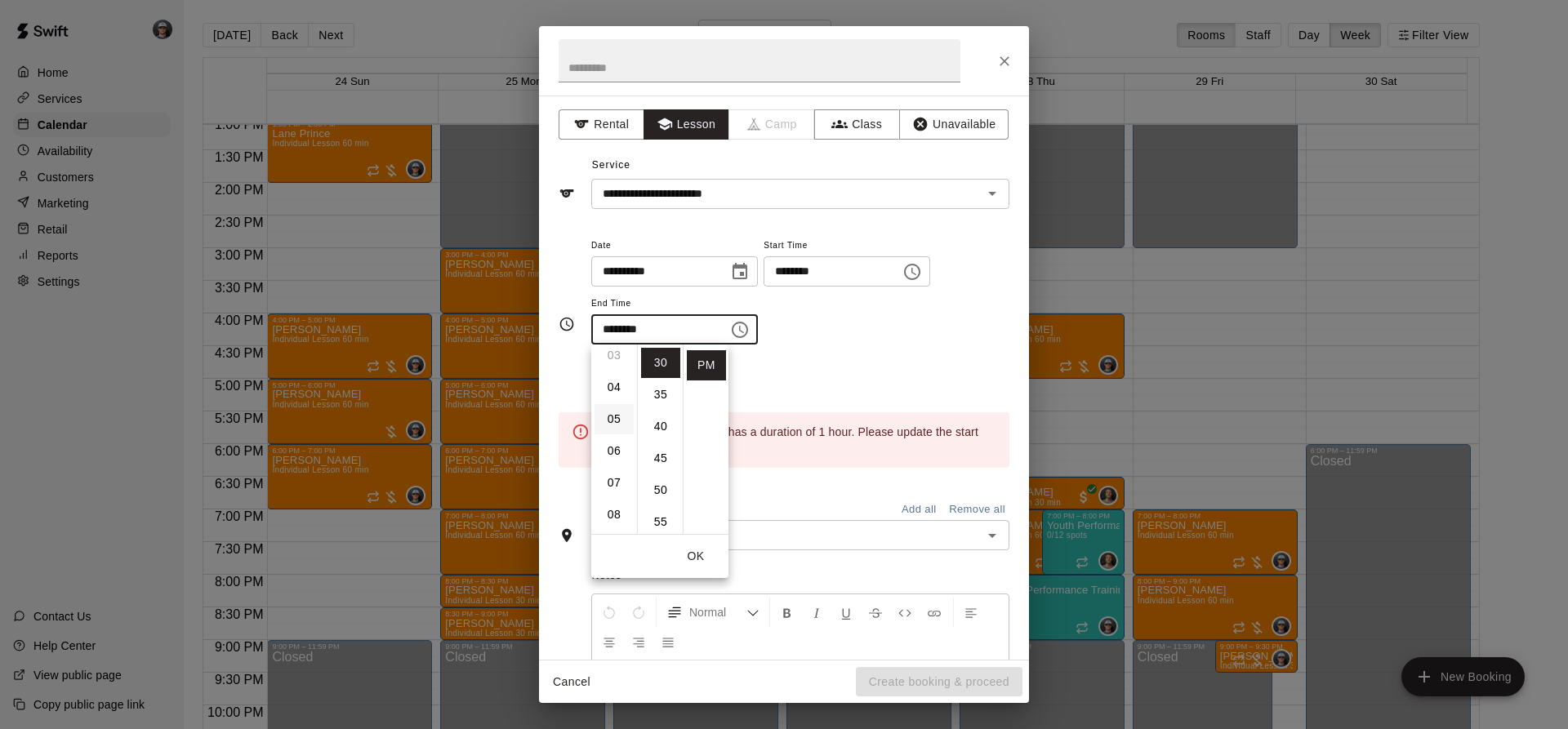
click at [617, 414] on li "05" at bounding box center [614, 419] width 39 height 30
click at [659, 350] on li "00" at bounding box center [661, 363] width 39 height 30
type input "********"
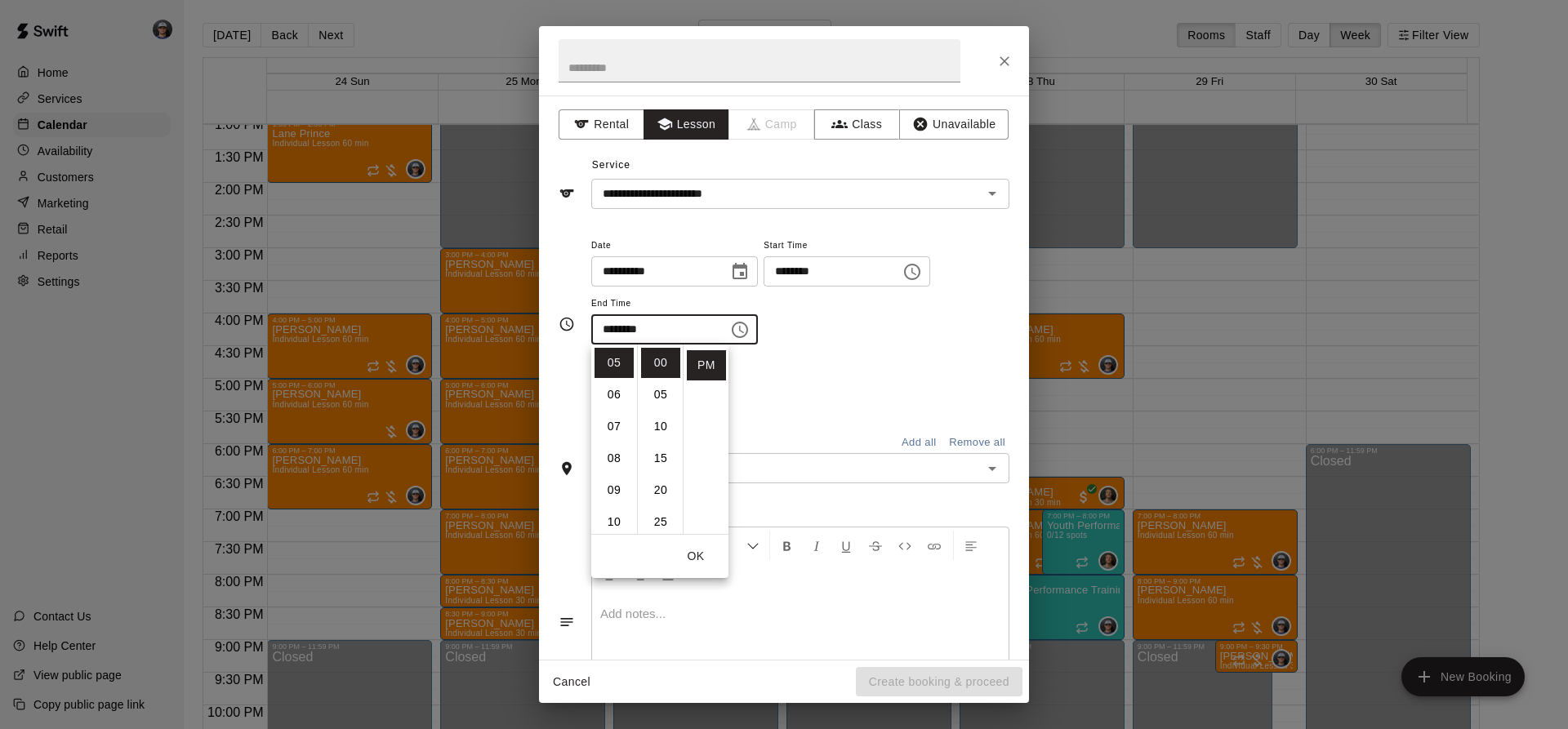
click at [881, 388] on div "Repeats No Yes" at bounding box center [800, 387] width 418 height 51
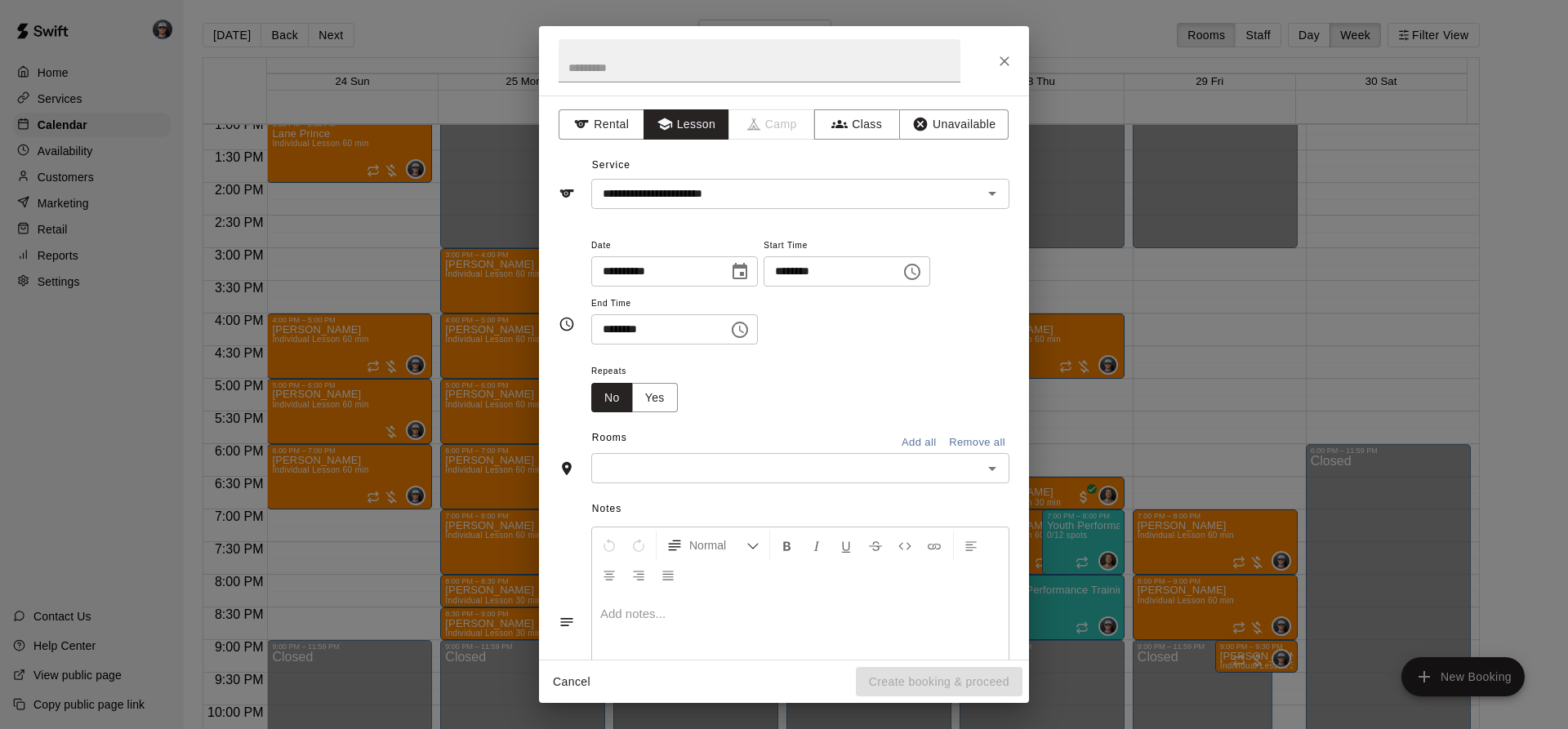
click at [649, 396] on button "Yes" at bounding box center [654, 397] width 45 height 30
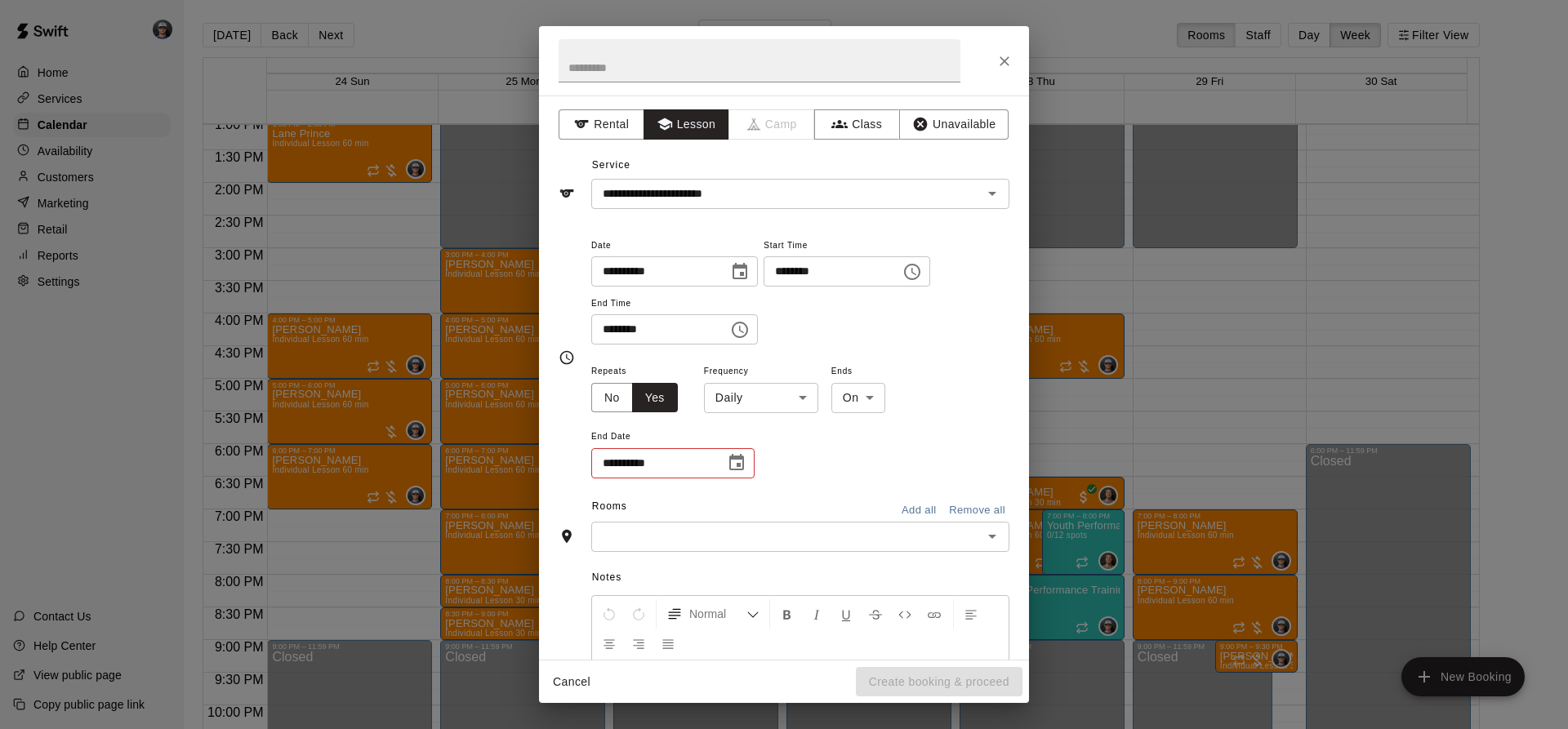
click at [773, 412] on body "Home Services Calendar Availability Customers Marketing Retail Reports Settings…" at bounding box center [784, 378] width 1568 height 756
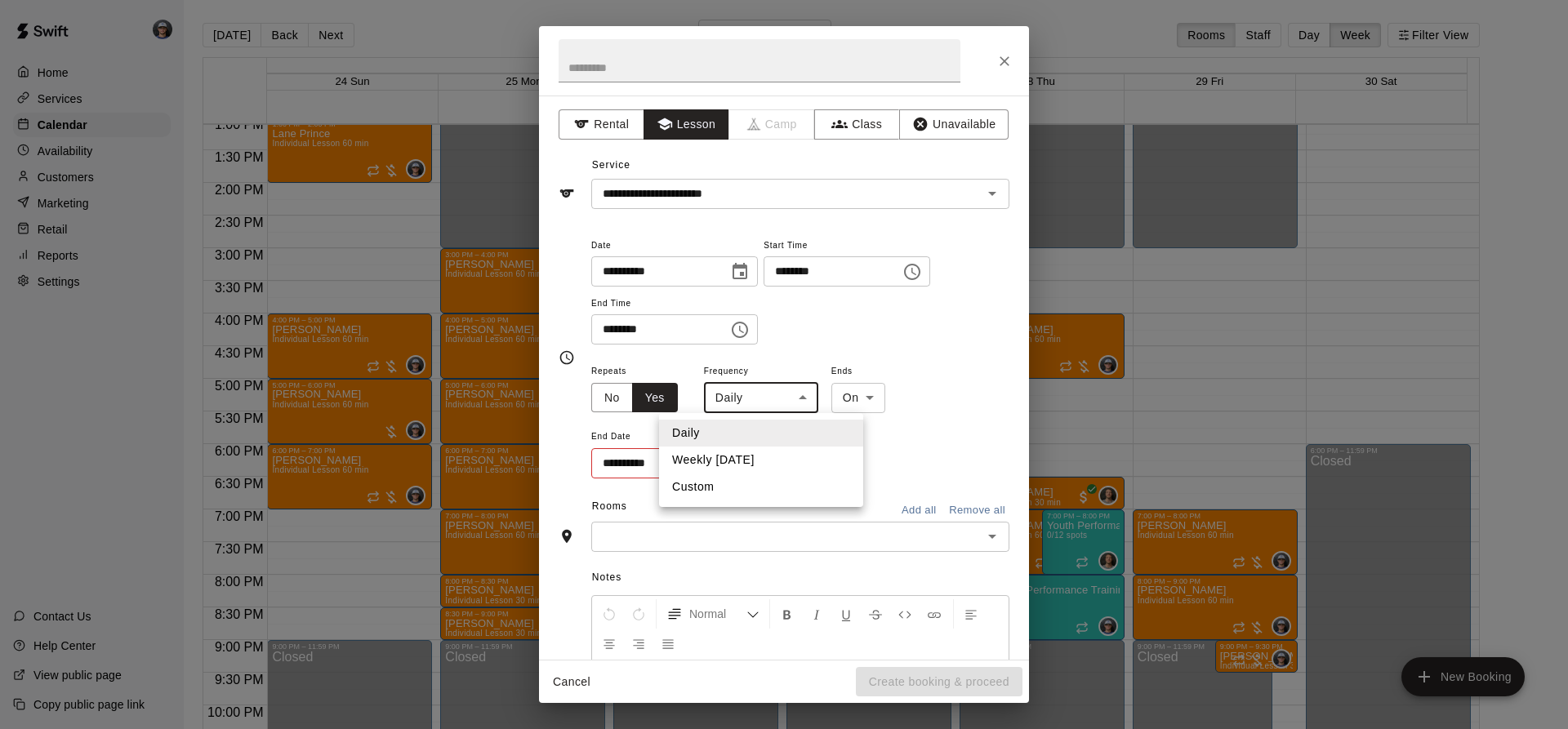
click at [737, 463] on li "Weekly [DATE]" at bounding box center [760, 459] width 204 height 27
type input "******"
click at [856, 408] on body "Home Services Calendar Availability Customers Marketing Retail Reports Settings…" at bounding box center [784, 378] width 1568 height 756
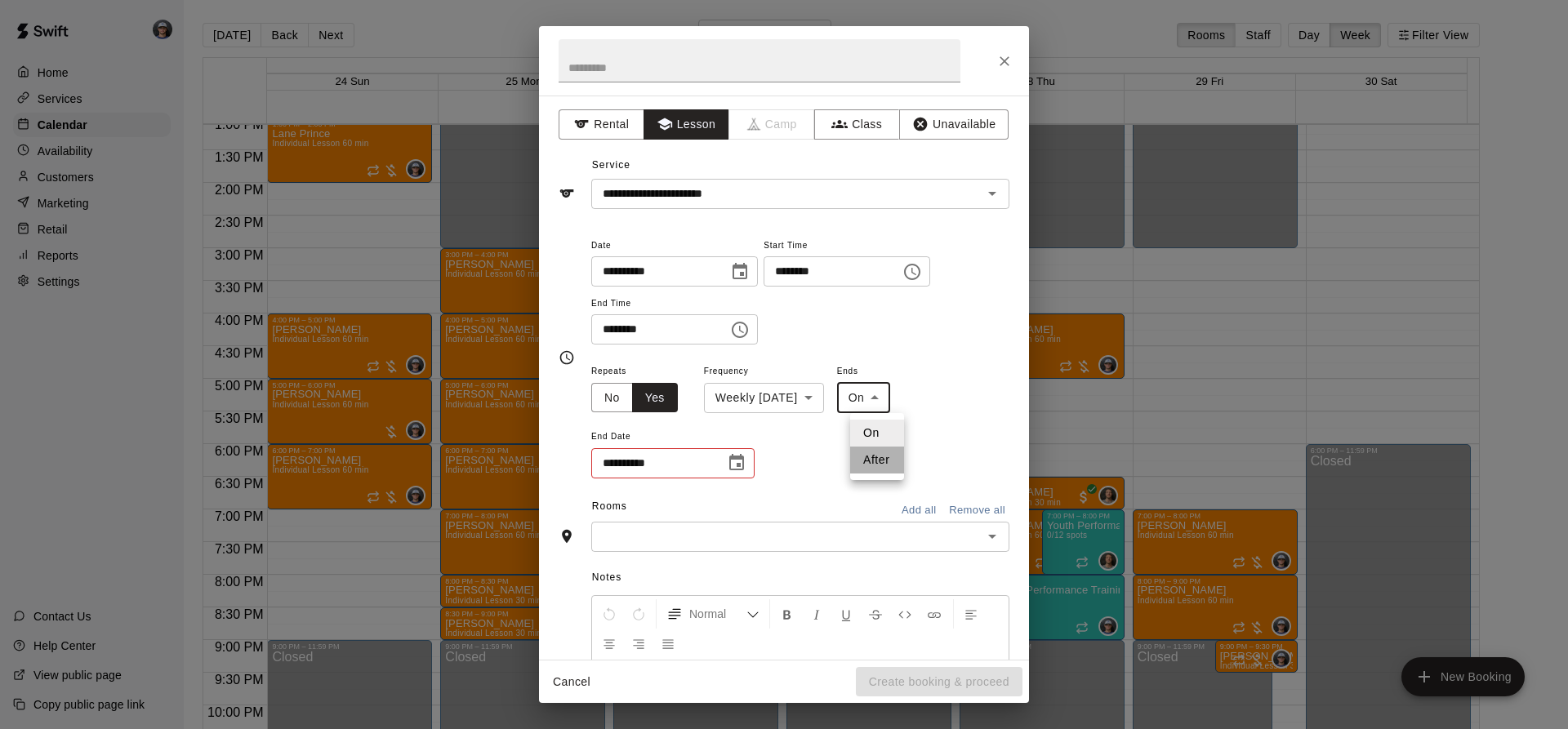
click at [877, 466] on li "After" at bounding box center [876, 459] width 54 height 27
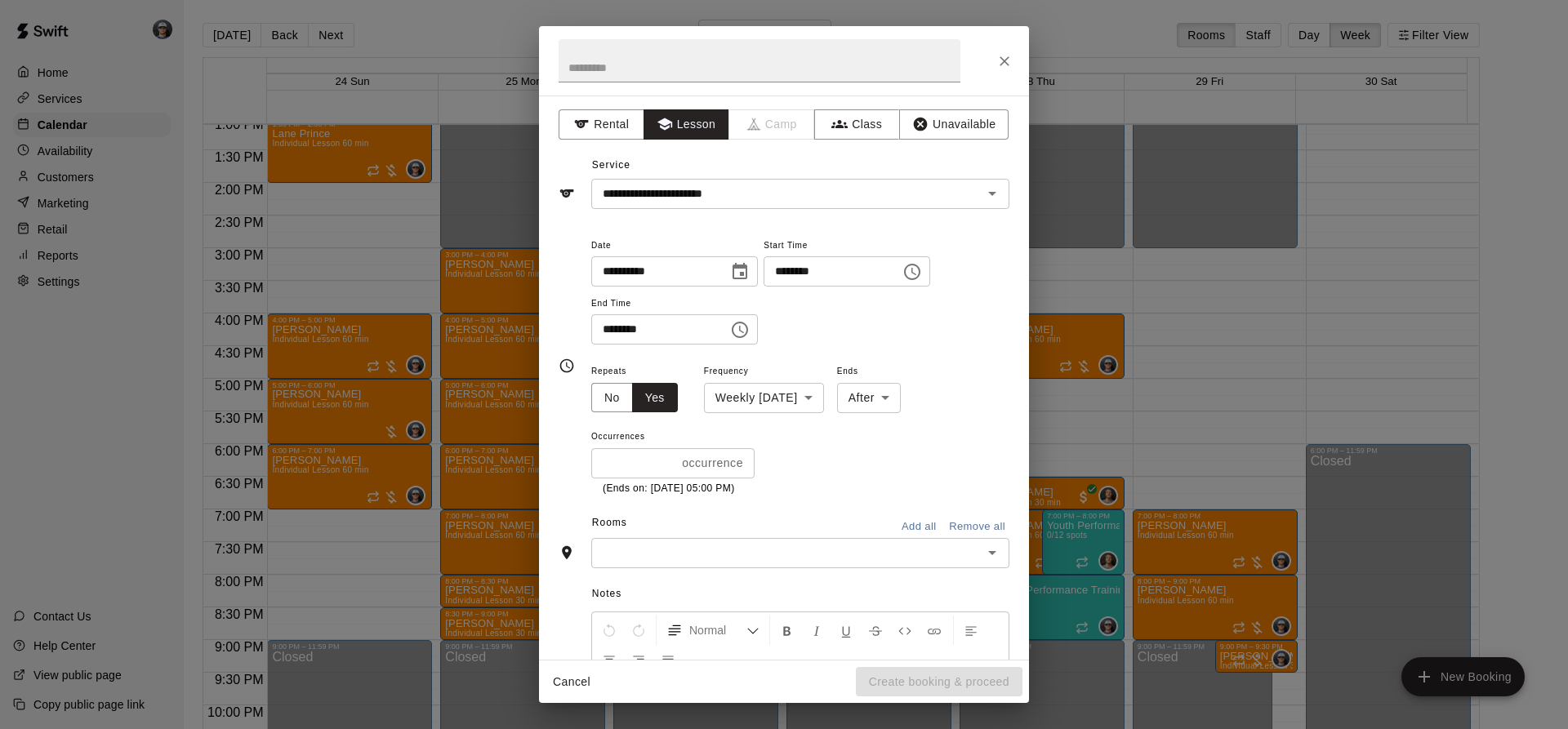
click at [701, 452] on div "* occurrence ​" at bounding box center [673, 463] width 163 height 30
click at [893, 401] on body "Home Services Calendar Availability Customers Marketing Retail Reports Settings…" at bounding box center [784, 378] width 1568 height 756
click at [878, 423] on li "On" at bounding box center [881, 433] width 64 height 27
type input "**"
click at [723, 457] on button "Choose date" at bounding box center [736, 462] width 32 height 32
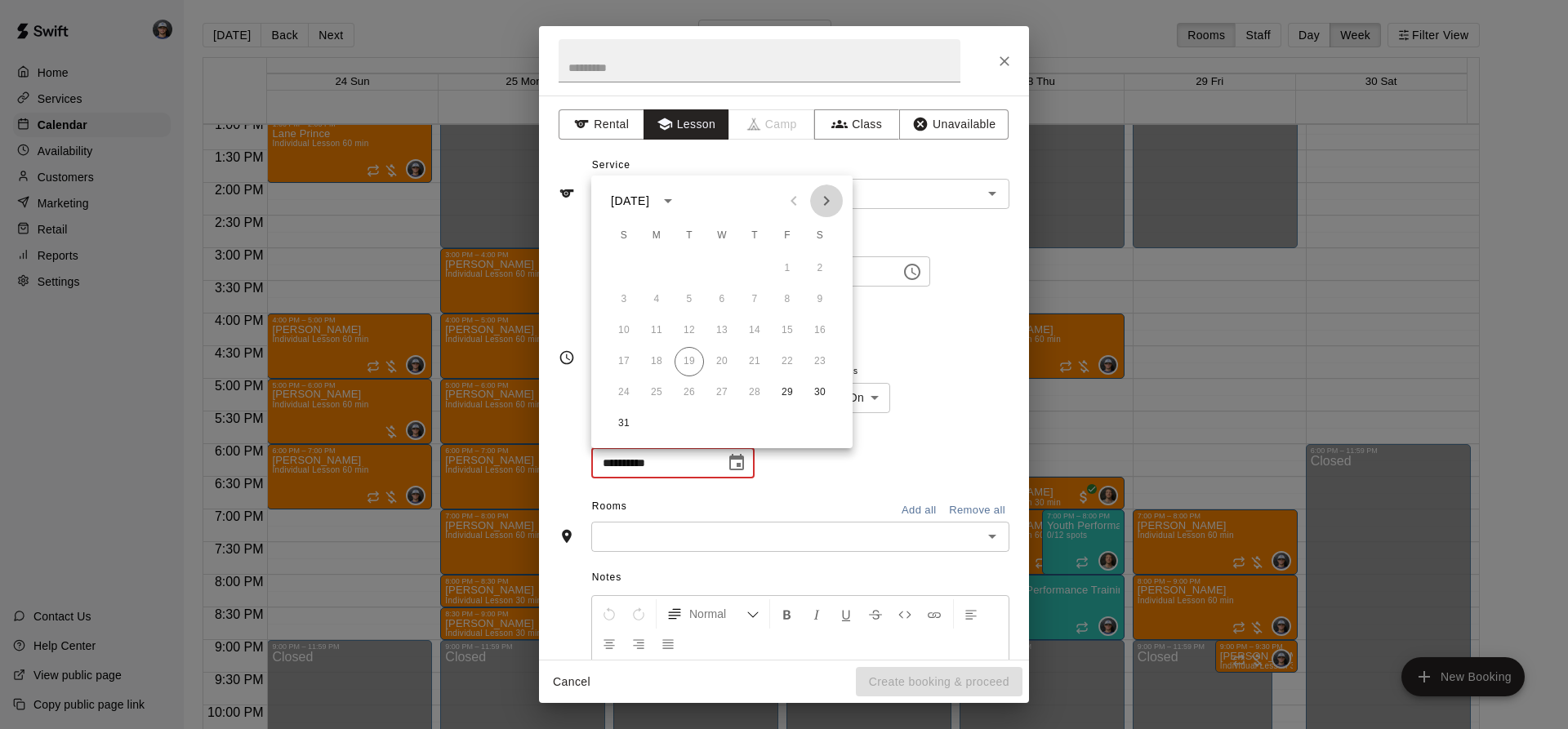
click at [821, 199] on icon "Next month" at bounding box center [826, 201] width 20 height 20
click at [791, 325] on button "17" at bounding box center [787, 331] width 30 height 30
type input "**********"
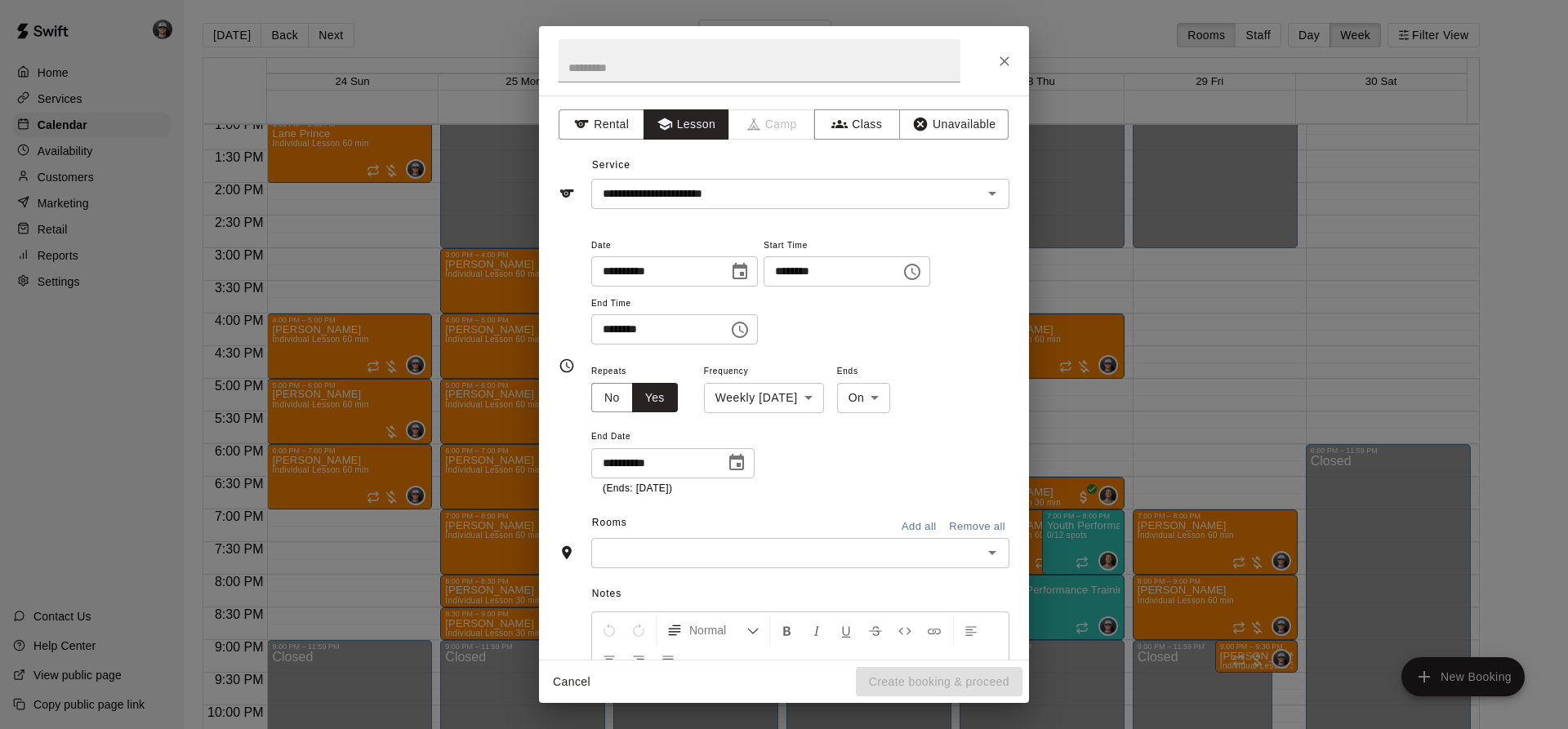
click at [801, 565] on div "​" at bounding box center [800, 553] width 418 height 30
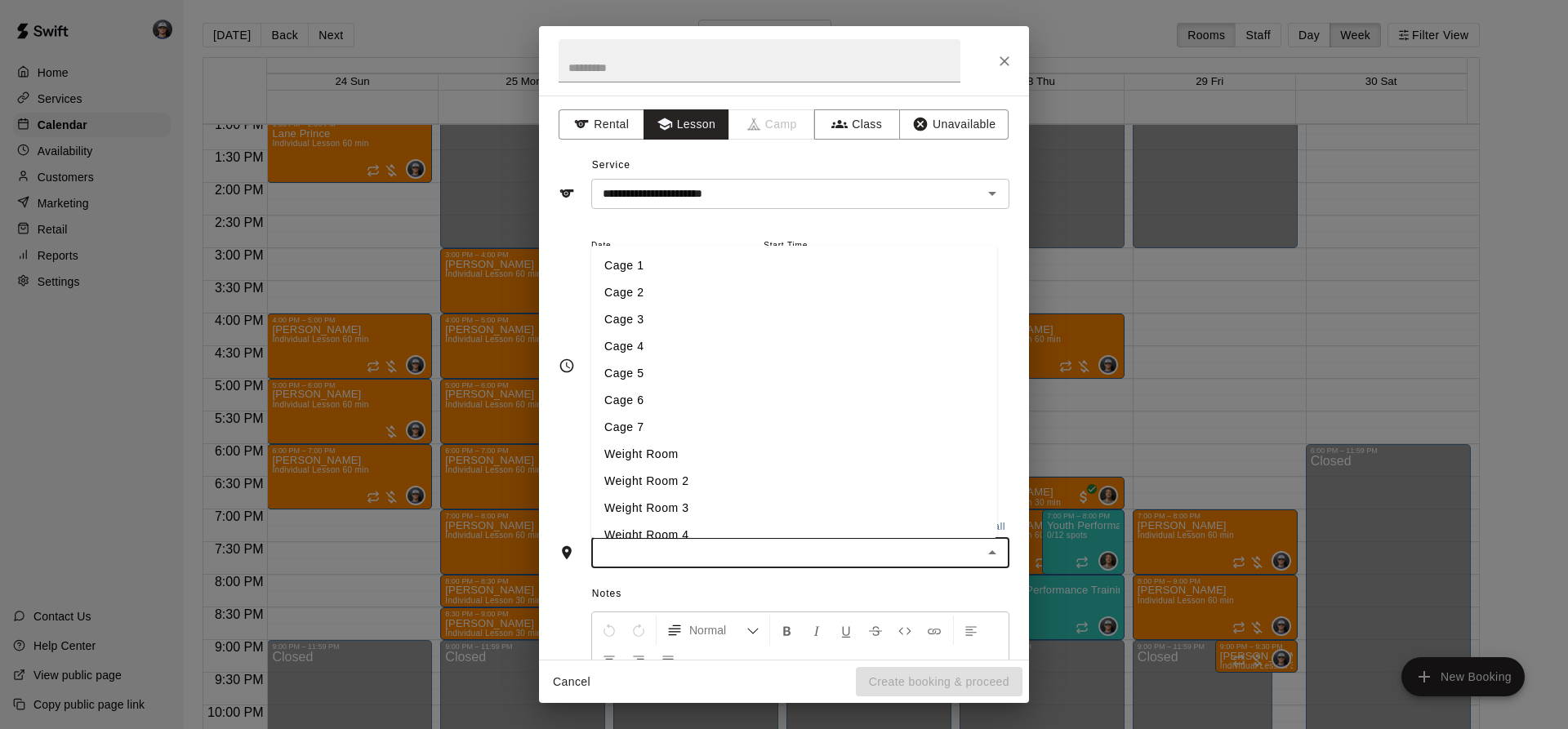
click at [674, 323] on li "Cage 3" at bounding box center [794, 319] width 405 height 27
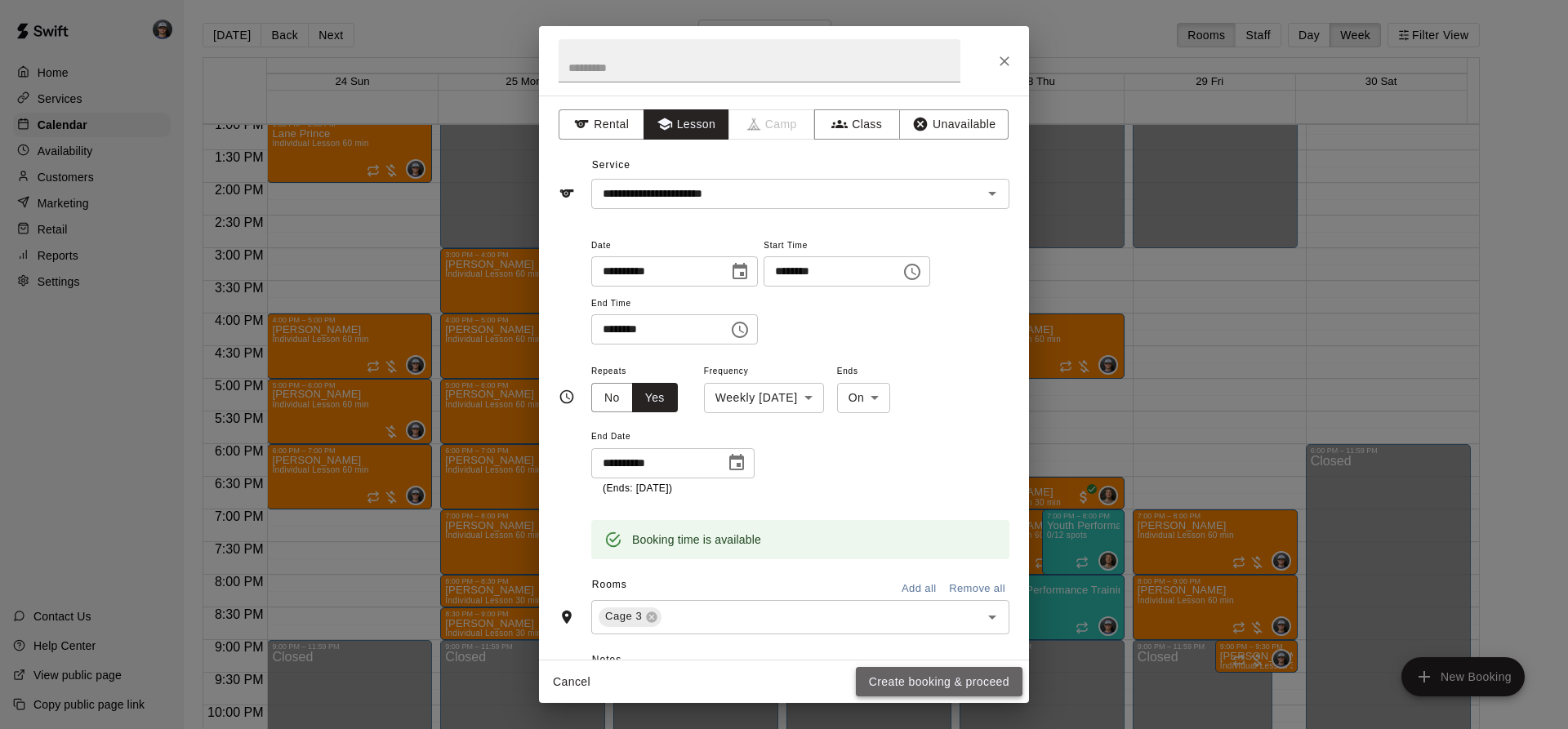
click at [910, 685] on button "Create booking & proceed" at bounding box center [938, 682] width 166 height 30
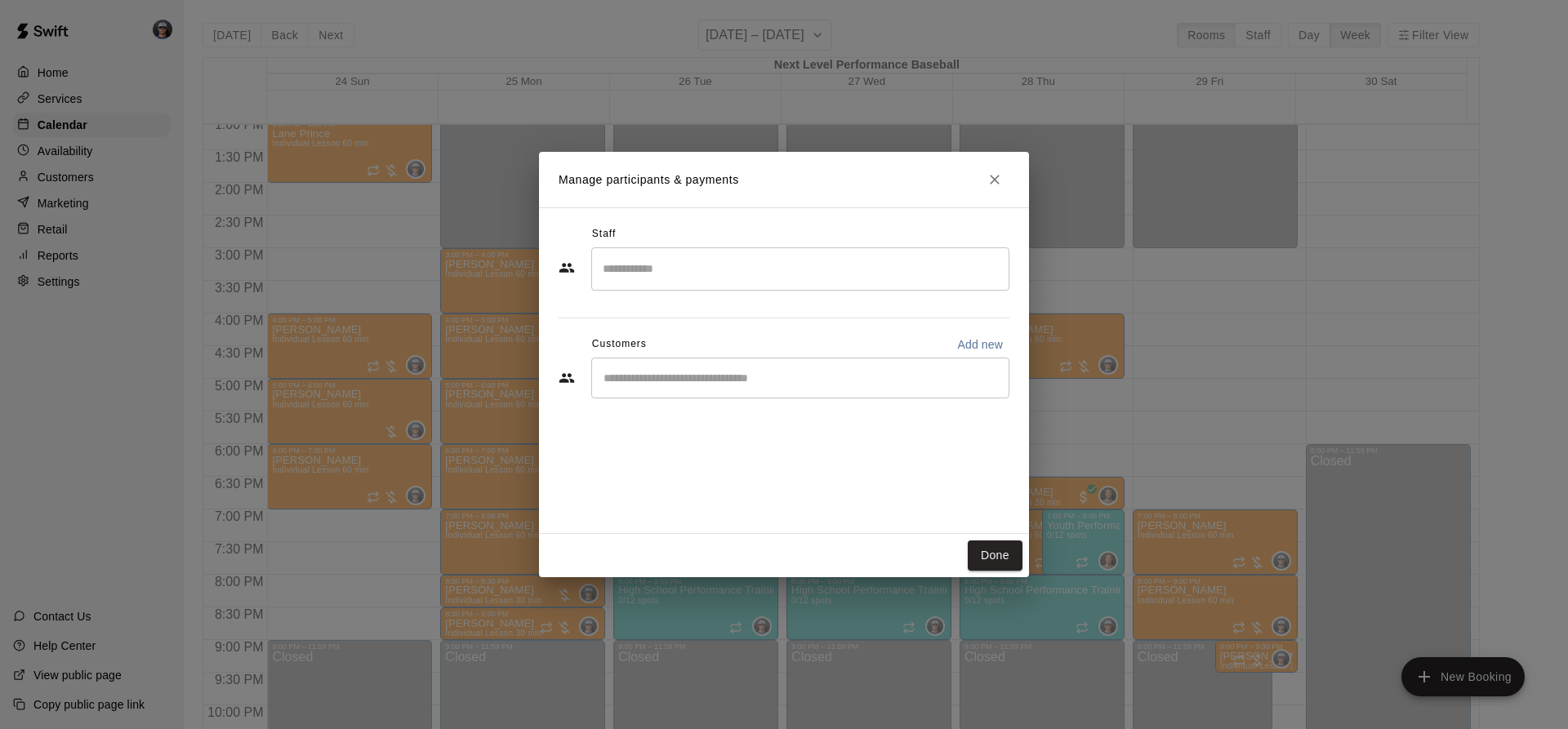
click at [680, 286] on div "​" at bounding box center [800, 269] width 418 height 43
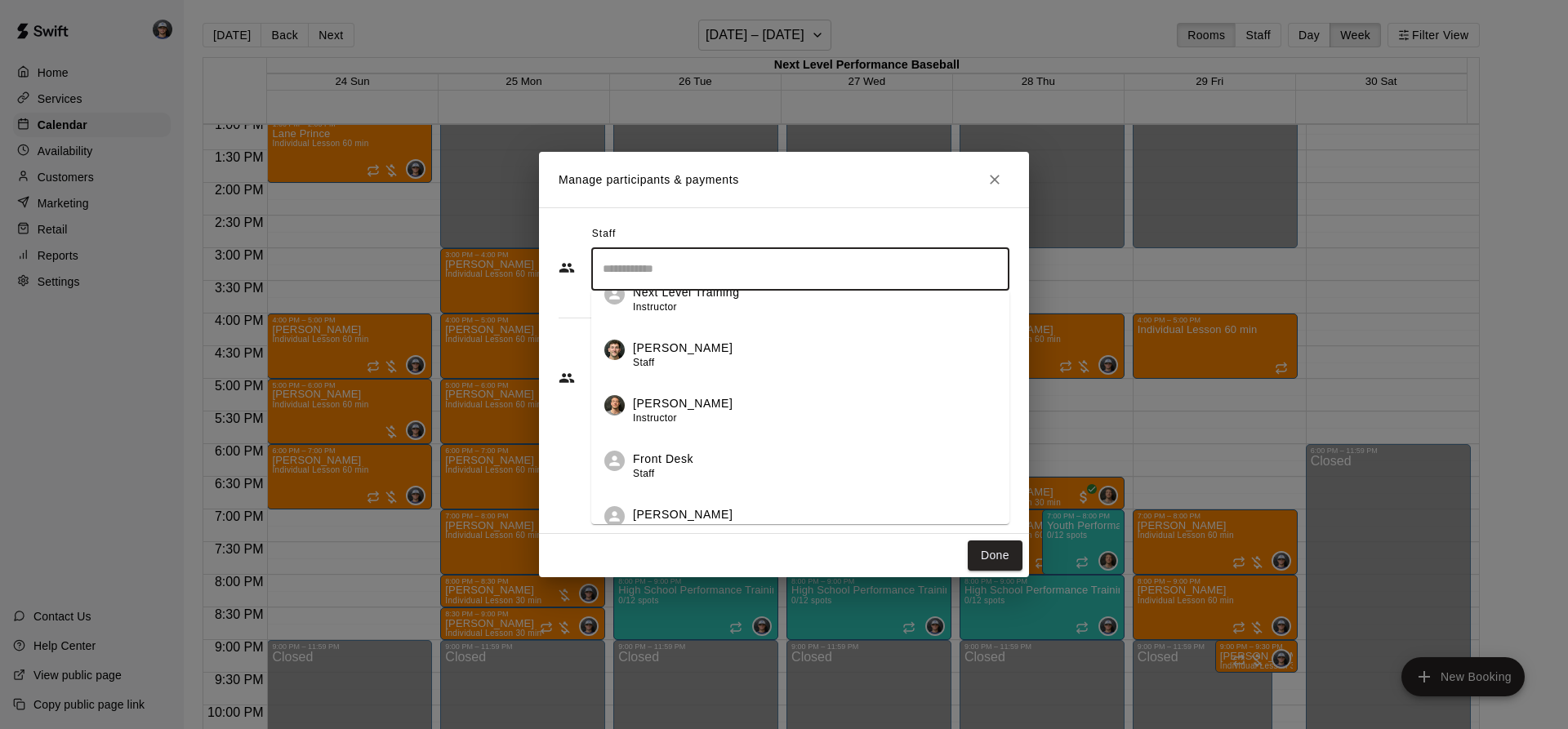
scroll to position [163, 0]
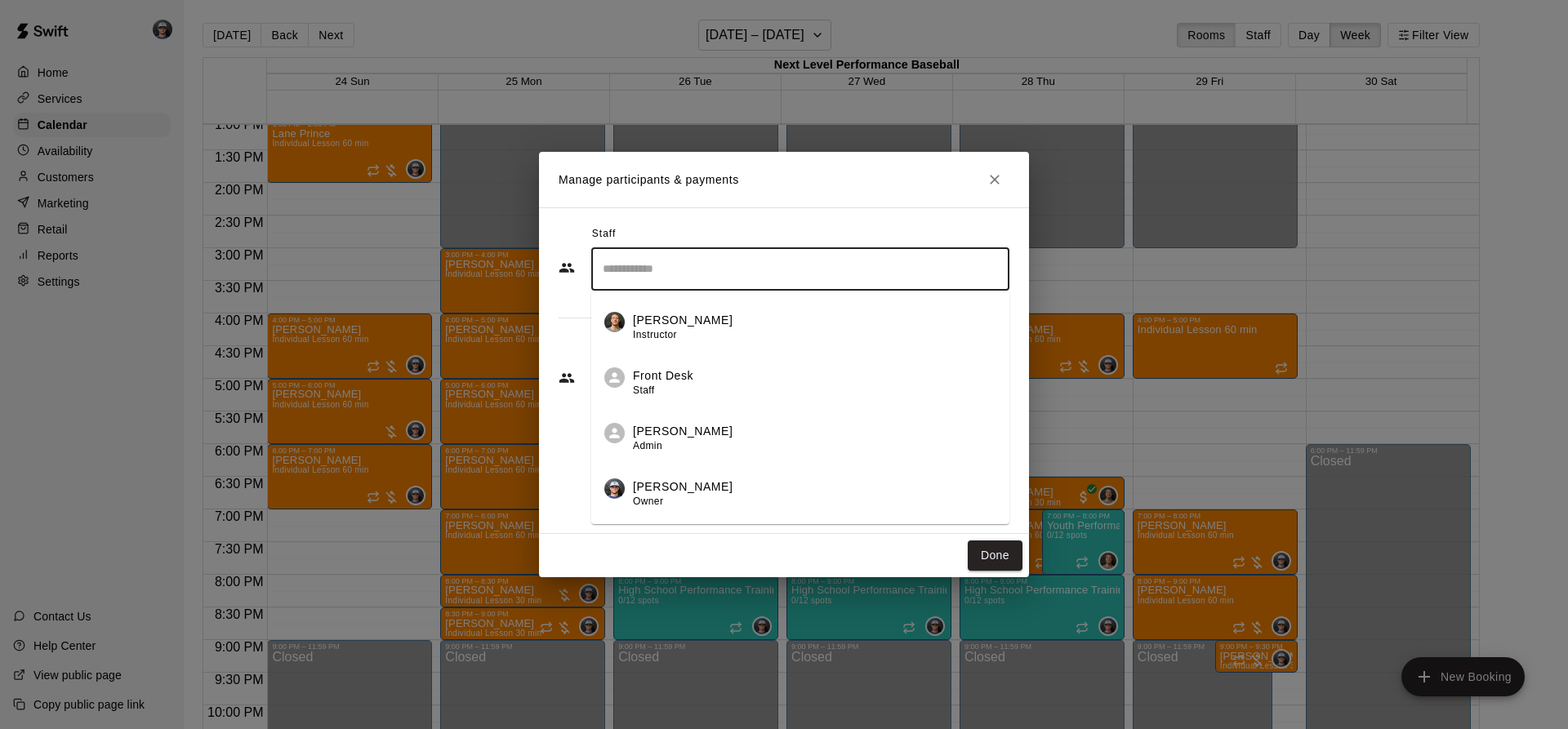
click at [687, 486] on p "[PERSON_NAME]" at bounding box center [682, 486] width 99 height 17
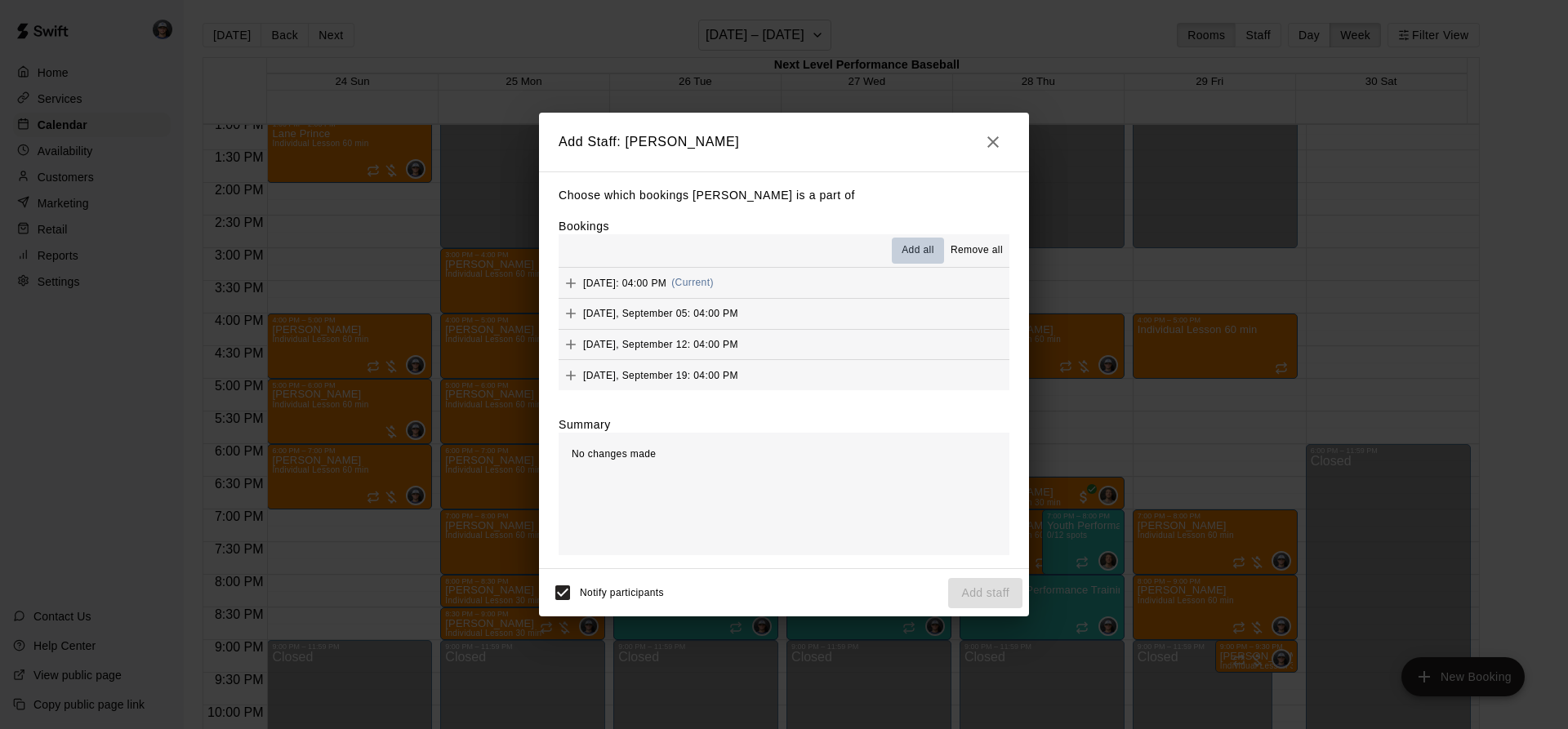
click at [922, 257] on span "Add all" at bounding box center [917, 251] width 32 height 17
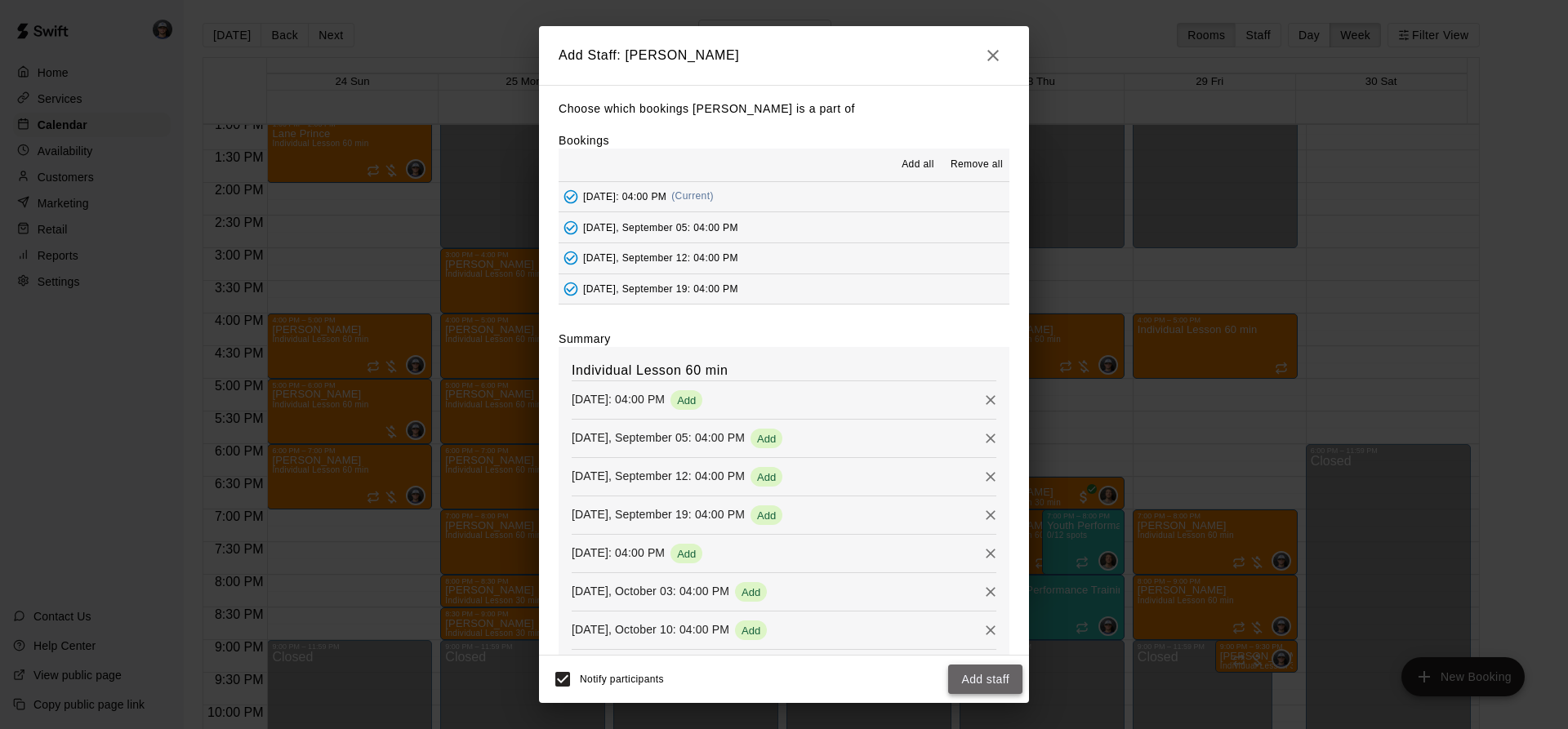
click at [989, 676] on button "Add staff" at bounding box center [986, 680] width 75 height 30
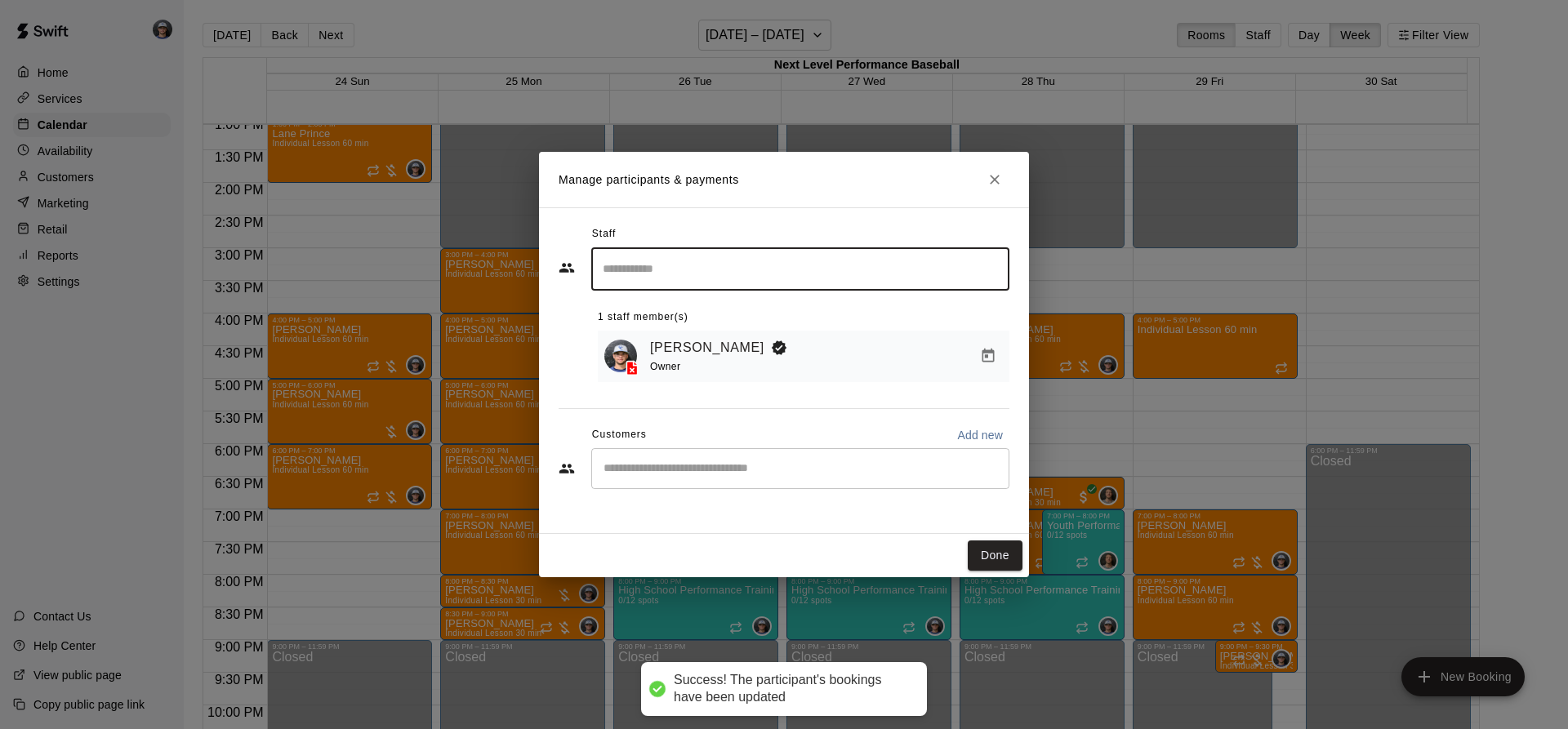
click at [672, 440] on div "Customers Add new" at bounding box center [784, 435] width 451 height 27
click at [671, 455] on div "​" at bounding box center [800, 468] width 418 height 40
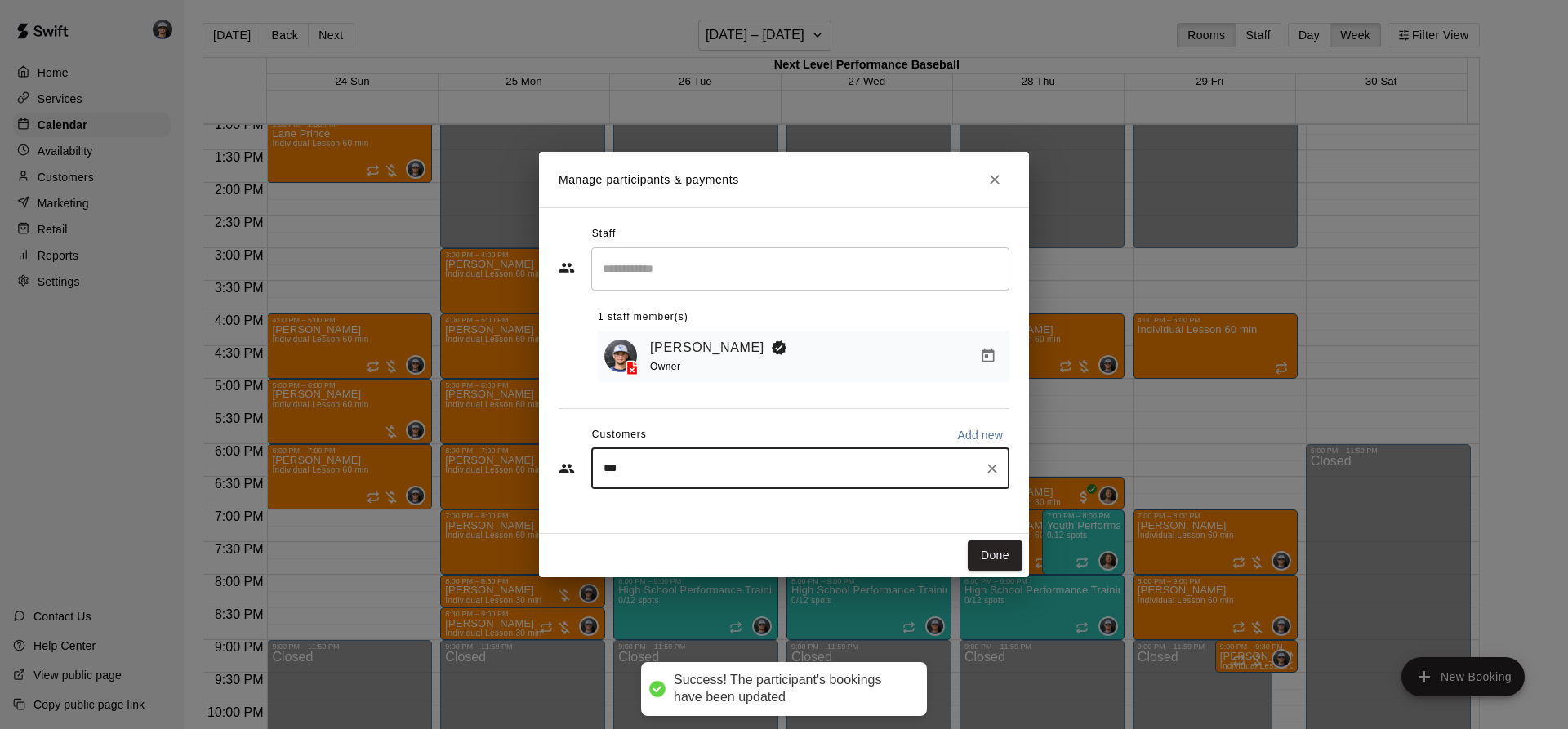
type input "****"
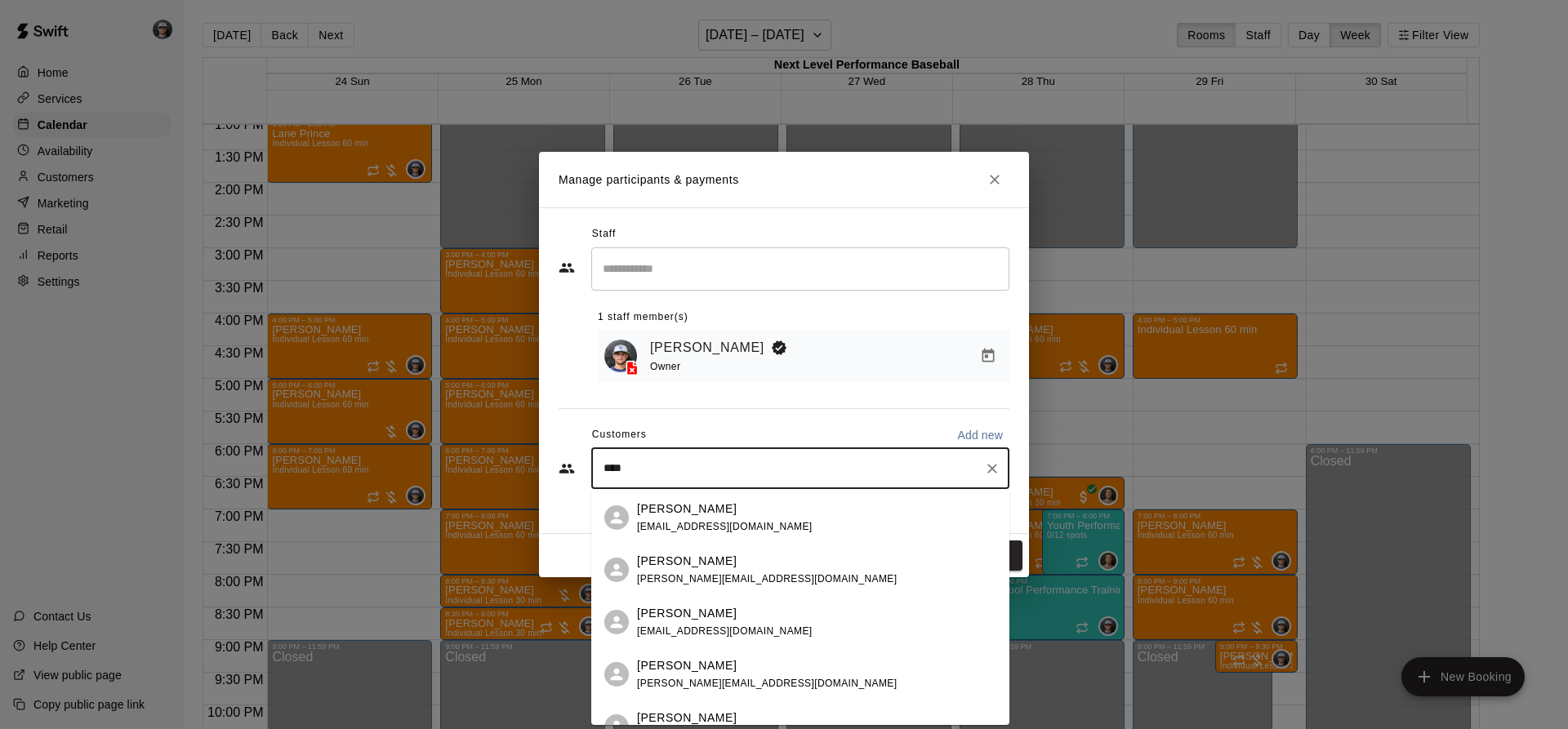
click at [705, 560] on p "[PERSON_NAME]" at bounding box center [686, 561] width 99 height 17
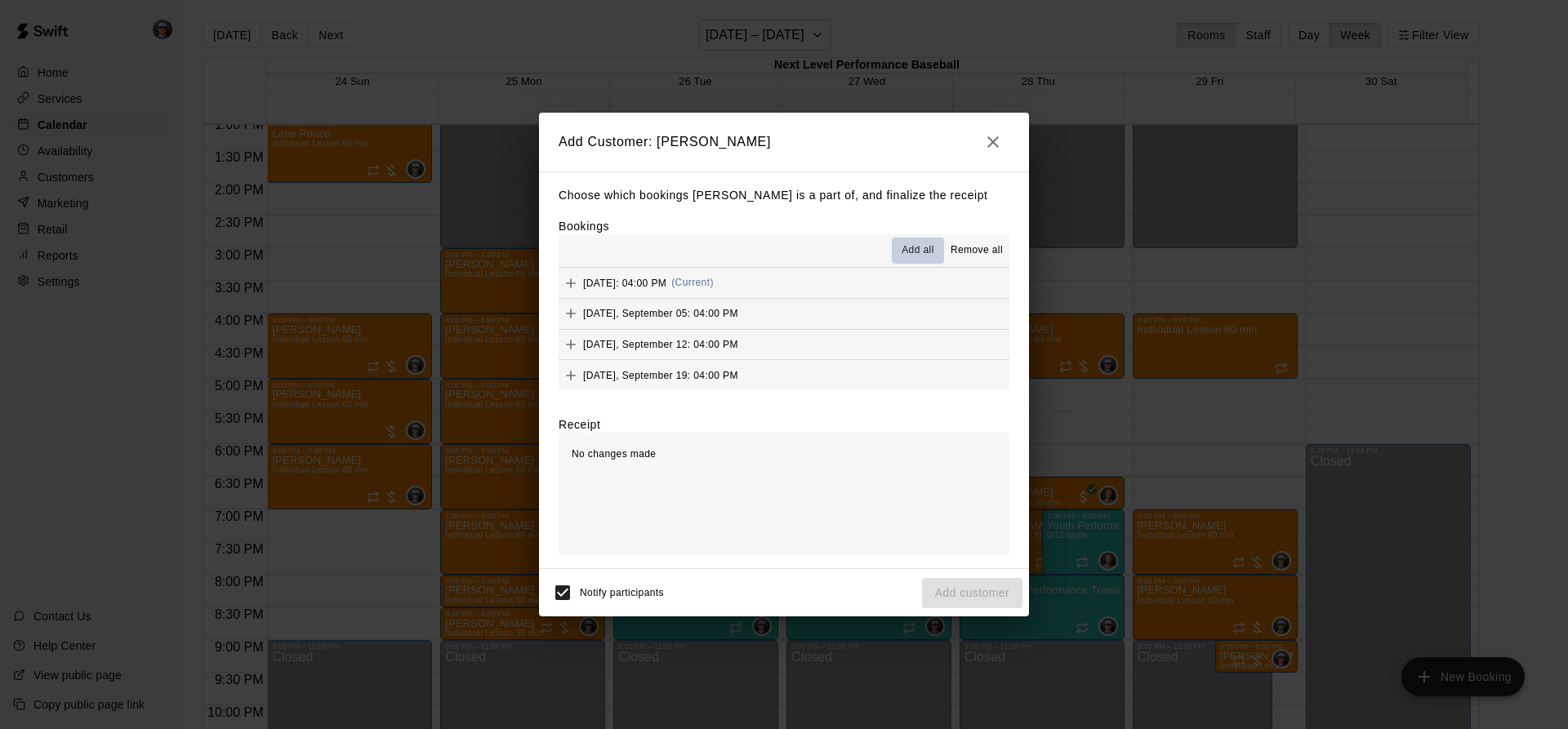
click at [925, 252] on span "Add all" at bounding box center [917, 251] width 32 height 17
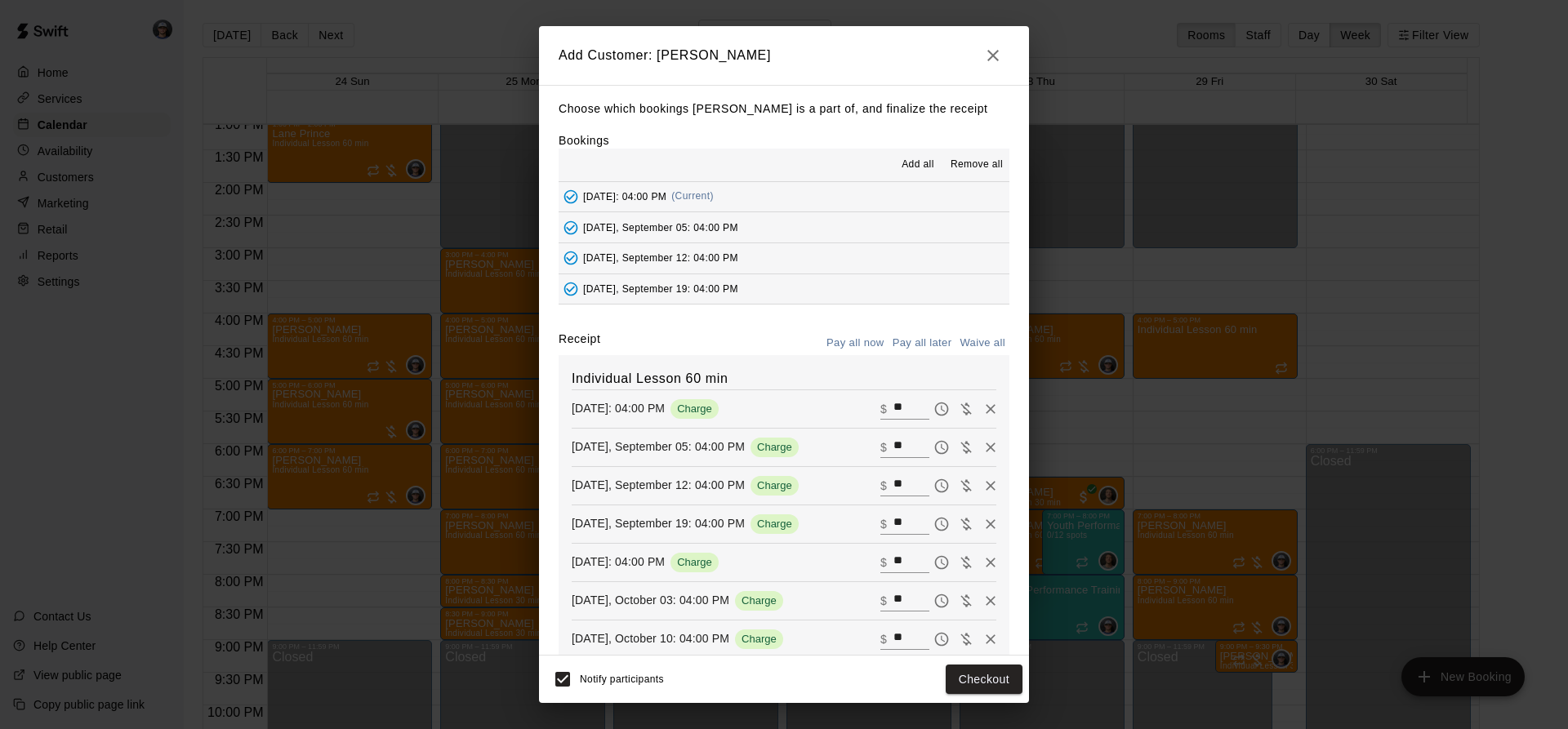
click at [925, 347] on button "Pay all later" at bounding box center [922, 343] width 68 height 26
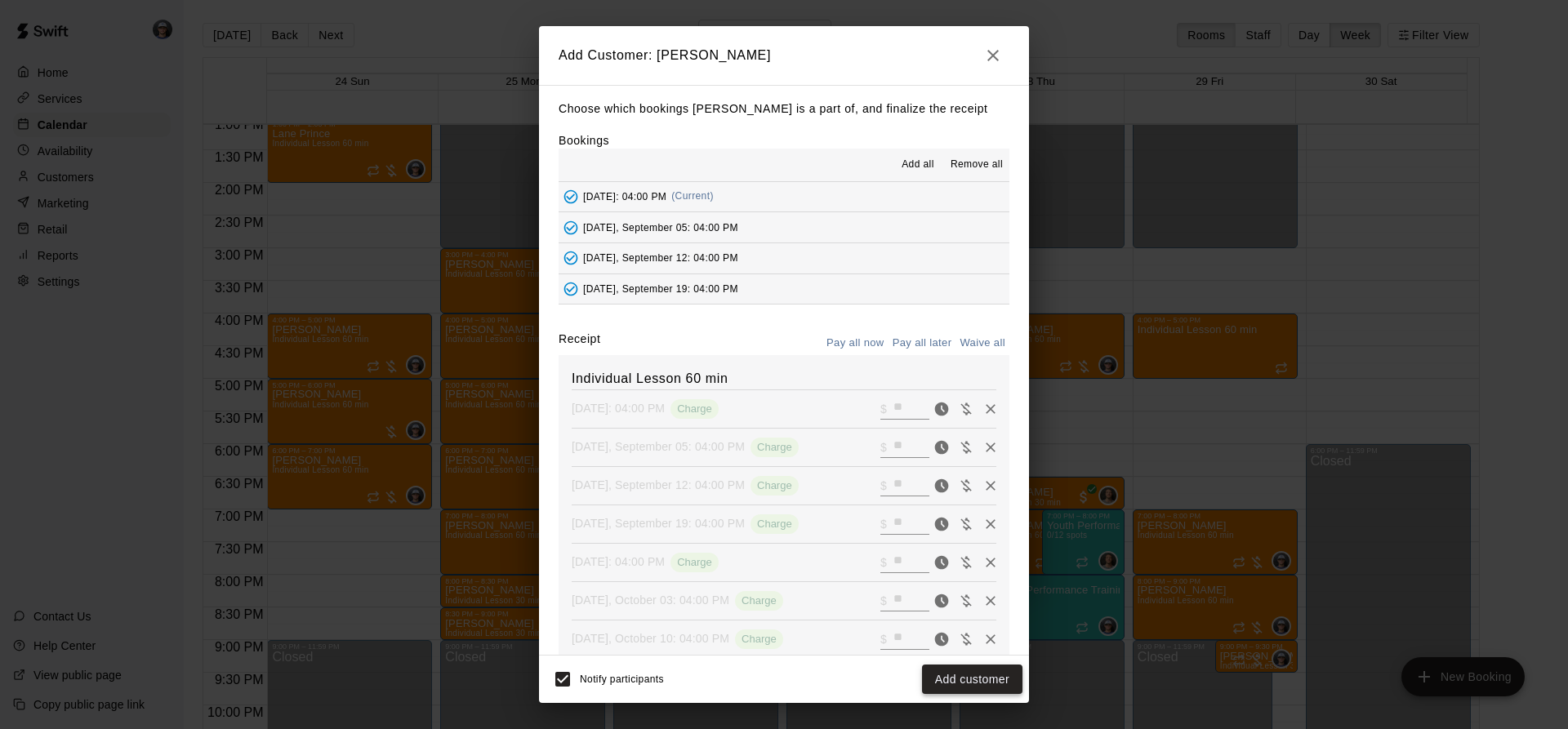
click at [965, 671] on button "Add customer" at bounding box center [972, 680] width 100 height 30
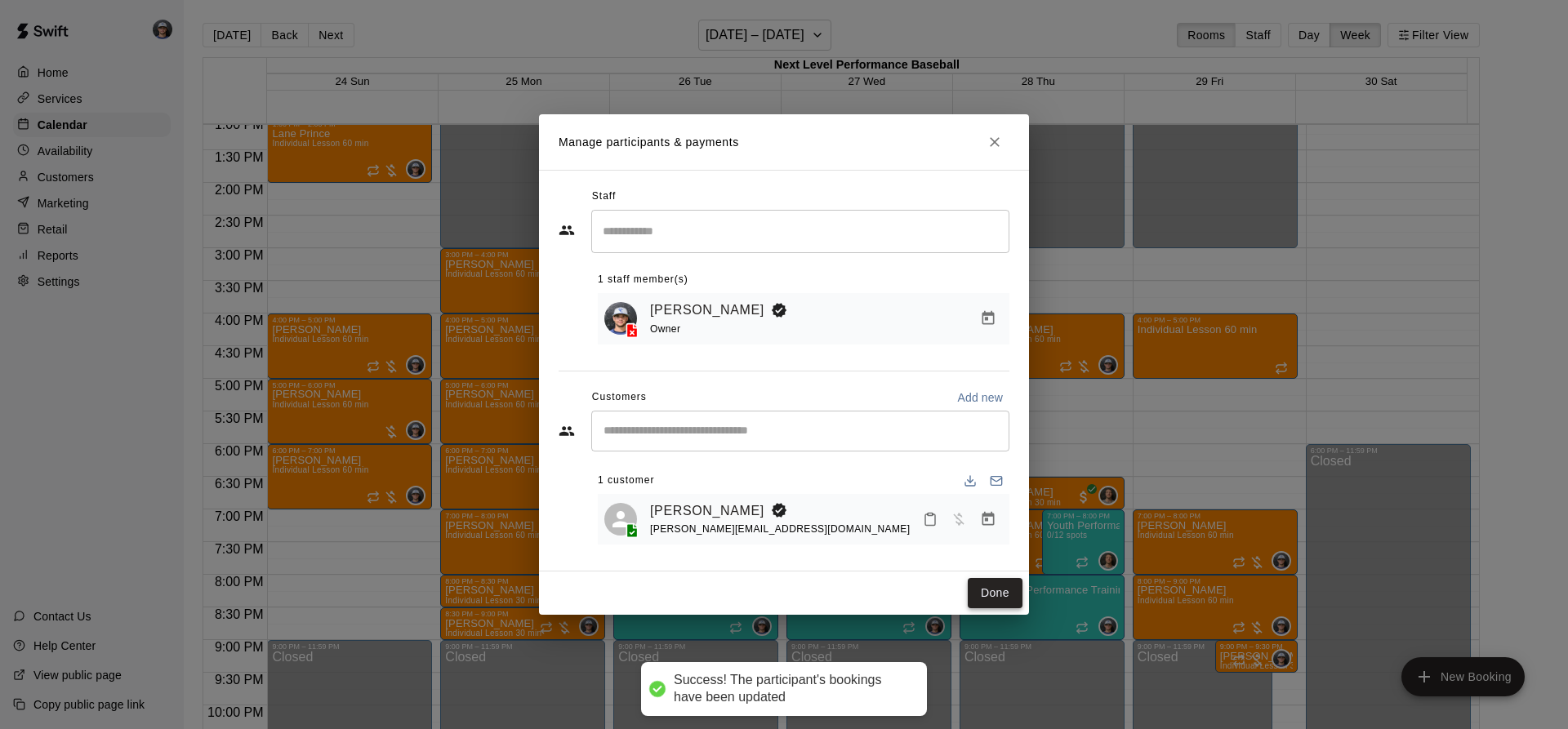
click at [1010, 595] on button "Done" at bounding box center [995, 593] width 55 height 30
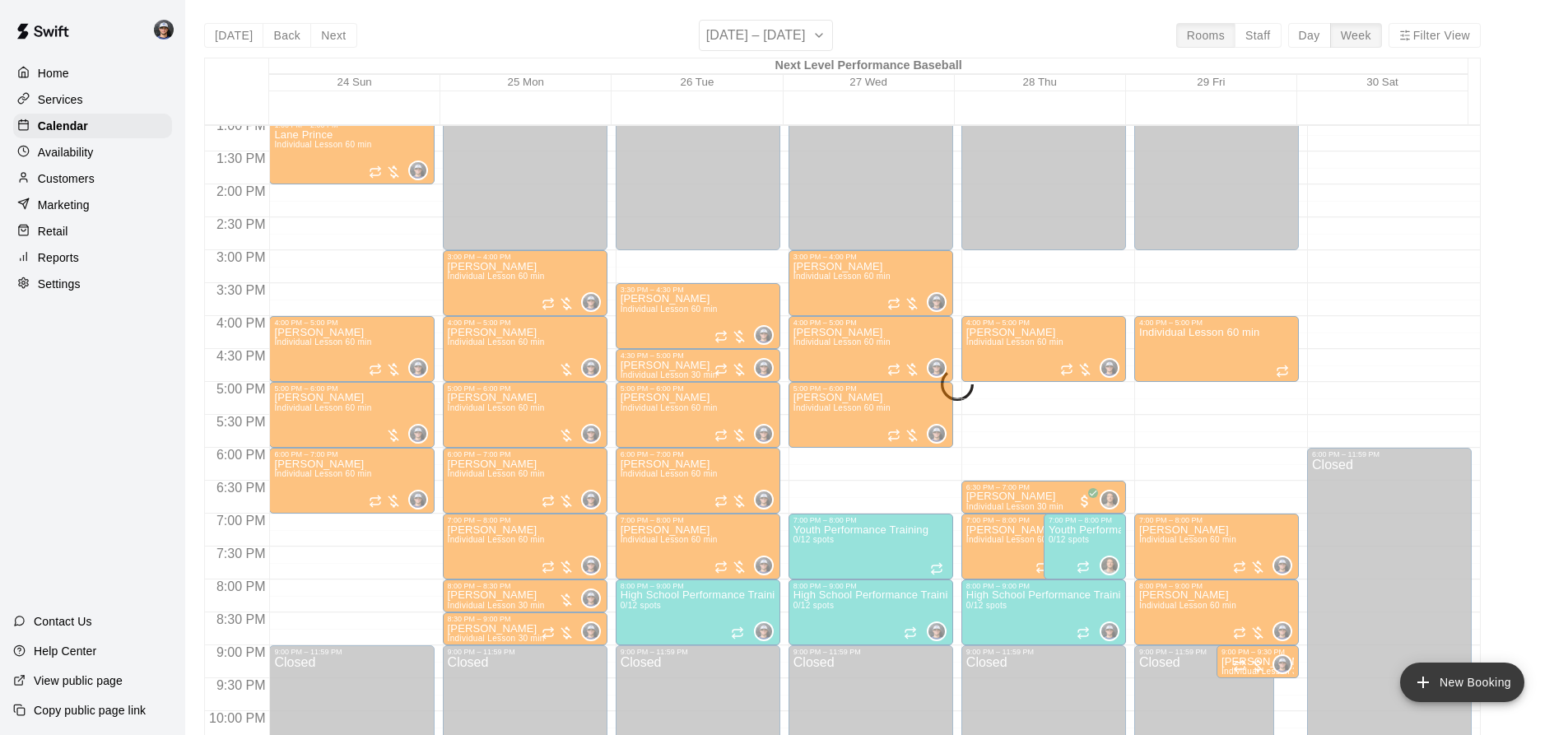
click at [1447, 674] on button "New Booking" at bounding box center [1462, 682] width 124 height 40
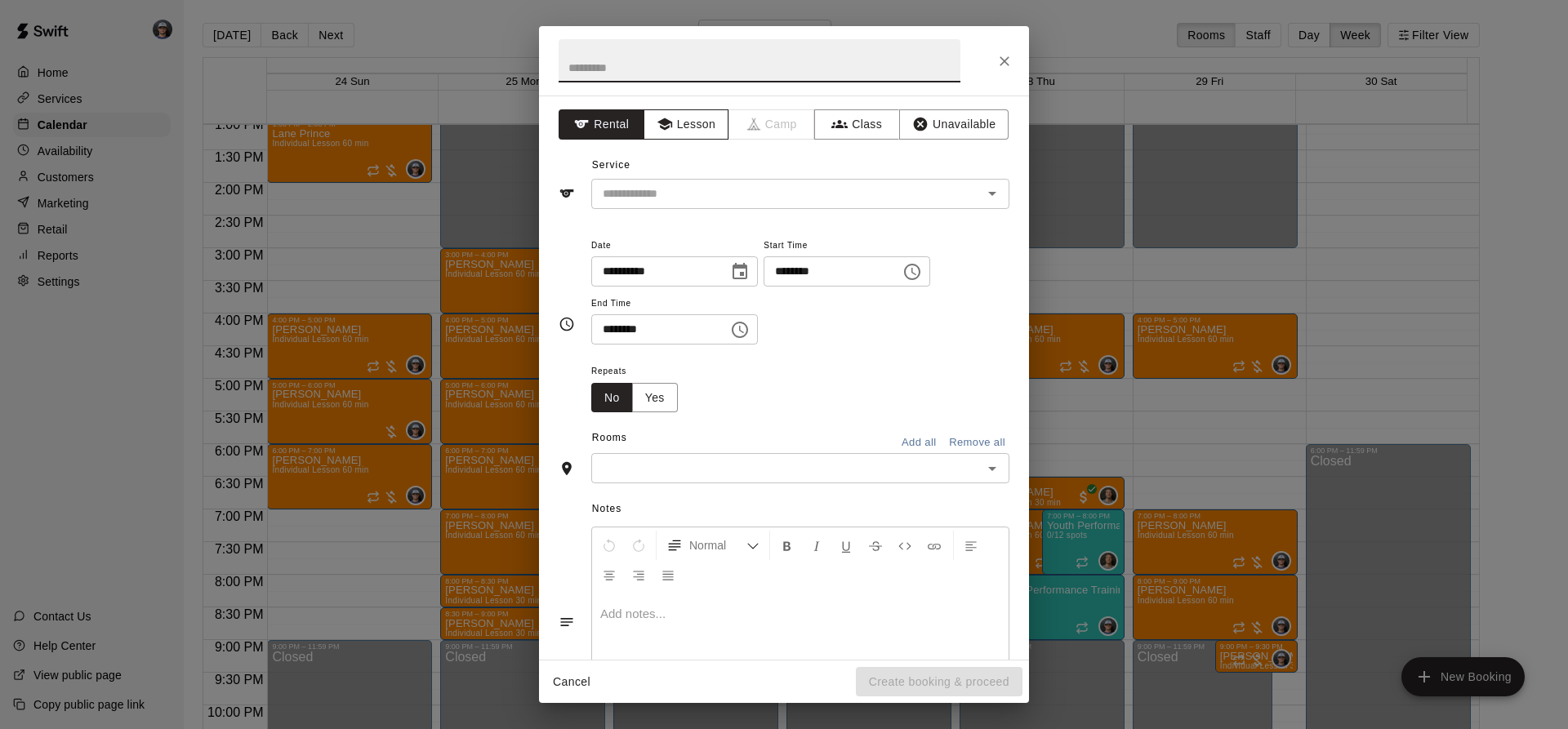
click at [689, 137] on button "Lesson" at bounding box center [686, 124] width 86 height 30
click at [677, 184] on input "text" at bounding box center [776, 194] width 360 height 21
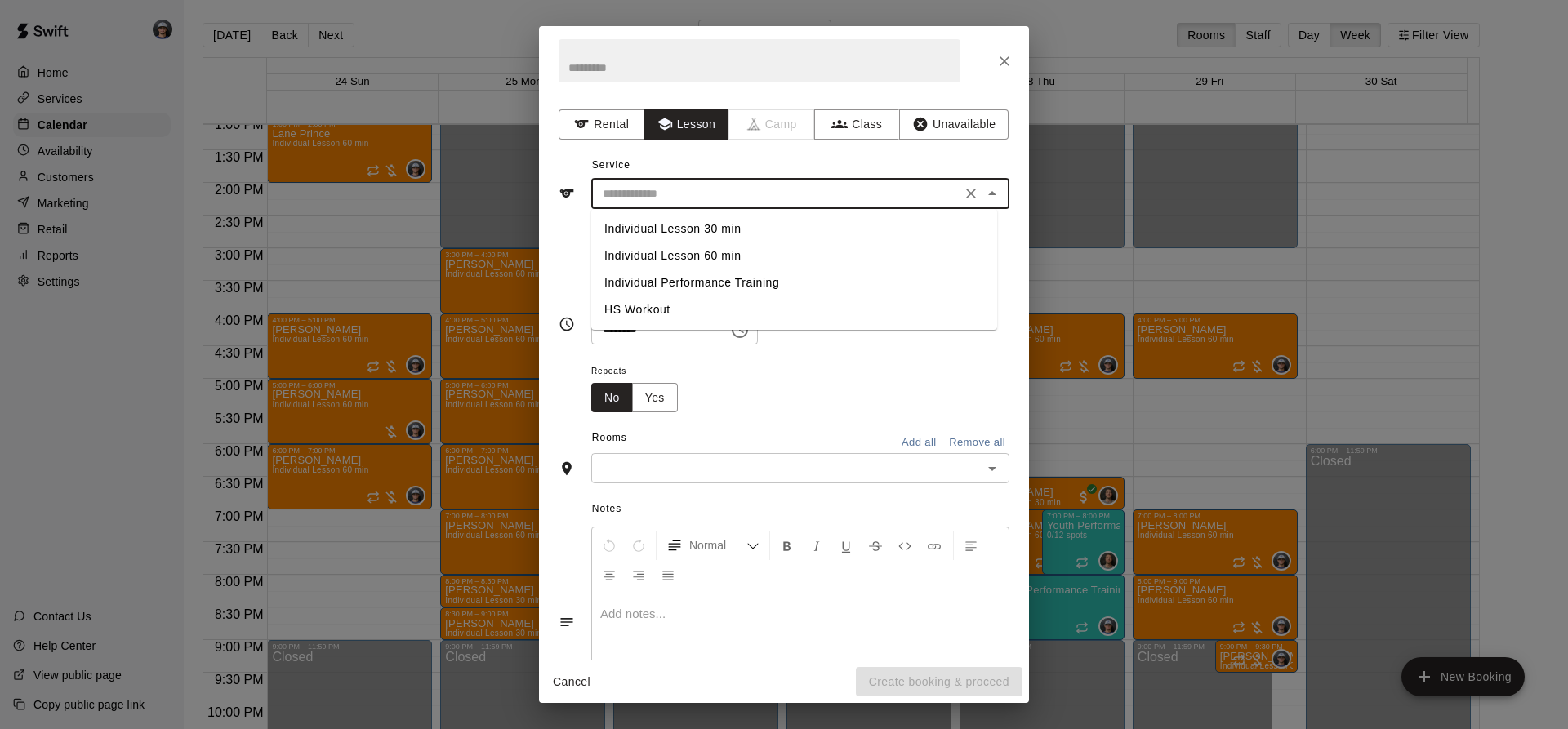
click at [704, 255] on li "Individual Lesson 60 min" at bounding box center [794, 256] width 405 height 27
type input "**********"
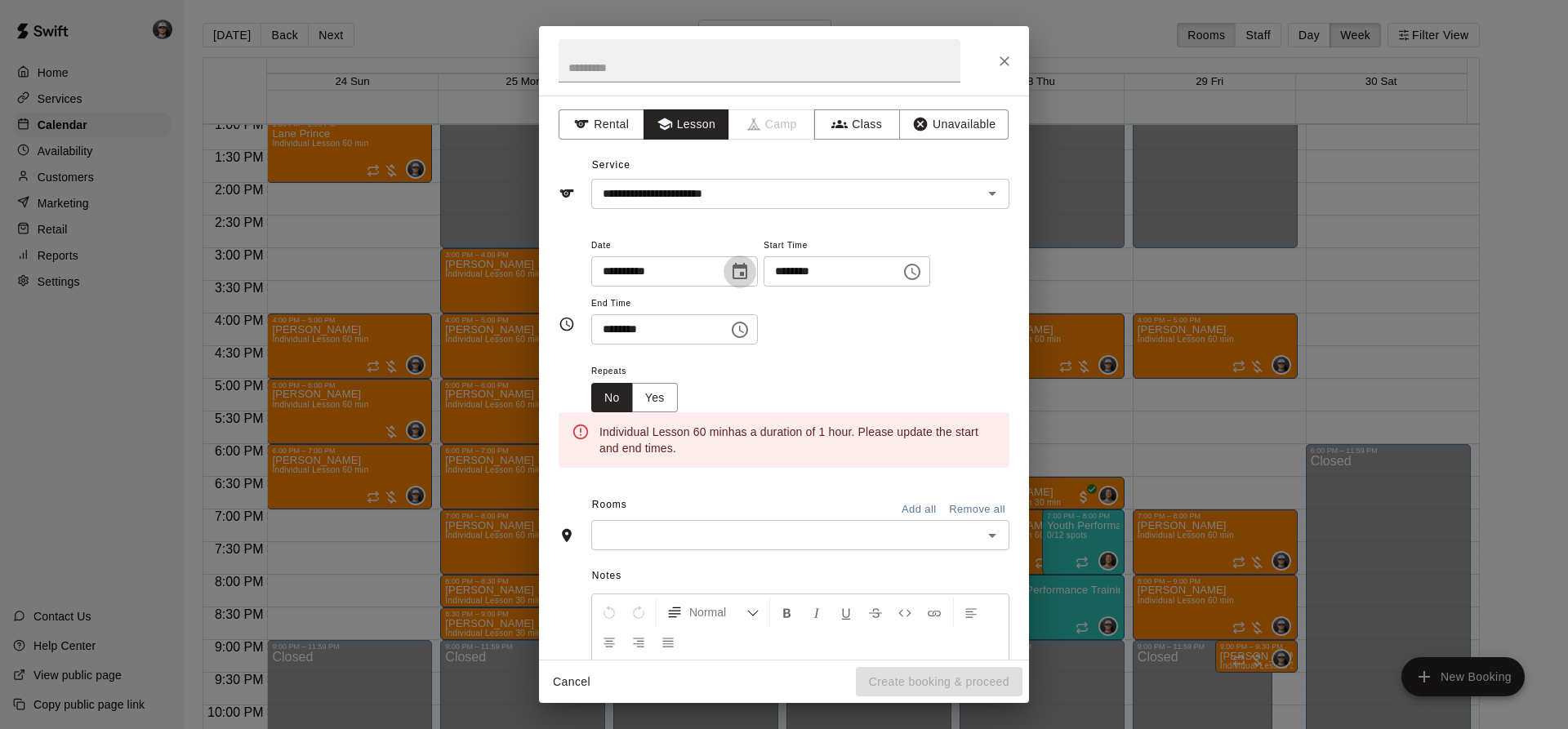
click at [747, 277] on icon "Choose date, selected date is Aug 26, 2025" at bounding box center [739, 271] width 15 height 17
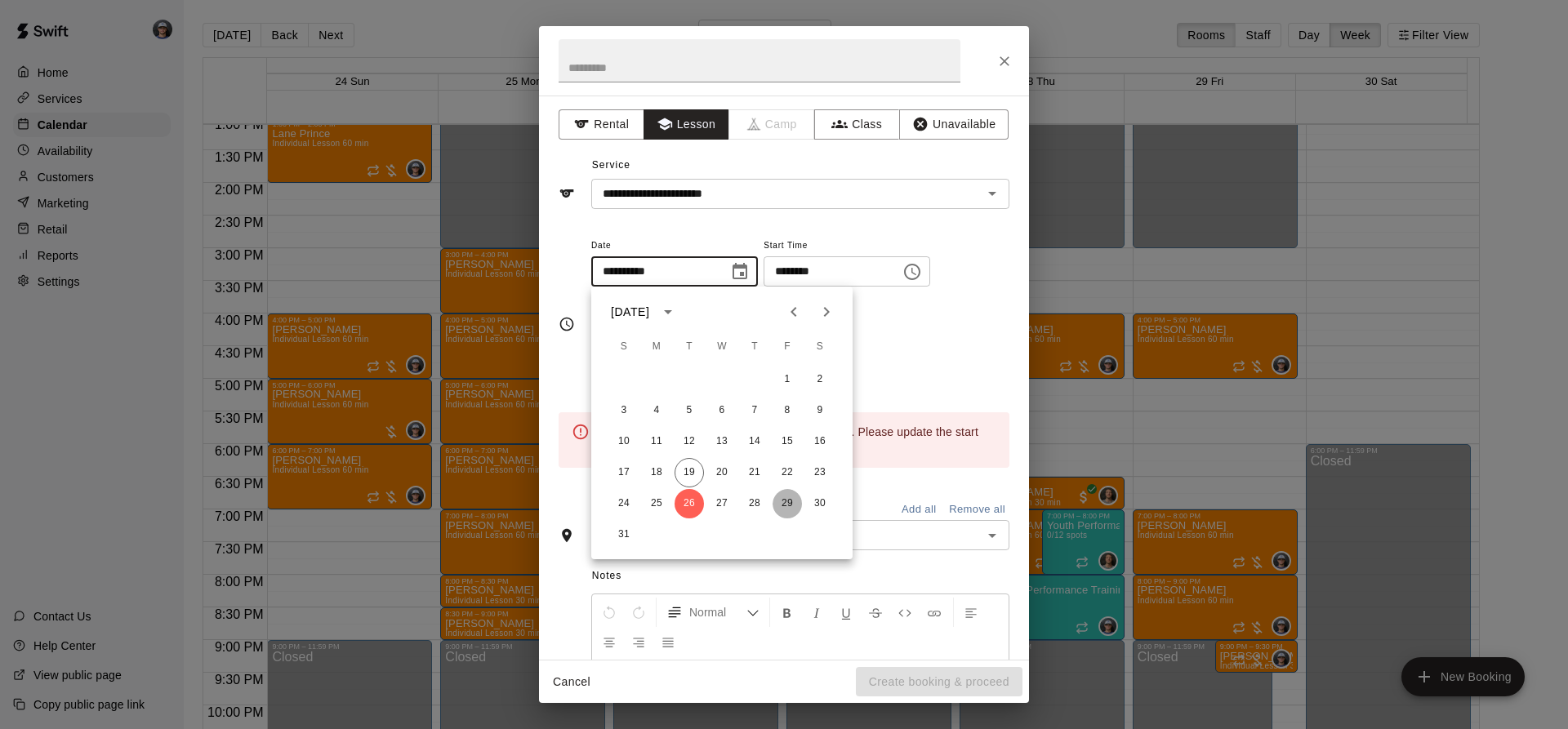
click at [779, 497] on button "29" at bounding box center [787, 504] width 30 height 30
type input "**********"
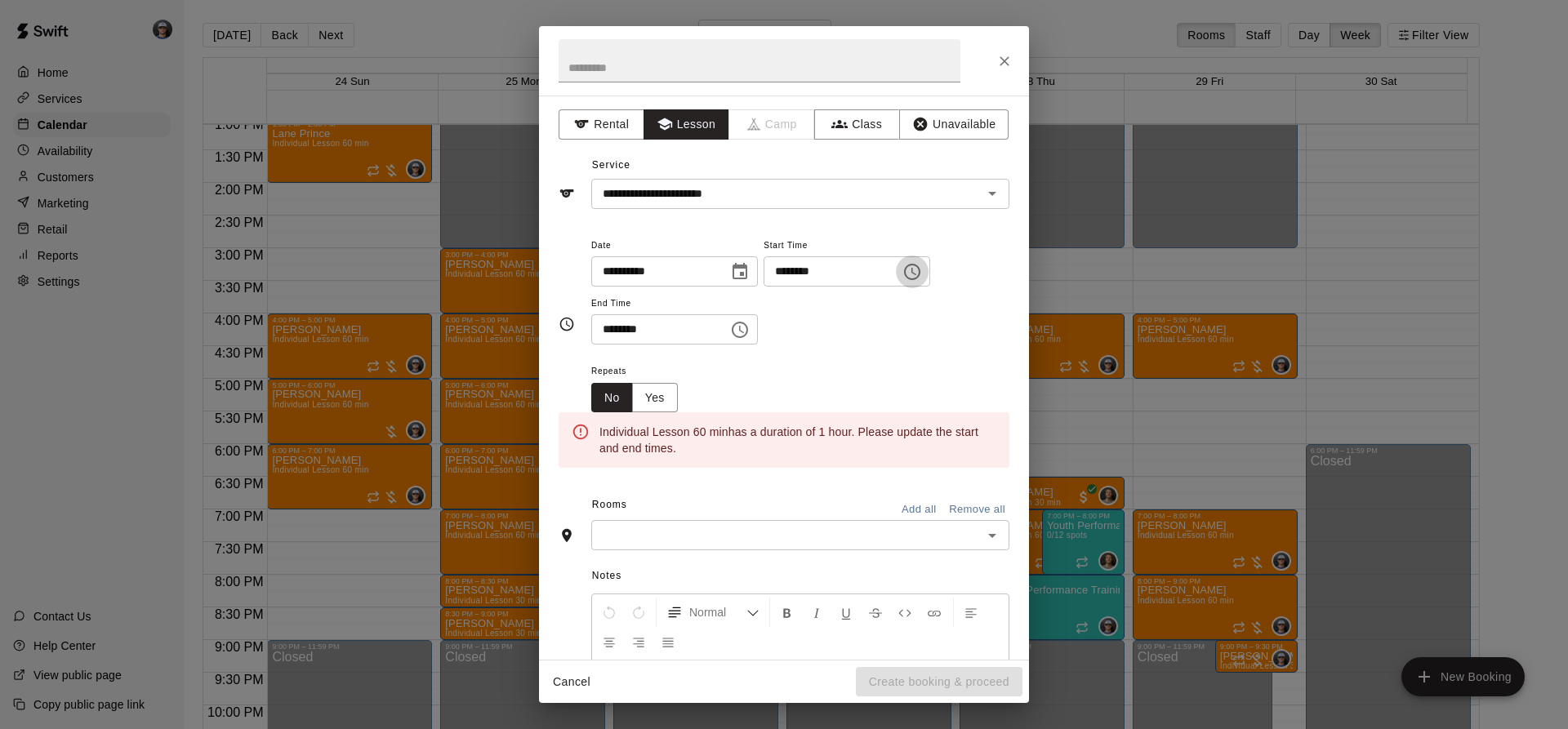
click at [922, 267] on icon "Choose time, selected time is 11:00 AM" at bounding box center [912, 272] width 20 height 20
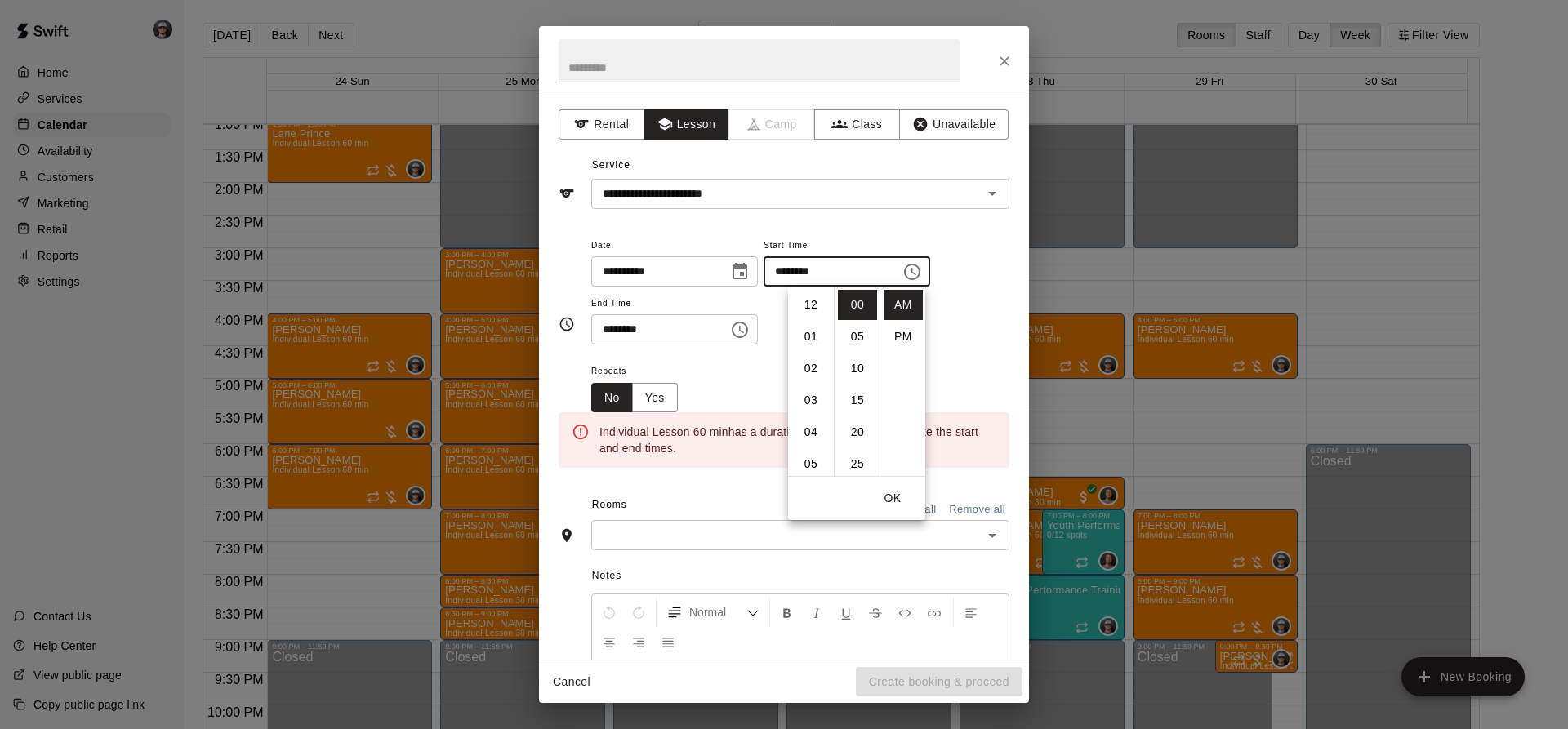
scroll to position [348, 0]
click at [812, 440] on li "05" at bounding box center [811, 443] width 39 height 30
click at [893, 334] on li "PM" at bounding box center [903, 336] width 39 height 30
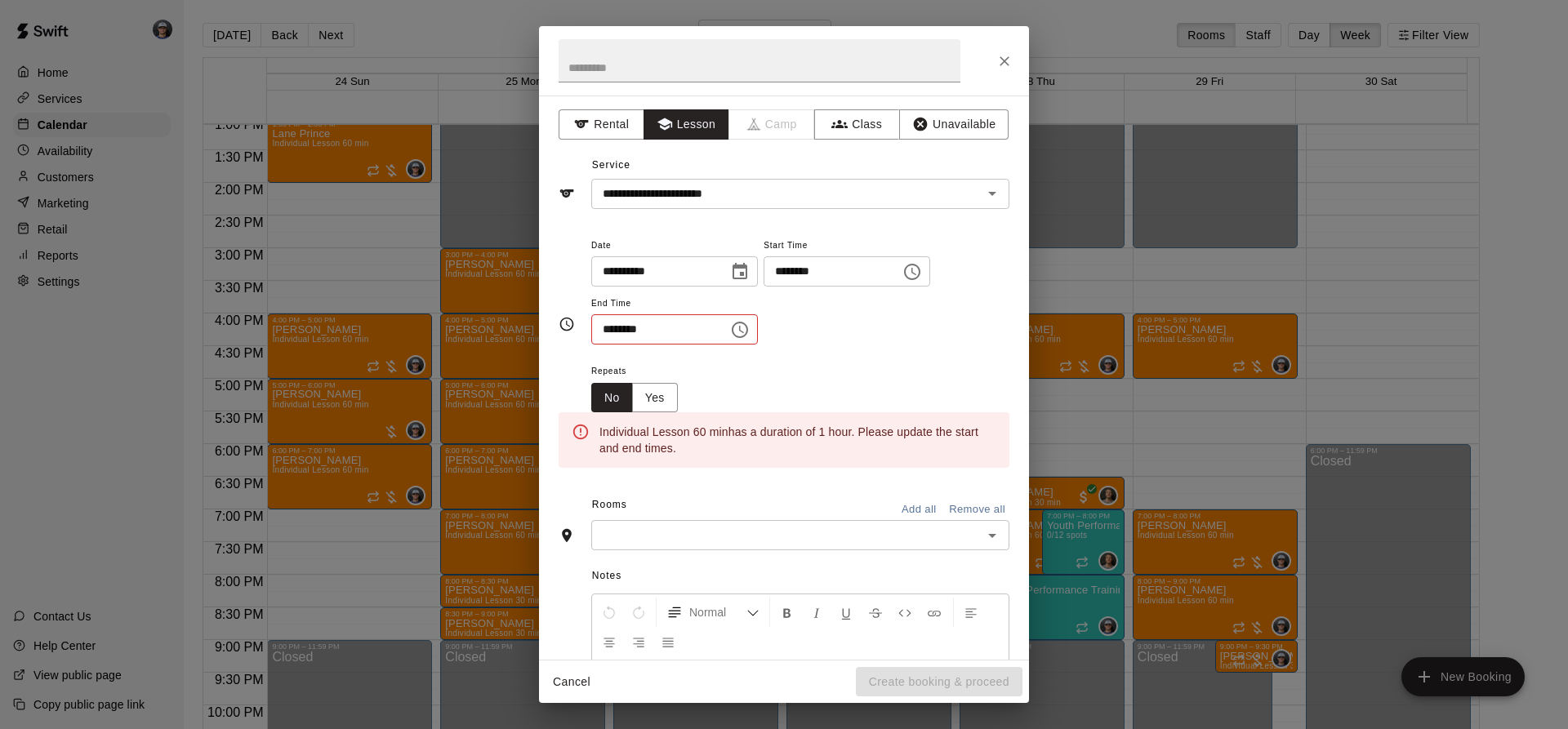
type input "********"
click at [744, 332] on icon "Choose time, selected time is 11:30 AM" at bounding box center [741, 329] width 5 height 7
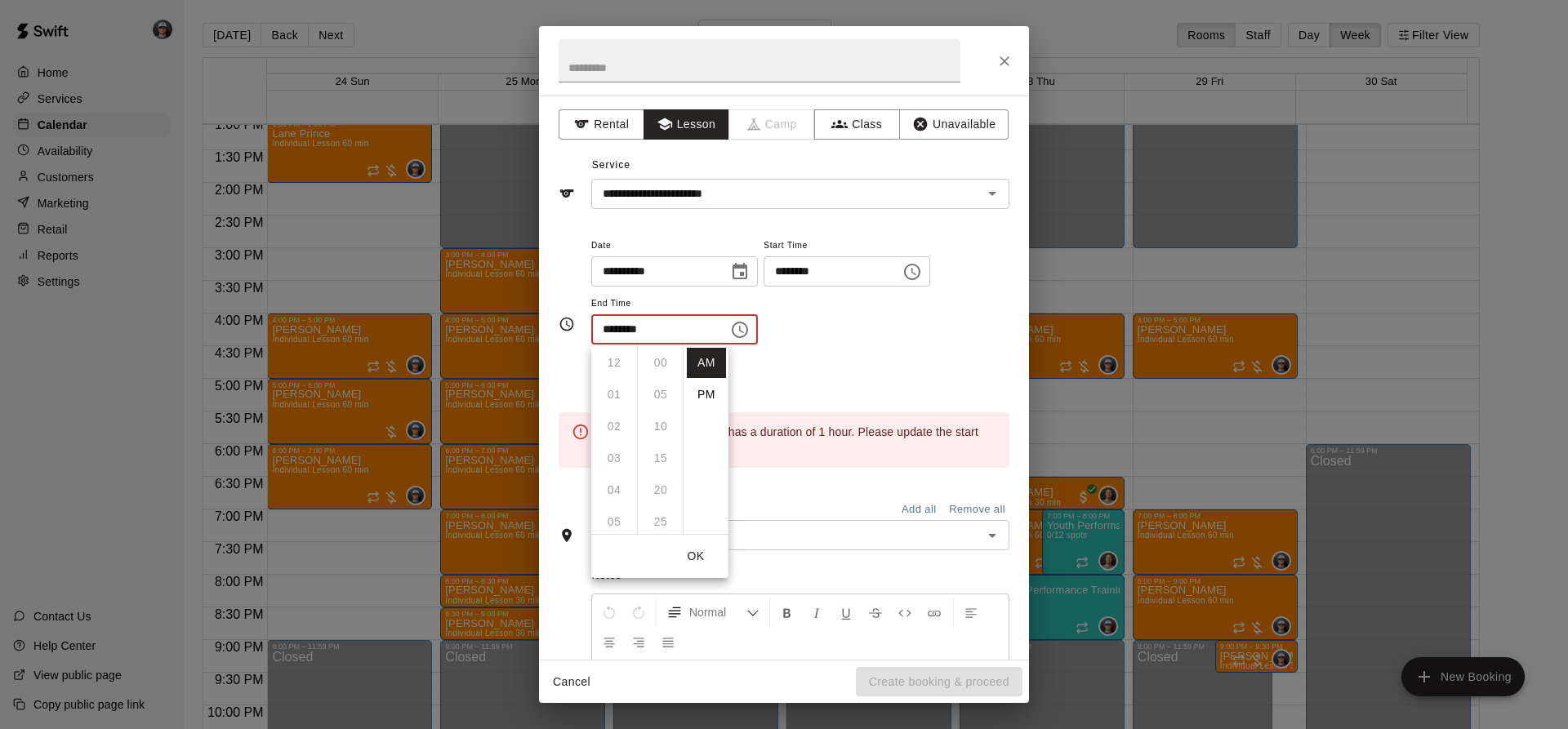
scroll to position [191, 0]
drag, startPoint x: 709, startPoint y: 389, endPoint x: 758, endPoint y: 336, distance: 72.2
click at [709, 387] on li "PM" at bounding box center [706, 395] width 39 height 30
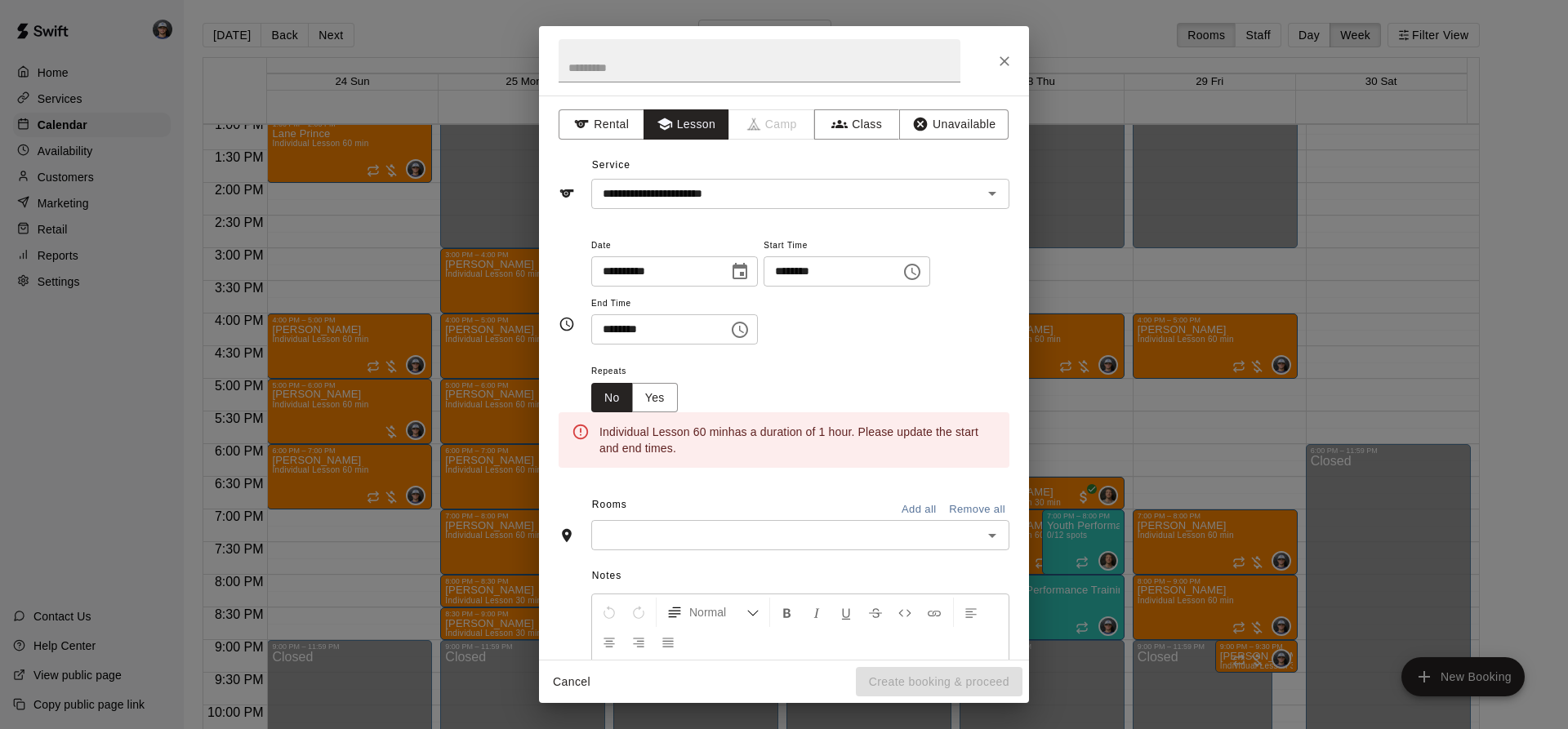
click at [750, 334] on icon "Choose time, selected time is 11:30 PM" at bounding box center [740, 330] width 20 height 20
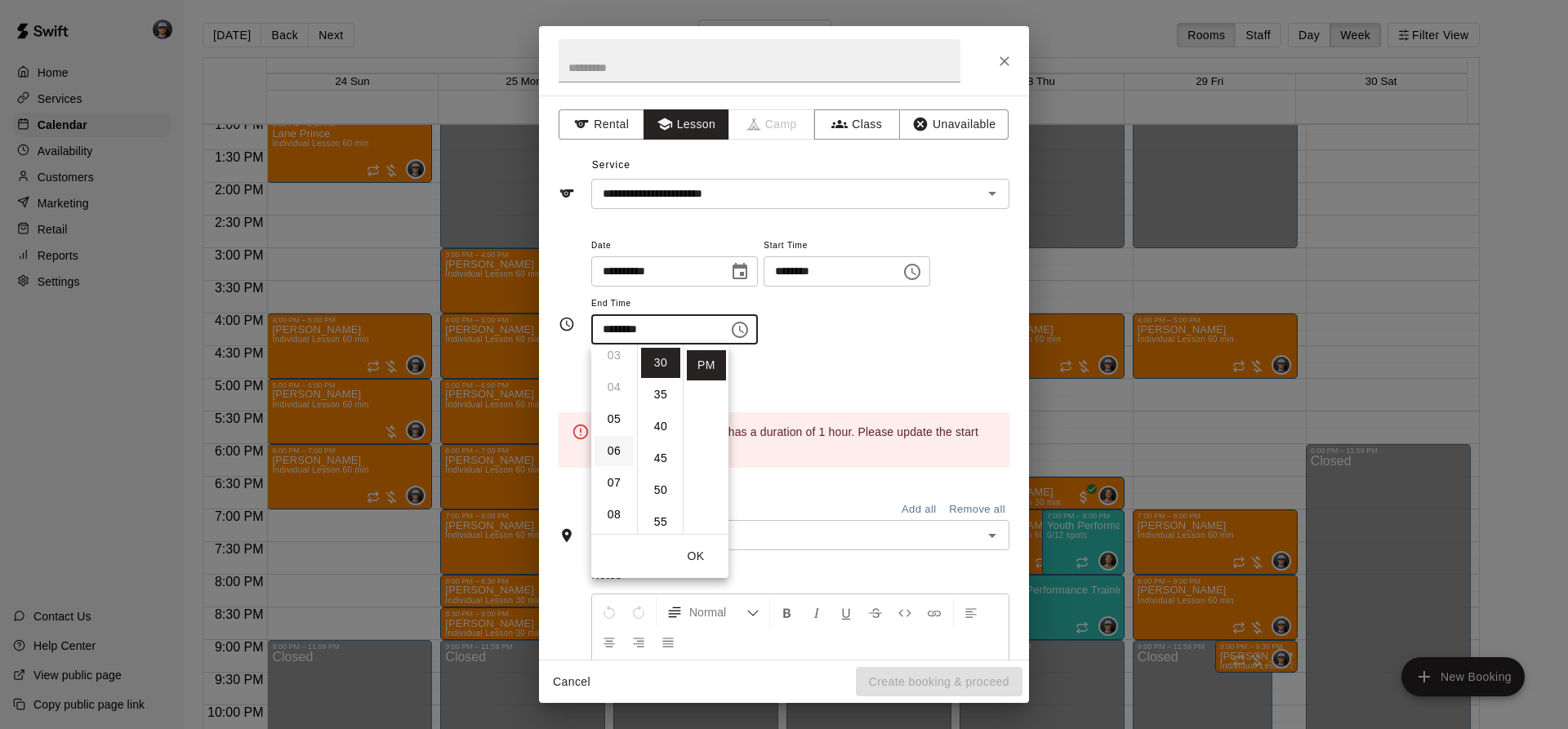
click at [605, 452] on li "06" at bounding box center [614, 451] width 39 height 30
click at [665, 363] on li "00" at bounding box center [661, 363] width 39 height 30
type input "********"
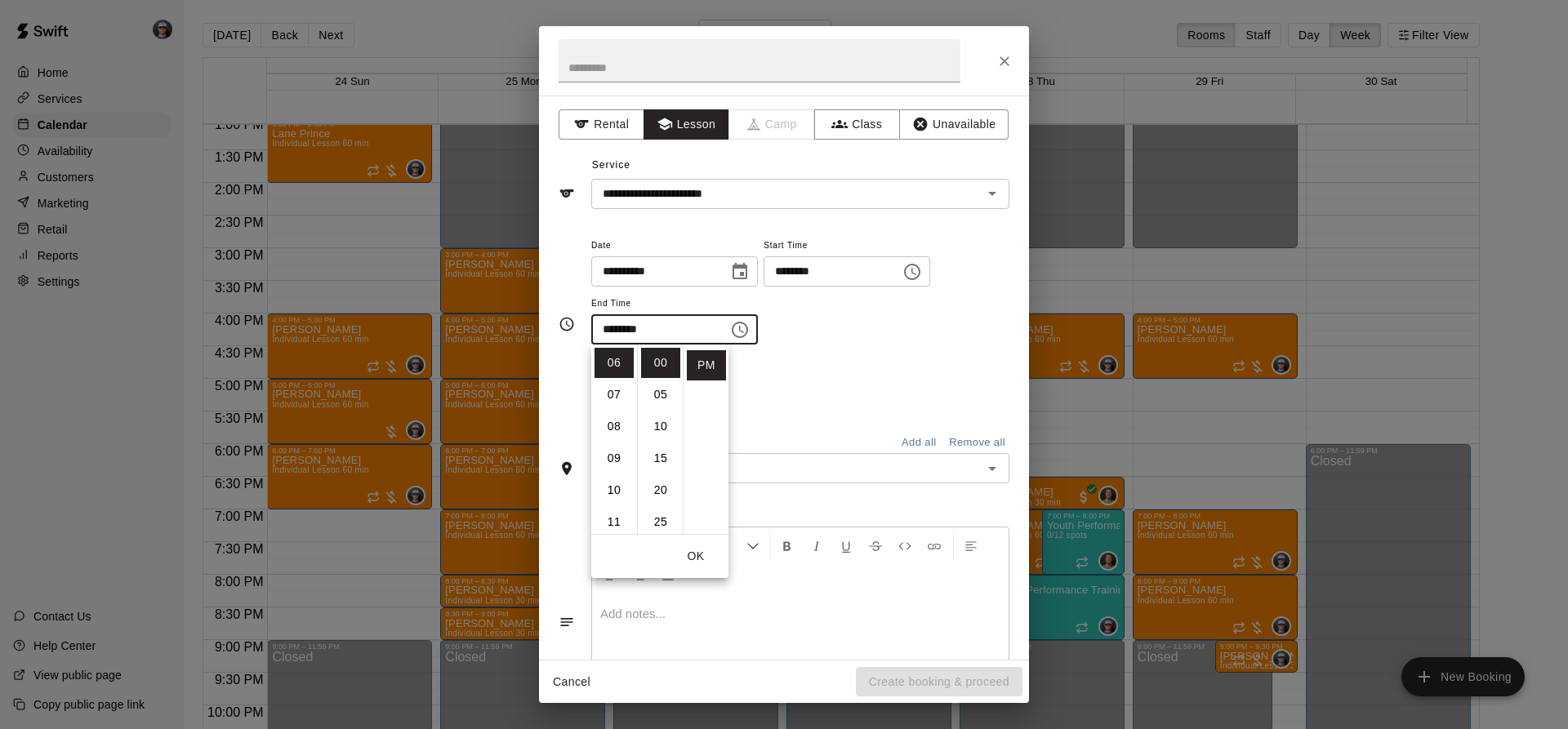
click at [785, 350] on div "**********" at bounding box center [800, 298] width 418 height 127
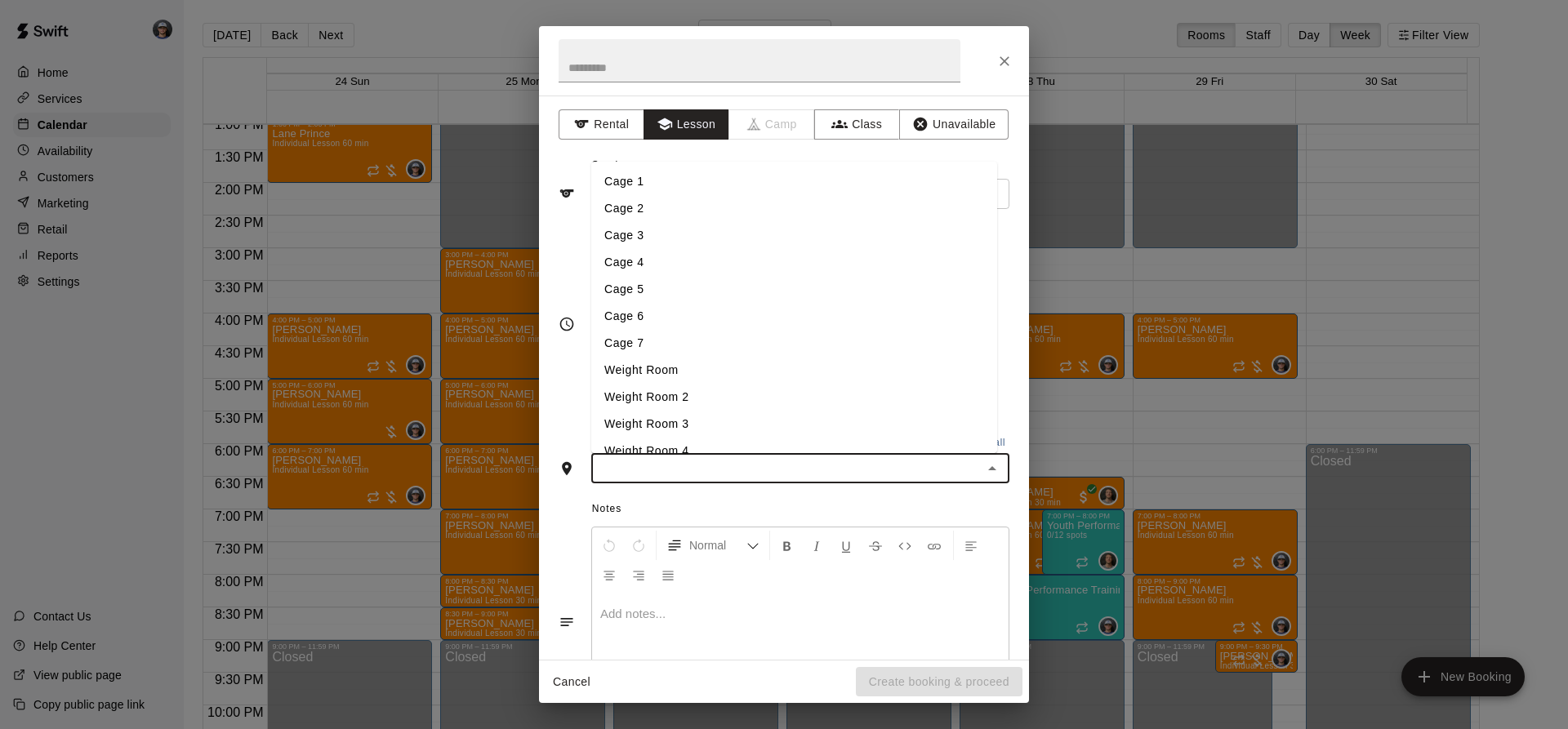
click at [760, 466] on input "text" at bounding box center [787, 468] width 382 height 21
click at [665, 239] on li "Cage 3" at bounding box center [794, 235] width 405 height 27
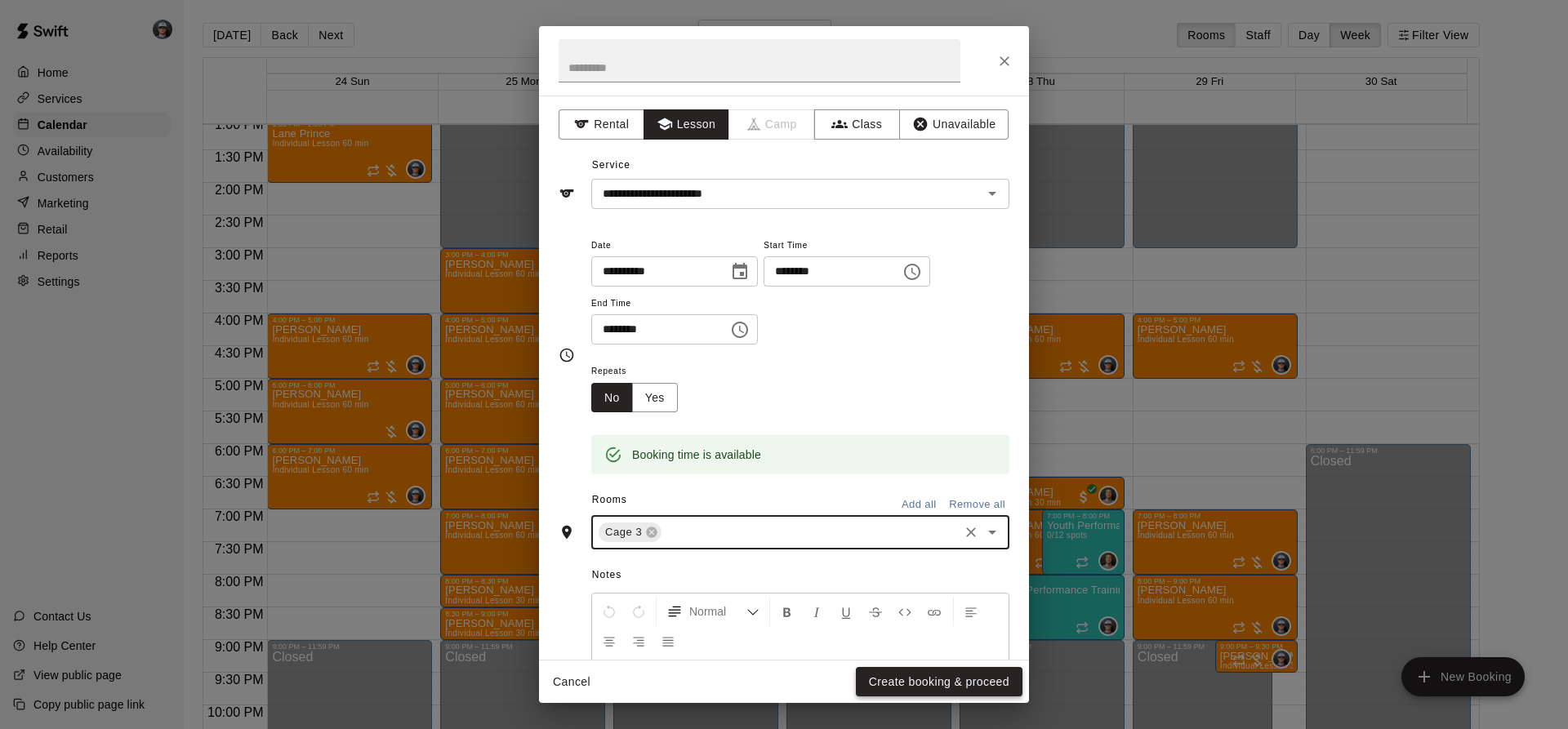
click at [928, 678] on button "Create booking & proceed" at bounding box center [938, 682] width 166 height 30
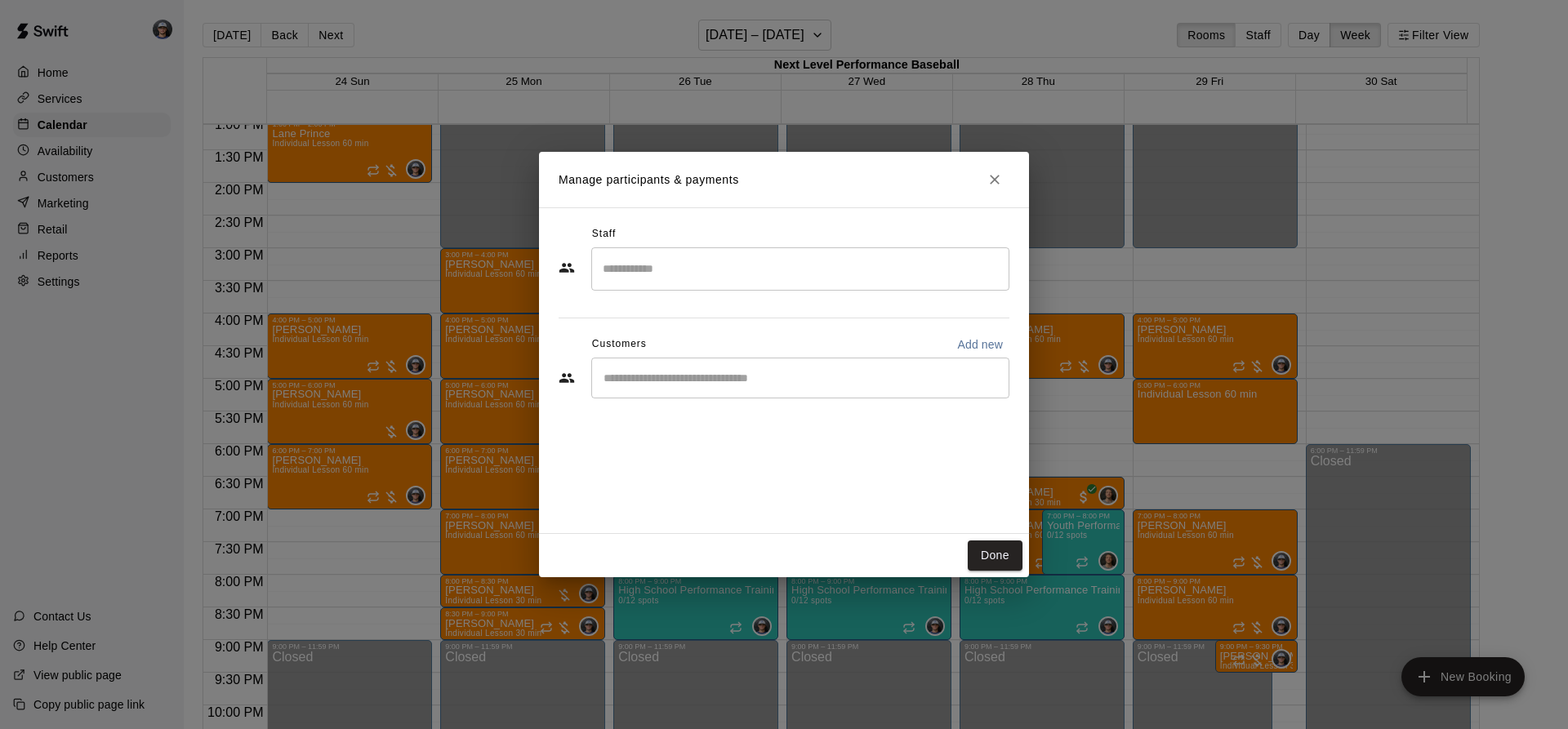
click at [701, 266] on input "Search staff" at bounding box center [800, 269] width 403 height 29
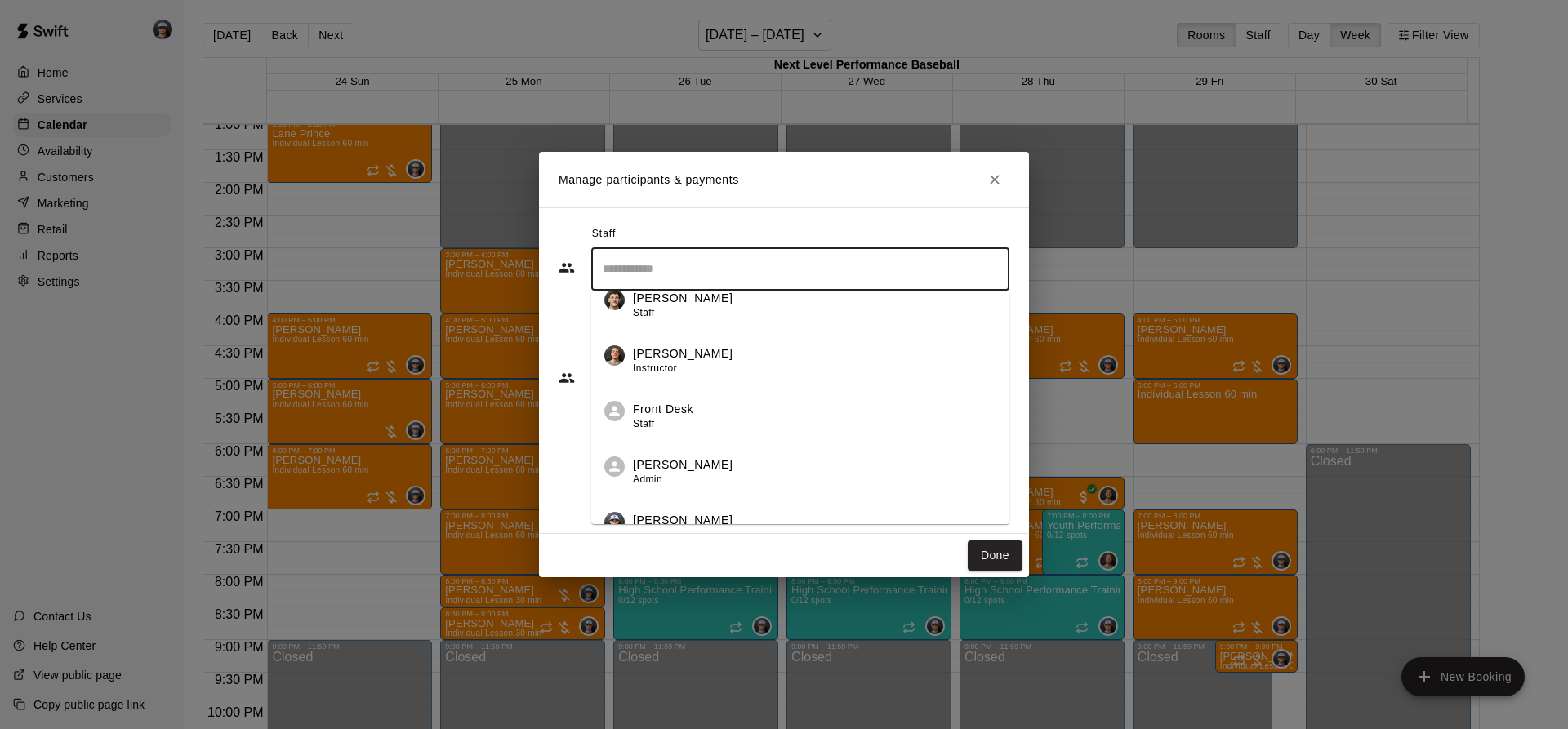
scroll to position [211, 0]
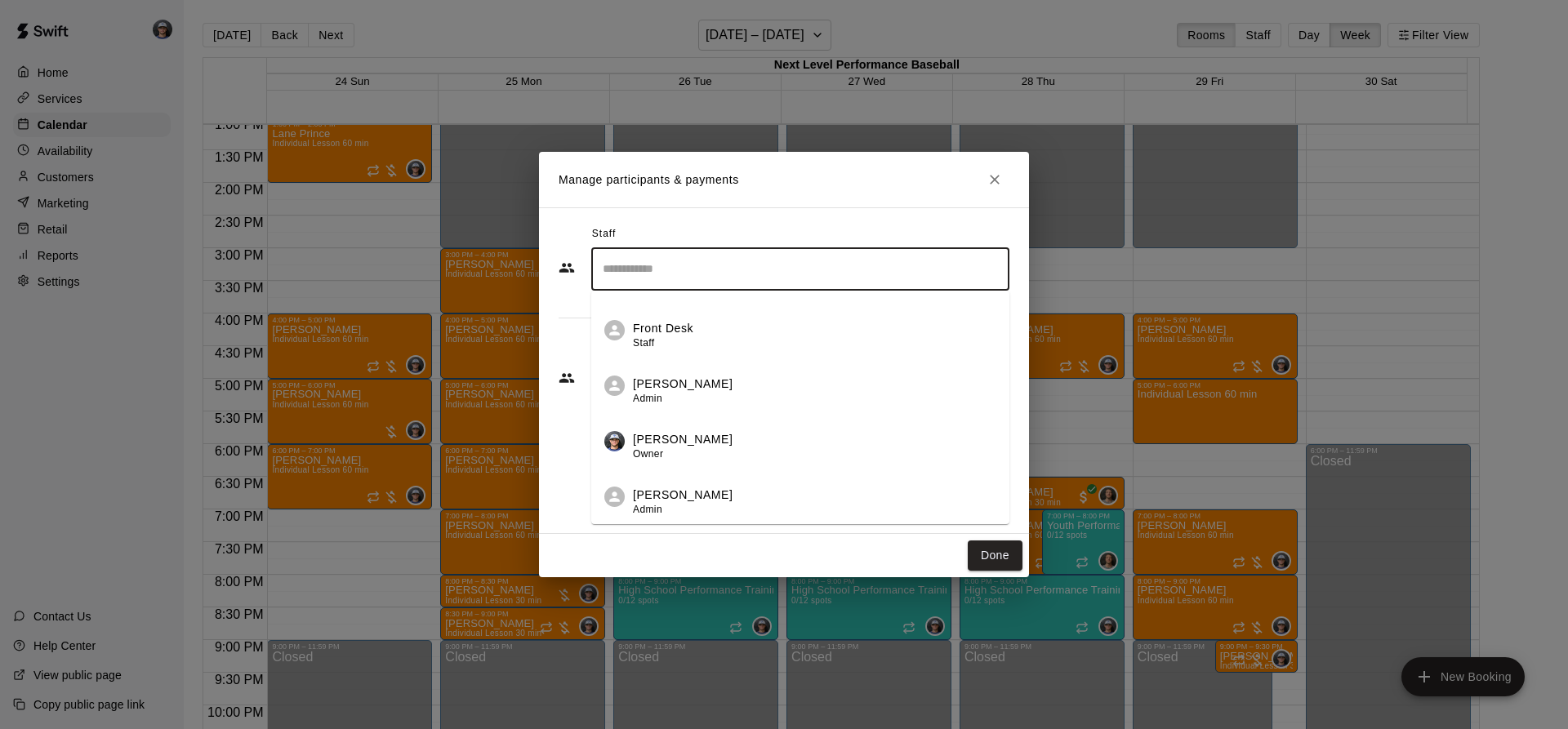
click at [700, 436] on p "[PERSON_NAME]" at bounding box center [682, 439] width 99 height 17
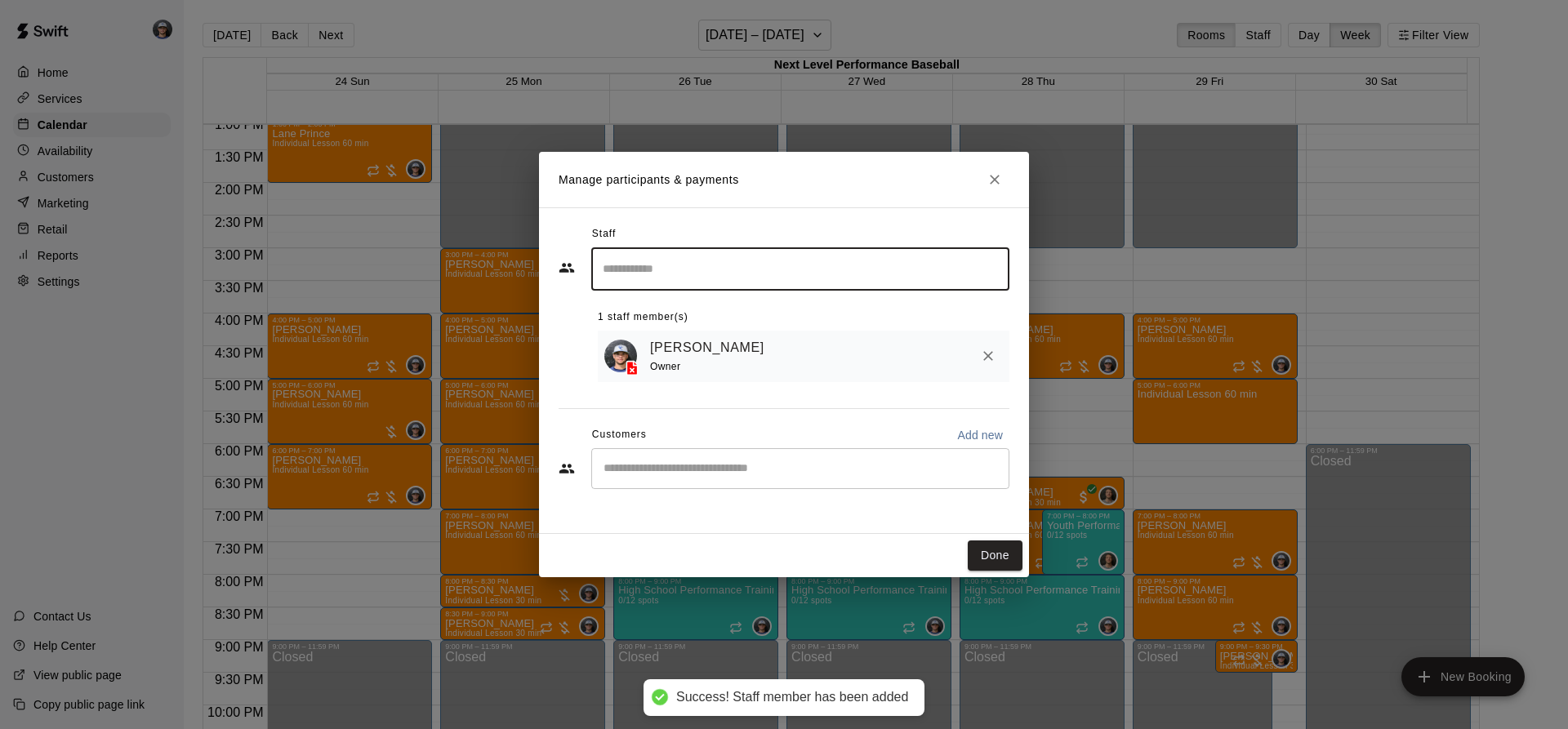
click at [688, 455] on div "​" at bounding box center [800, 468] width 418 height 40
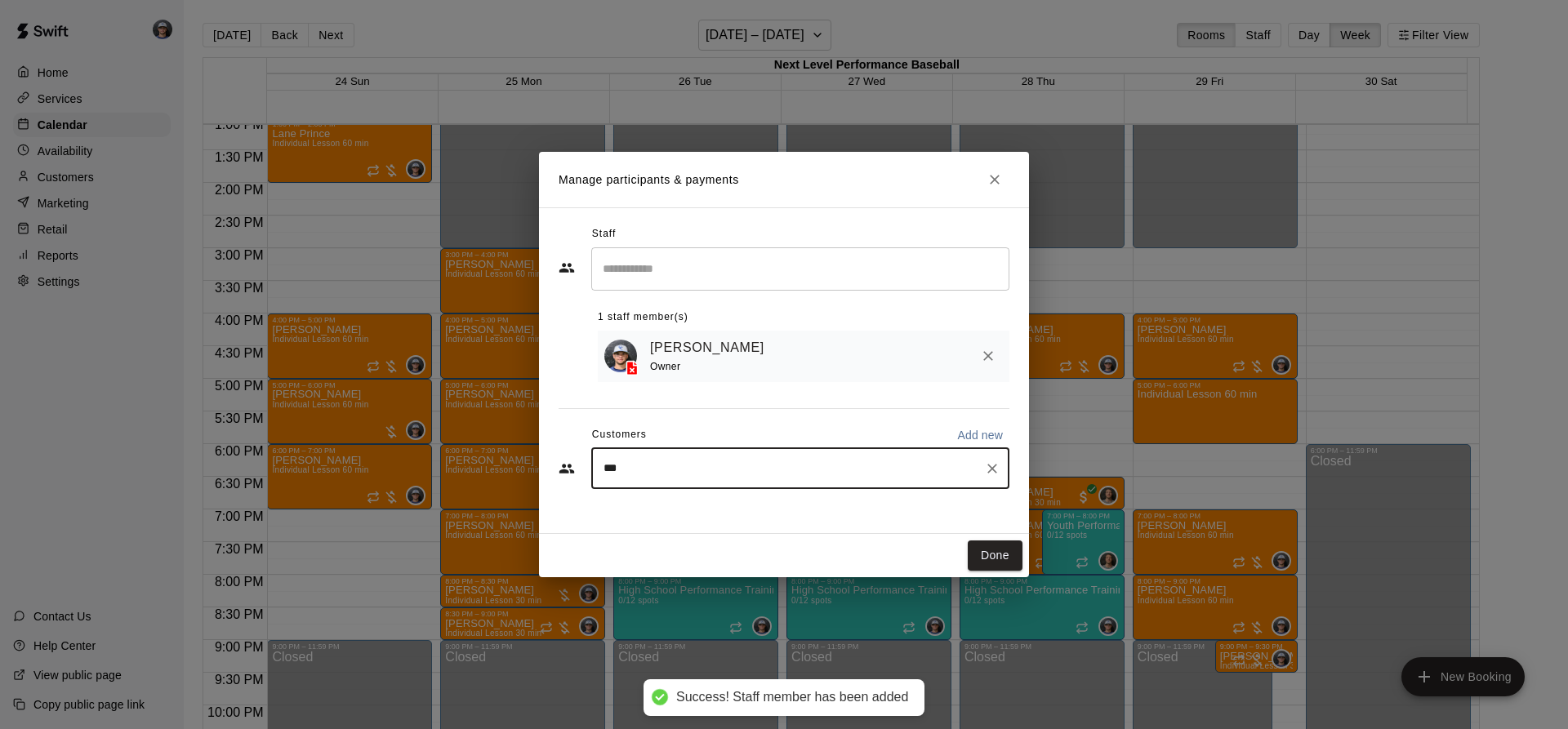
type input "****"
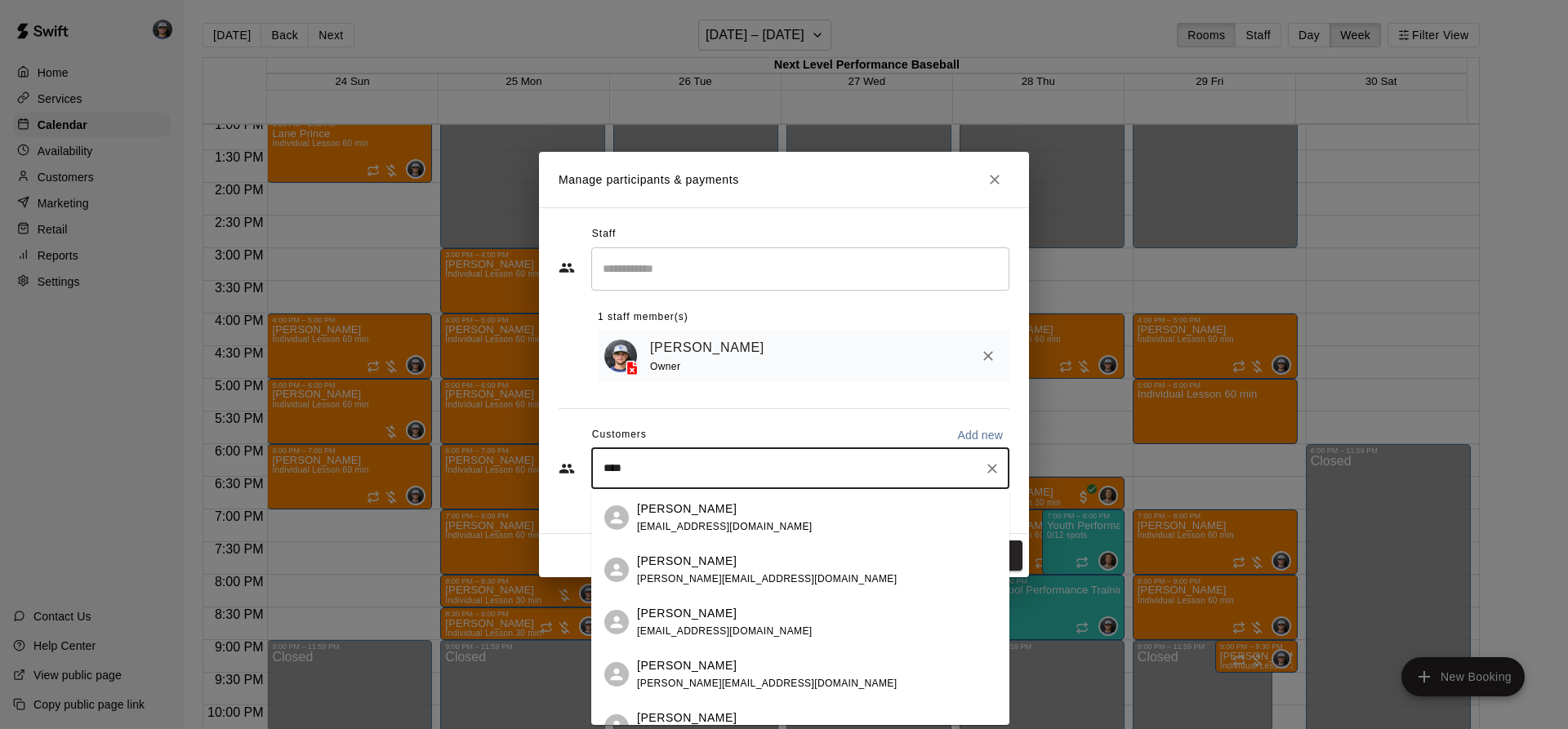
click at [681, 562] on p "[PERSON_NAME]" at bounding box center [686, 561] width 99 height 17
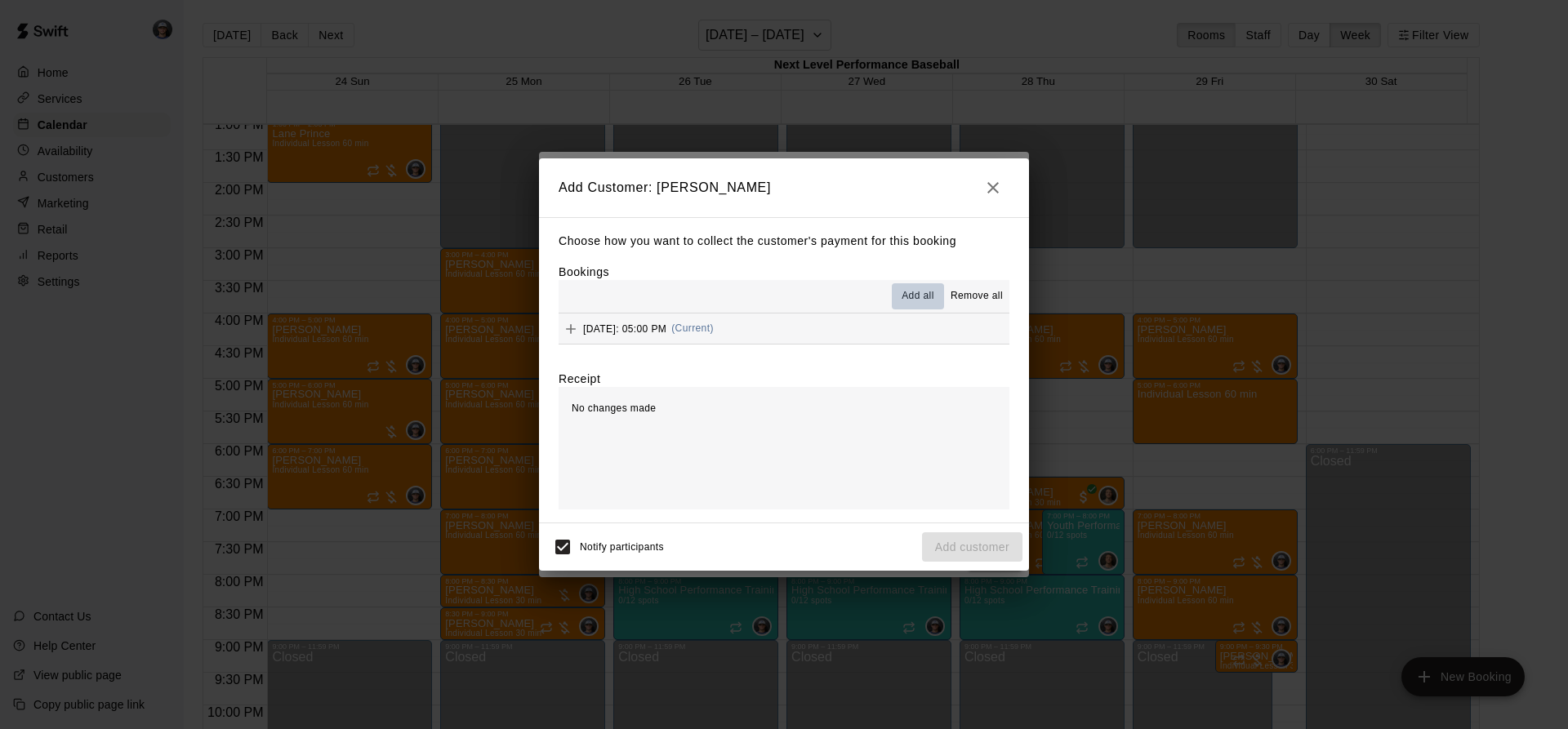
click at [906, 300] on span "Add all" at bounding box center [917, 296] width 32 height 17
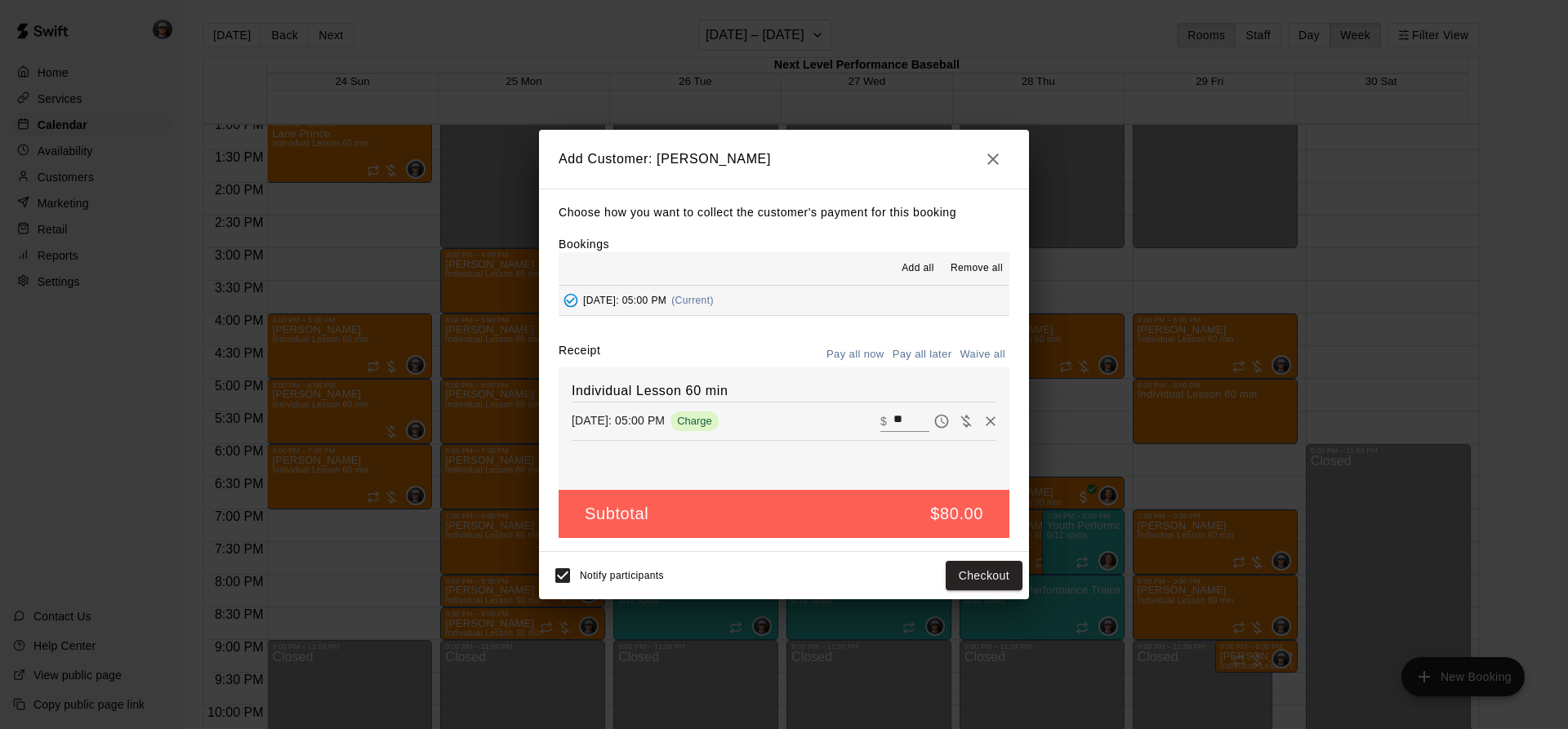
click at [934, 357] on button "Pay all later" at bounding box center [922, 355] width 68 height 26
click at [979, 568] on button "Add customer" at bounding box center [972, 576] width 100 height 30
